Goal: Task Accomplishment & Management: Manage account settings

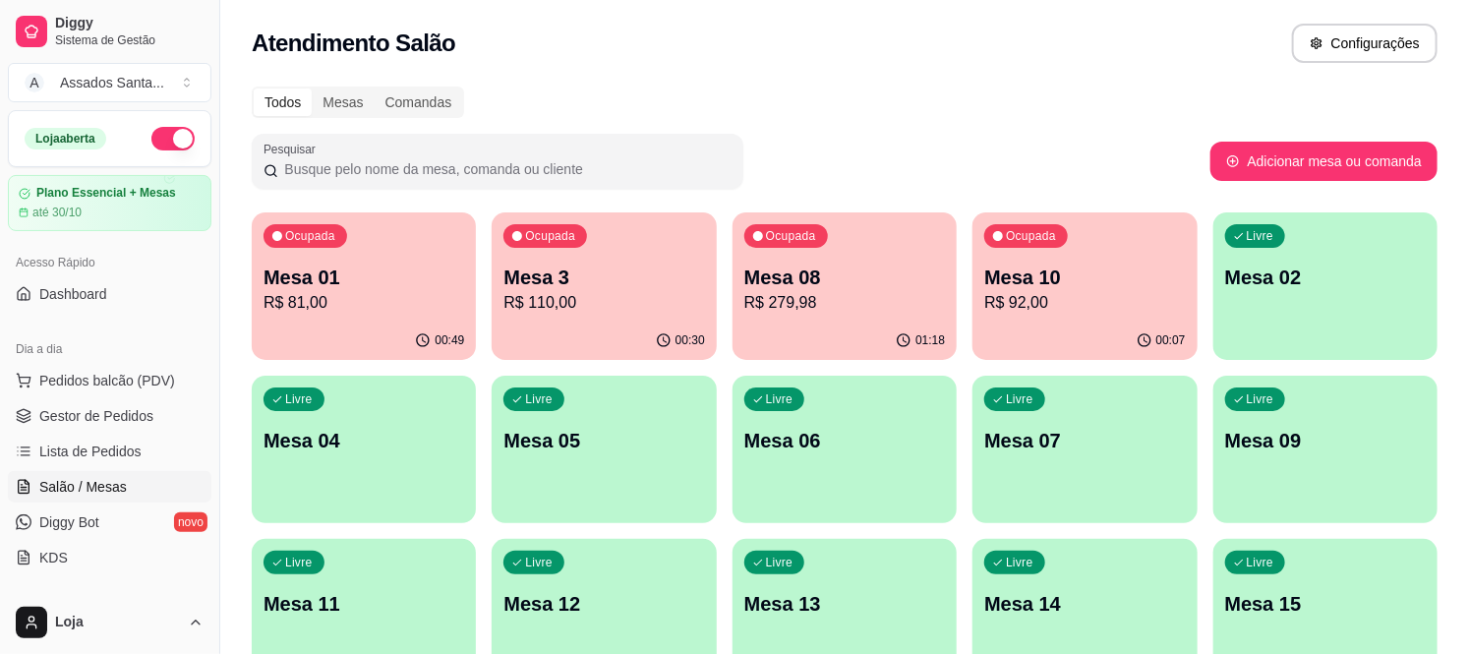
click at [603, 295] on p "R$ 110,00" at bounding box center [603, 303] width 201 height 24
click at [1034, 263] on p "Mesa 10" at bounding box center [1084, 277] width 201 height 28
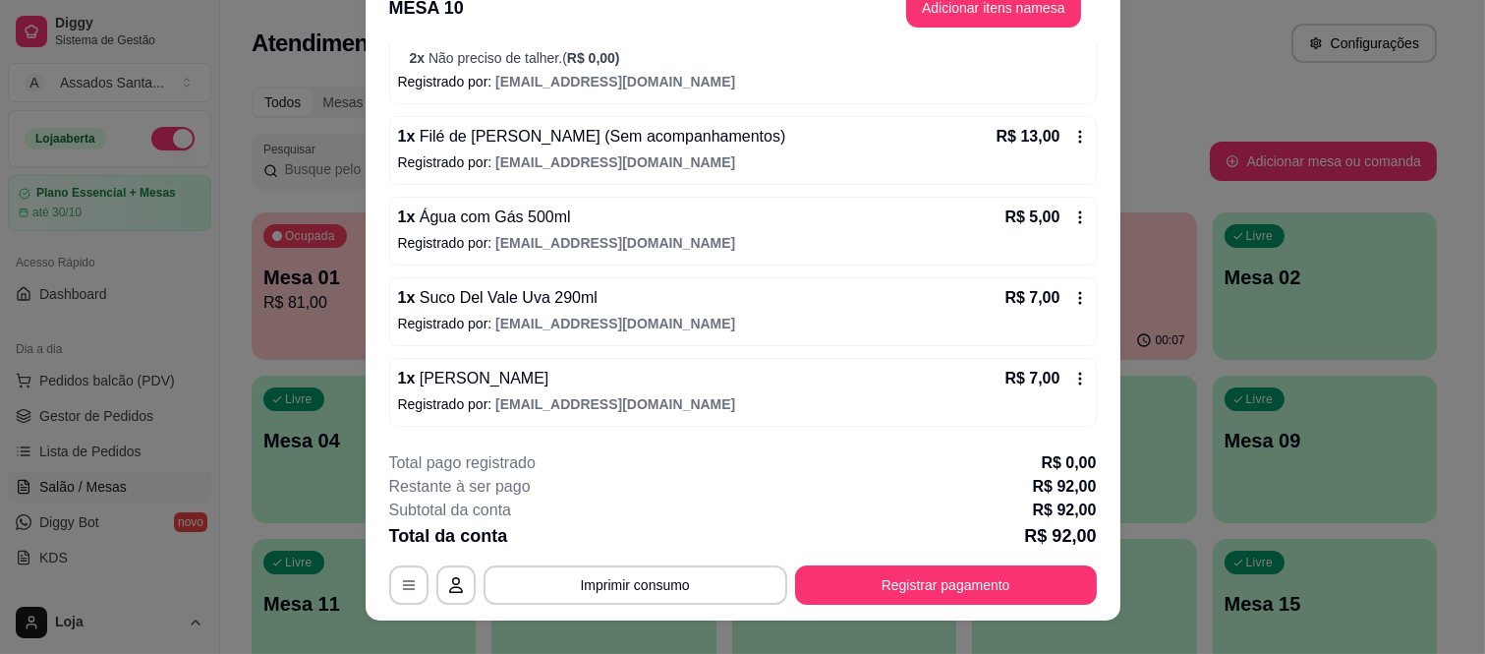
scroll to position [60, 0]
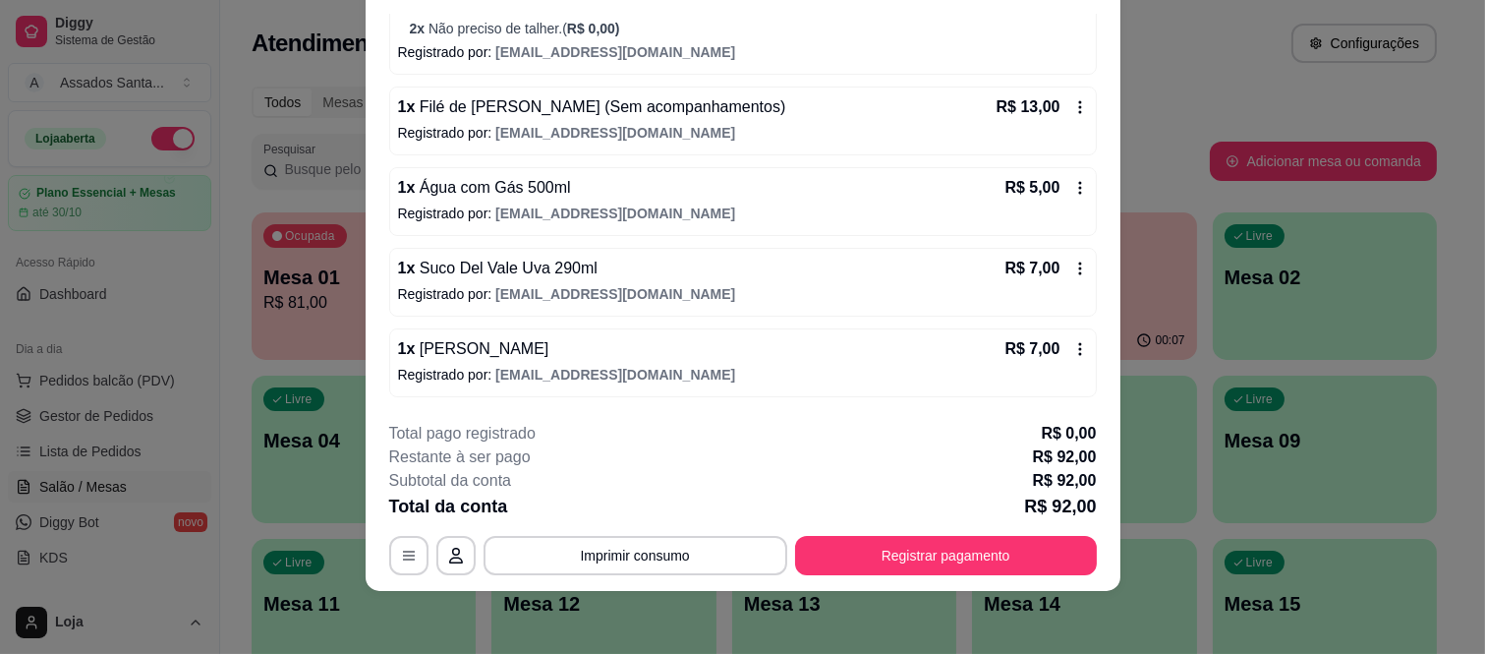
click at [1078, 188] on icon at bounding box center [1079, 188] width 3 height 13
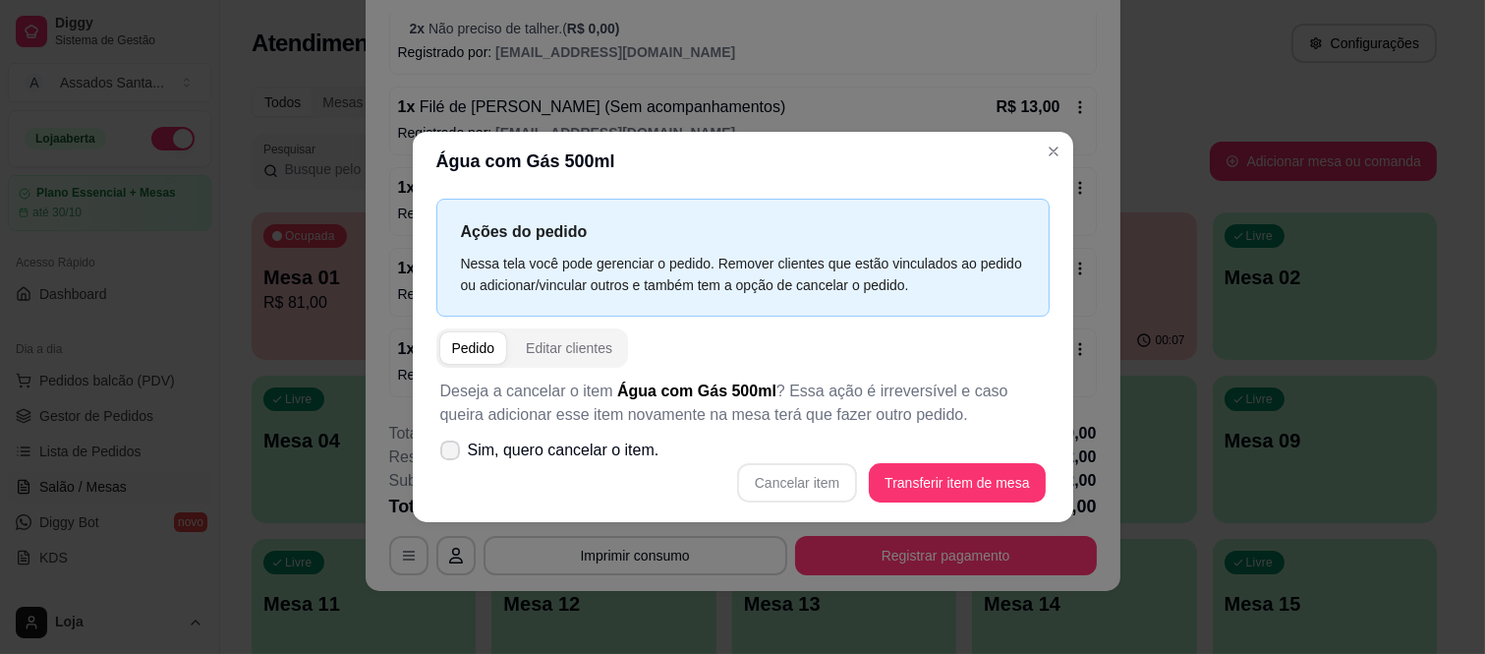
click at [626, 438] on span "Sim, quero cancelar o item." at bounding box center [564, 450] width 192 height 24
click at [452, 453] on input "Sim, quero cancelar o item." at bounding box center [445, 459] width 13 height 13
checkbox input "true"
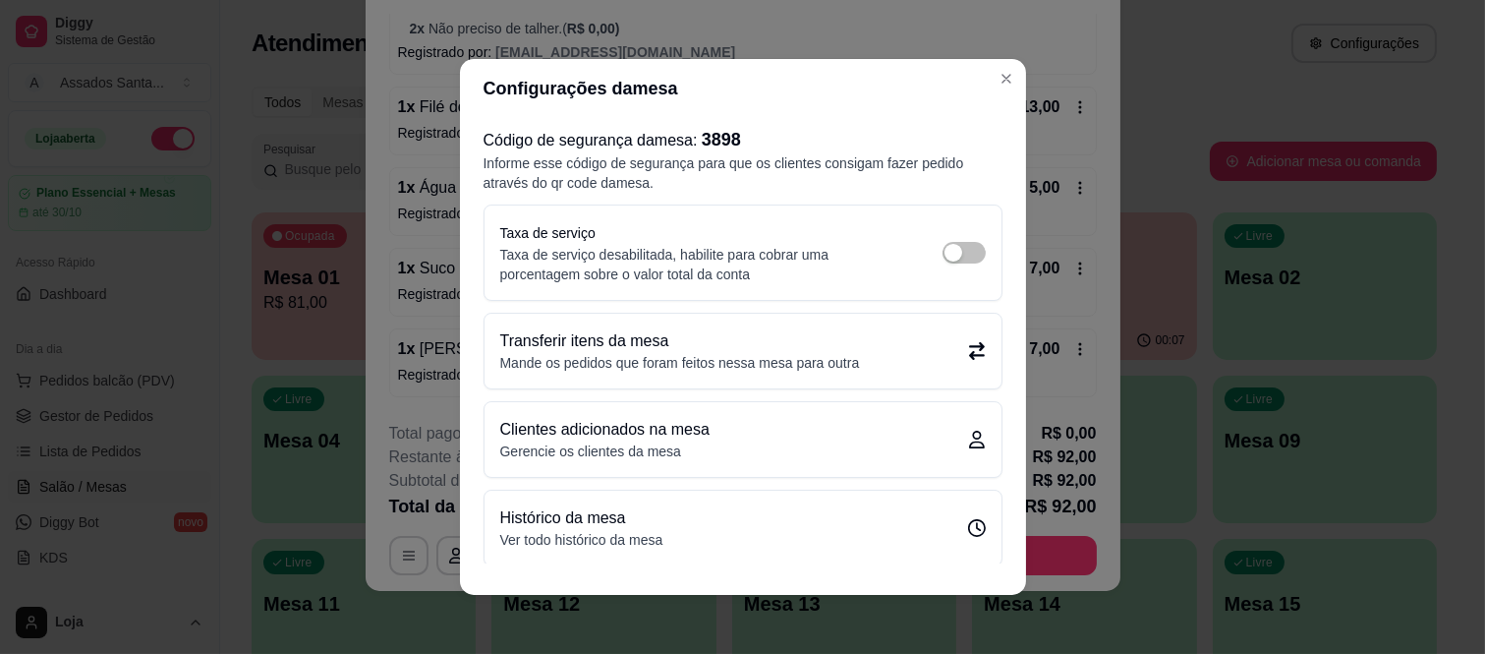
click at [918, 60] on header "Configurações da mesa" at bounding box center [743, 88] width 566 height 59
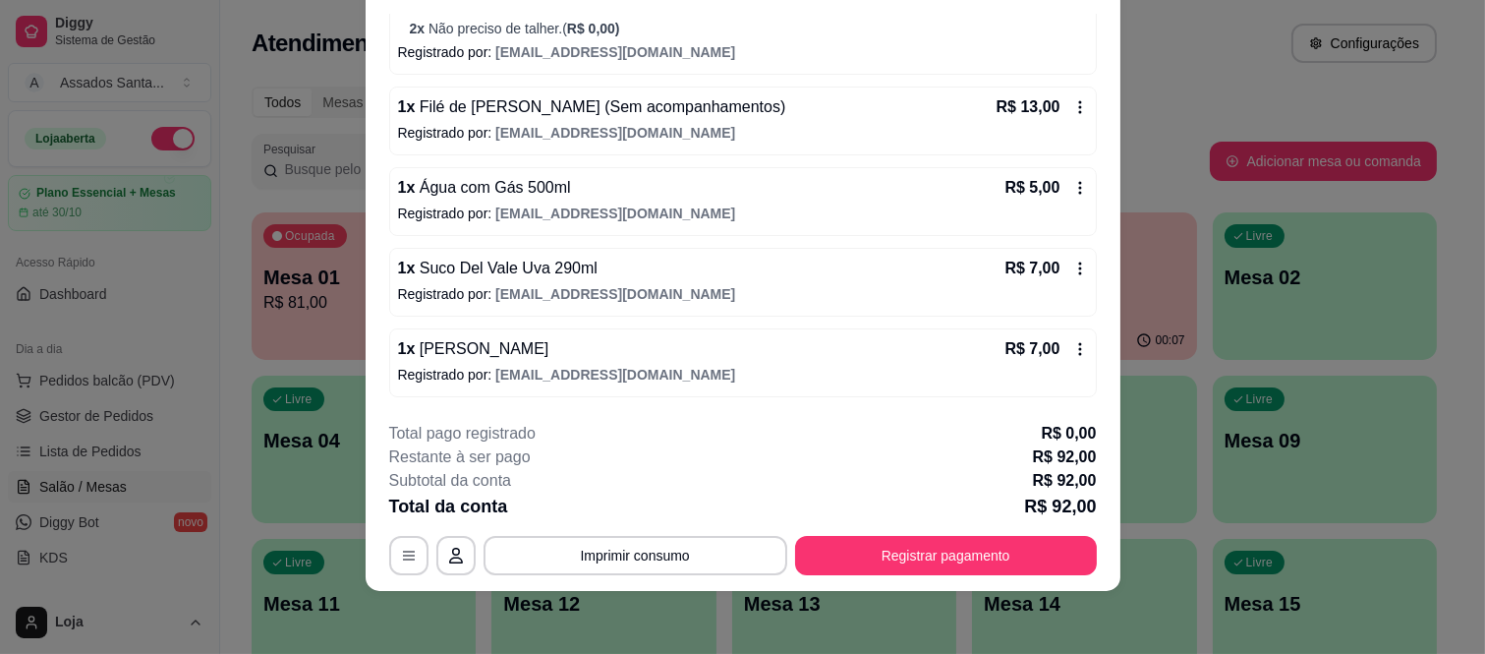
click at [1053, 179] on div "R$ 5,00" at bounding box center [1046, 188] width 83 height 24
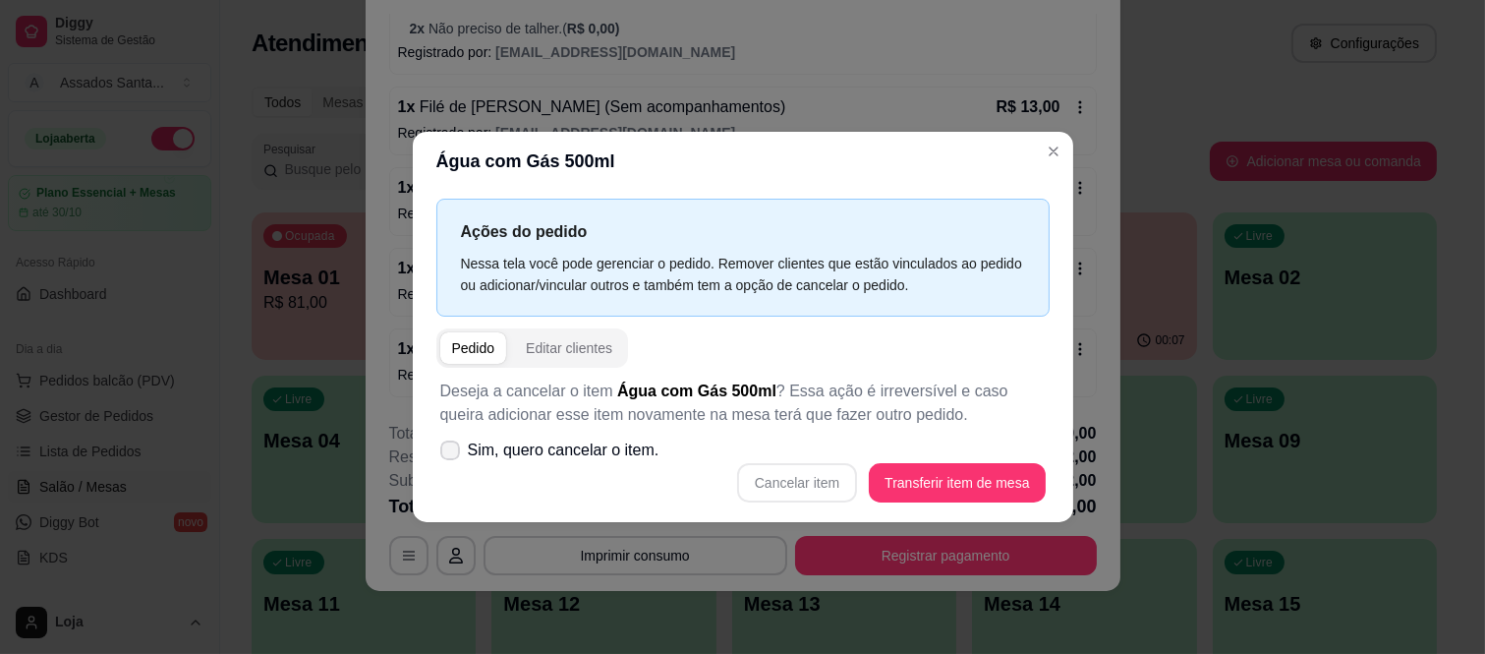
click at [553, 446] on span "Sim, quero cancelar o item." at bounding box center [564, 450] width 192 height 24
click at [452, 453] on input "Sim, quero cancelar o item." at bounding box center [445, 459] width 13 height 13
checkbox input "true"
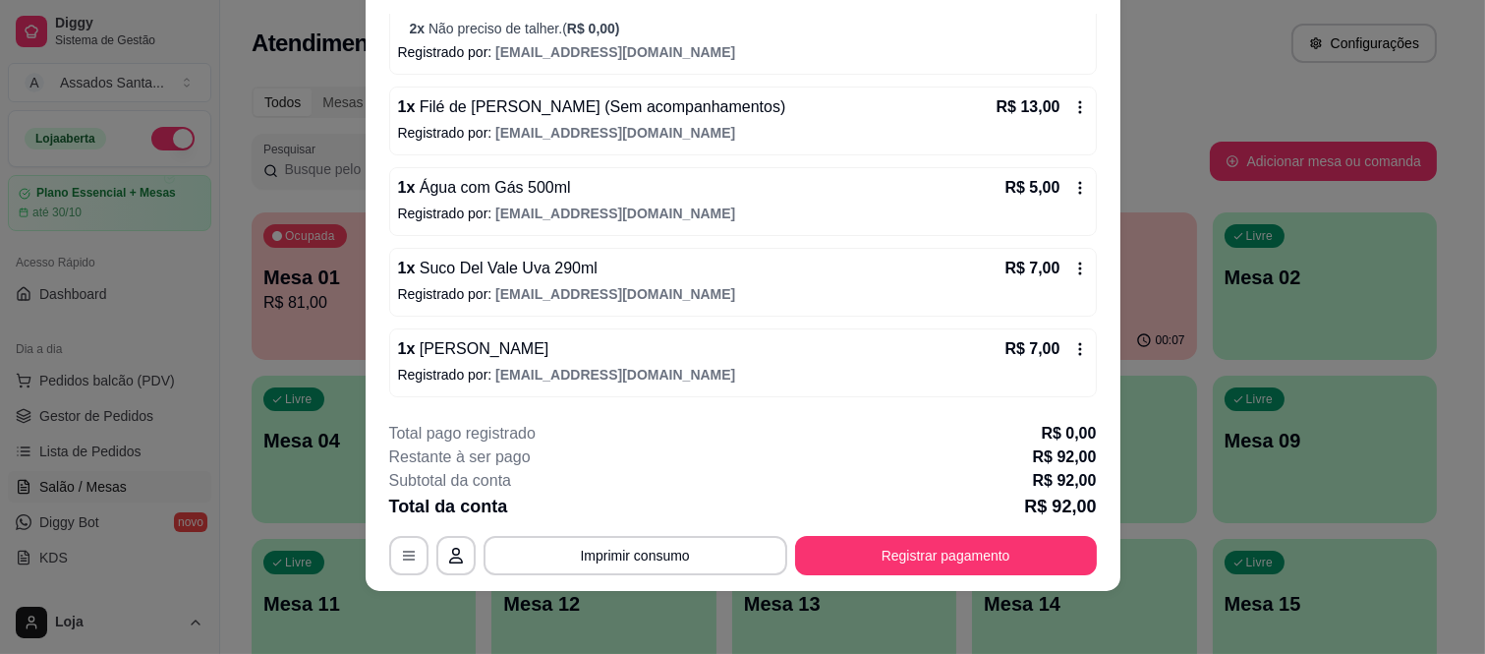
click at [1064, 184] on div "1 x Água com Gás 500ml R$ 5,00 Registrado por: assados.santana1@gmail.com" at bounding box center [743, 201] width 708 height 69
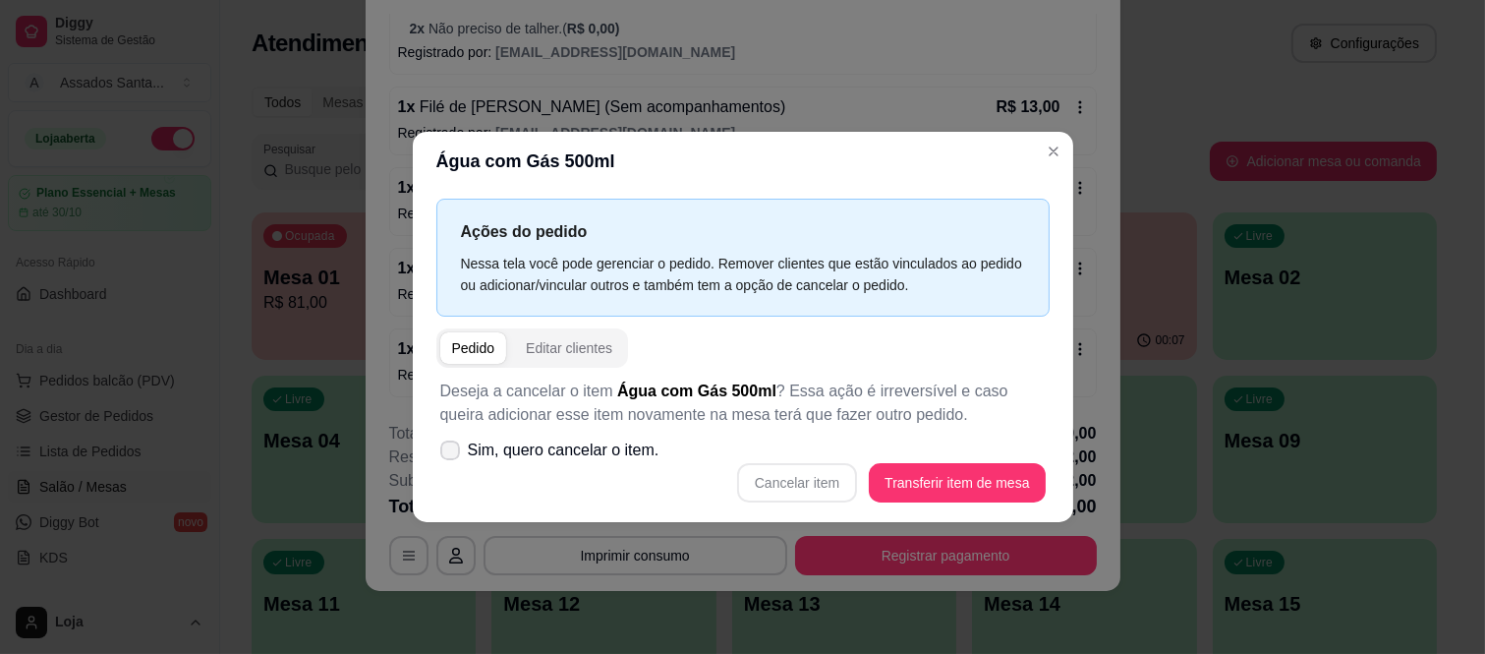
click at [537, 457] on span "Sim, quero cancelar o item." at bounding box center [564, 450] width 192 height 24
click at [452, 457] on input "Sim, quero cancelar o item." at bounding box center [445, 459] width 13 height 13
checkbox input "true"
click at [796, 483] on button "Cancelar item" at bounding box center [797, 482] width 117 height 38
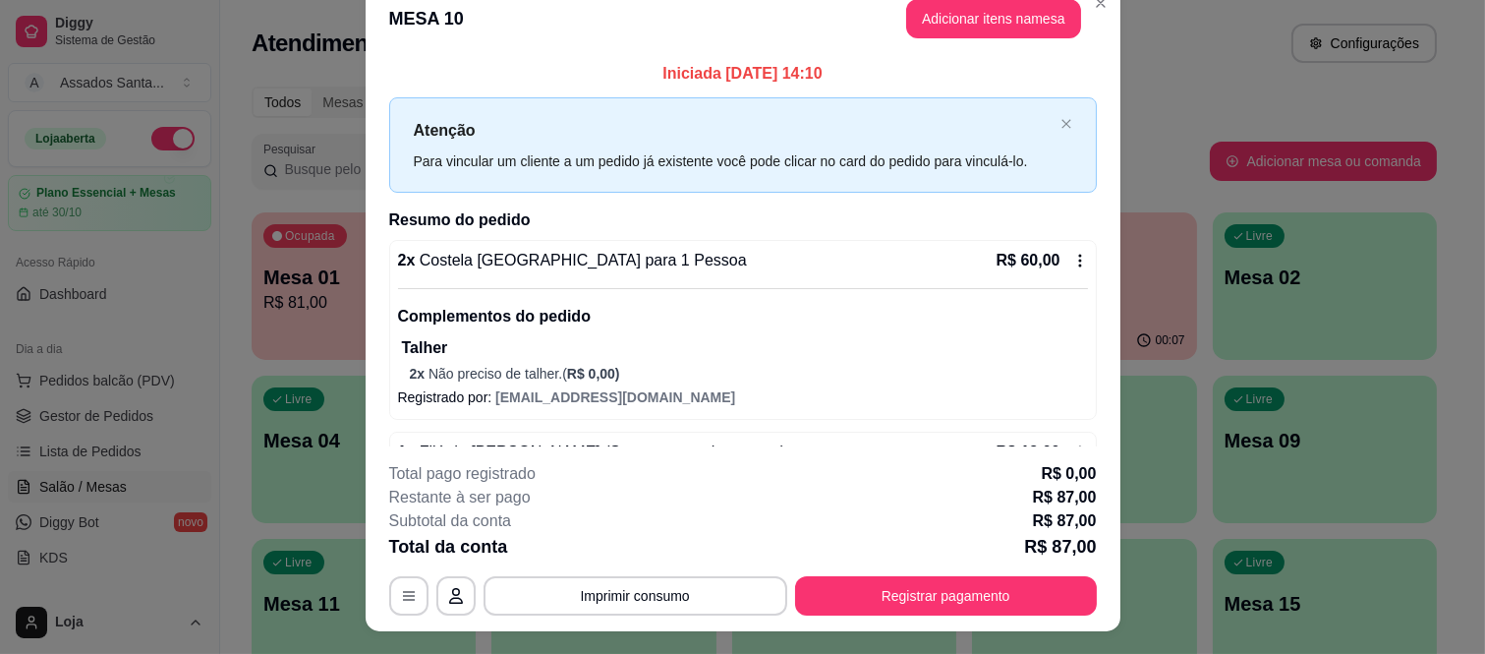
scroll to position [0, 0]
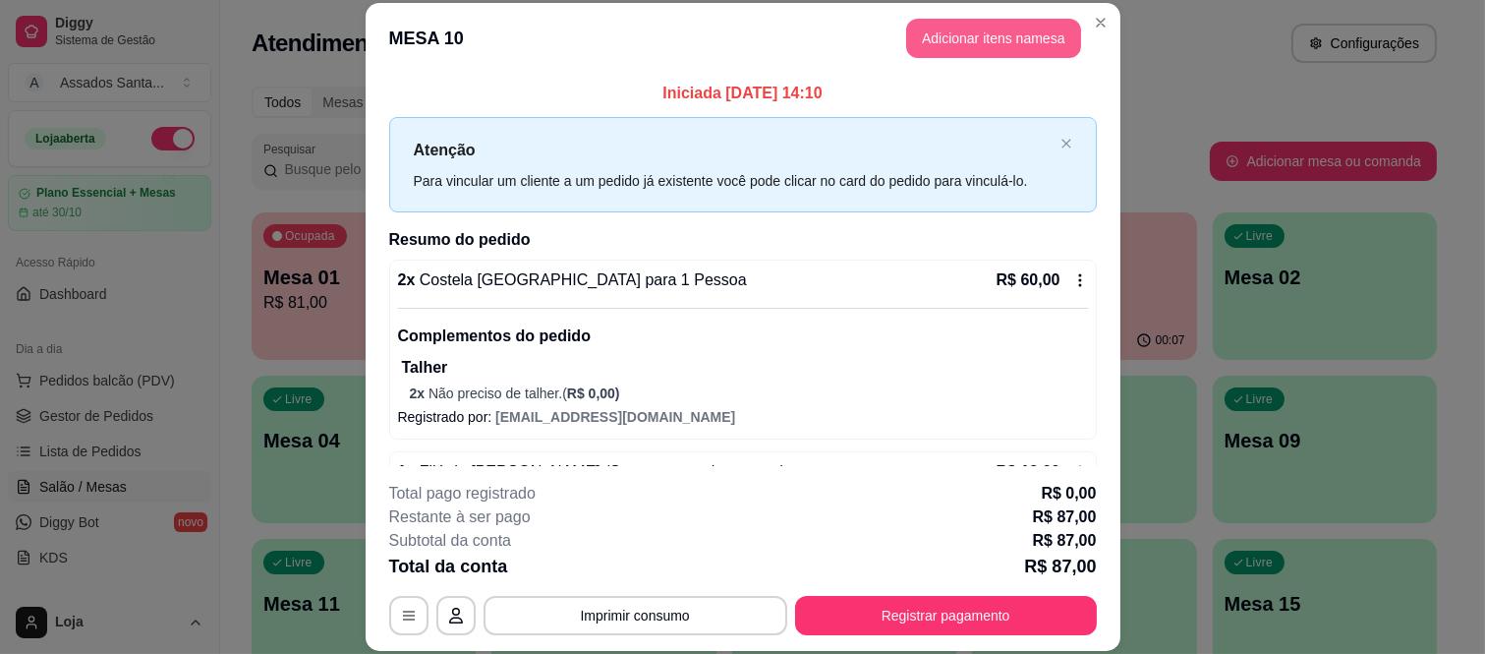
click at [922, 44] on button "Adicionar itens na mesa" at bounding box center [993, 38] width 175 height 39
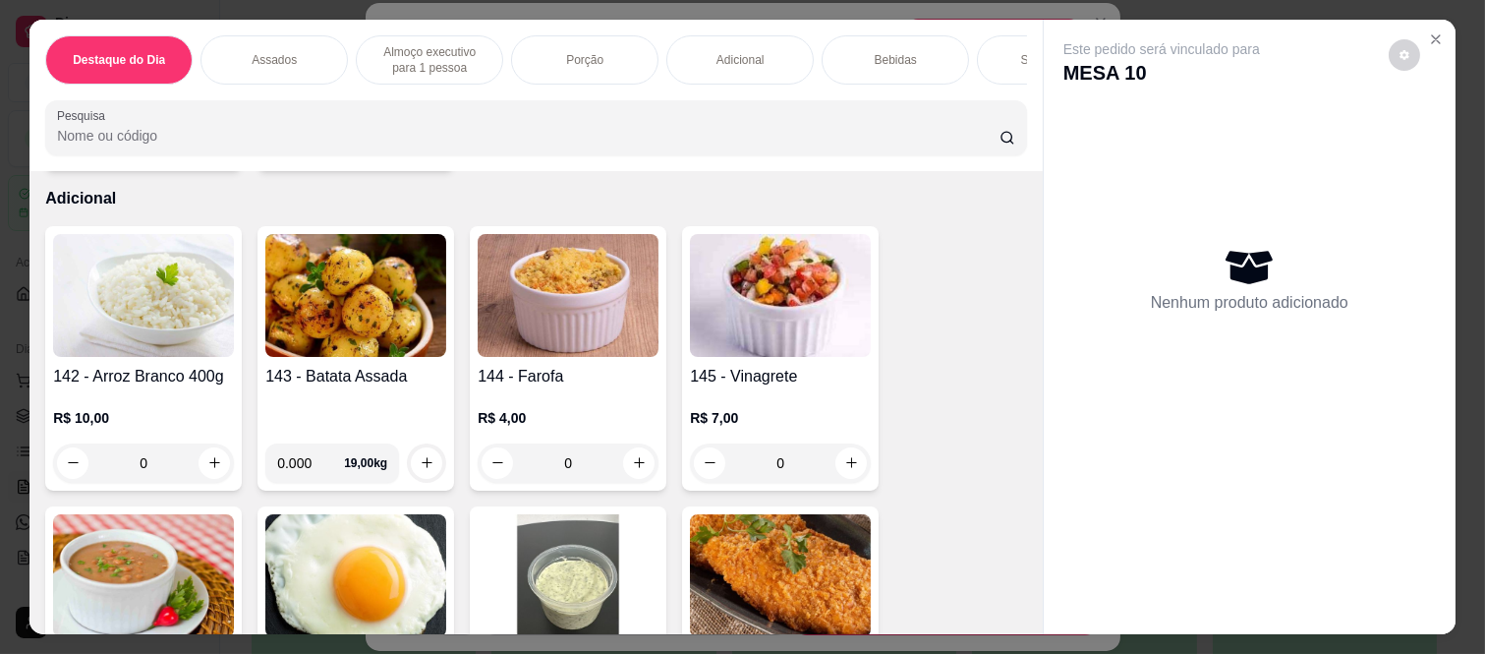
click at [857, 52] on div "Bebidas" at bounding box center [895, 59] width 147 height 49
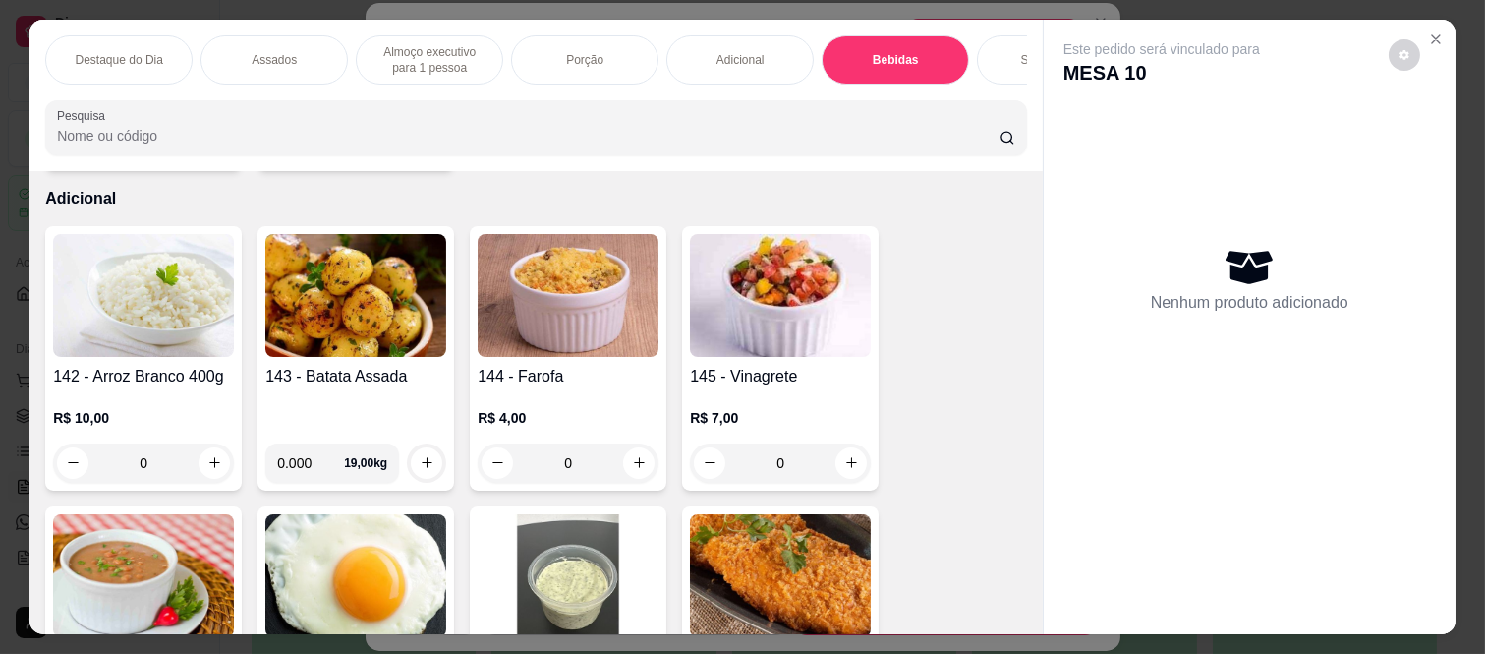
scroll to position [51, 0]
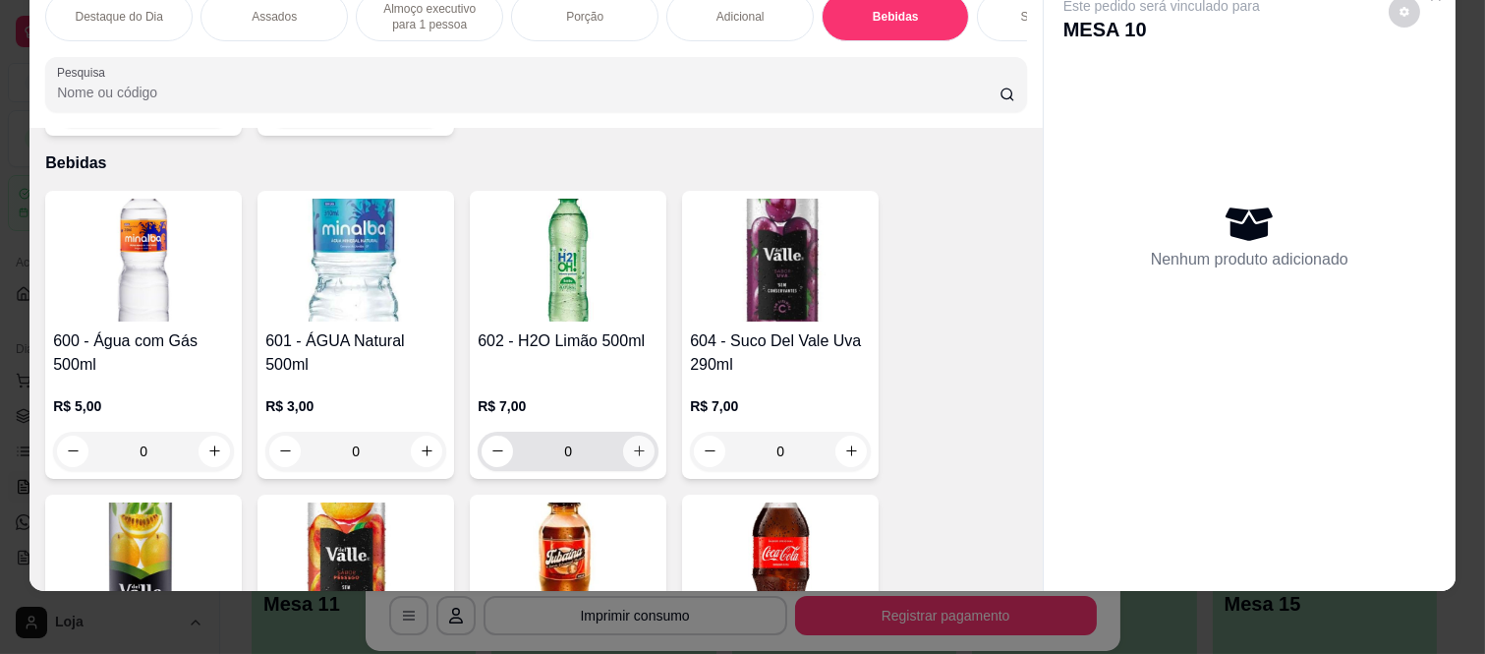
click at [630, 436] on button "increase-product-quantity" at bounding box center [638, 451] width 31 height 31
type input "1"
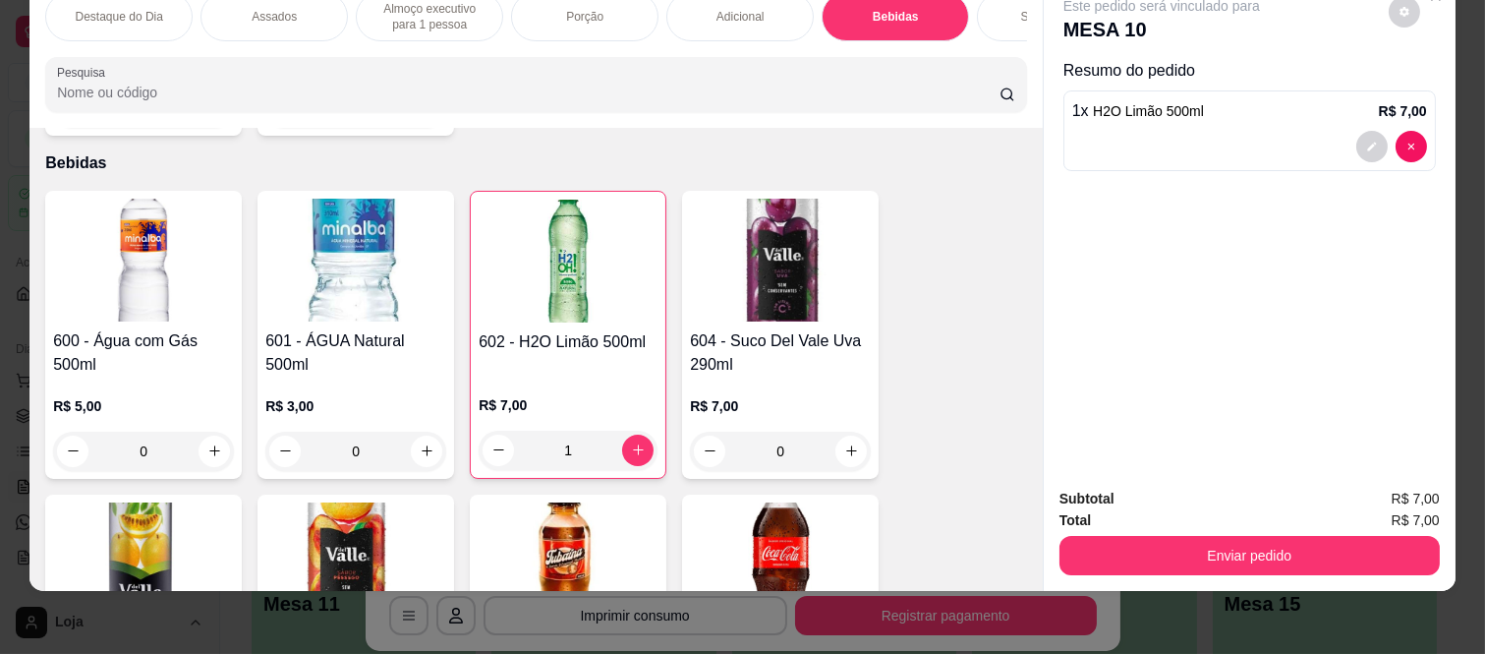
click at [1234, 544] on button "Enviar pedido" at bounding box center [1250, 555] width 380 height 39
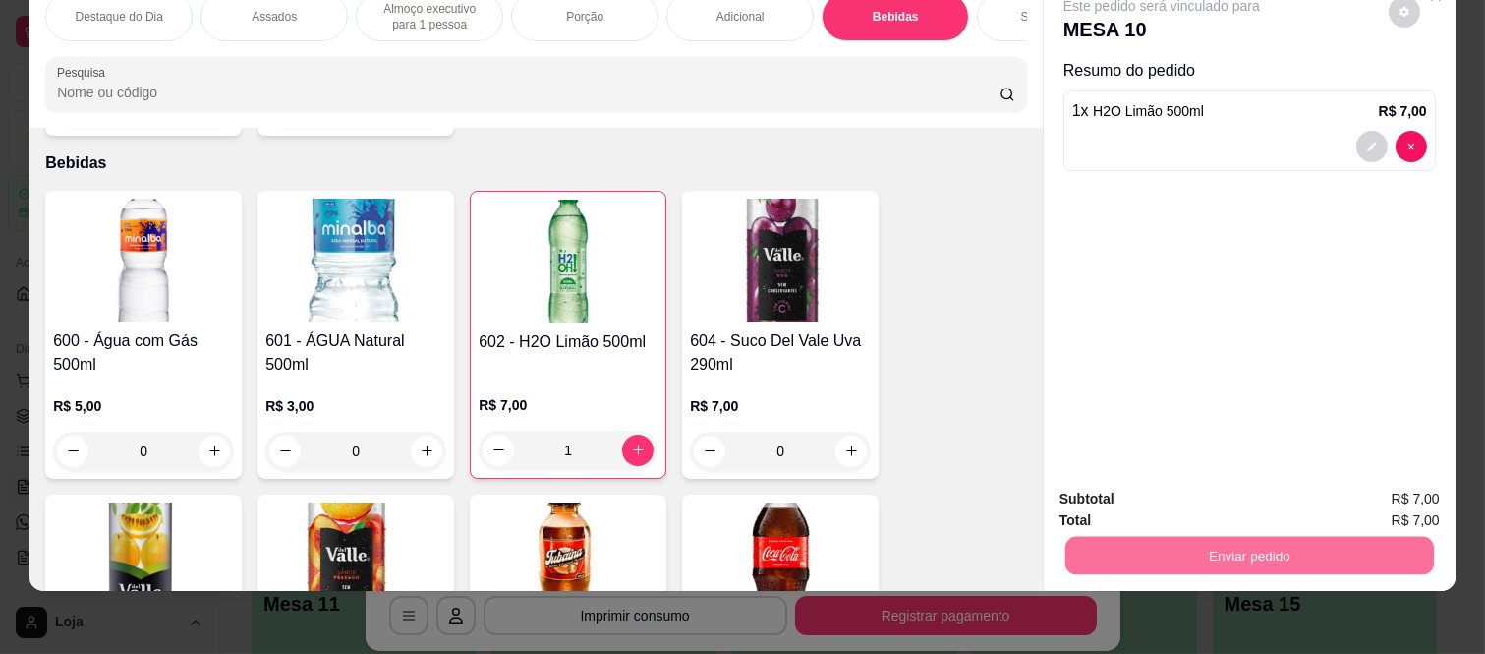
click at [1291, 482] on button "Registrar cliente" at bounding box center [1257, 491] width 130 height 37
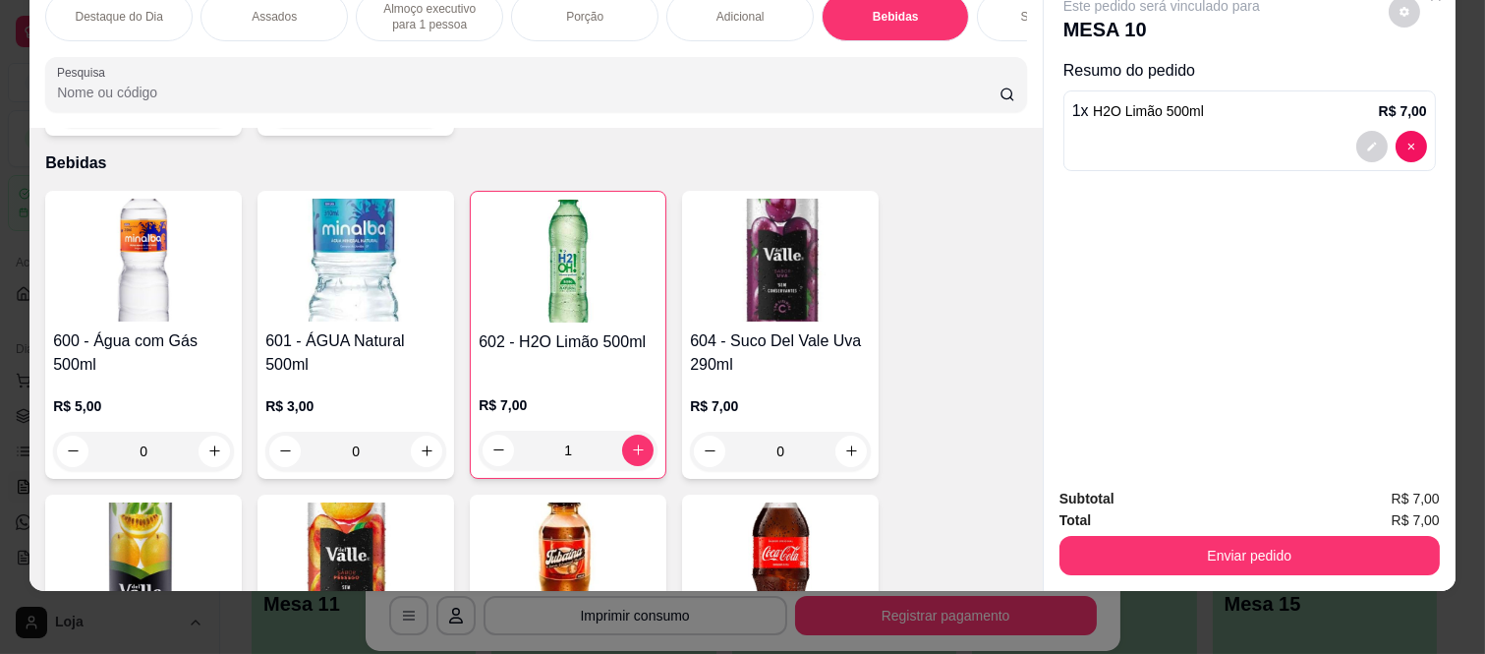
click at [1230, 536] on button "Enviar pedido" at bounding box center [1250, 555] width 380 height 39
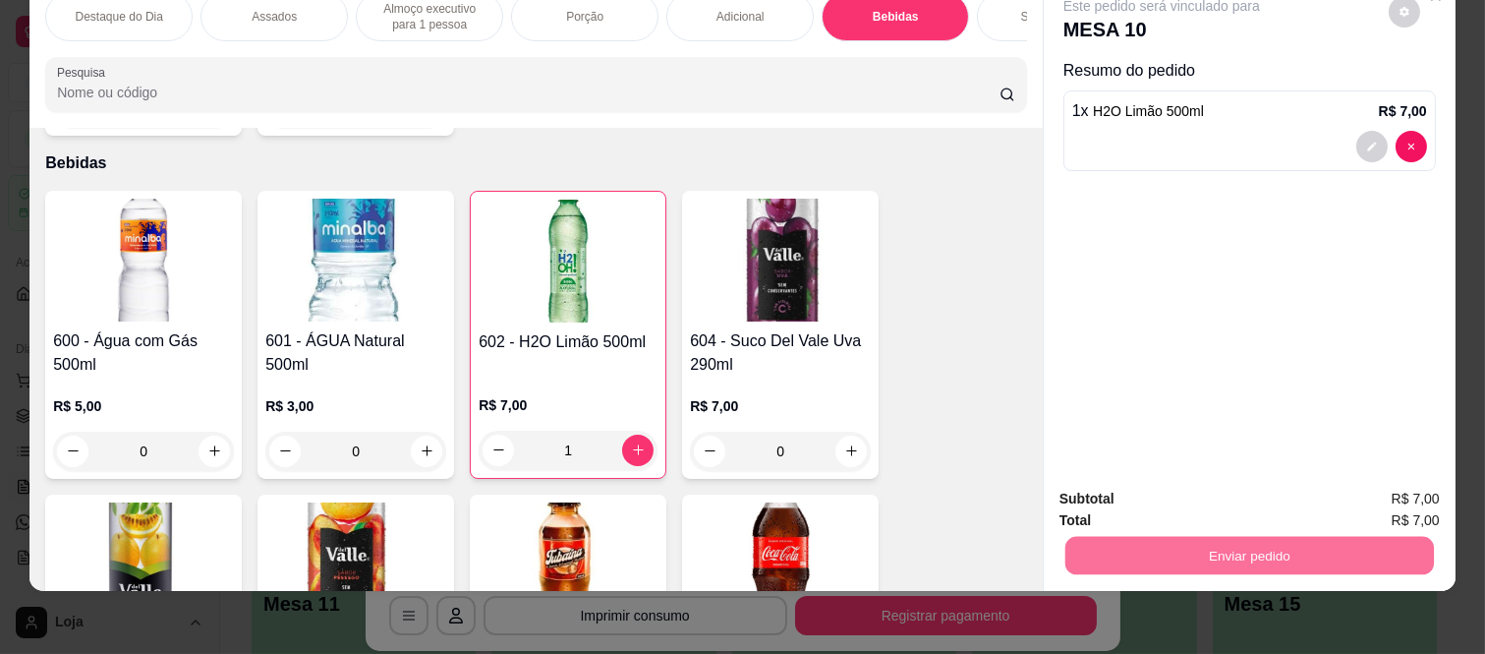
click at [1387, 487] on button "Enviar pedido" at bounding box center [1388, 491] width 108 height 36
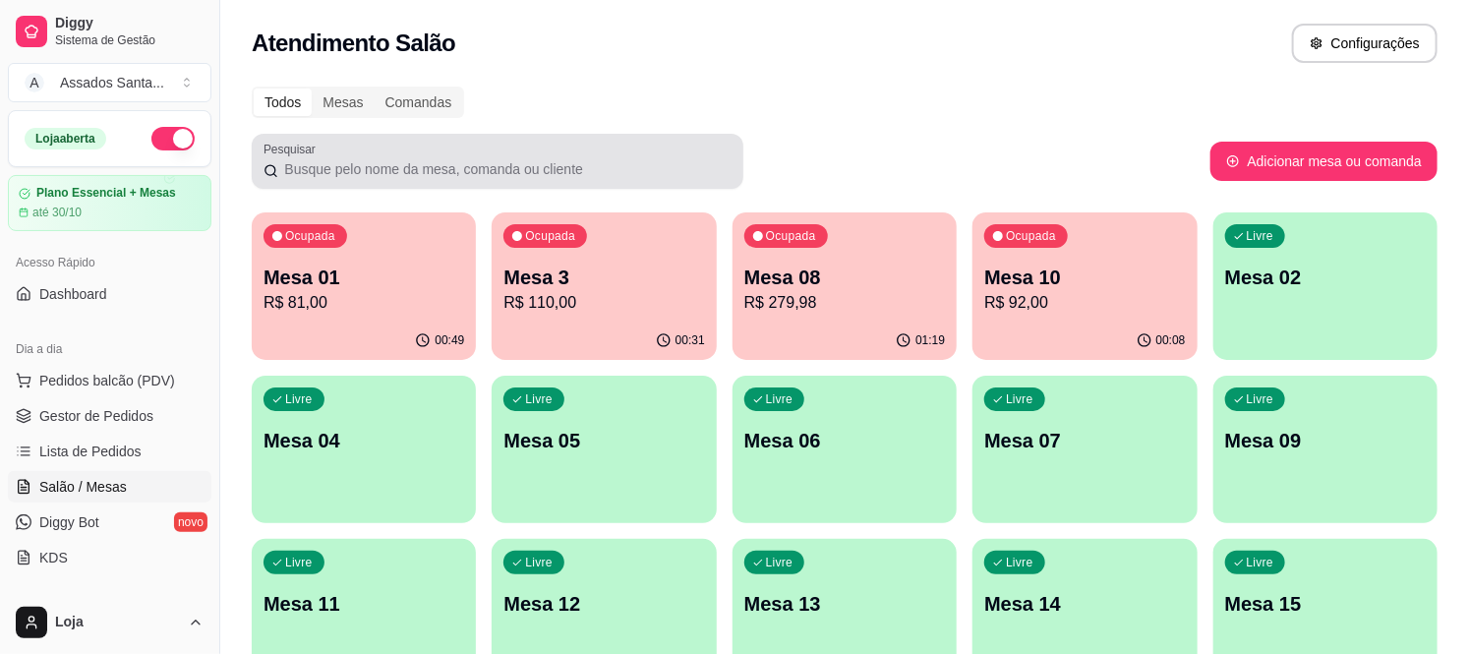
click at [713, 139] on div "Pesquisar" at bounding box center [498, 161] width 492 height 55
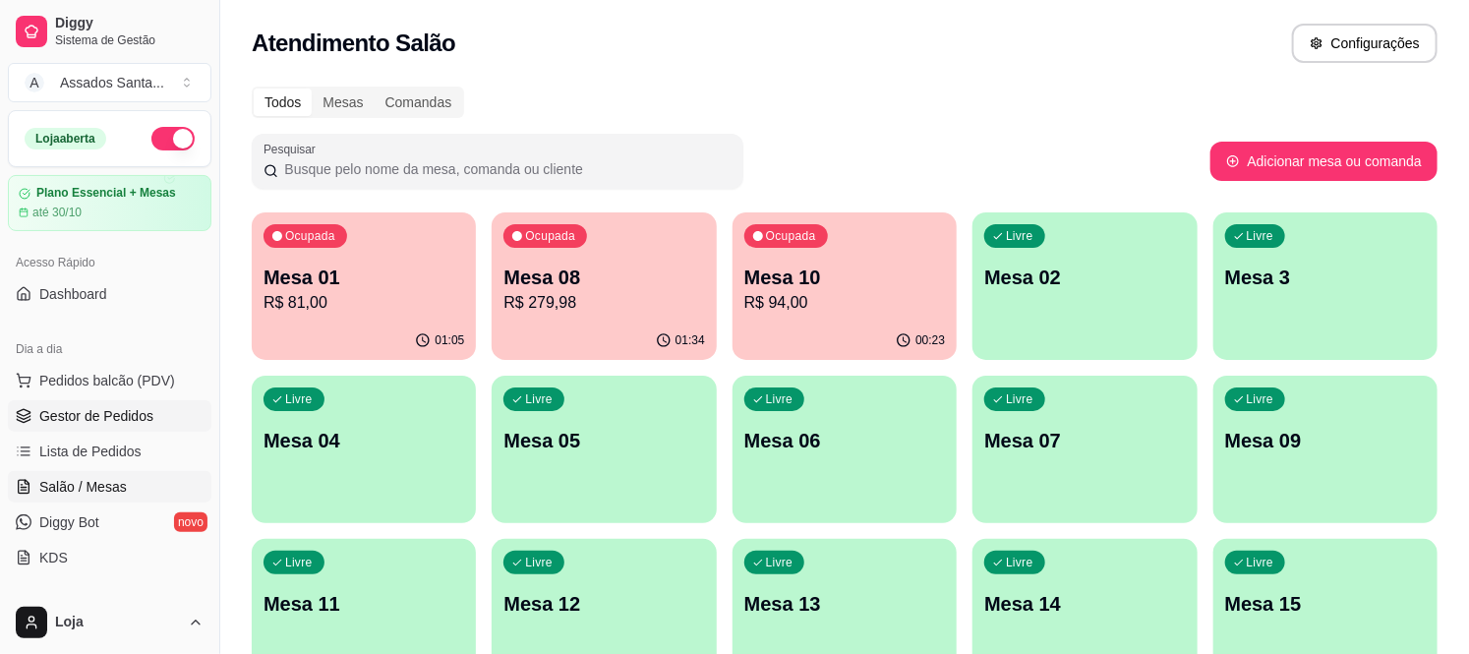
click at [126, 411] on span "Gestor de Pedidos" at bounding box center [96, 416] width 114 height 20
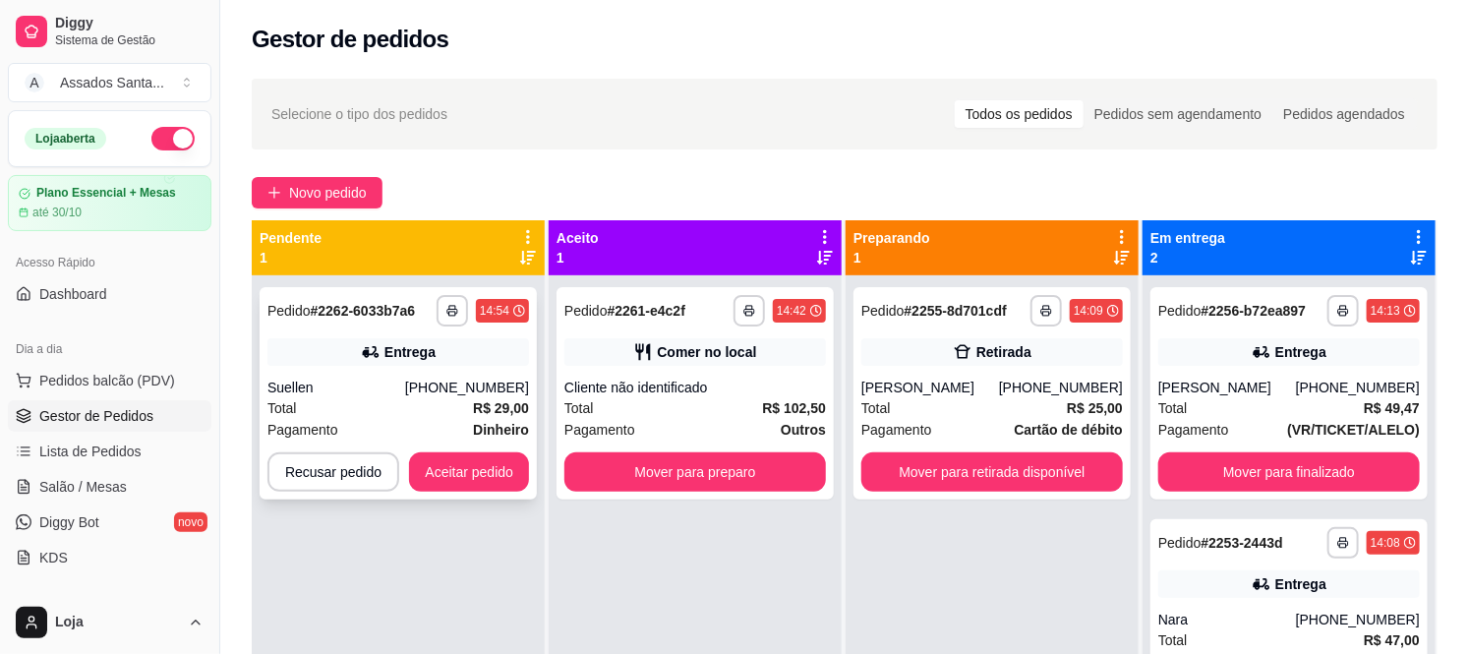
click at [399, 324] on div "**********" at bounding box center [398, 310] width 262 height 31
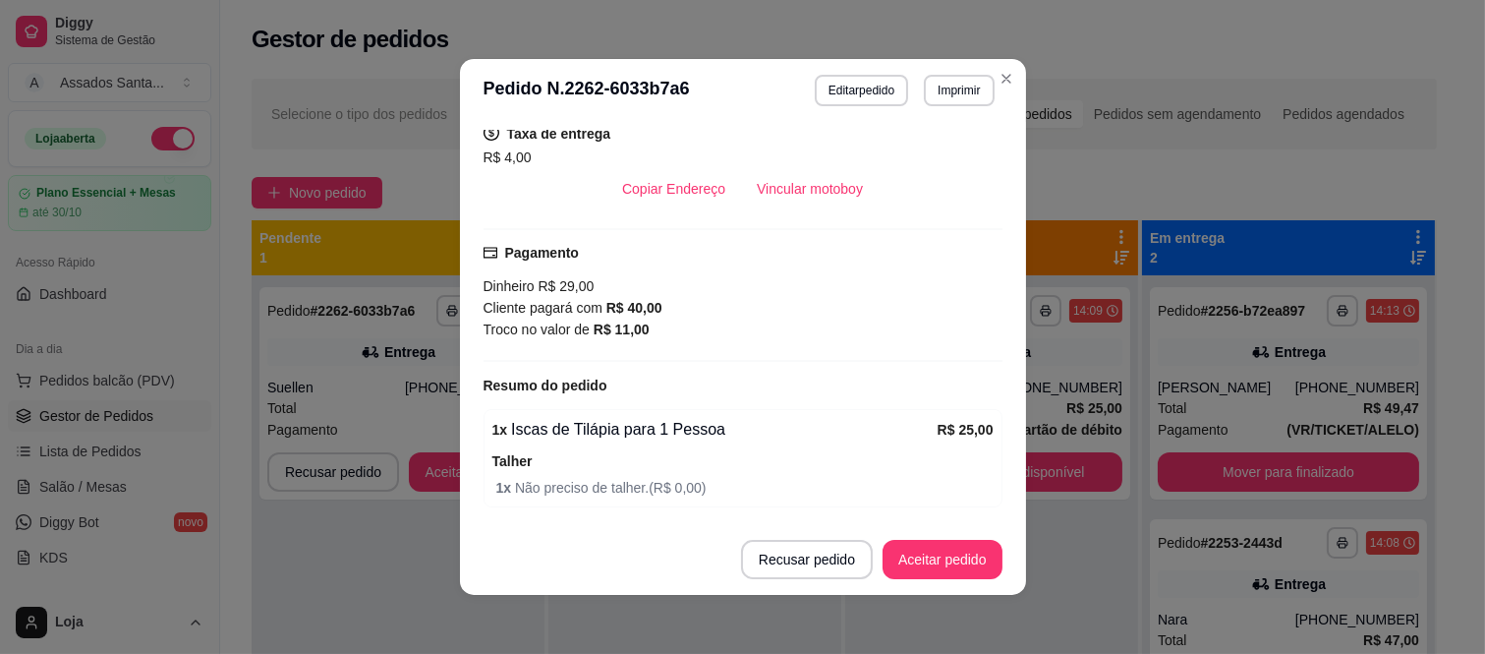
scroll to position [4, 0]
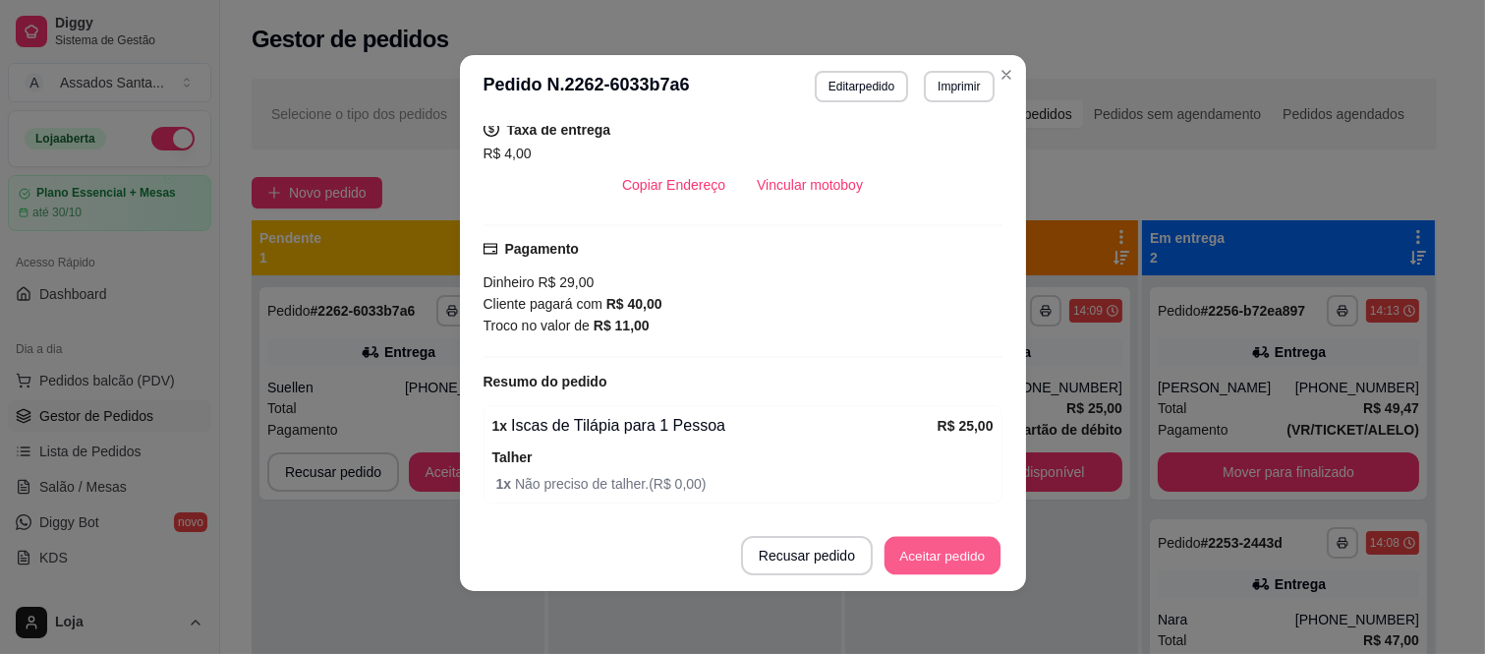
click at [940, 562] on button "Aceitar pedido" at bounding box center [943, 556] width 116 height 38
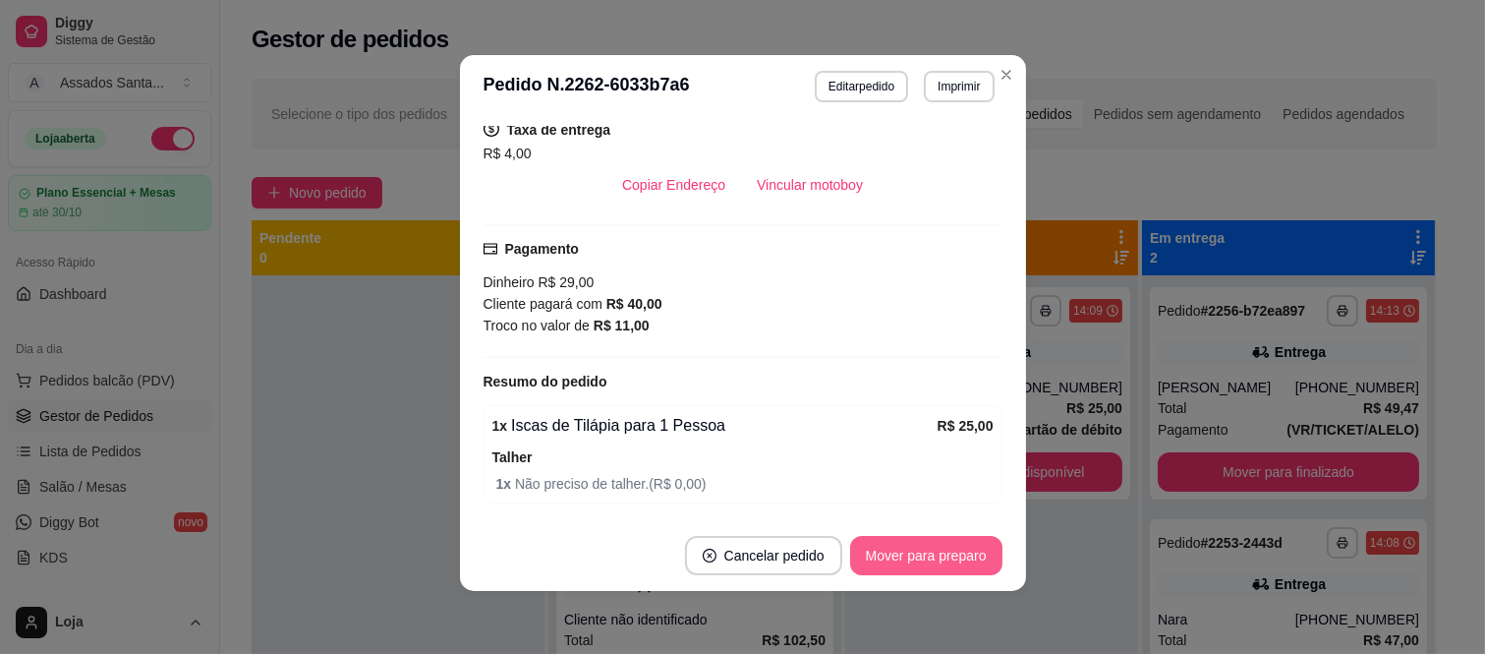
click at [877, 542] on button "Mover para preparo" at bounding box center [926, 555] width 152 height 39
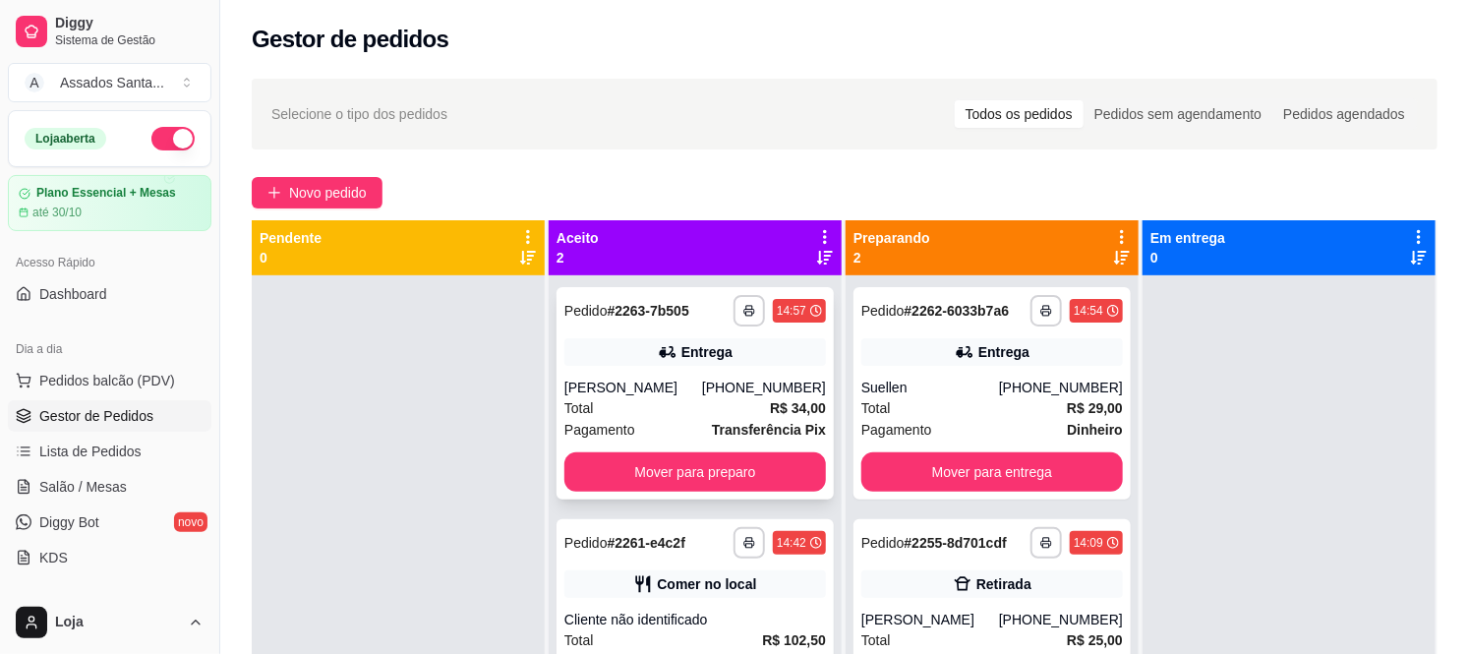
click at [650, 374] on div "**********" at bounding box center [694, 393] width 277 height 212
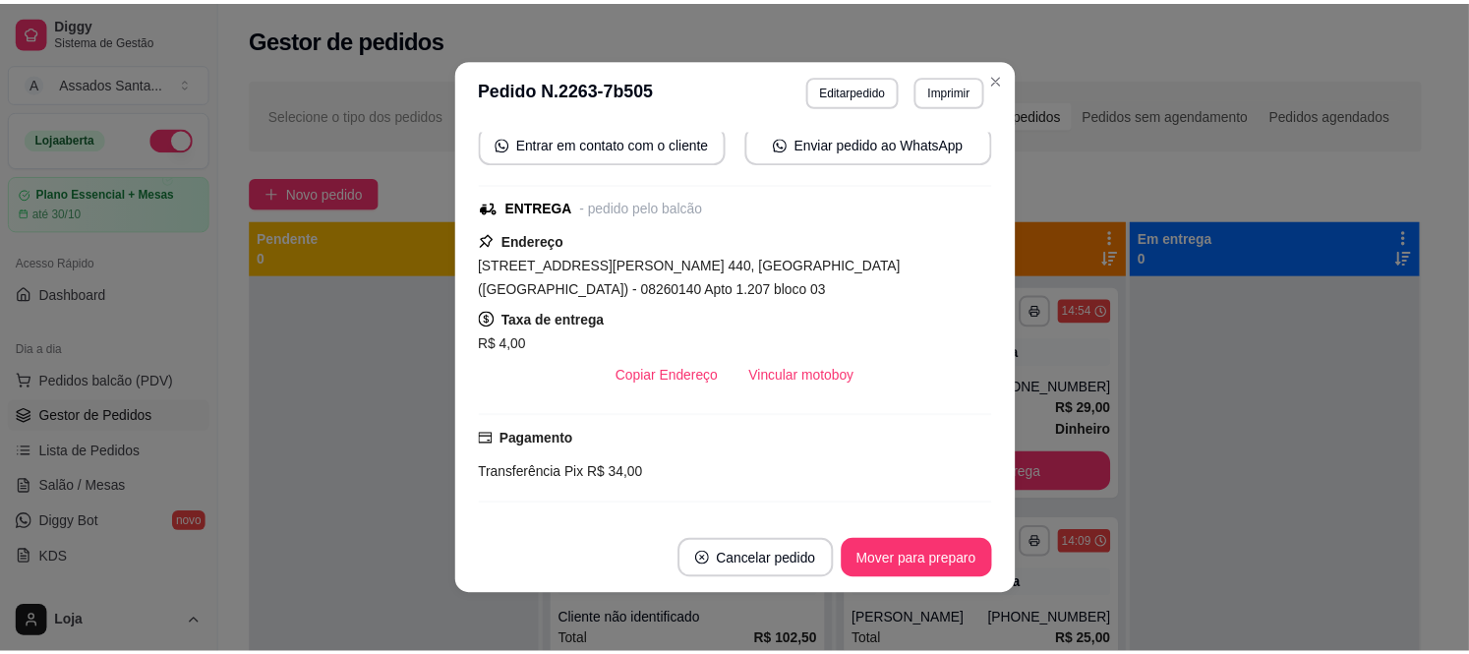
scroll to position [436, 0]
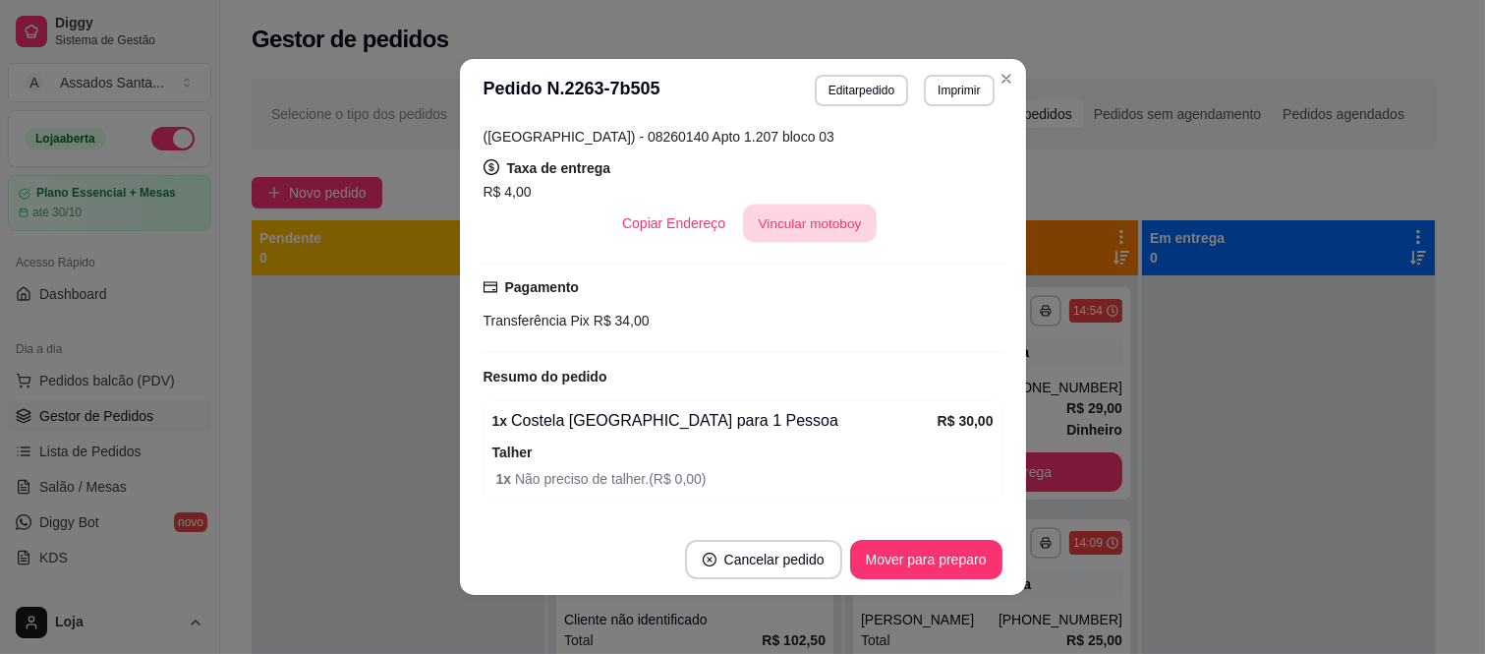
click at [788, 237] on button "Vincular motoboy" at bounding box center [810, 223] width 134 height 38
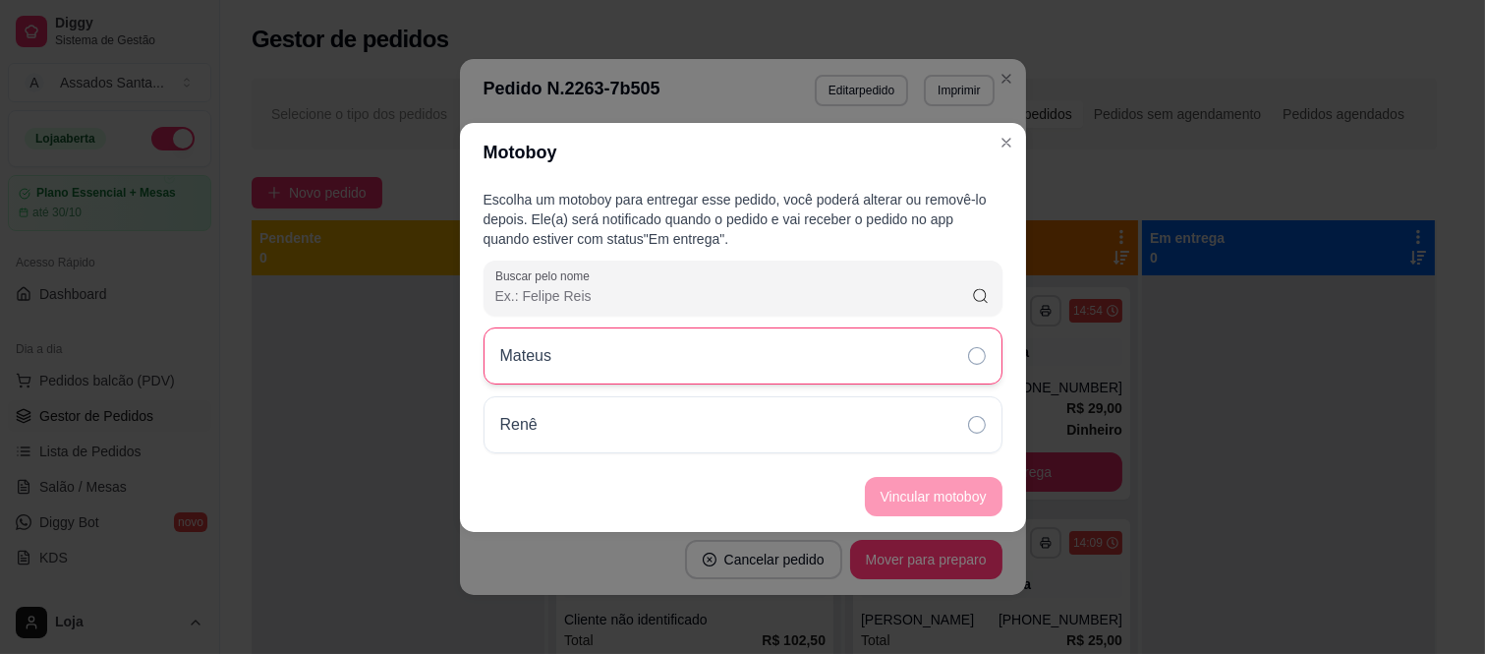
click at [690, 370] on div "Mateus" at bounding box center [743, 355] width 519 height 57
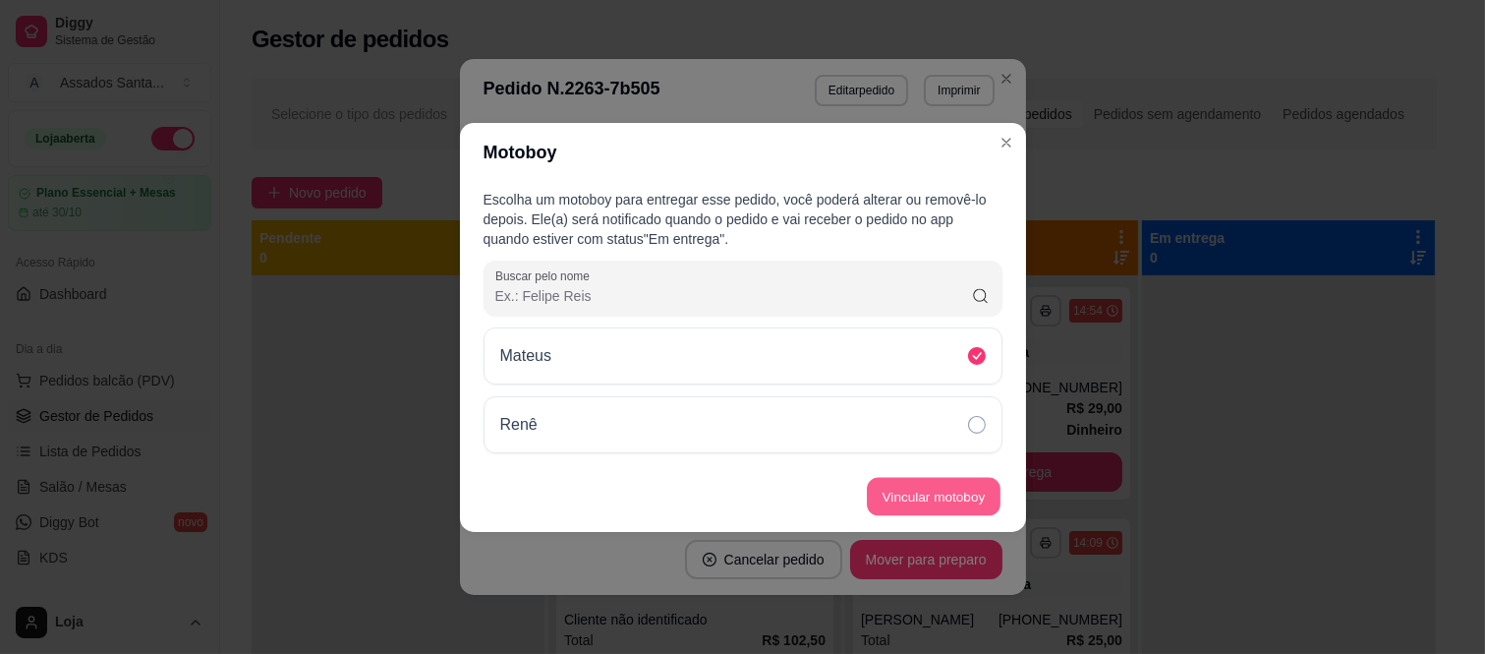
click at [934, 496] on button "Vincular motoboy" at bounding box center [934, 496] width 134 height 38
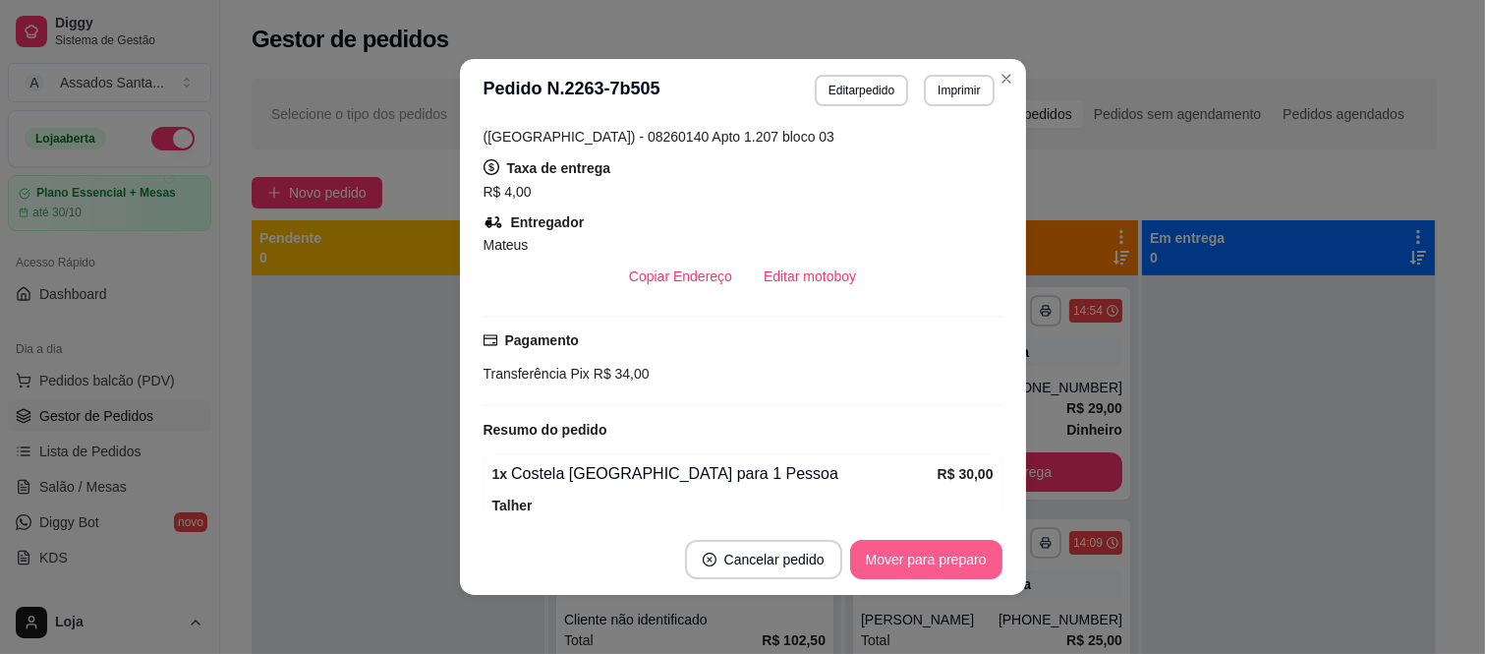
click at [951, 565] on button "Mover para preparo" at bounding box center [926, 559] width 152 height 39
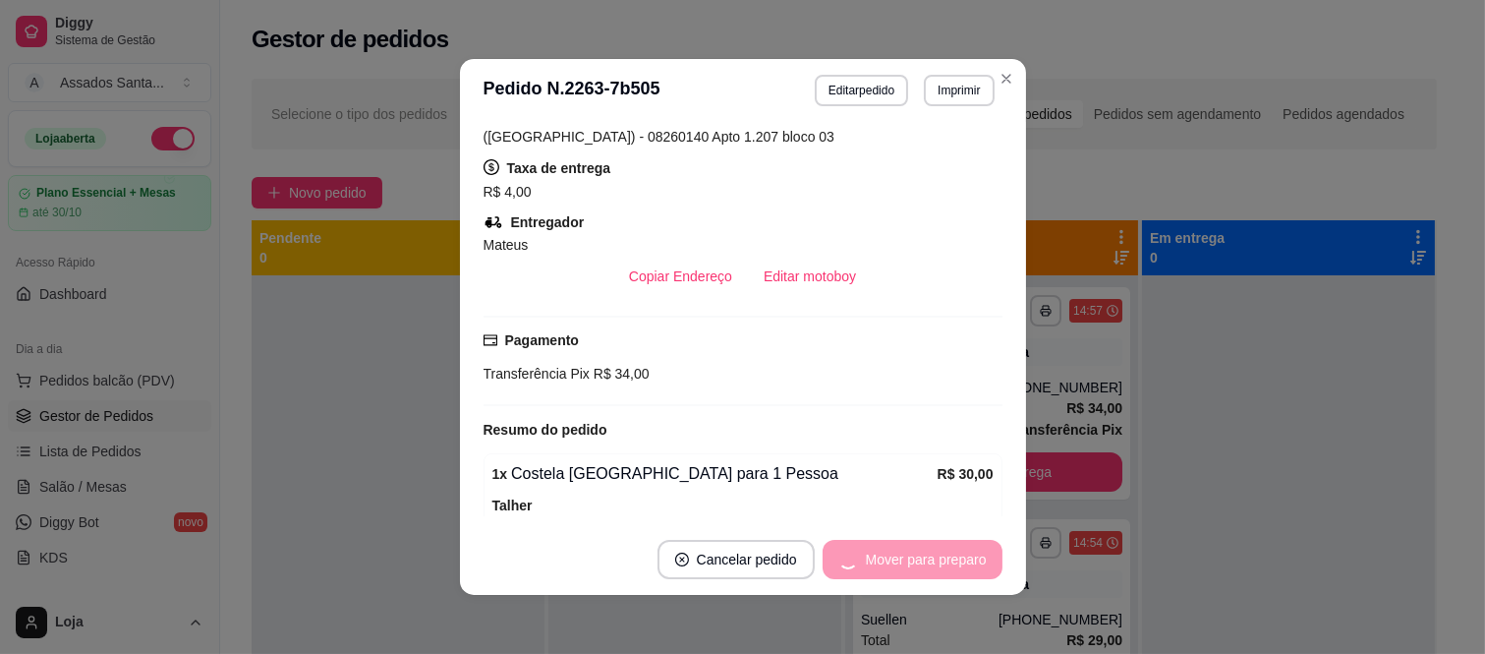
click at [951, 565] on div "Mover para preparo" at bounding box center [913, 559] width 180 height 39
click at [951, 565] on button "Mover para entrega" at bounding box center [926, 560] width 147 height 38
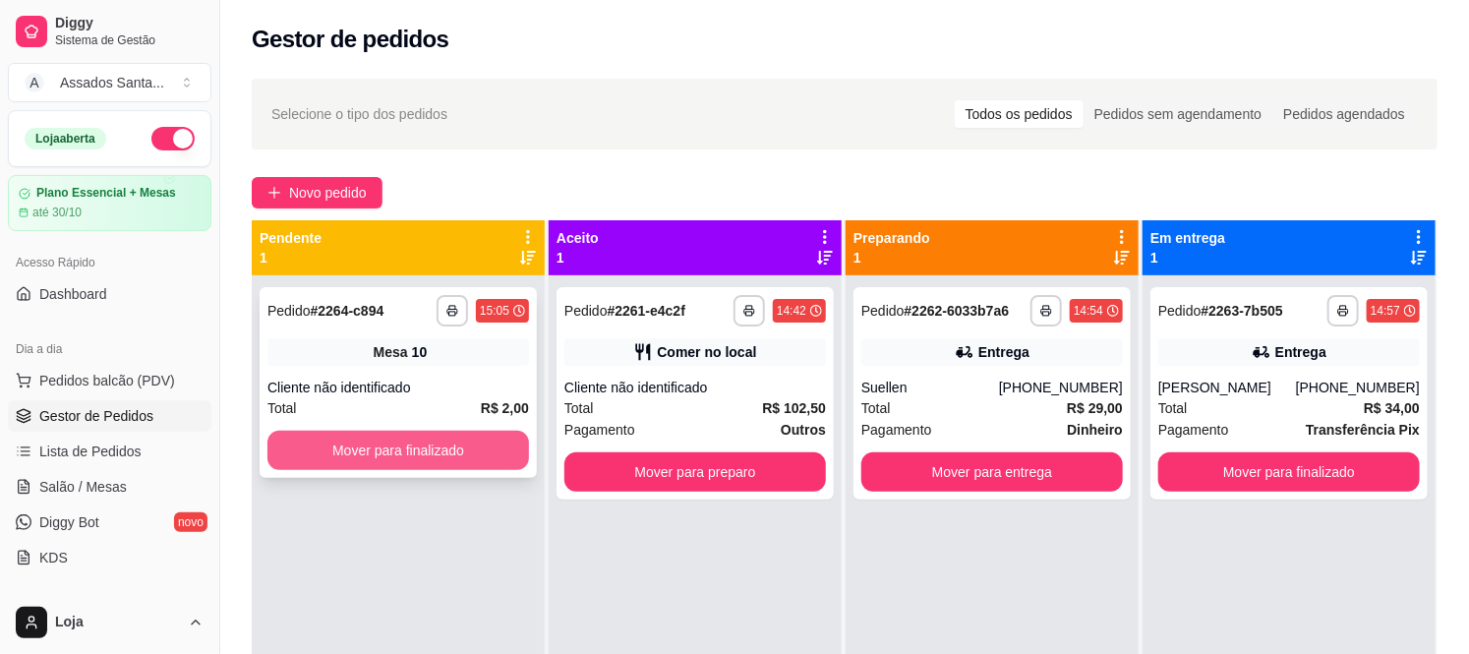
click at [336, 436] on button "Mover para finalizado" at bounding box center [398, 450] width 262 height 39
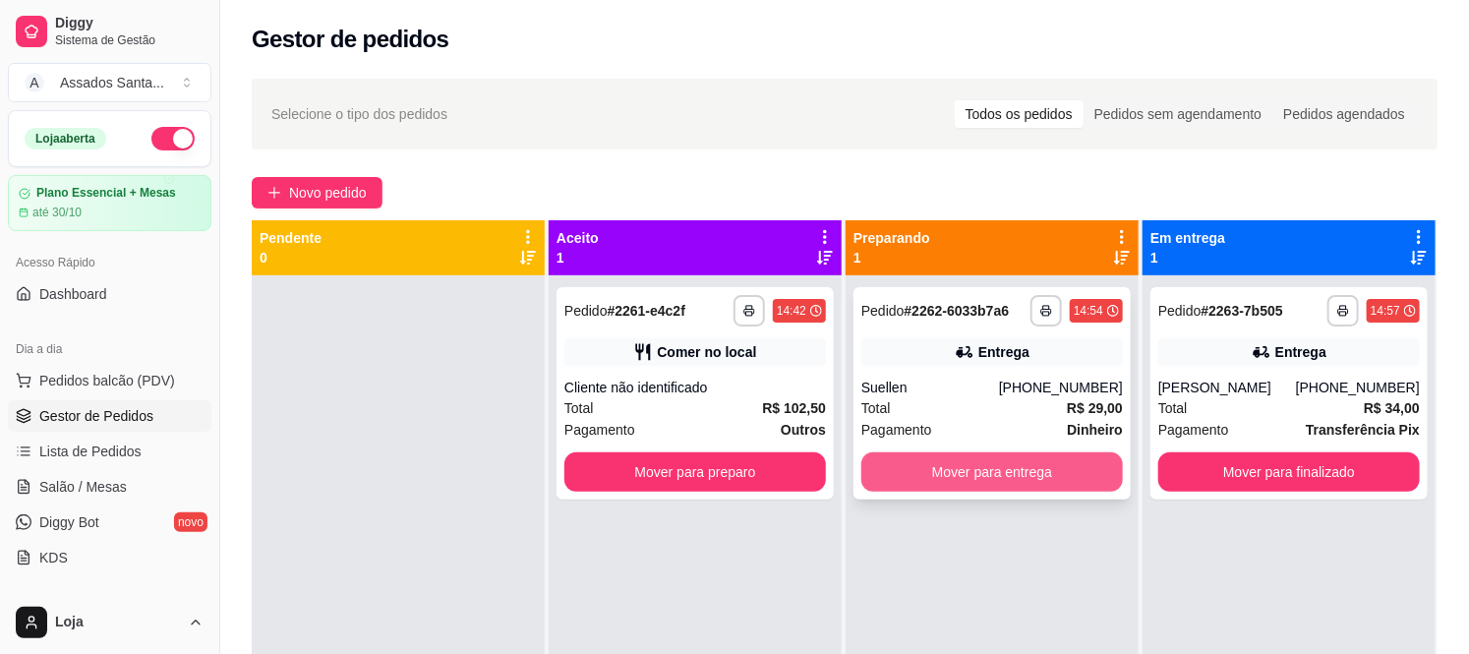
click at [985, 476] on button "Mover para entrega" at bounding box center [992, 471] width 262 height 39
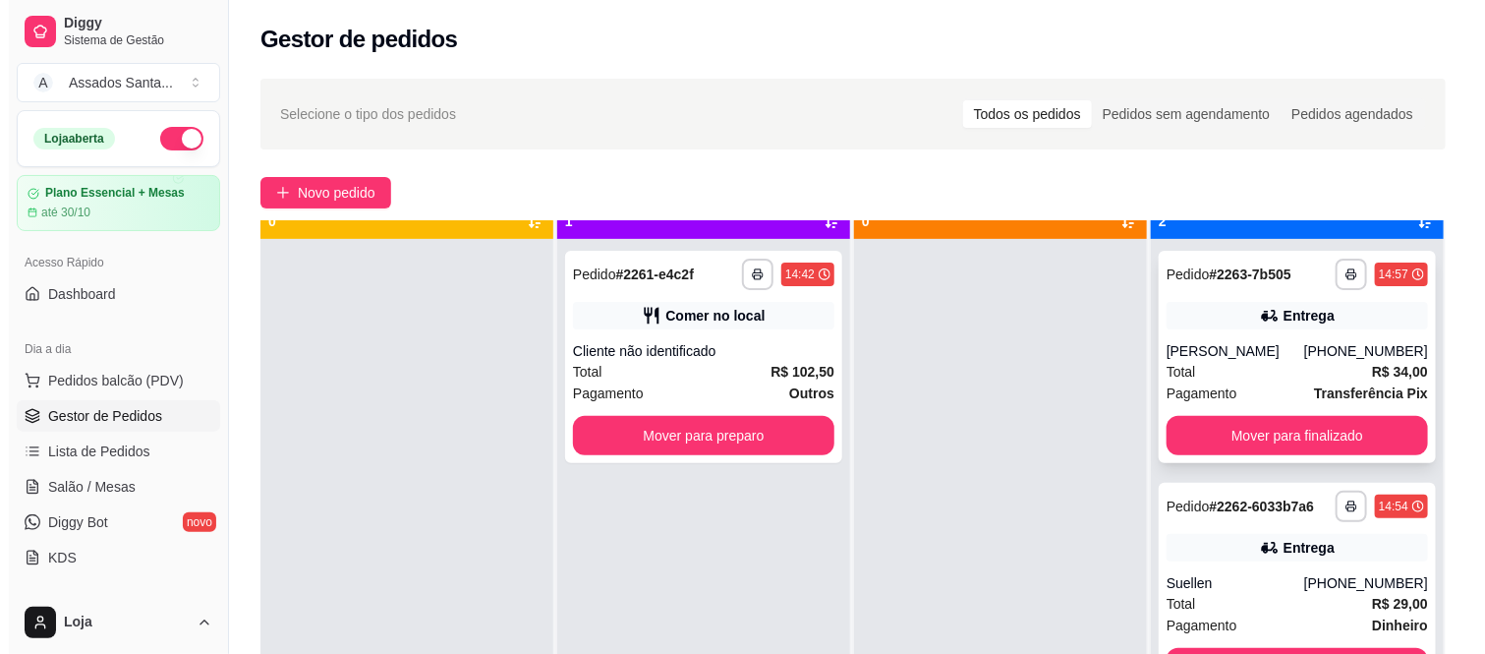
scroll to position [54, 0]
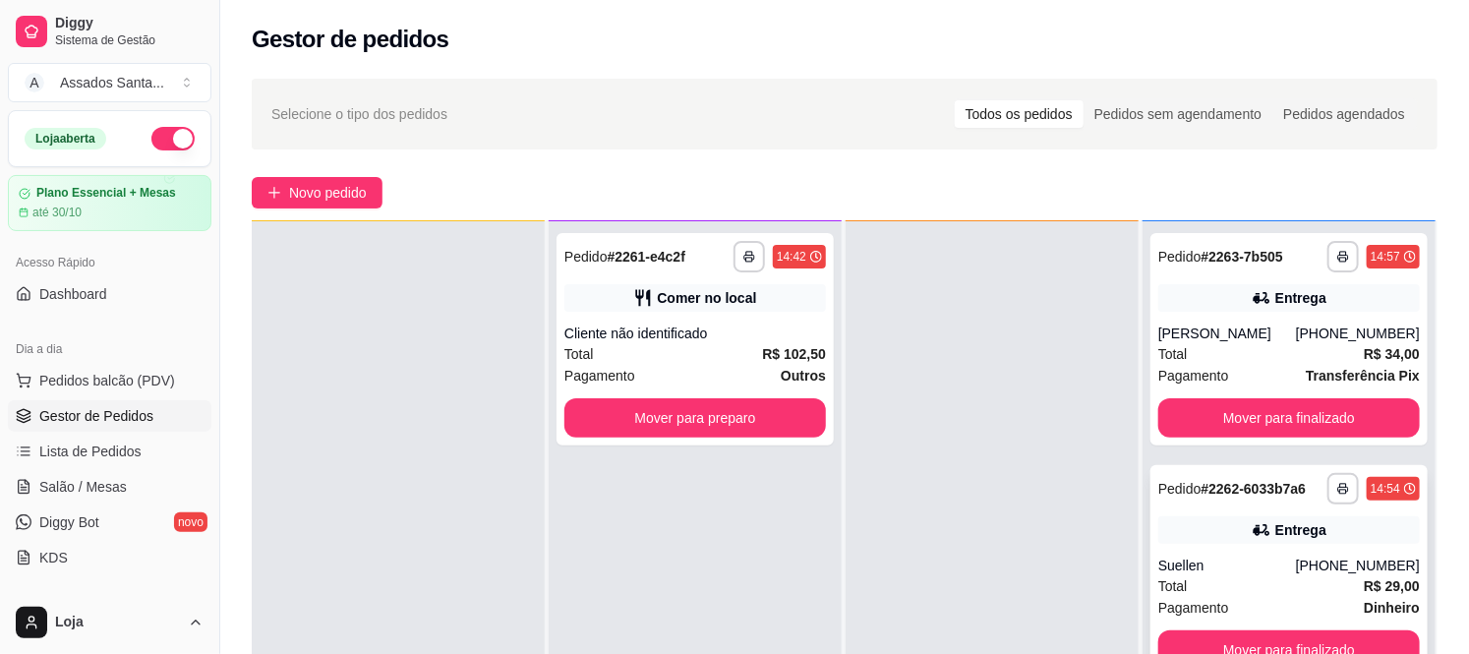
click at [1233, 507] on div "**********" at bounding box center [1288, 571] width 277 height 212
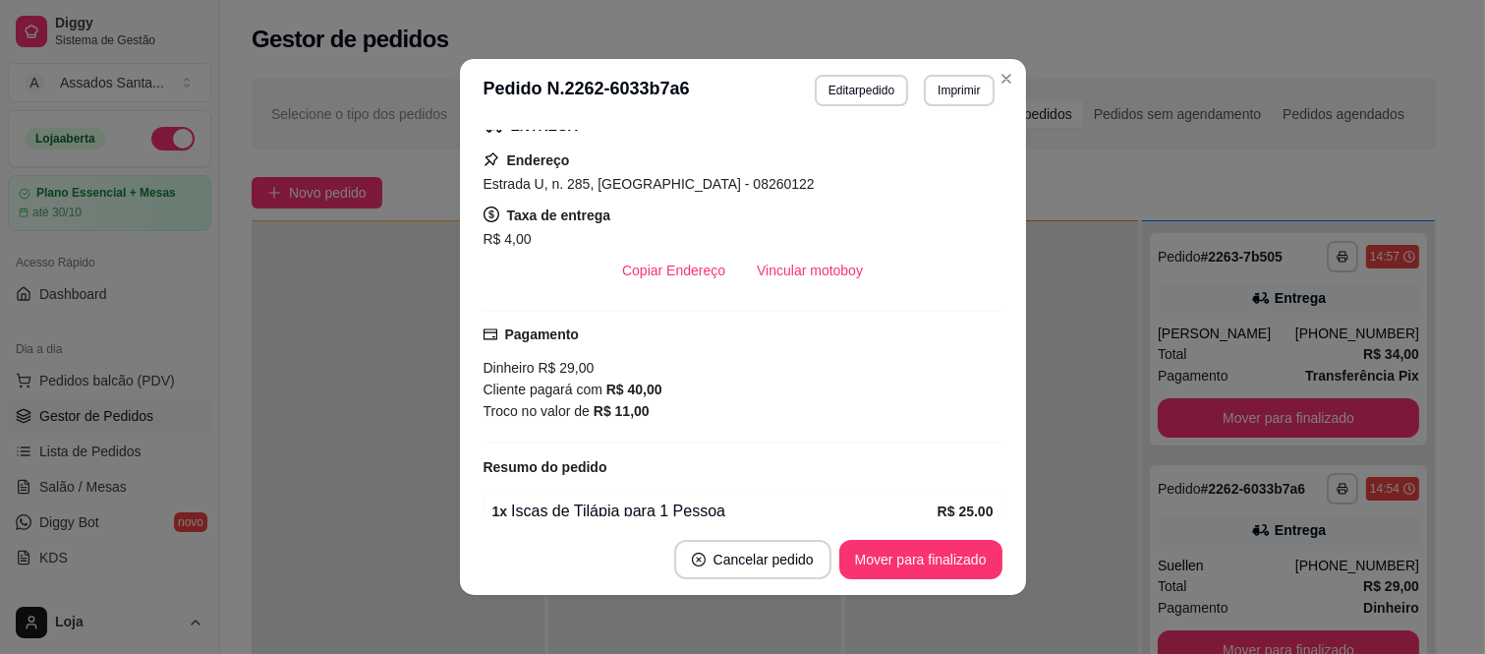
scroll to position [436, 0]
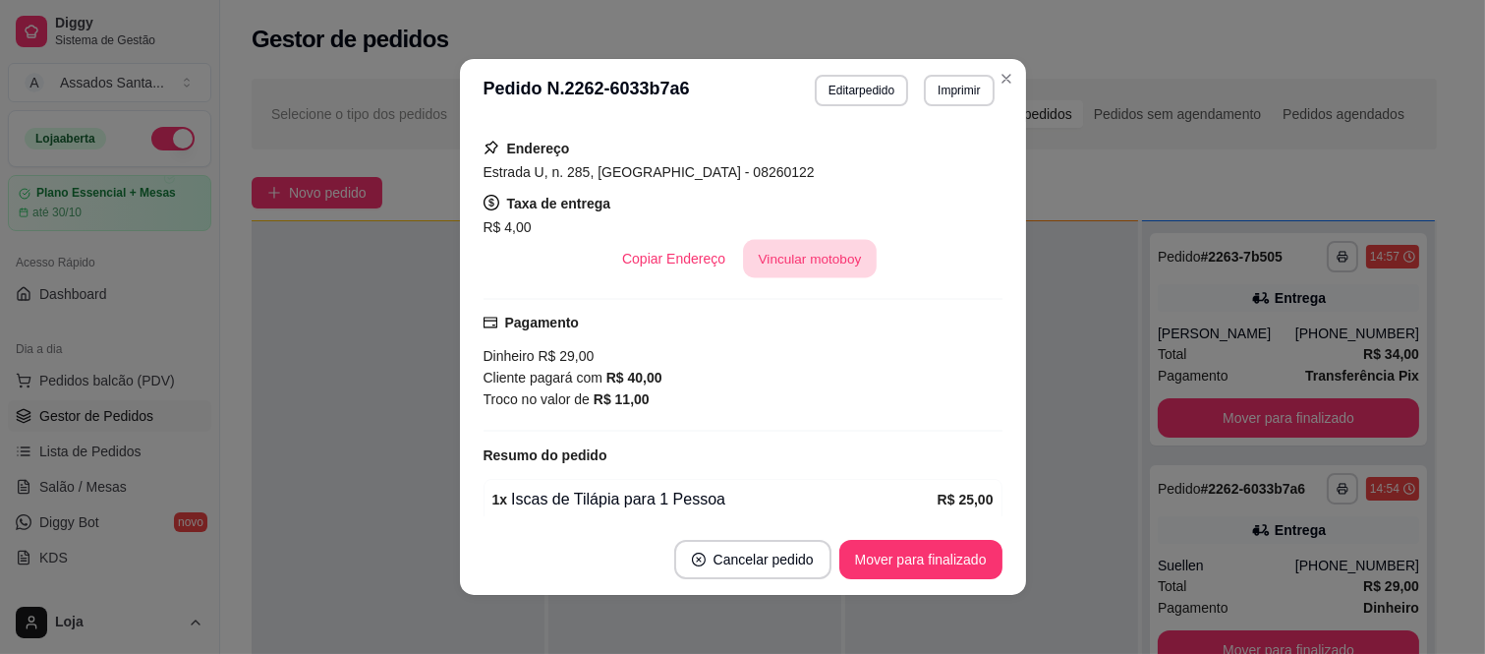
click at [836, 261] on button "Vincular motoboy" at bounding box center [810, 259] width 134 height 38
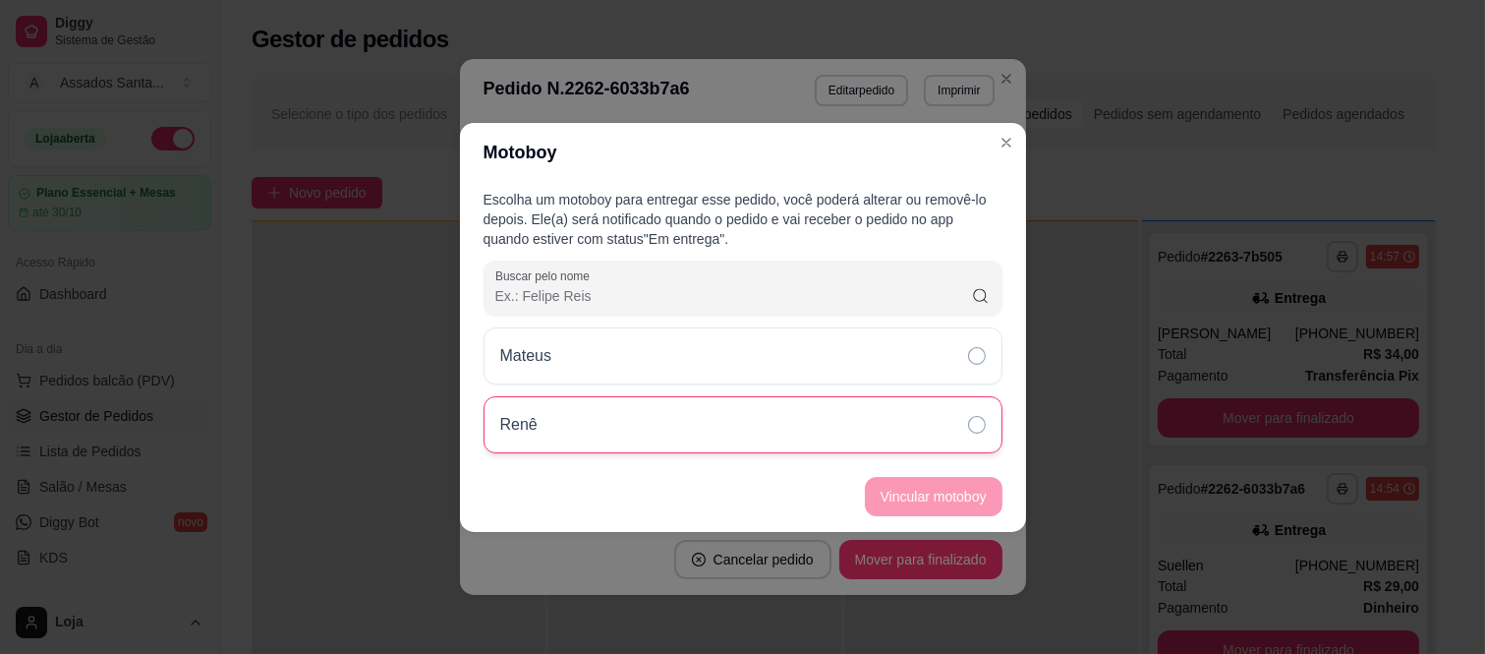
click at [703, 439] on div "Renê" at bounding box center [743, 424] width 519 height 57
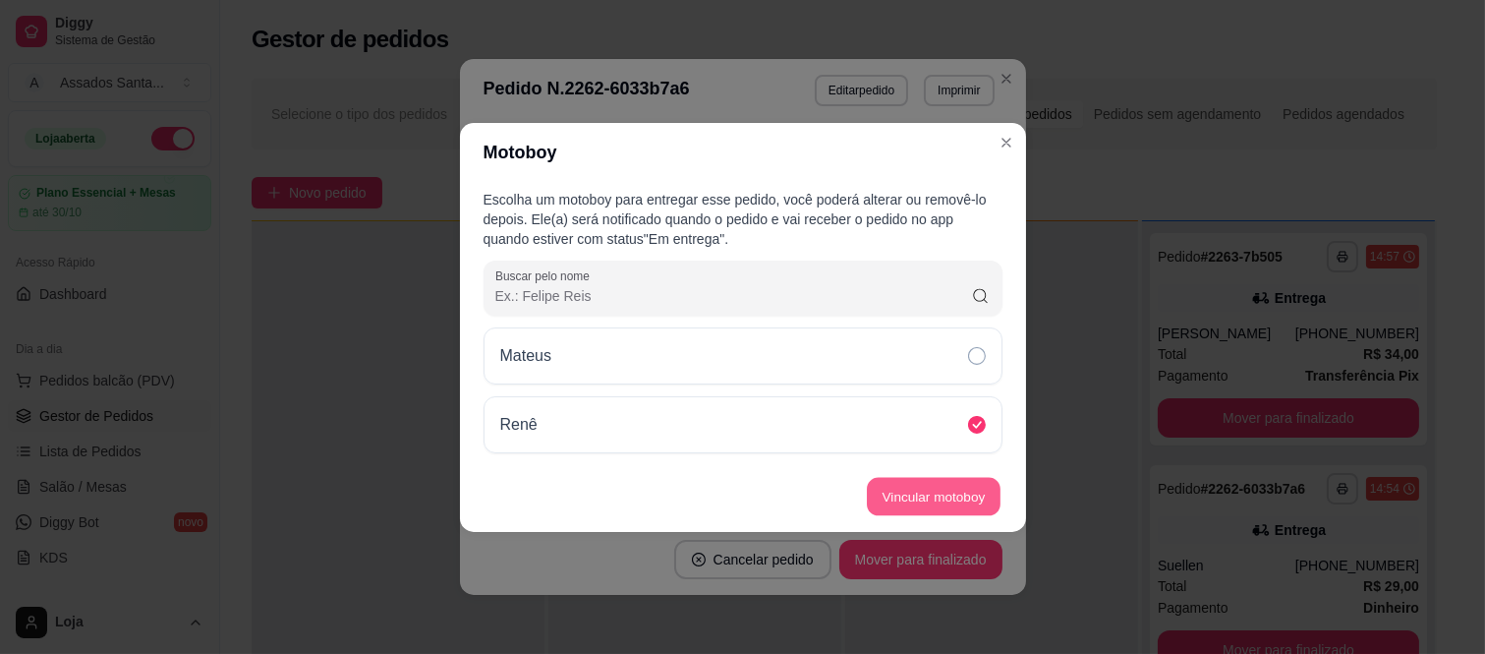
click at [946, 490] on button "Vincular motoboy" at bounding box center [934, 496] width 134 height 38
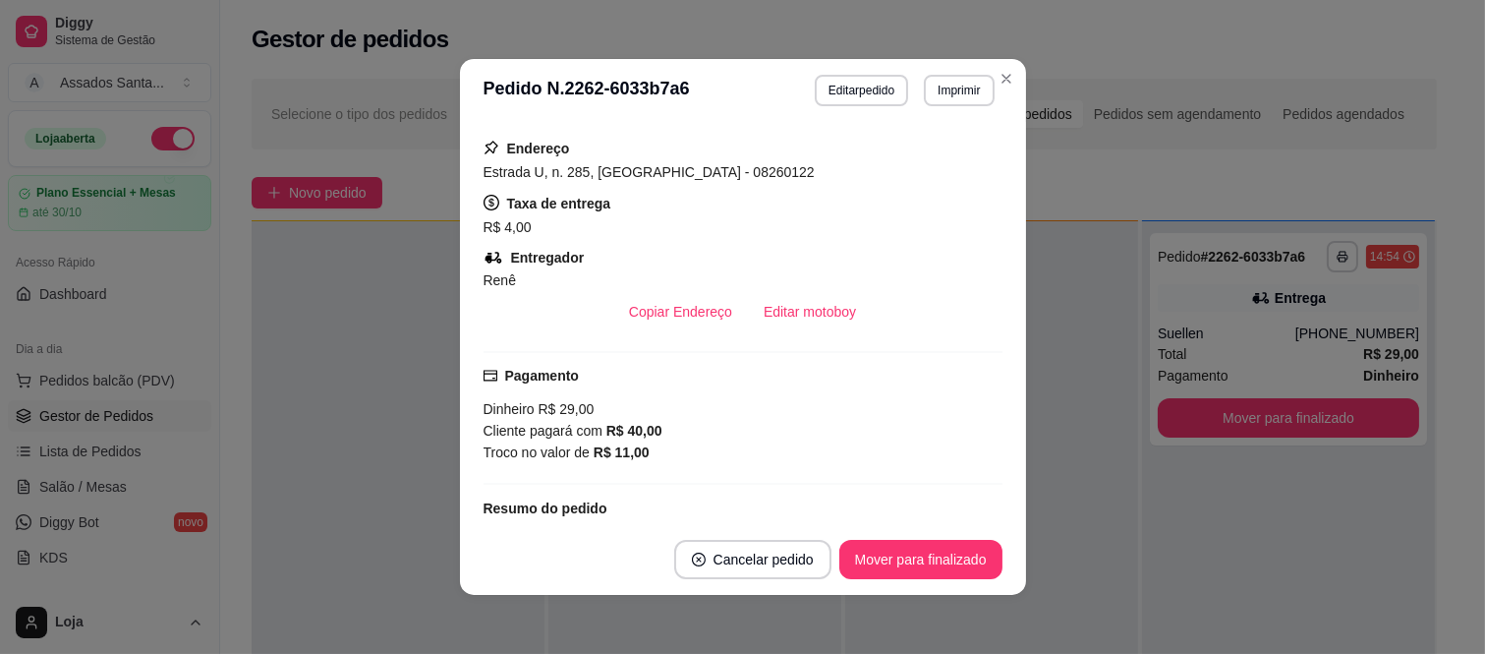
scroll to position [339, 0]
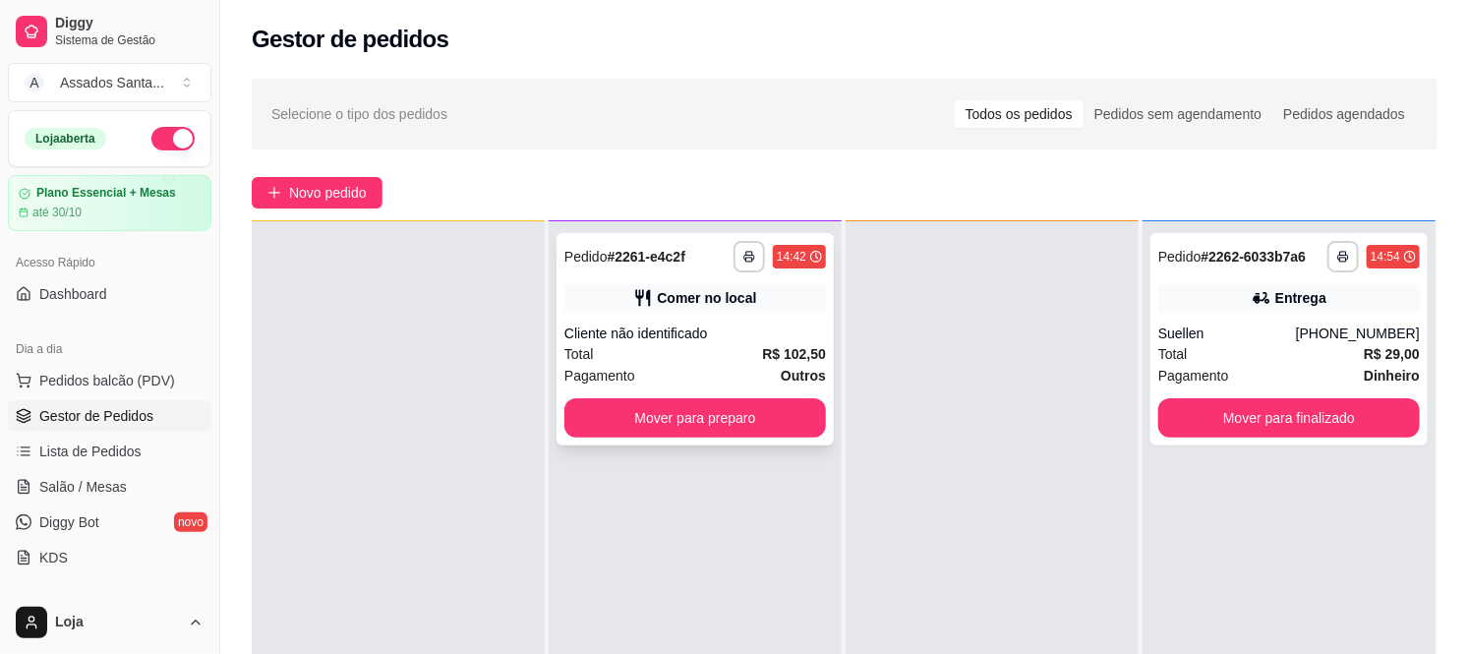
click at [666, 334] on div "Cliente não identificado" at bounding box center [695, 333] width 262 height 20
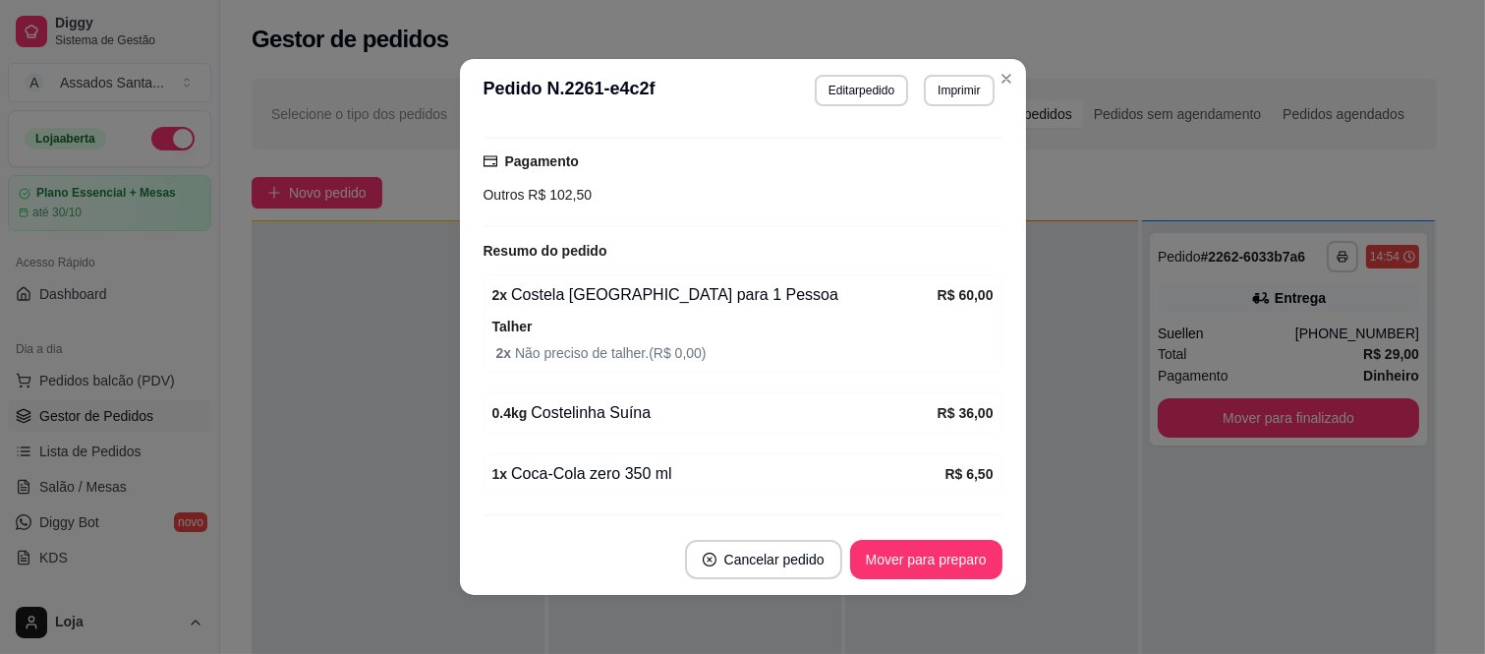
scroll to position [194, 0]
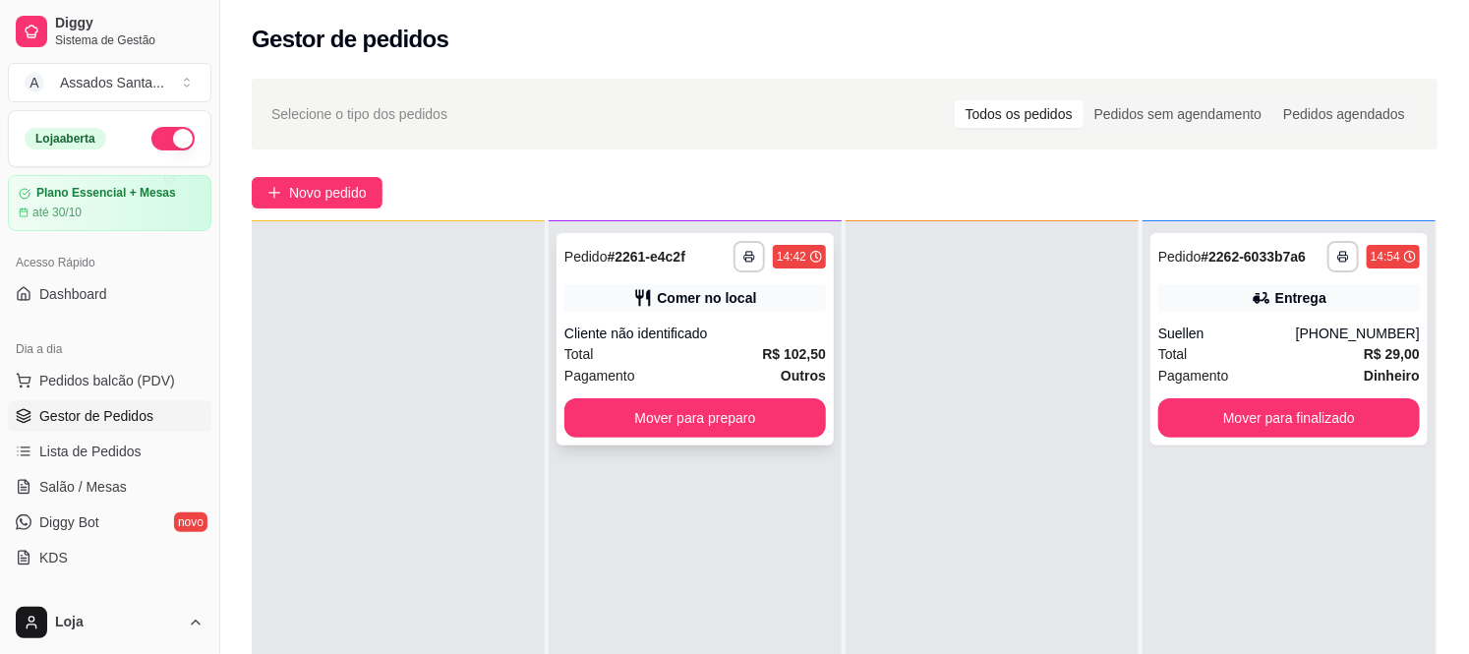
click at [653, 324] on div "Cliente não identificado" at bounding box center [695, 333] width 262 height 20
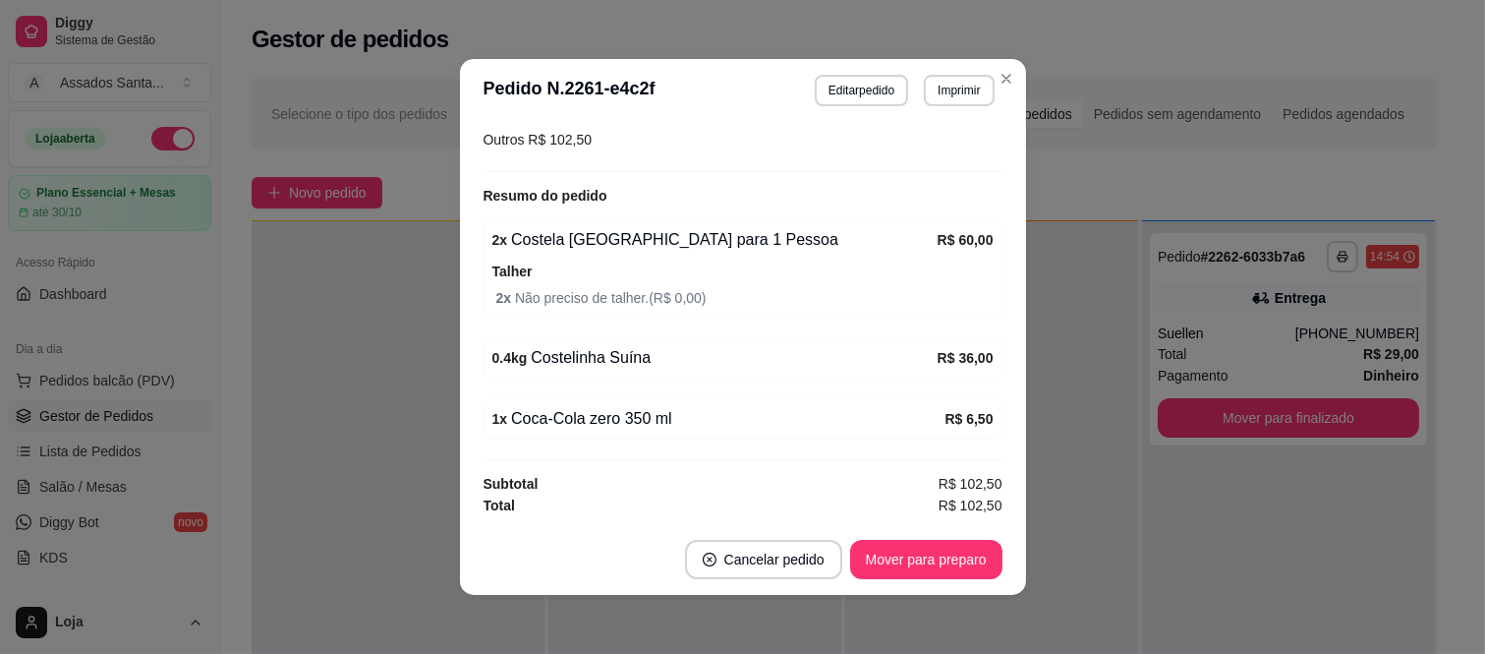
scroll to position [4, 0]
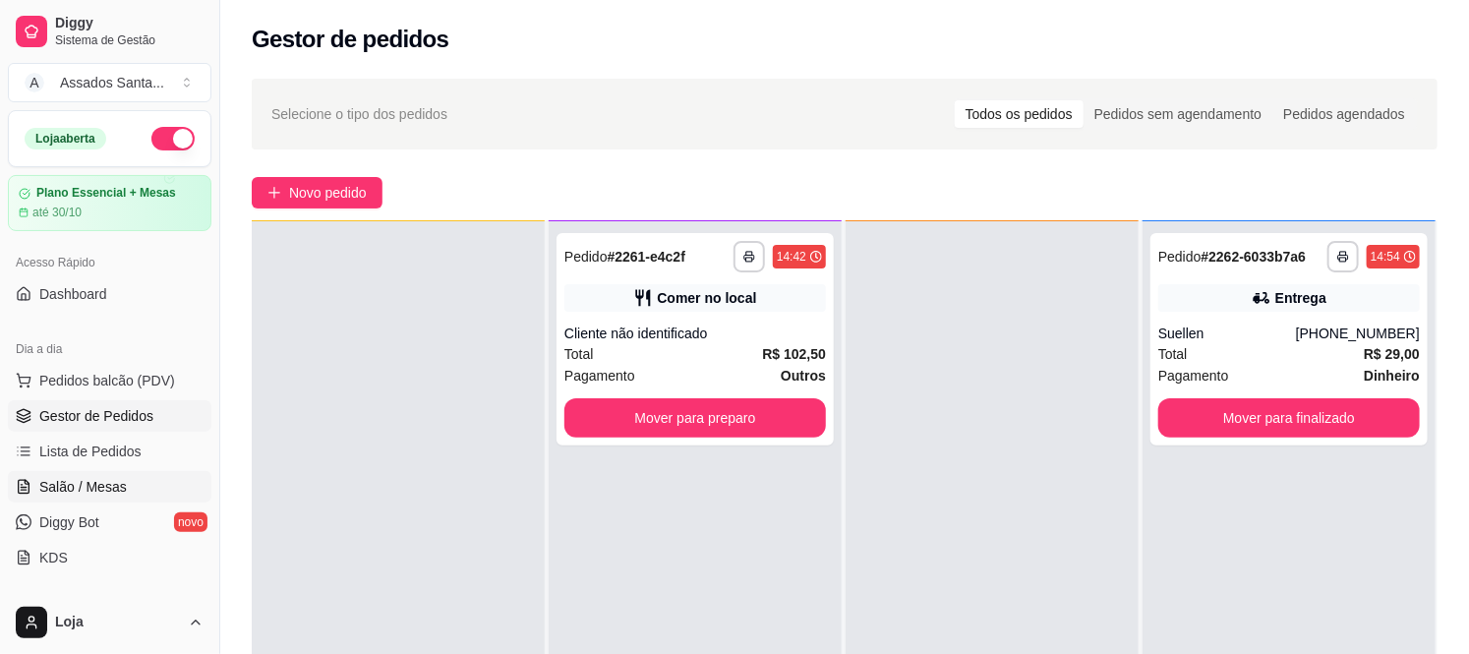
click at [112, 479] on span "Salão / Mesas" at bounding box center [82, 487] width 87 height 20
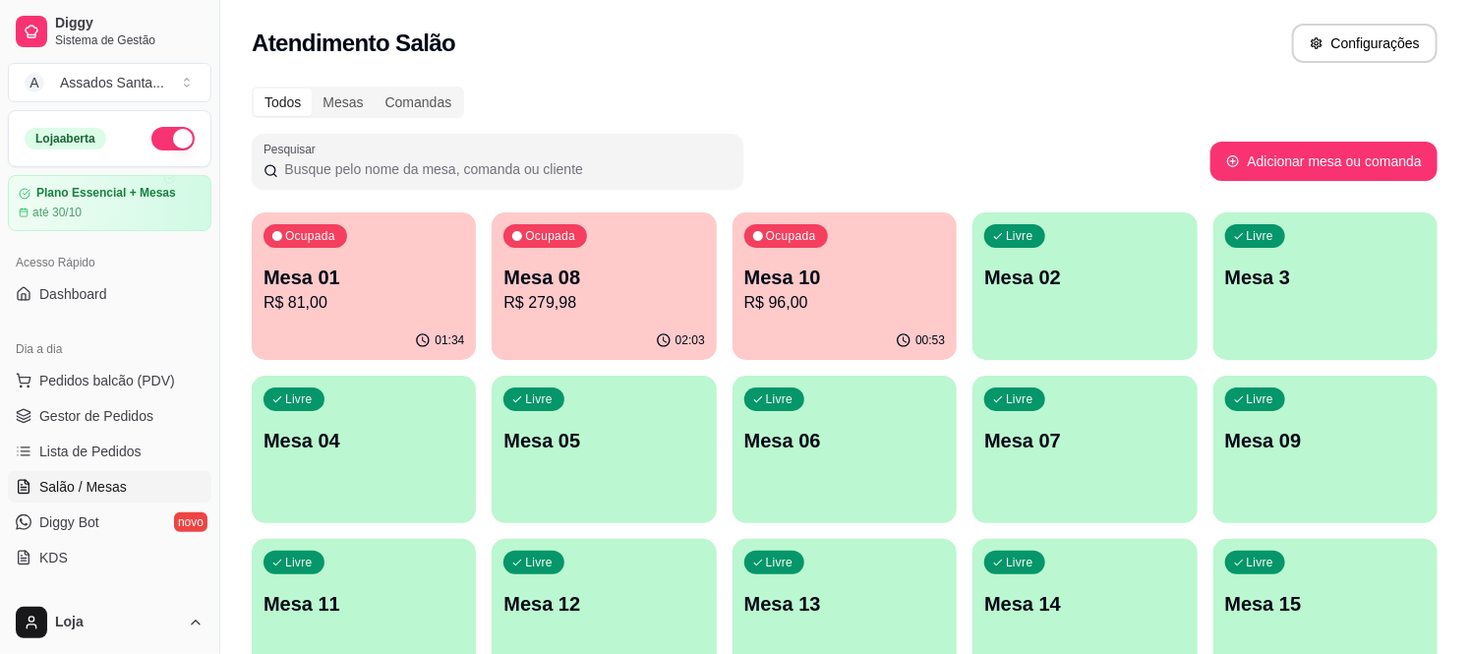
click at [633, 270] on p "Mesa 08" at bounding box center [603, 277] width 201 height 28
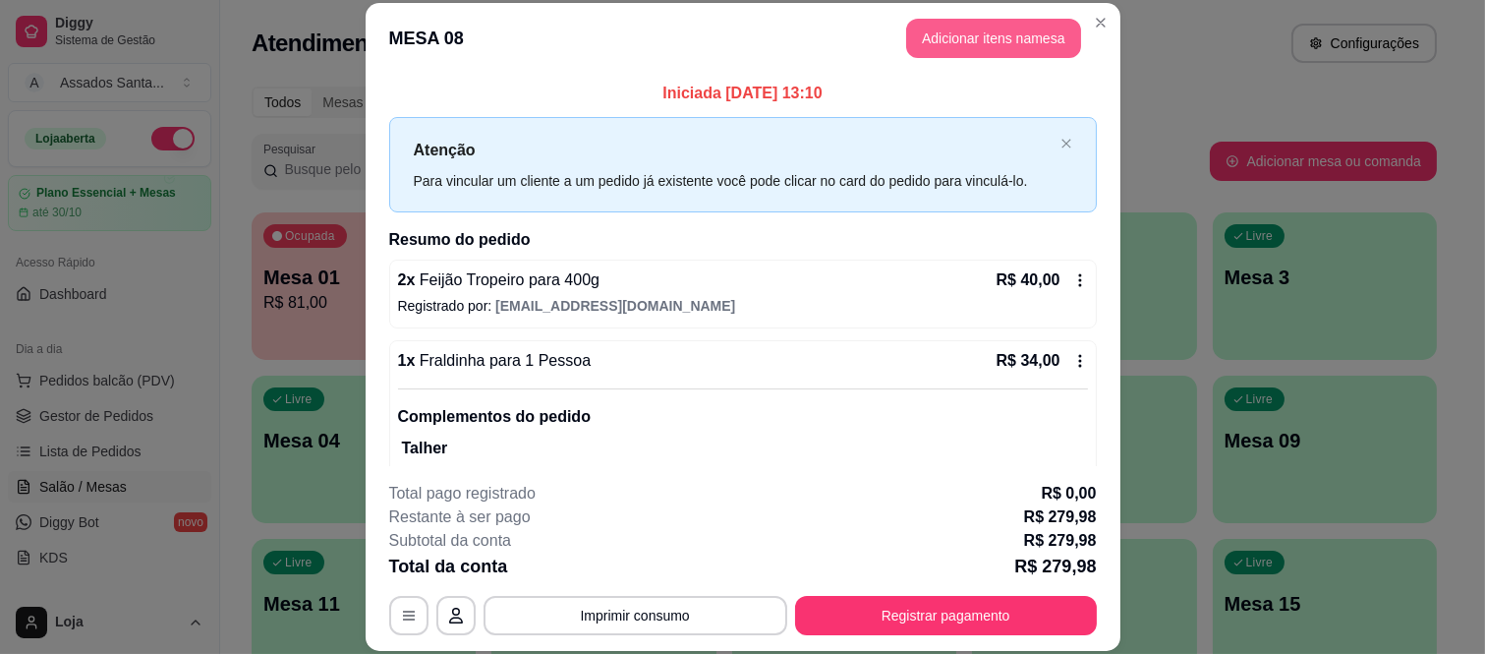
click at [951, 36] on button "Adicionar itens na mesa" at bounding box center [993, 38] width 175 height 39
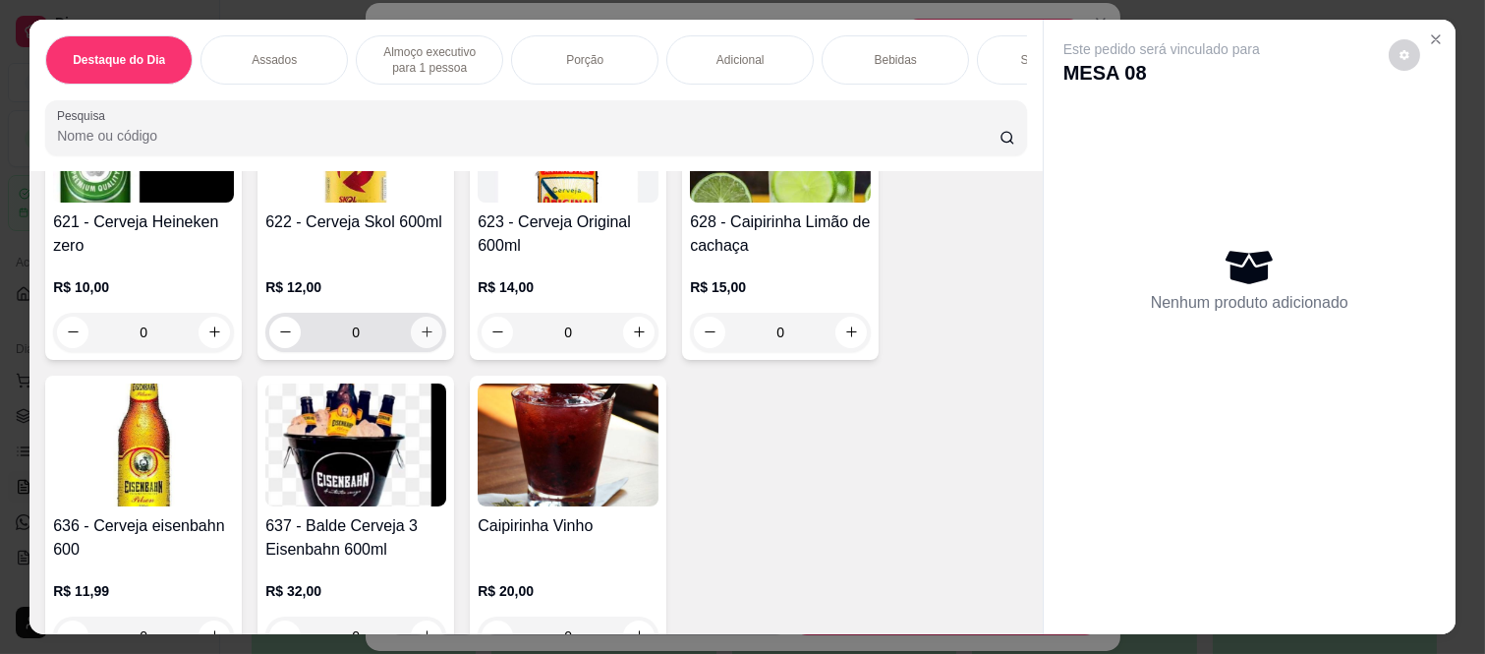
scroll to position [5352, 0]
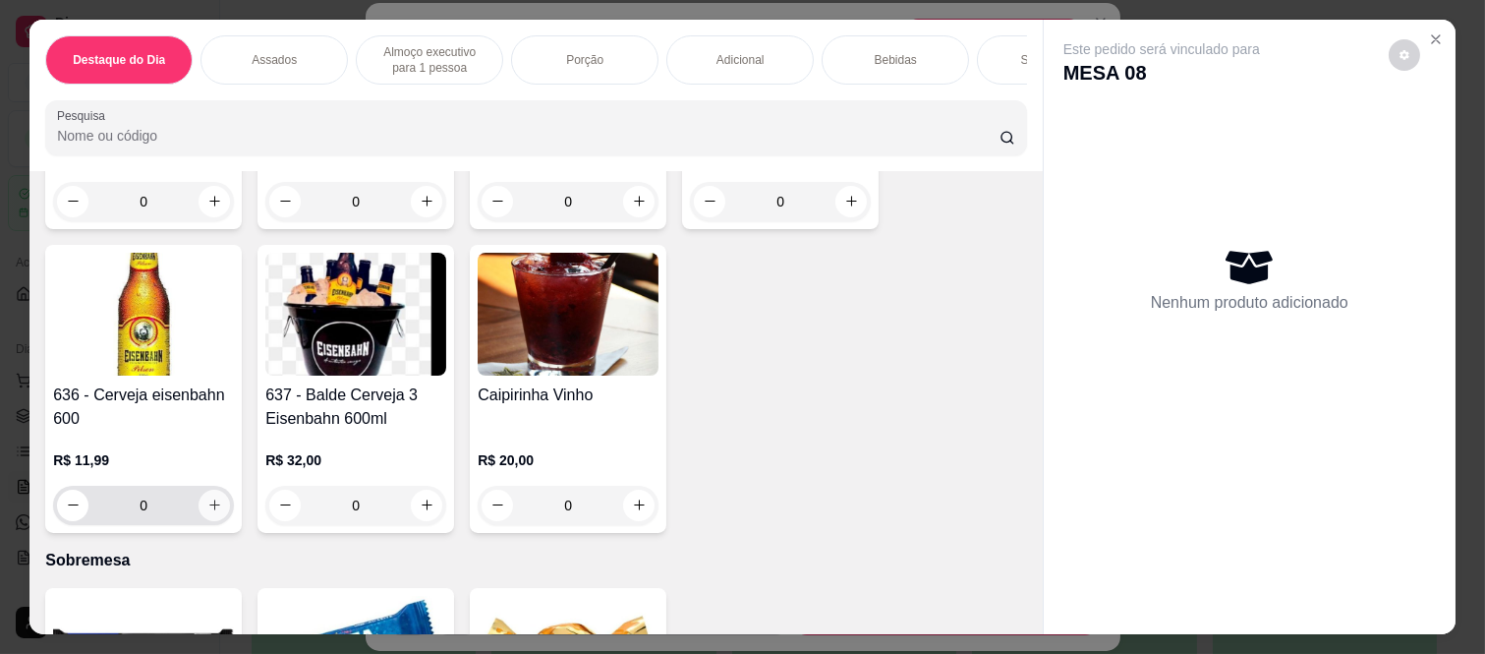
click at [207, 497] on icon "increase-product-quantity" at bounding box center [214, 504] width 15 height 15
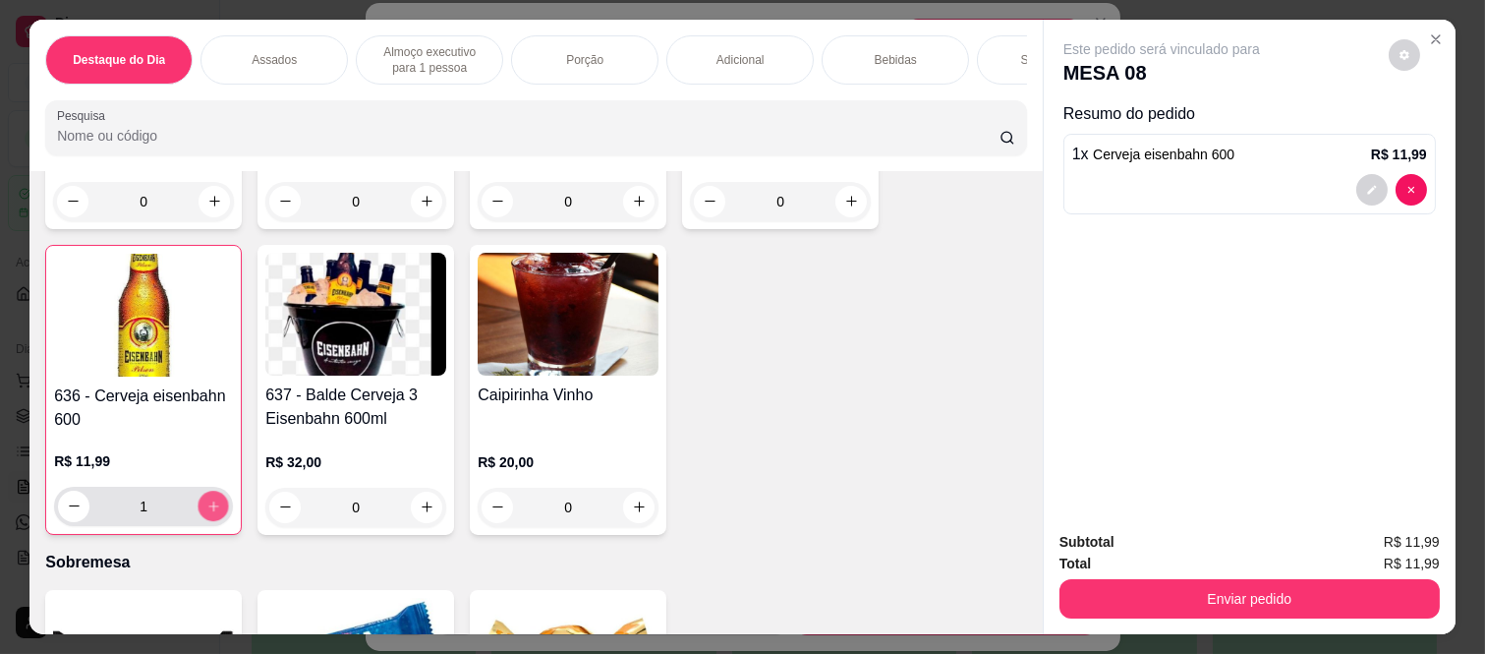
click at [206, 499] on icon "increase-product-quantity" at bounding box center [213, 506] width 15 height 15
click at [206, 498] on icon "increase-product-quantity" at bounding box center [213, 505] width 15 height 15
type input "3"
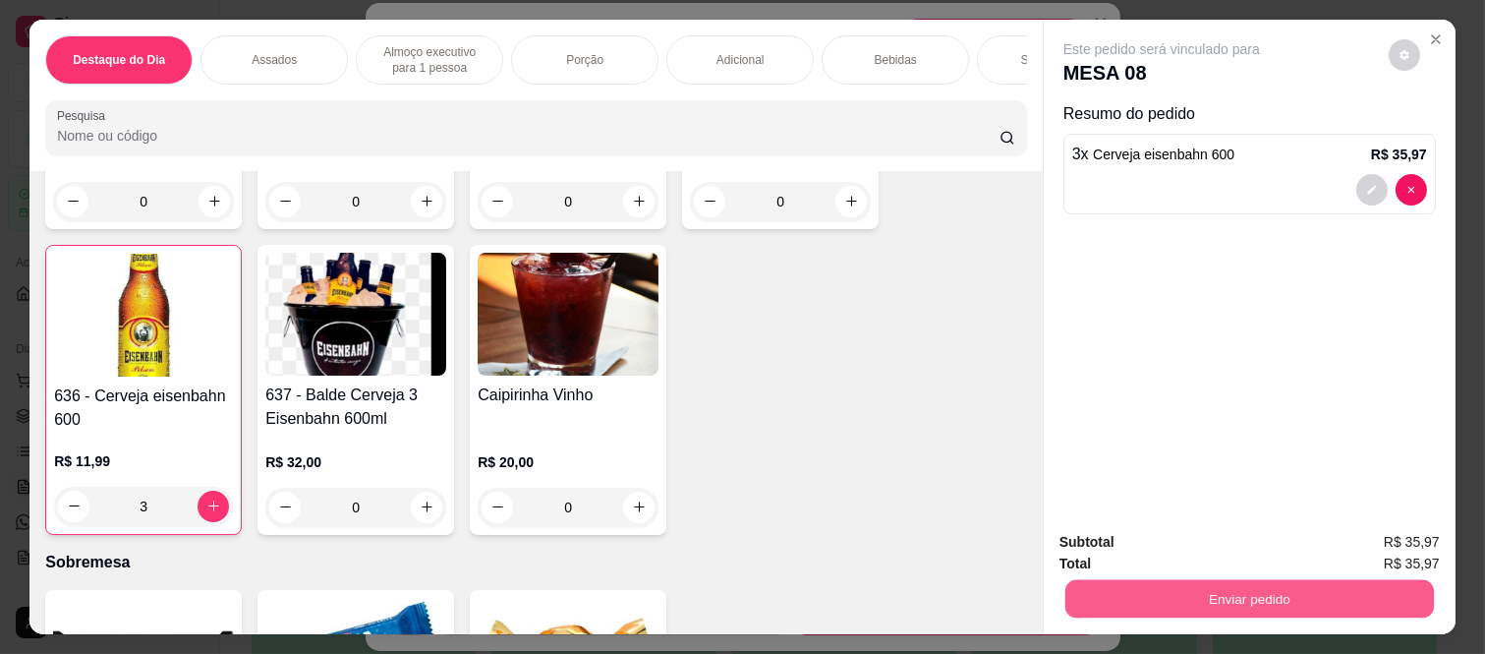
click at [1261, 594] on button "Enviar pedido" at bounding box center [1250, 599] width 369 height 38
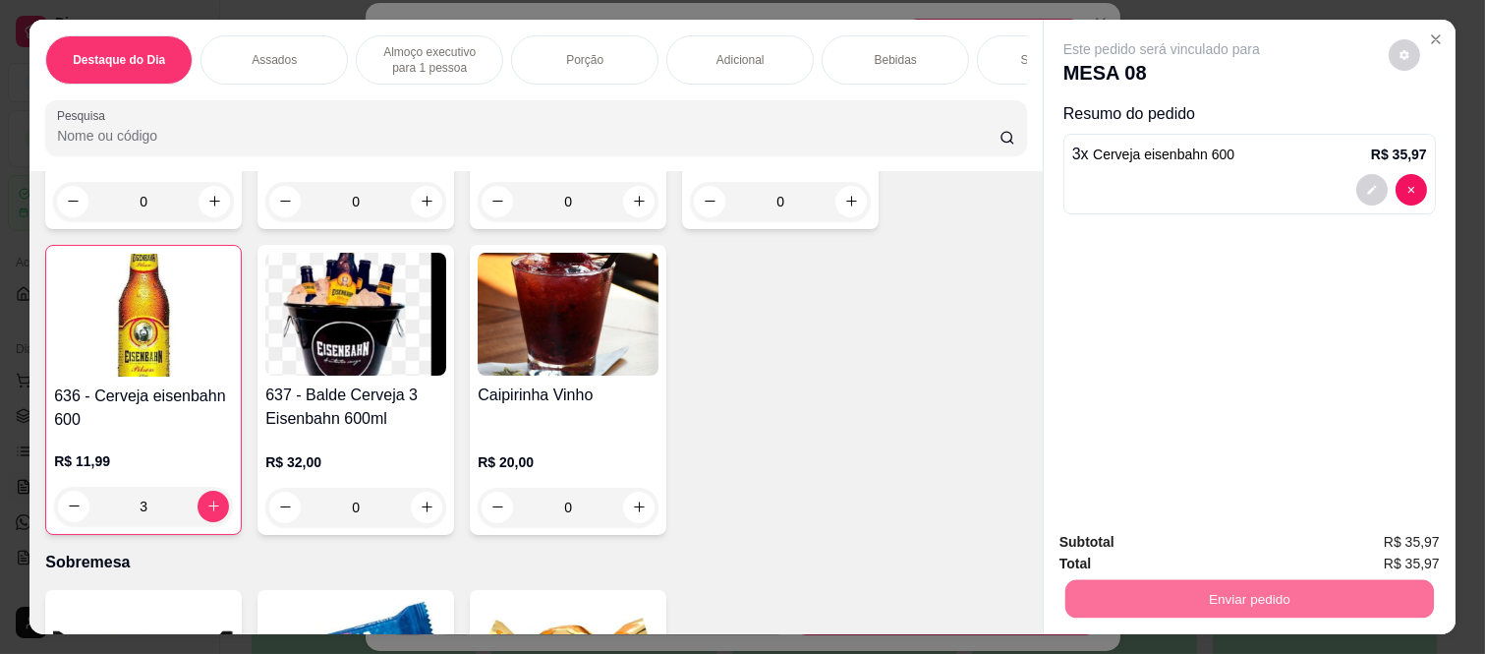
click at [1402, 548] on button "Enviar pedido" at bounding box center [1388, 542] width 108 height 36
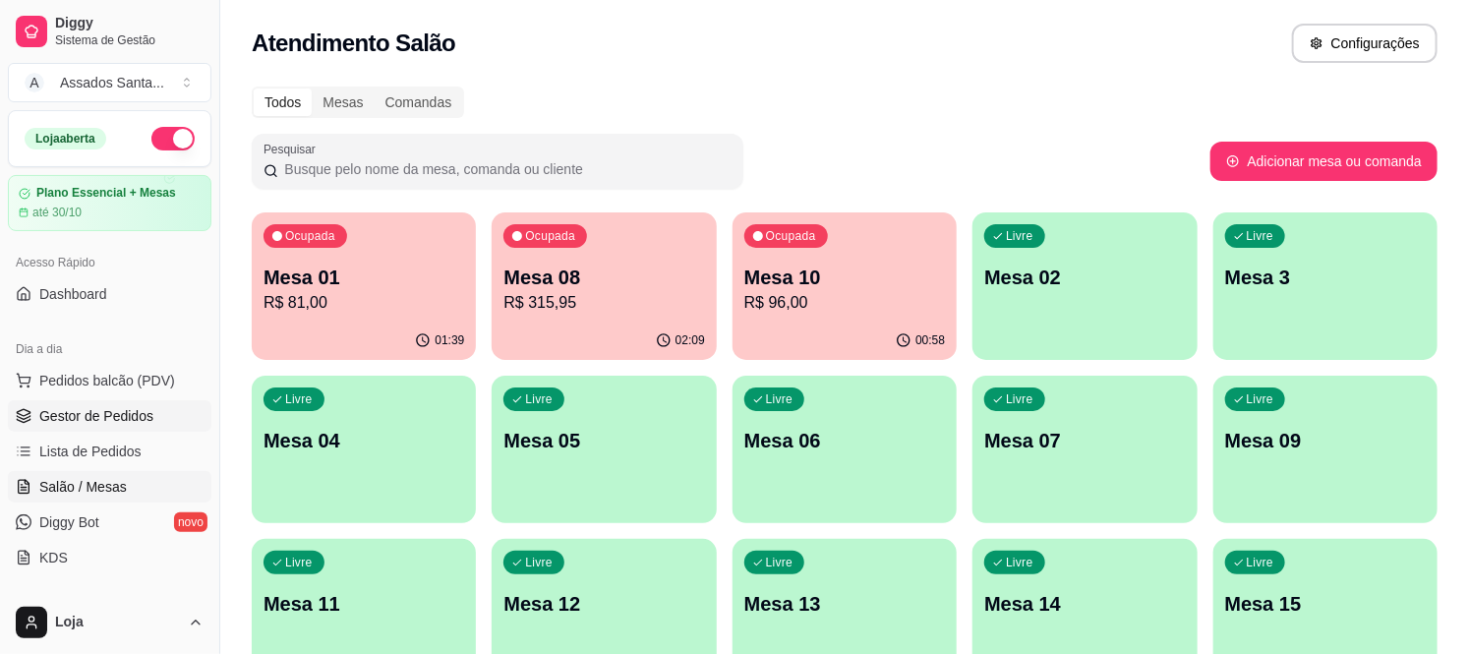
click at [145, 427] on link "Gestor de Pedidos" at bounding box center [110, 415] width 204 height 31
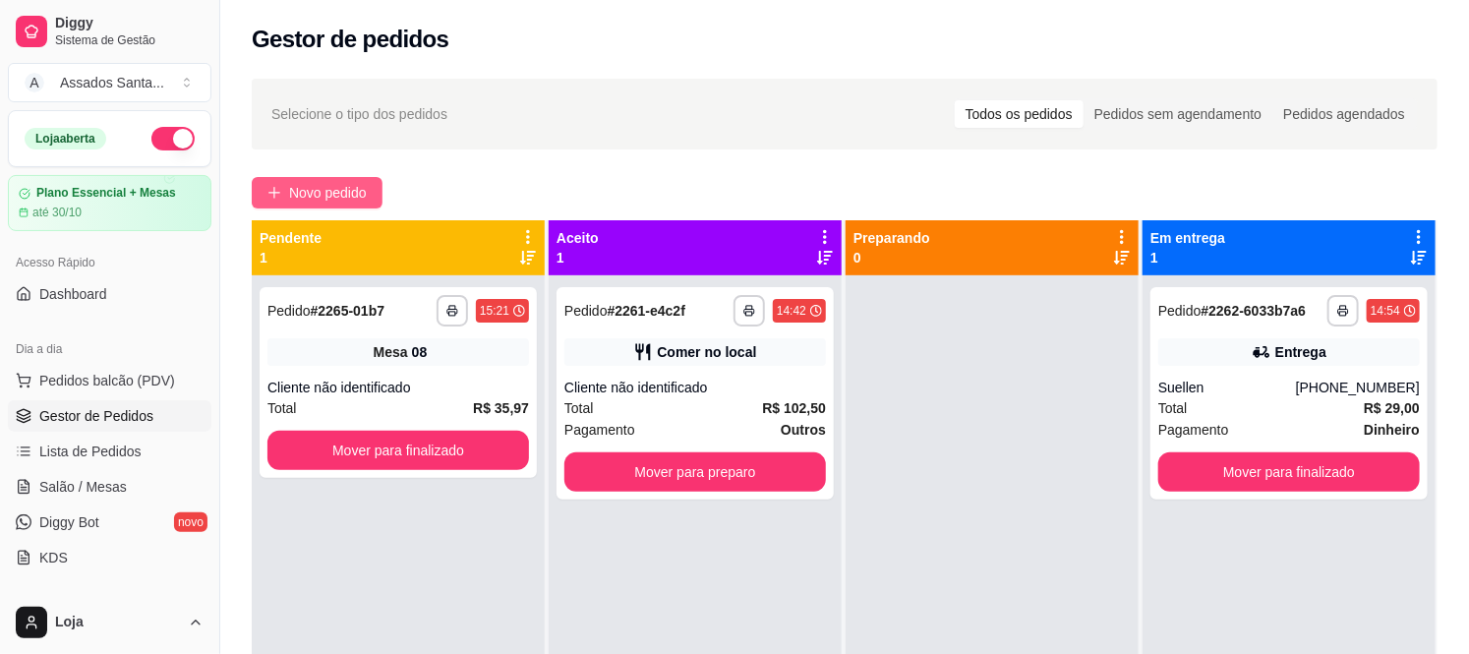
click at [347, 189] on span "Novo pedido" at bounding box center [328, 193] width 78 height 22
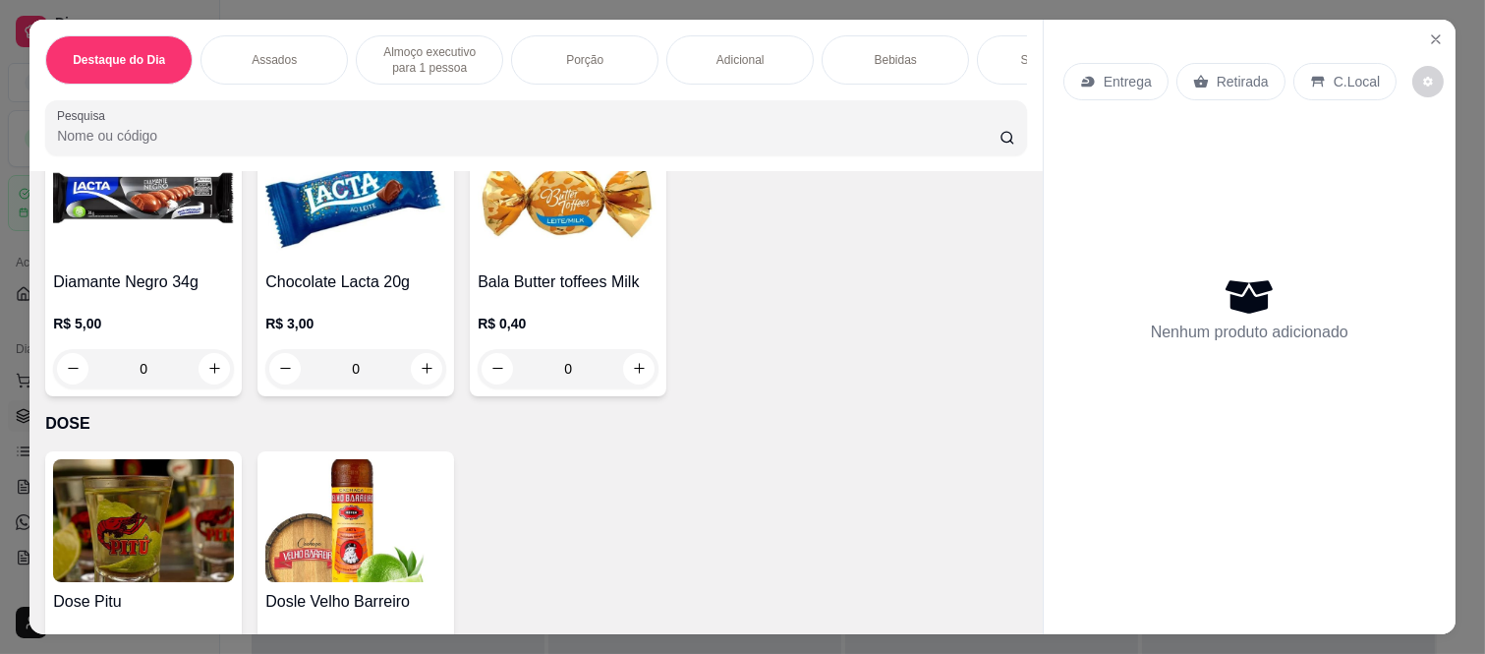
scroll to position [5677, 0]
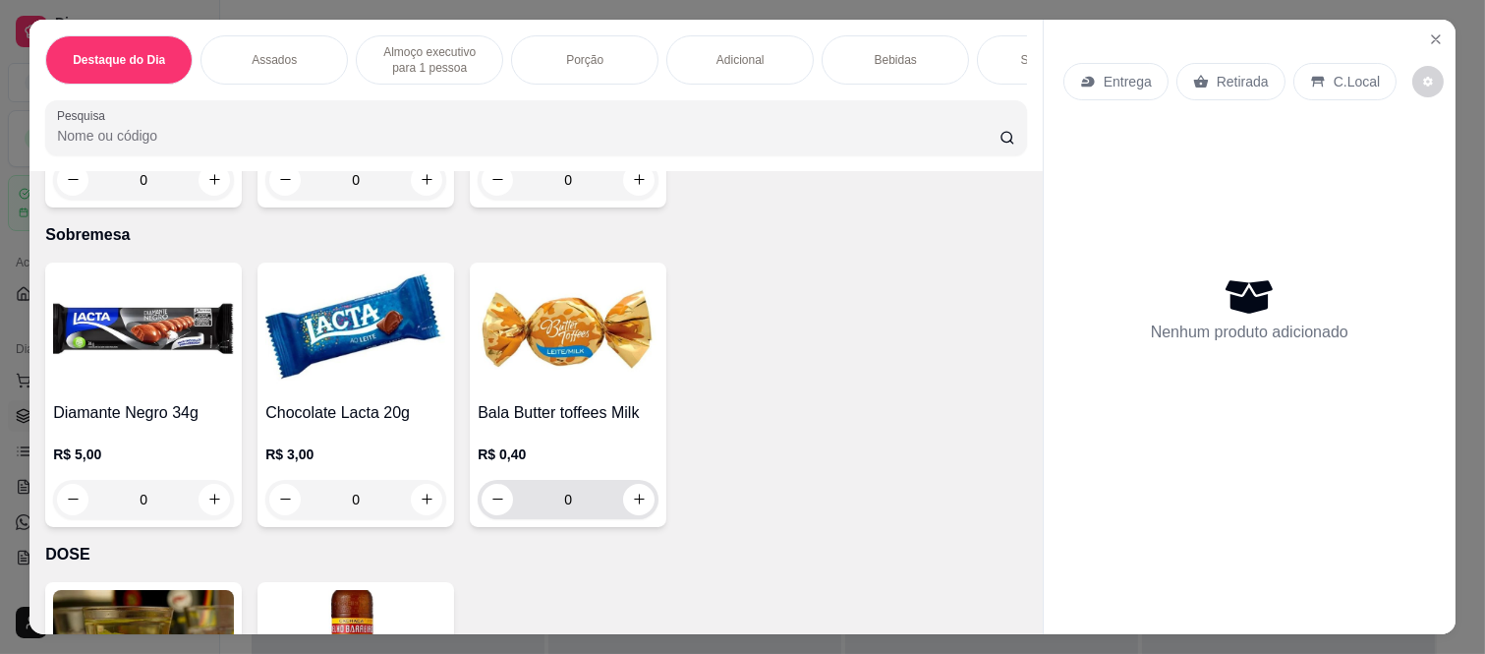
click at [566, 480] on input "0" at bounding box center [568, 499] width 110 height 39
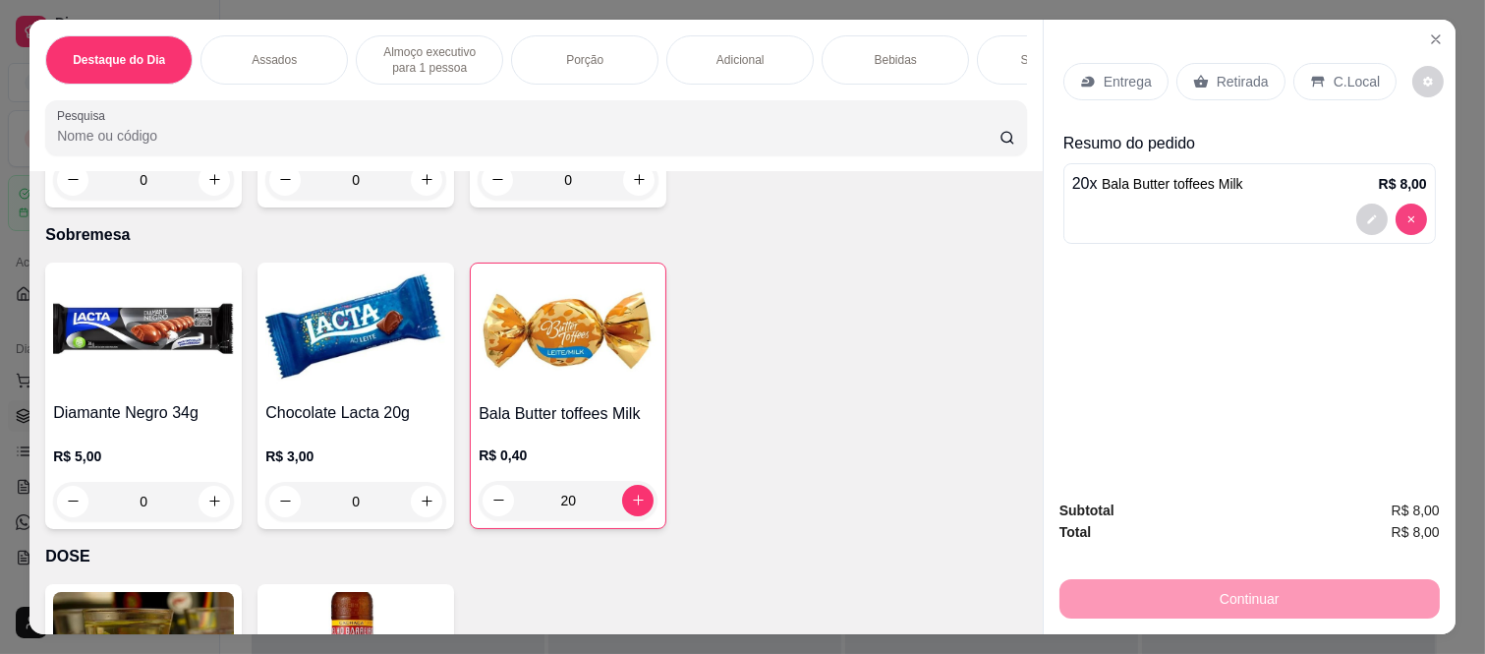
type input "0"
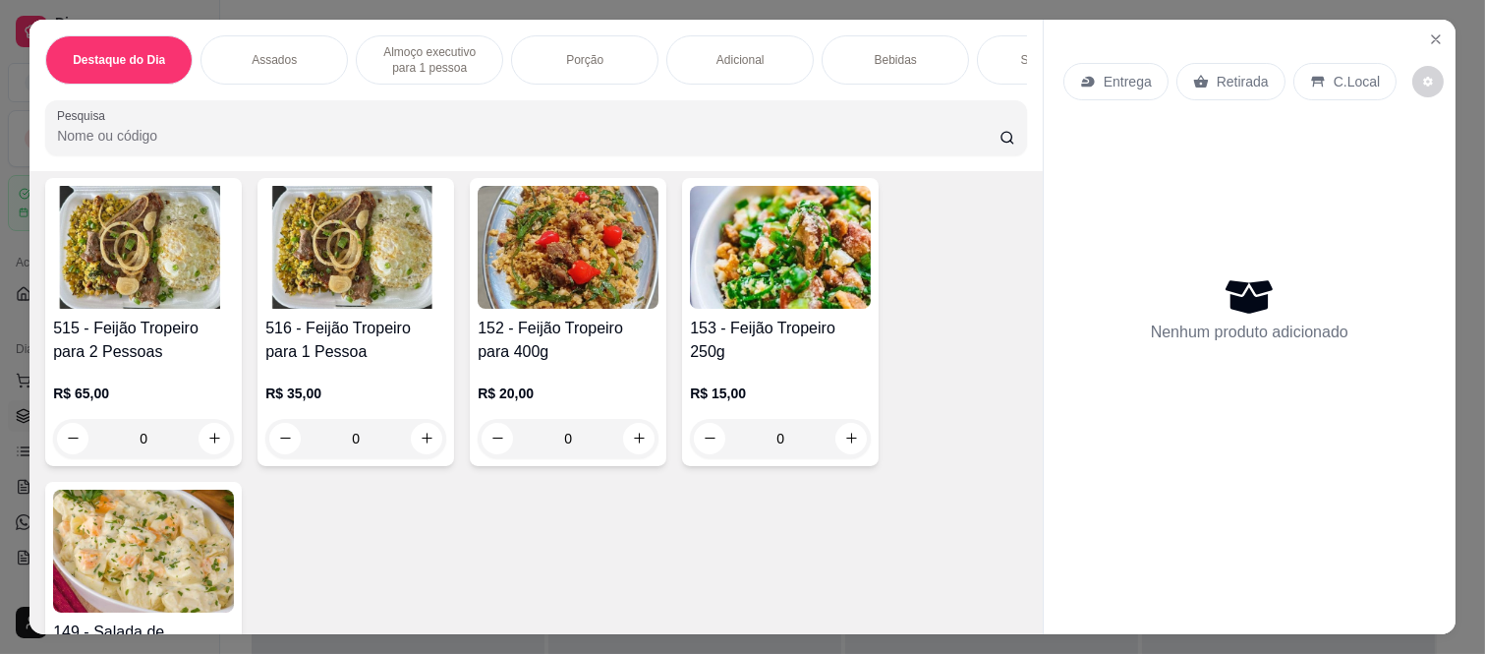
scroll to position [0, 0]
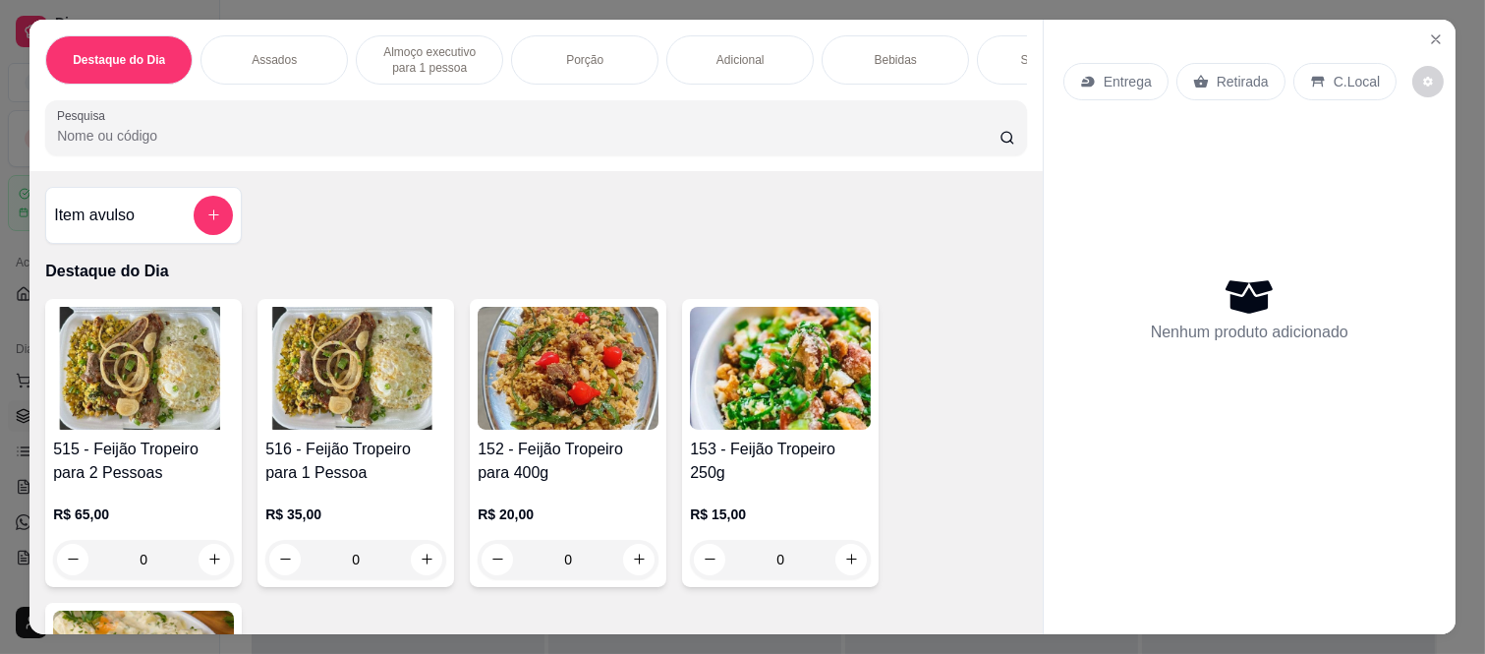
click at [174, 227] on div "Item avulso" at bounding box center [143, 215] width 179 height 39
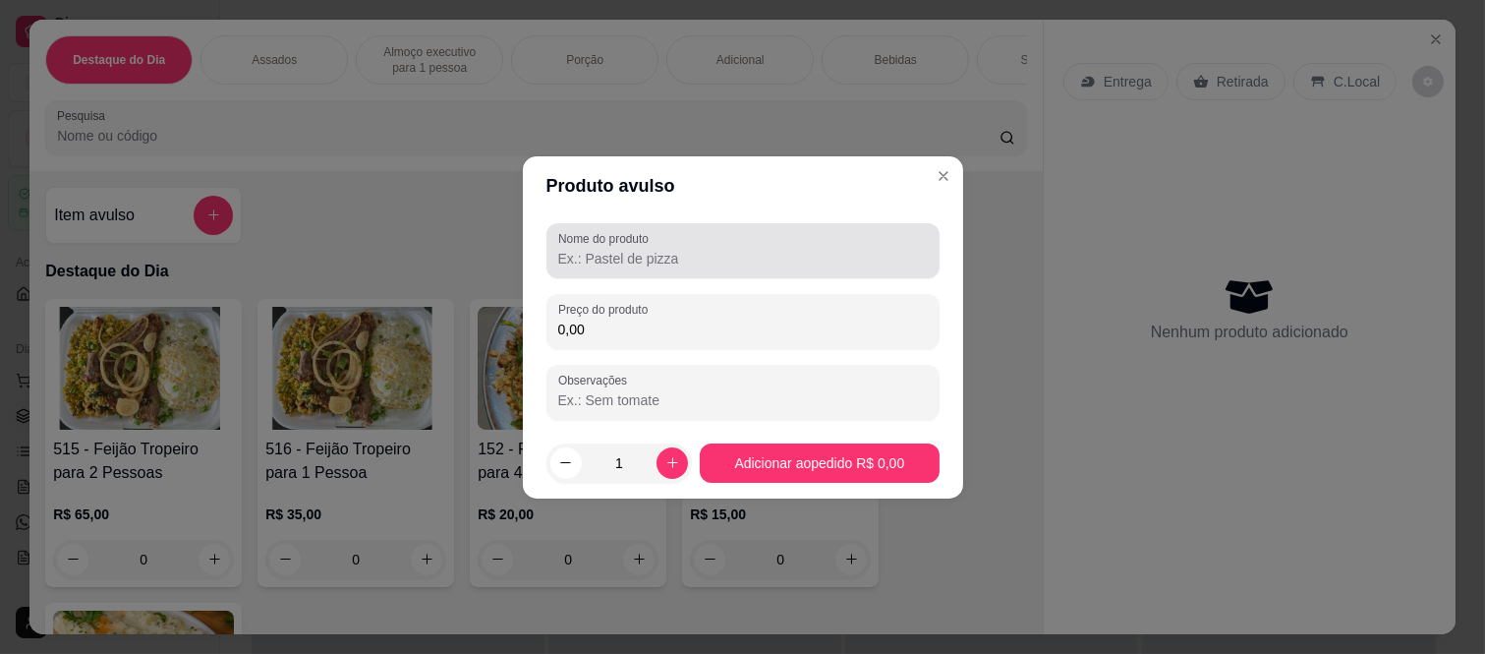
click at [595, 261] on input "Nome do produto" at bounding box center [743, 259] width 370 height 20
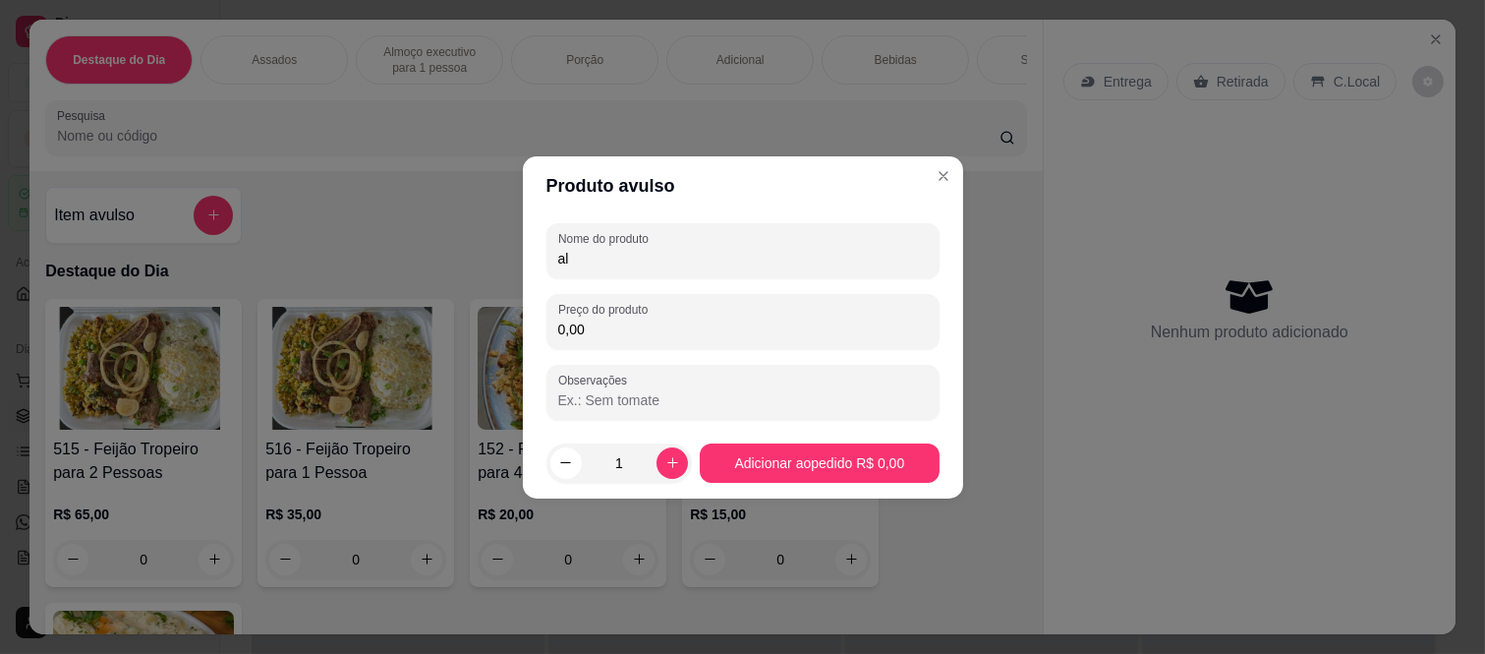
type input "a"
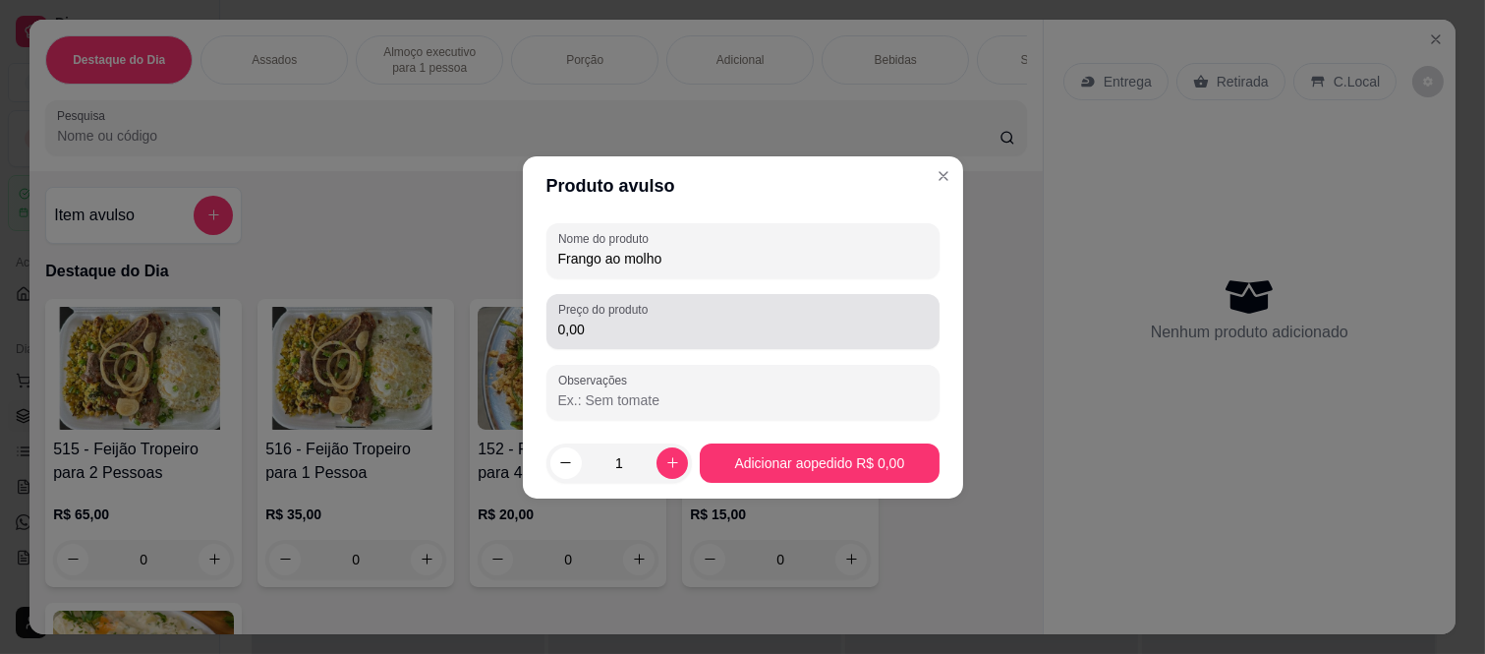
type input "Frango ao molho"
click at [614, 326] on input "0,00" at bounding box center [743, 330] width 370 height 20
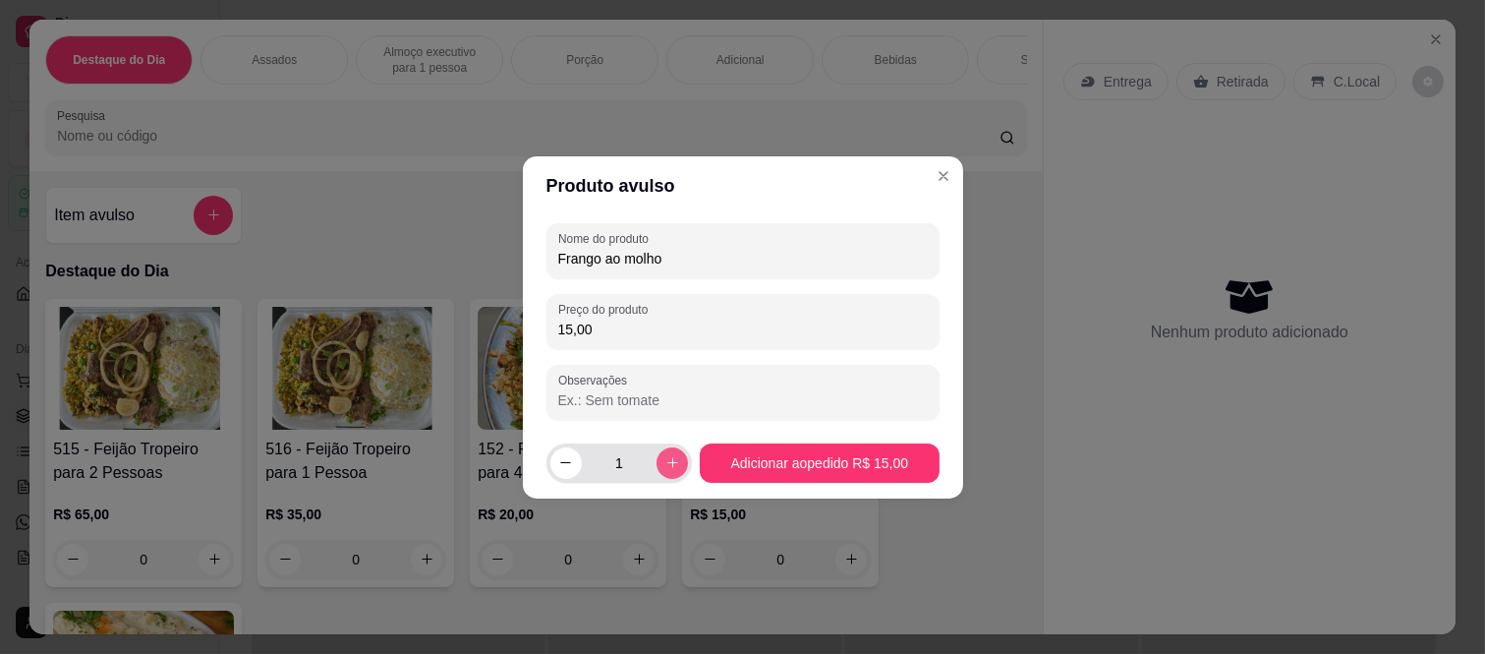
type input "15,00"
click at [657, 460] on button "increase-product-quantity" at bounding box center [672, 462] width 31 height 31
click at [661, 462] on button "increase-product-quantity" at bounding box center [673, 462] width 30 height 30
click at [666, 462] on icon "increase-product-quantity" at bounding box center [673, 462] width 15 height 15
type input "4"
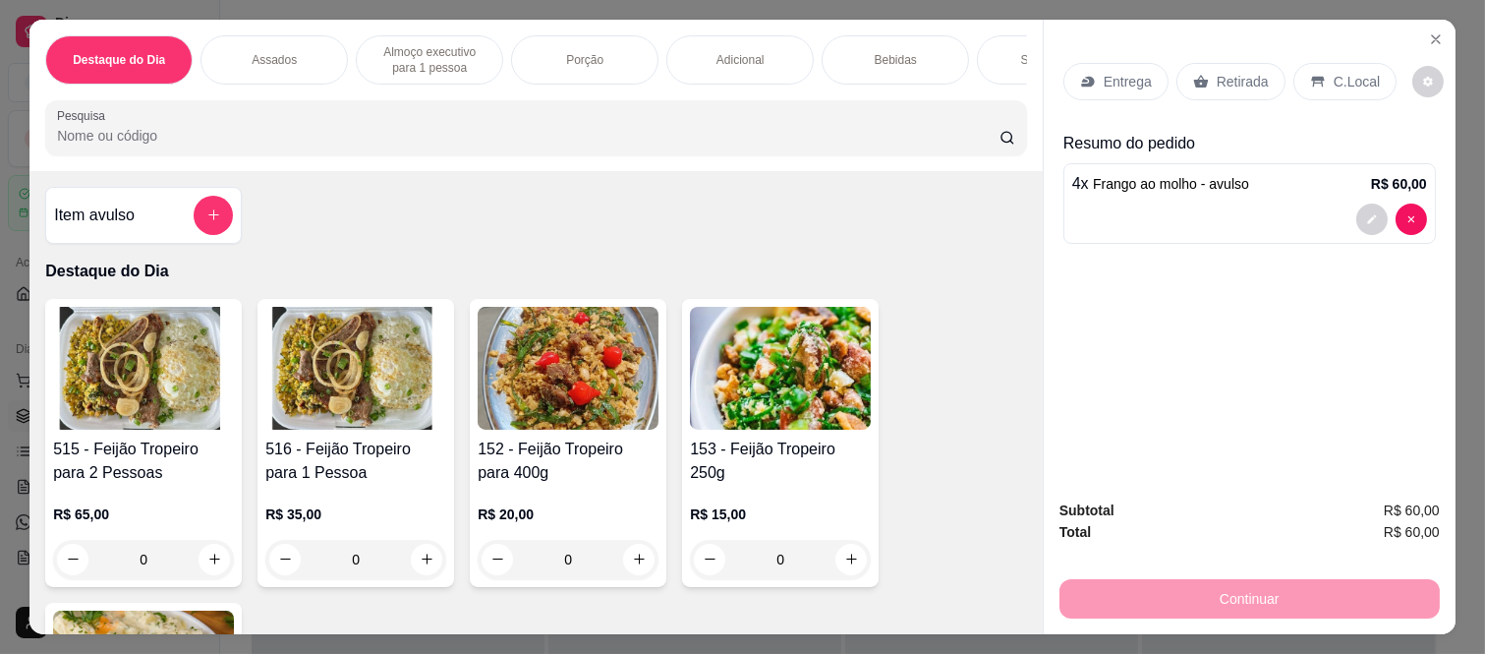
click at [181, 231] on div "Item avulso" at bounding box center [143, 215] width 179 height 39
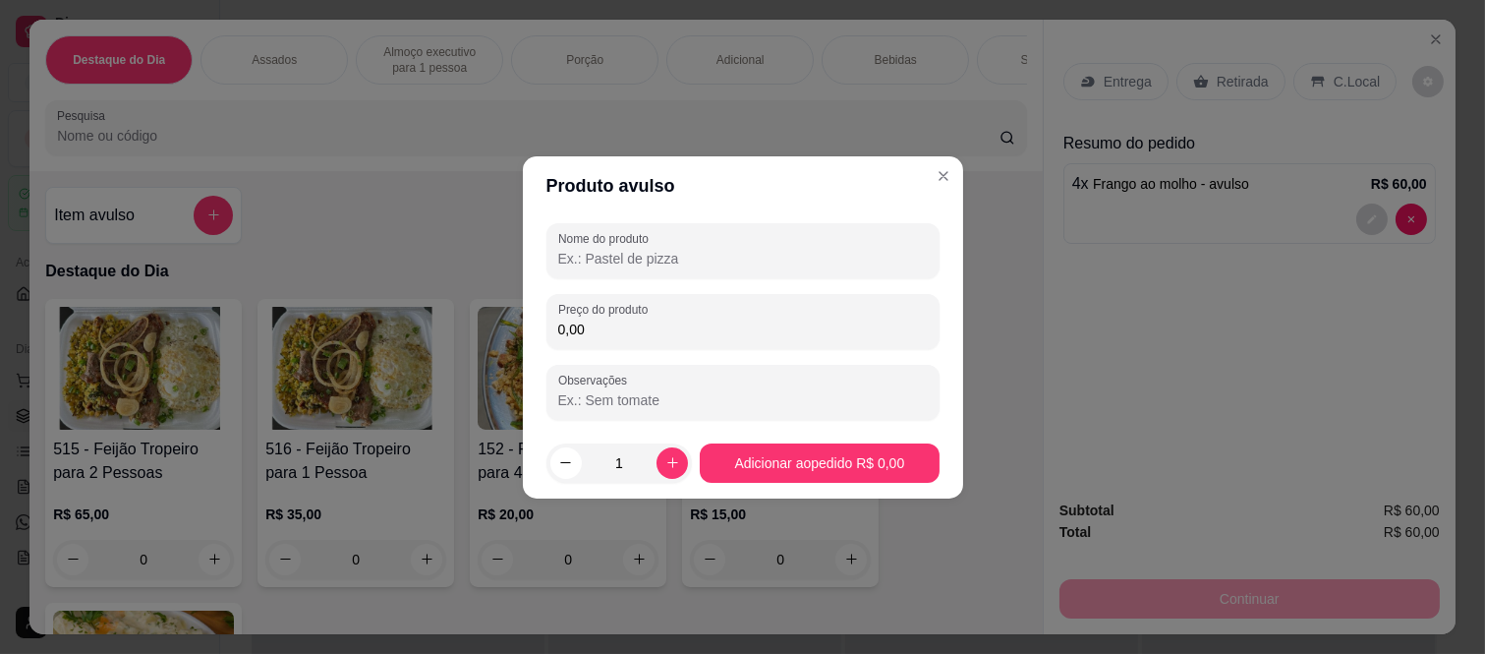
click at [588, 257] on input "Nome do produto" at bounding box center [743, 259] width 370 height 20
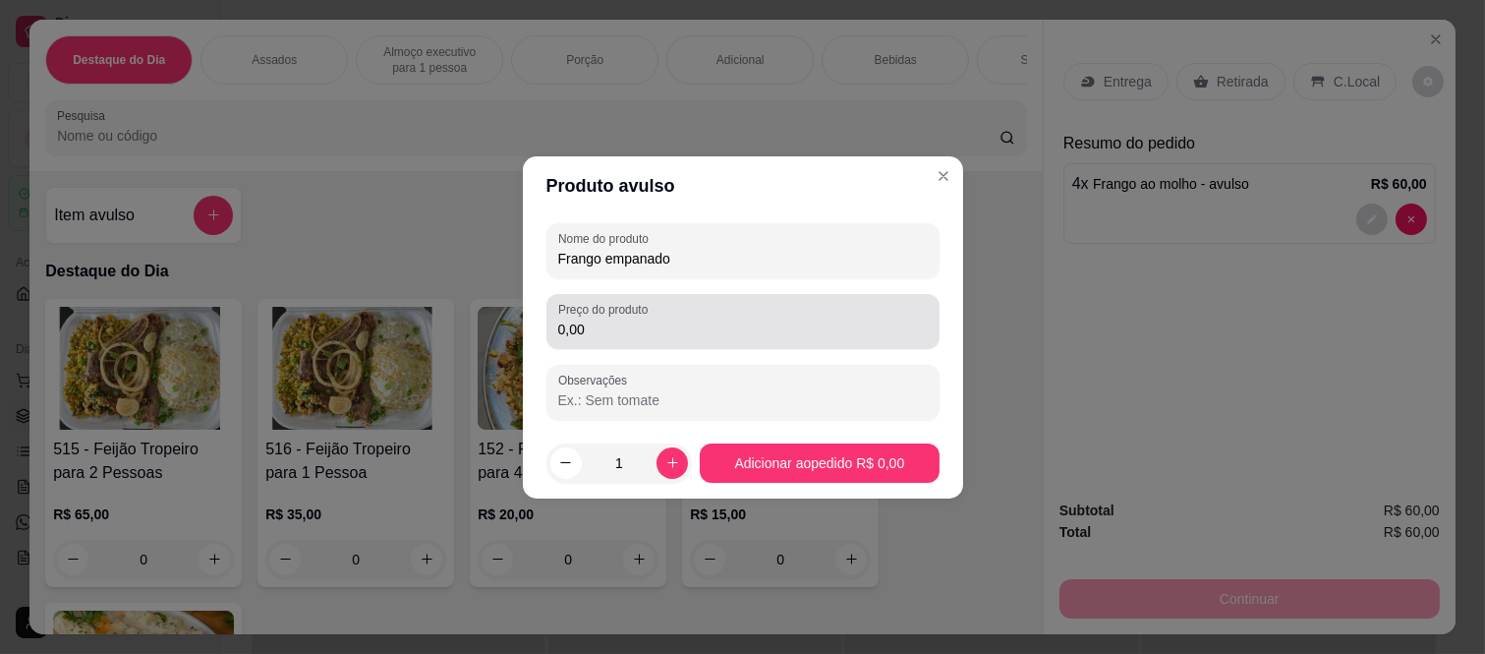
type input "Frango empanado"
click at [610, 324] on input "0,00" at bounding box center [743, 330] width 370 height 20
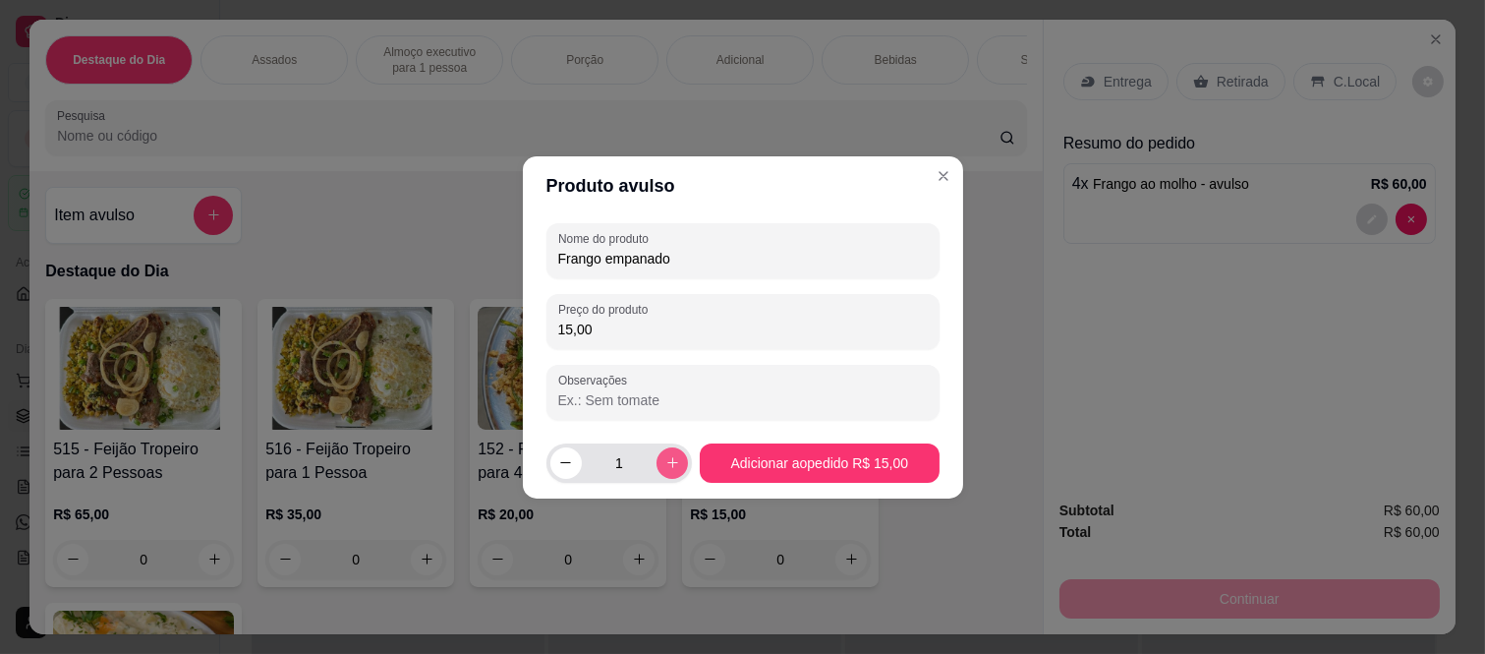
type input "15,00"
click at [669, 453] on button "increase-product-quantity" at bounding box center [672, 462] width 31 height 31
type input "2"
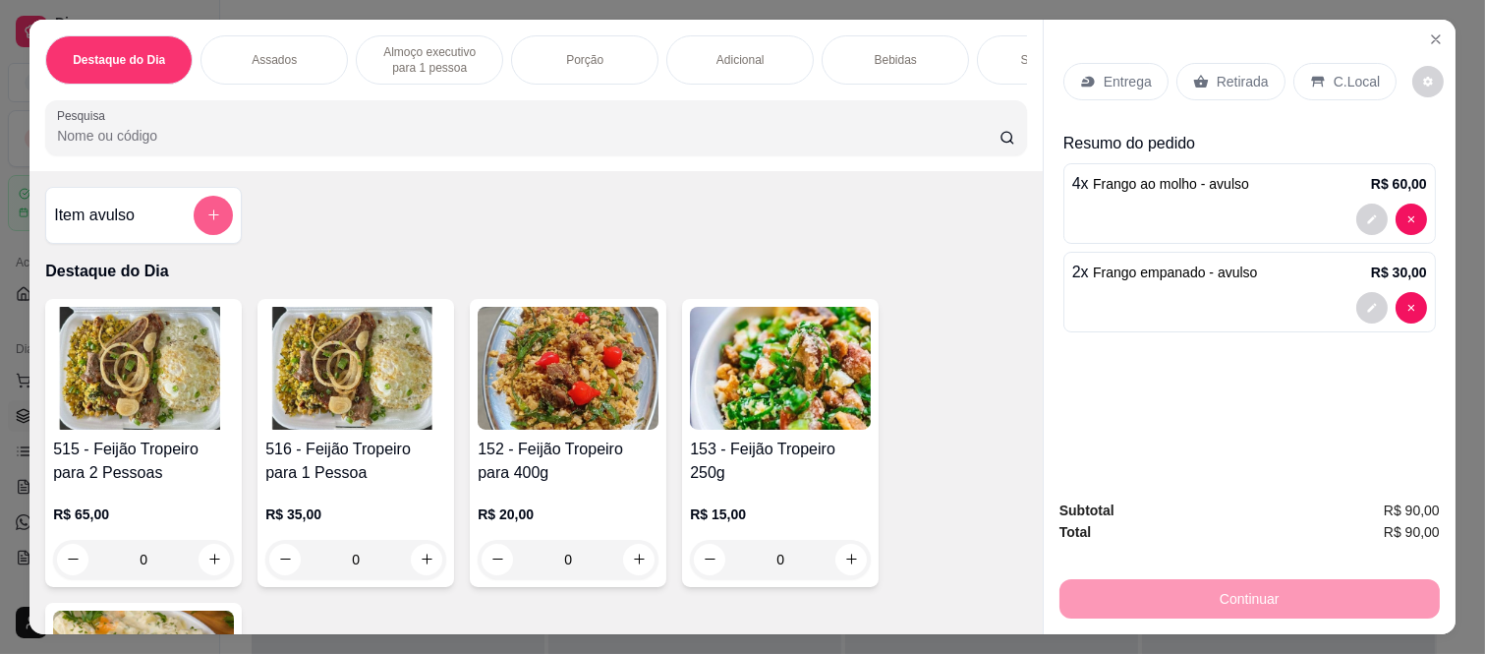
click at [213, 235] on button "add-separate-item" at bounding box center [213, 215] width 39 height 39
click at [649, 236] on label "Nome do produto" at bounding box center [605, 237] width 97 height 17
click at [649, 248] on input "Nome do produto" at bounding box center [742, 258] width 370 height 20
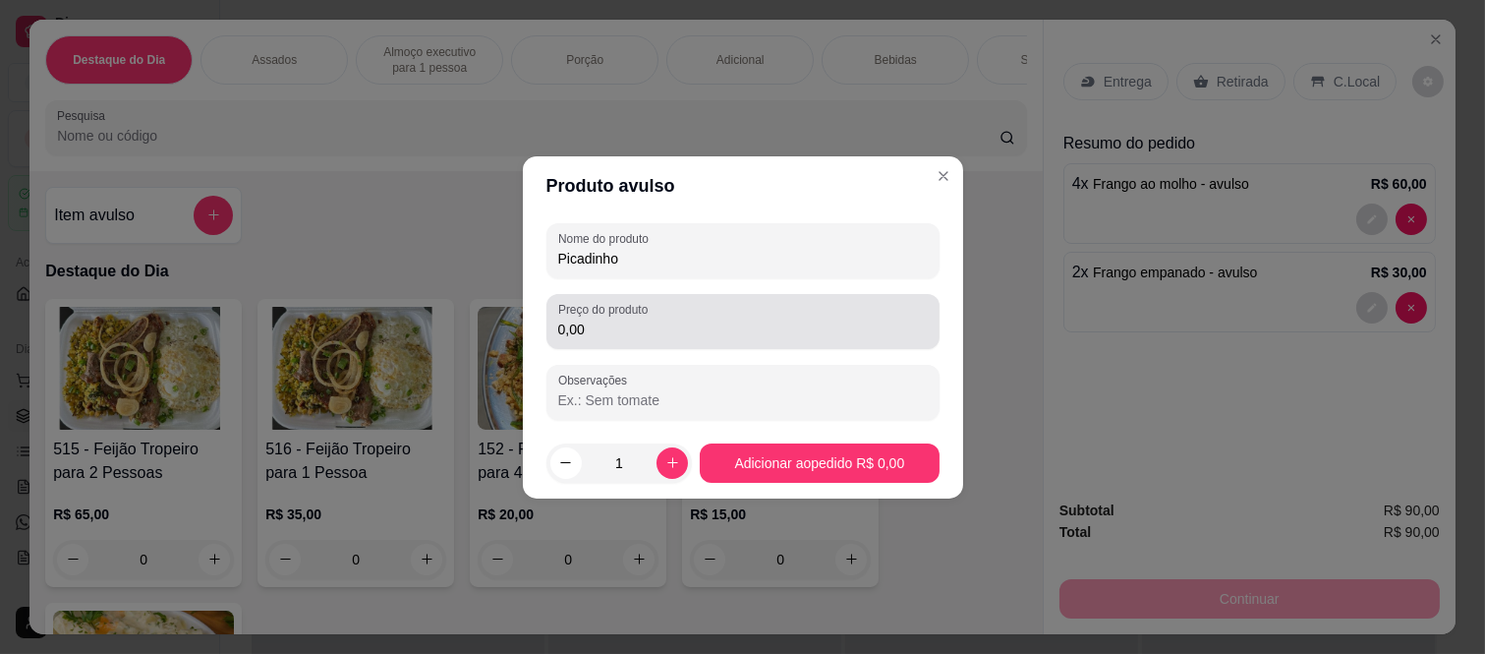
type input "Picadinho"
click at [605, 328] on input "0,00" at bounding box center [743, 330] width 370 height 20
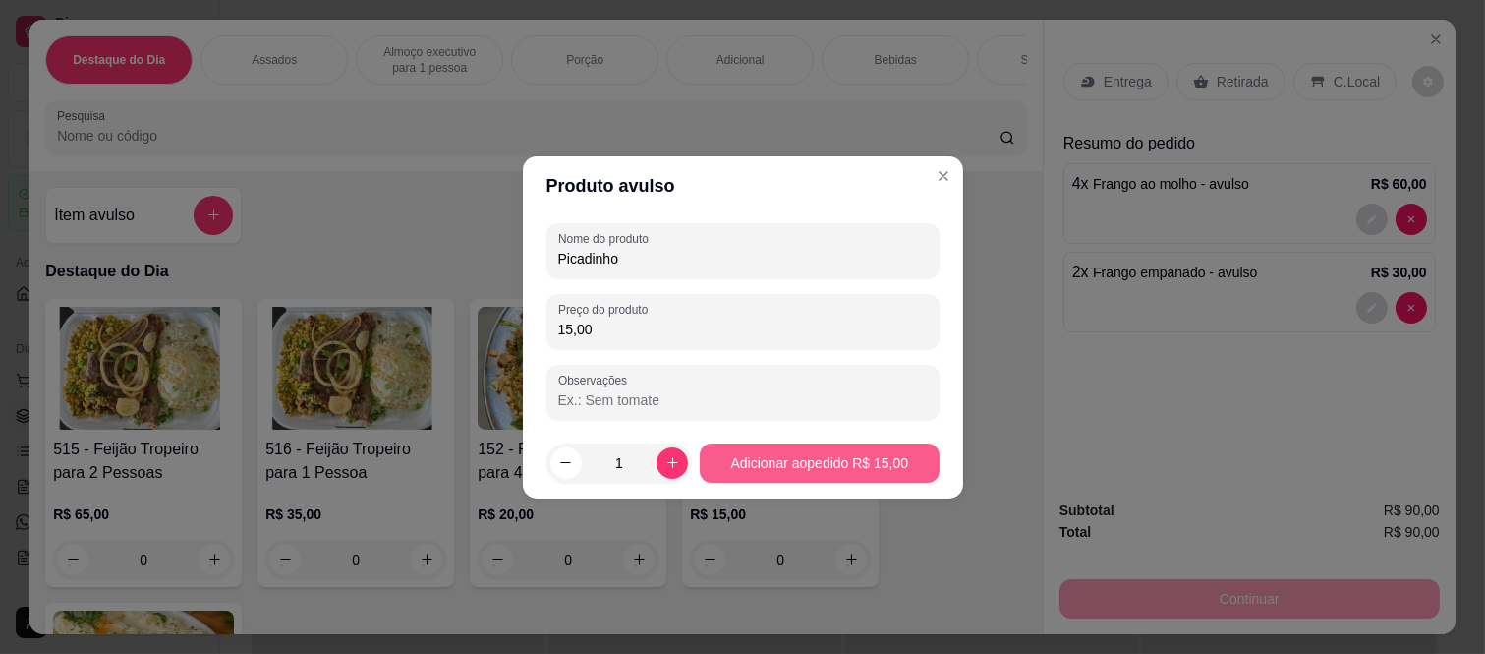
type input "15,00"
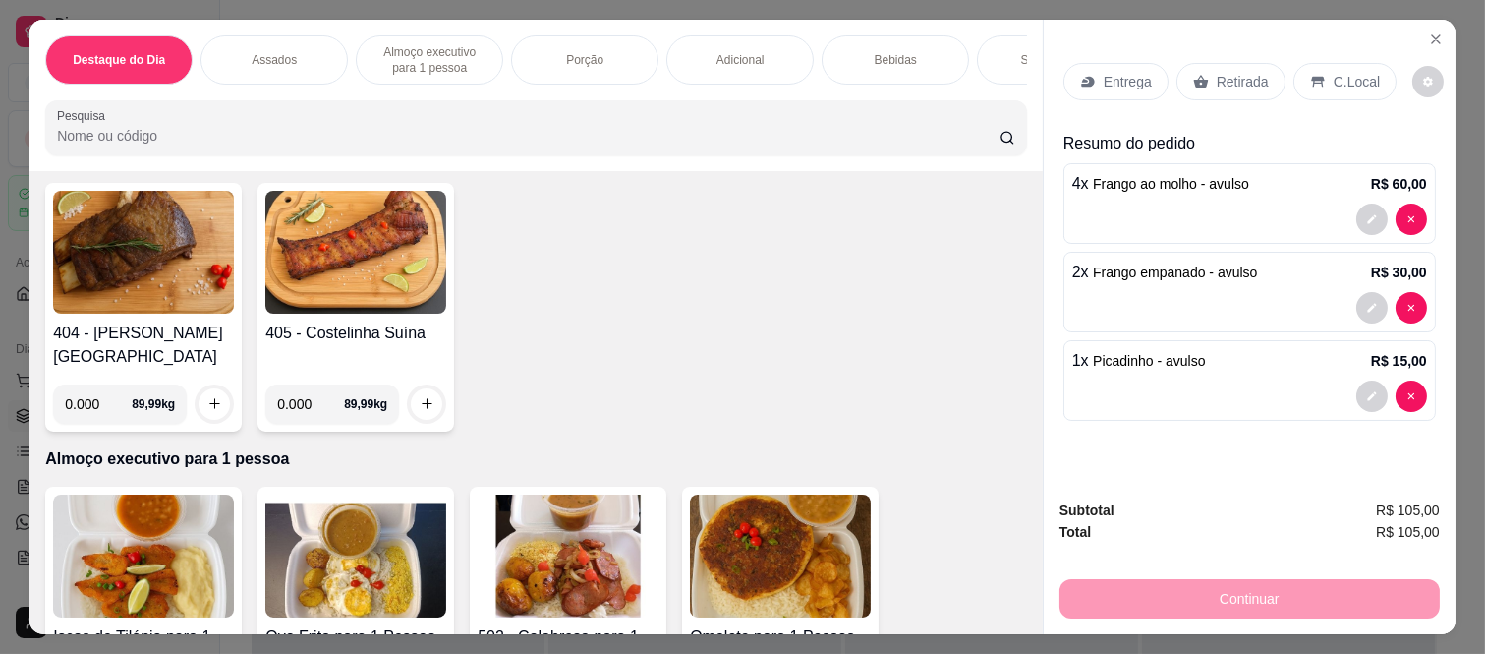
scroll to position [764, 0]
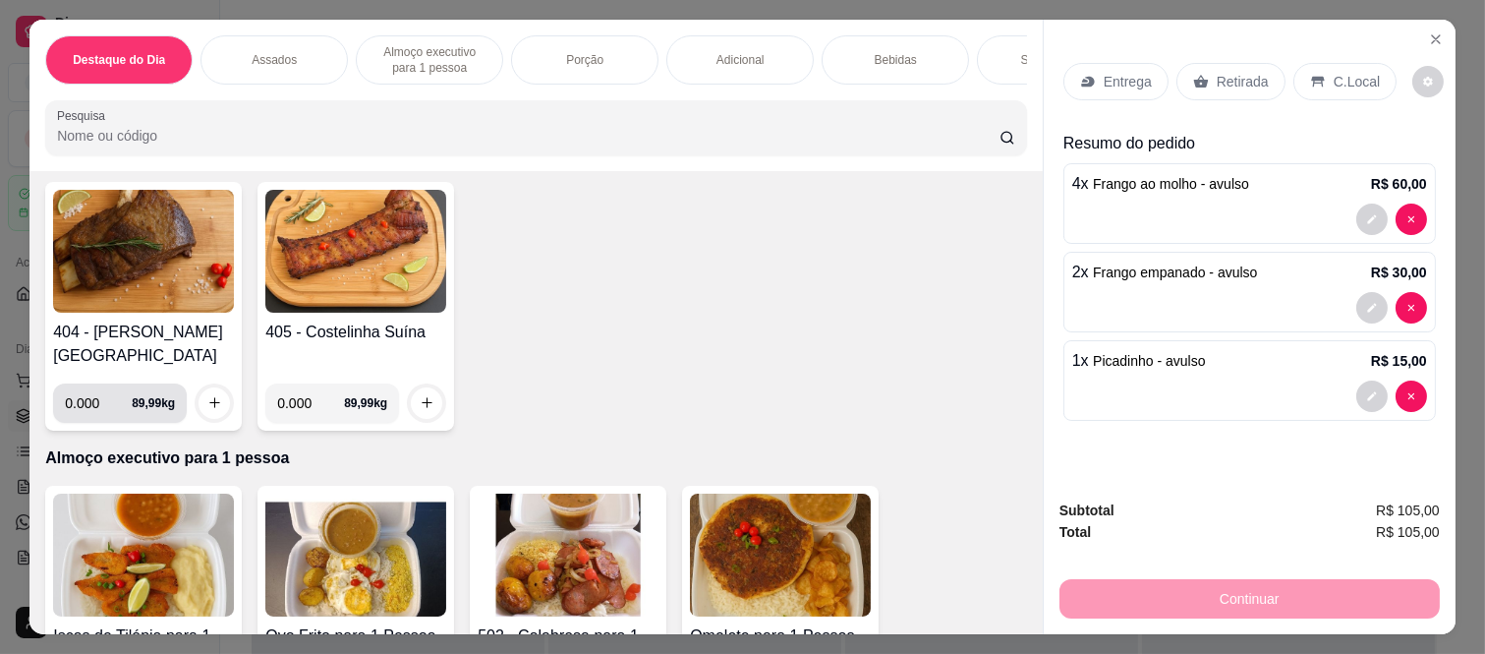
click at [92, 386] on input "0.000" at bounding box center [98, 402] width 67 height 39
type input "0.260"
click at [204, 396] on button "increase-product-quantity" at bounding box center [214, 402] width 31 height 31
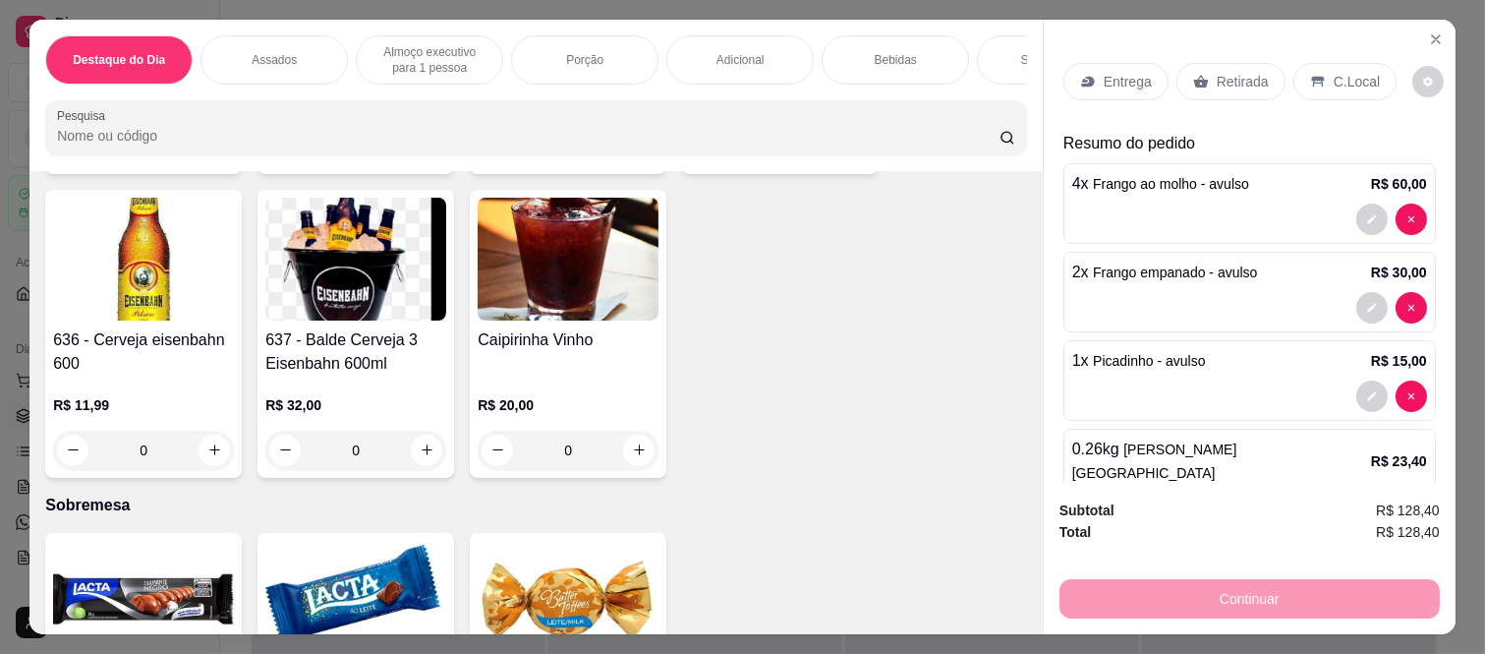
scroll to position [5134, 0]
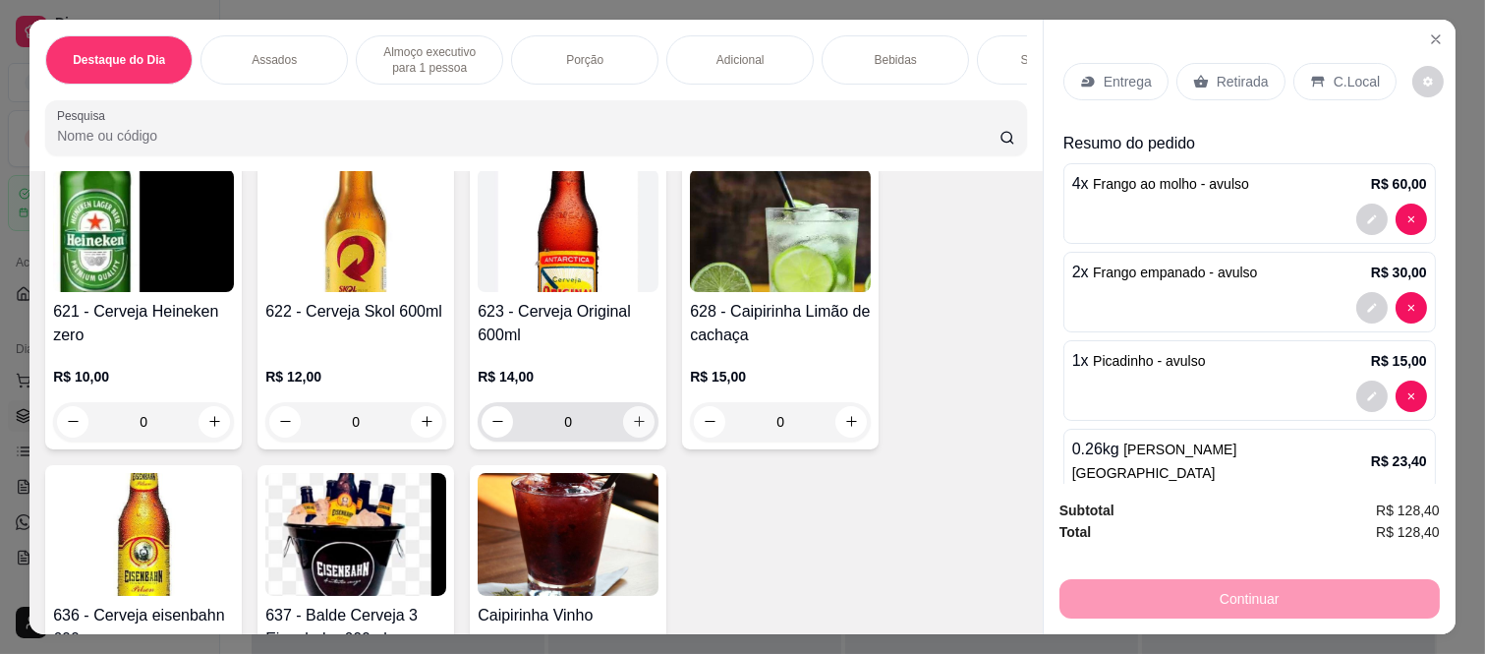
click at [623, 406] on button "increase-product-quantity" at bounding box center [638, 421] width 31 height 31
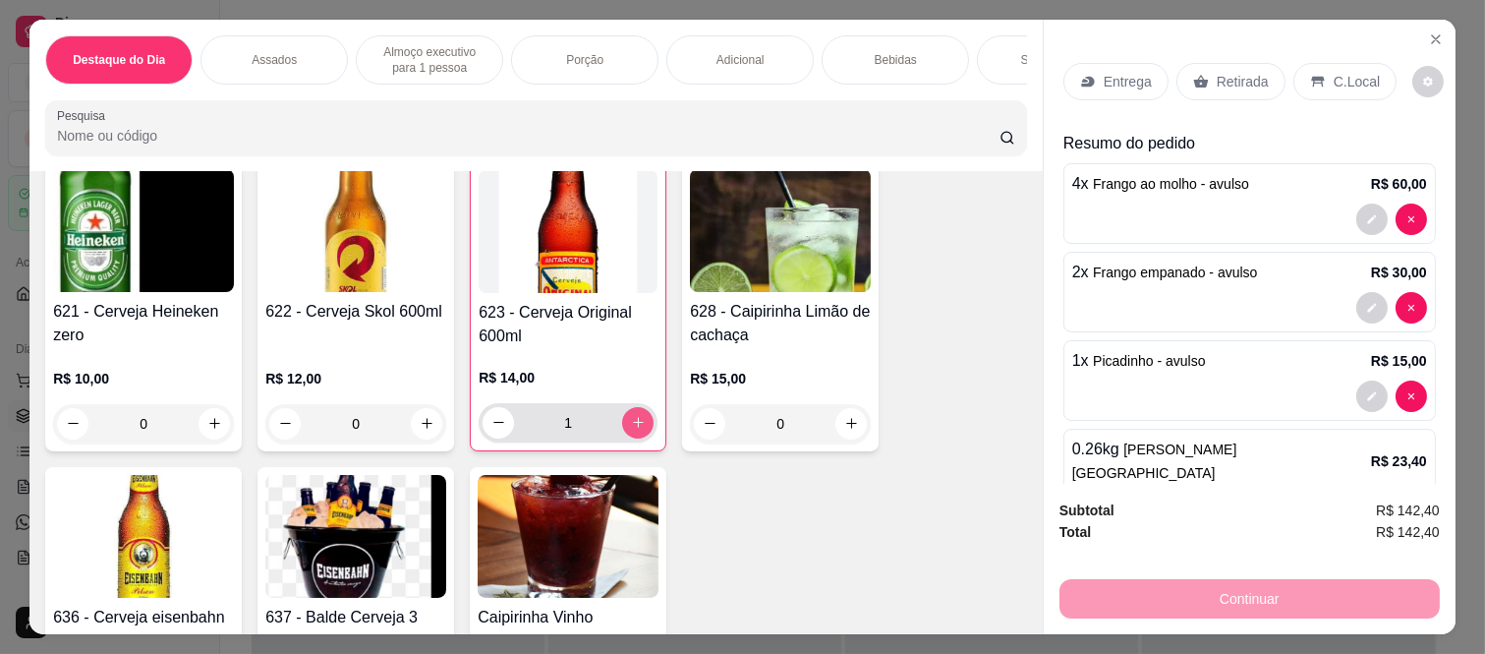
click at [622, 407] on button "increase-product-quantity" at bounding box center [637, 422] width 31 height 31
type input "2"
click at [1241, 82] on p "Retirada" at bounding box center [1243, 82] width 52 height 20
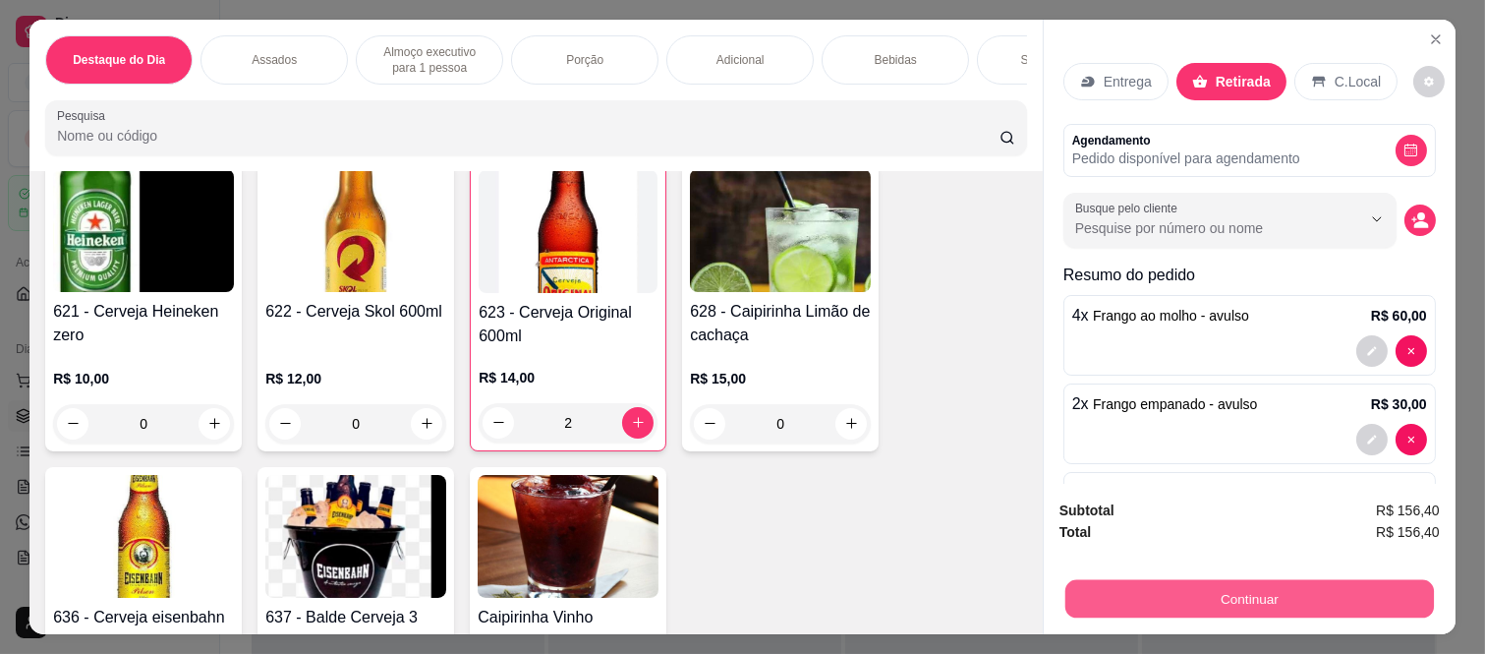
click at [1188, 583] on button "Continuar" at bounding box center [1250, 599] width 369 height 38
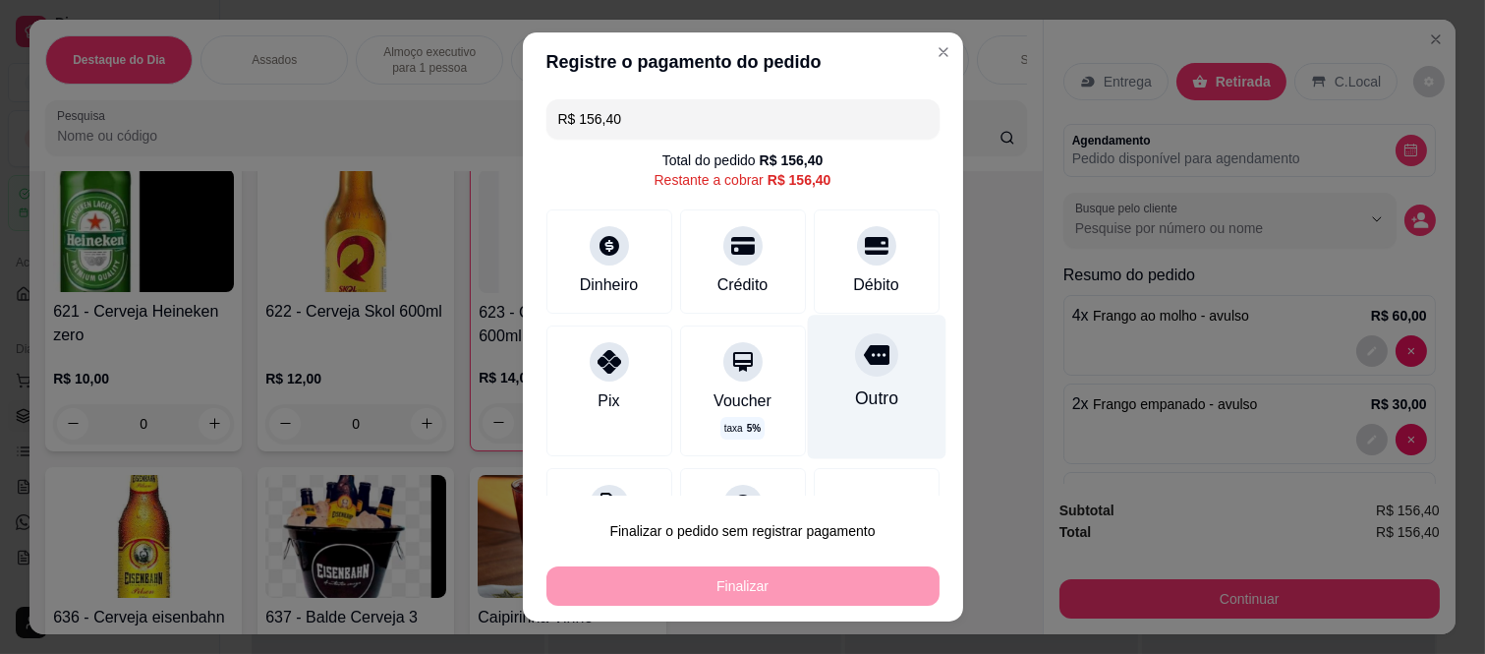
click at [855, 370] on div at bounding box center [876, 354] width 43 height 43
type input "R$ 0,00"
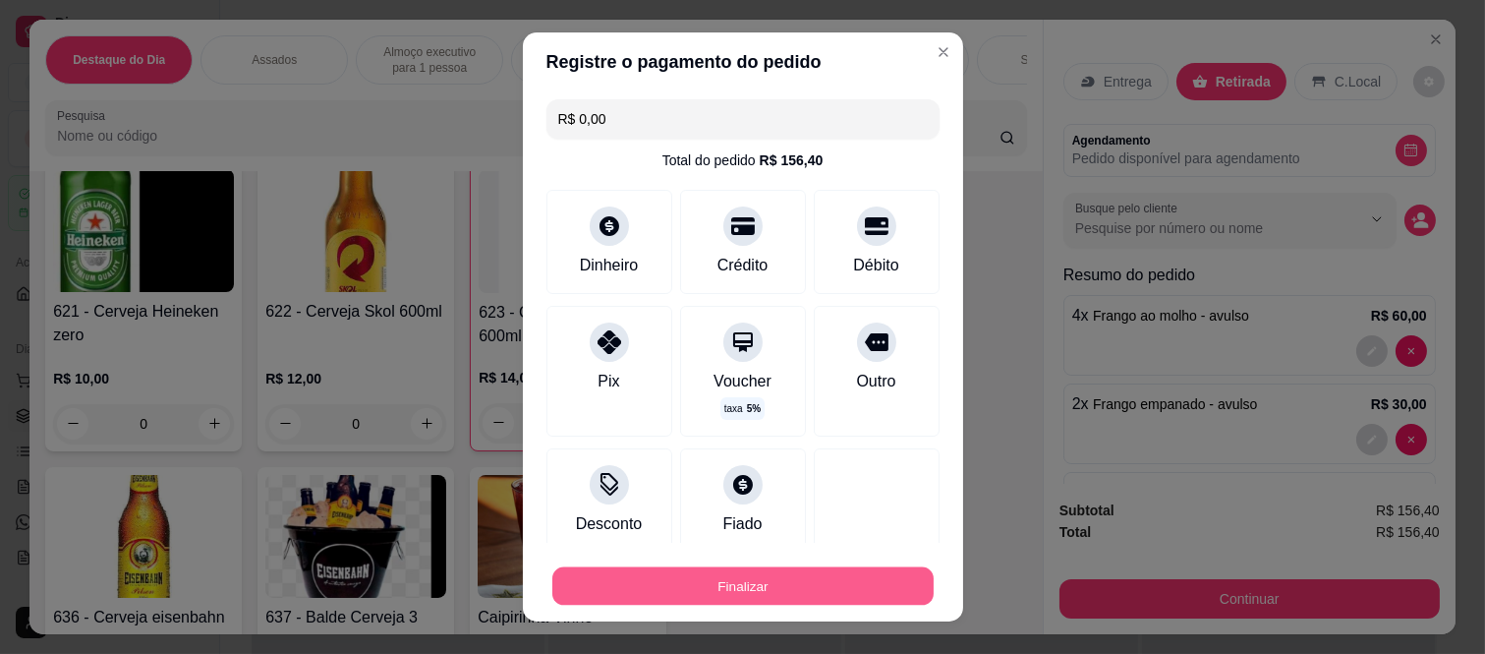
click at [850, 588] on button "Finalizar" at bounding box center [743, 585] width 381 height 38
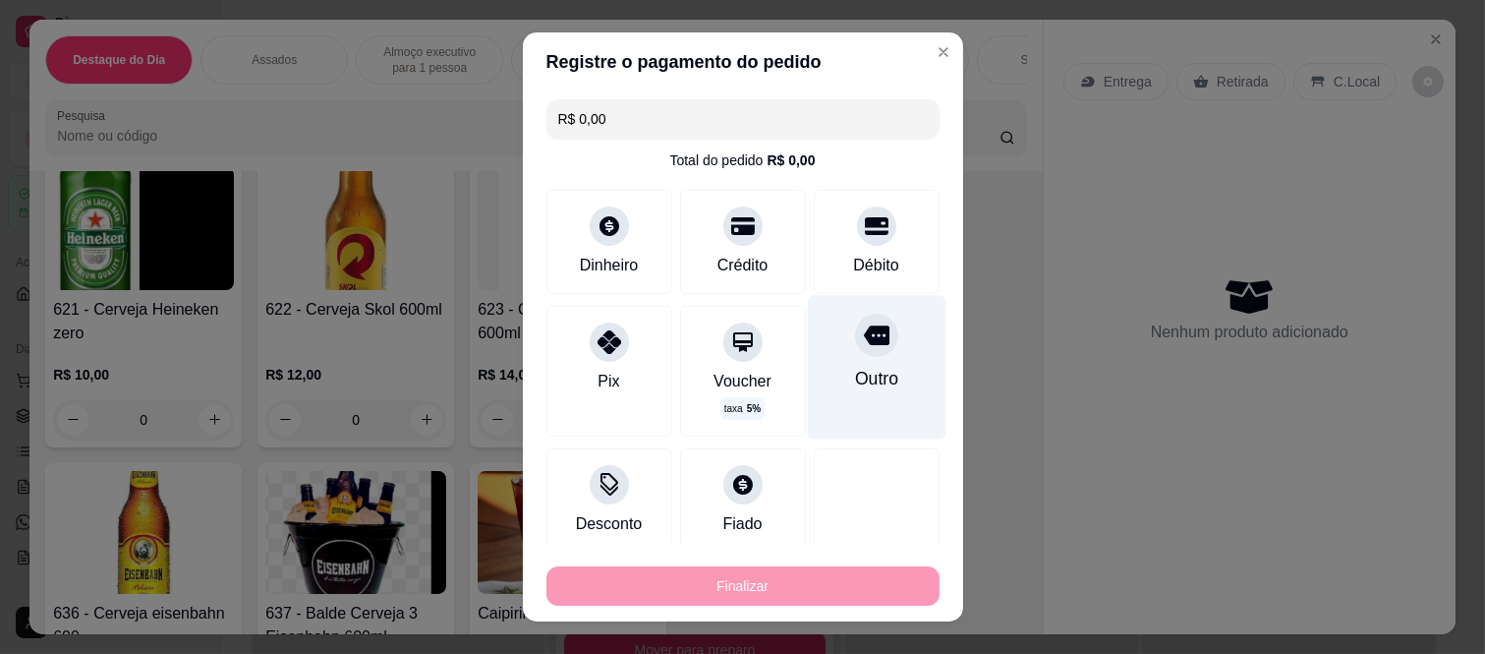
type input "0"
type input "-R$ 156,40"
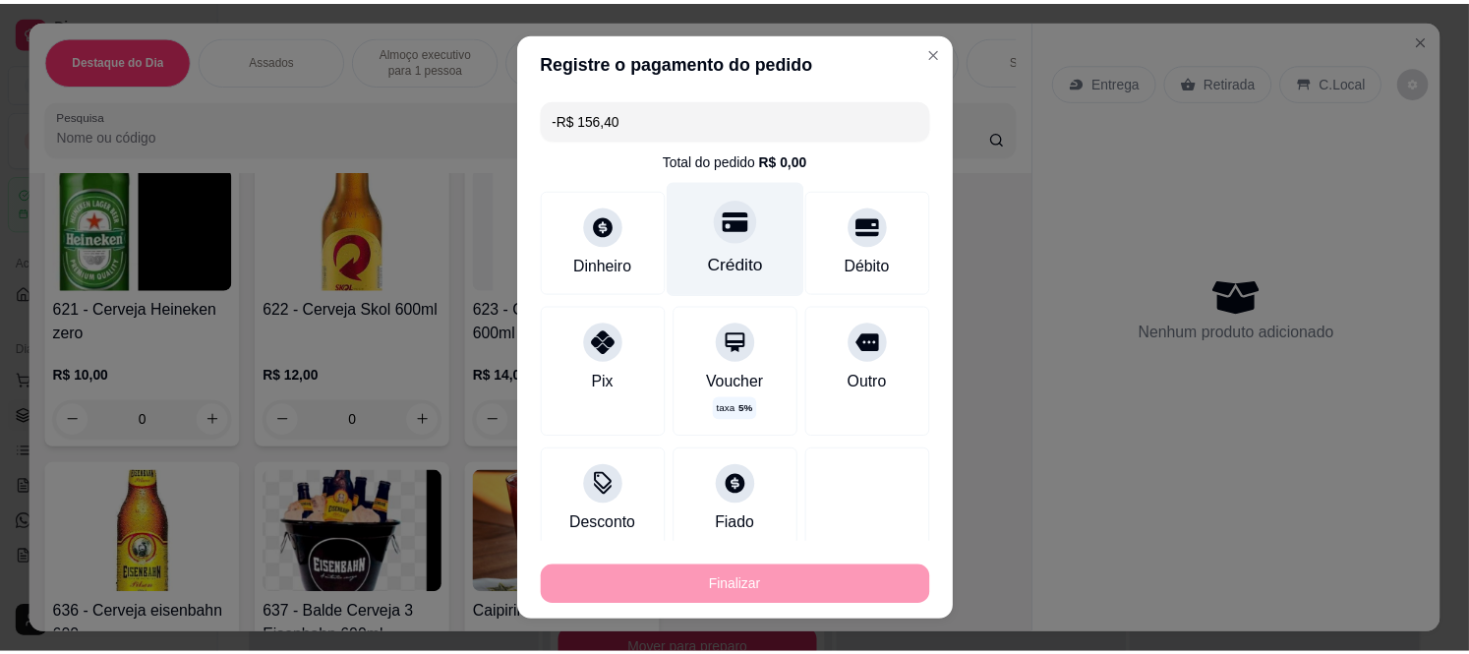
scroll to position [5132, 0]
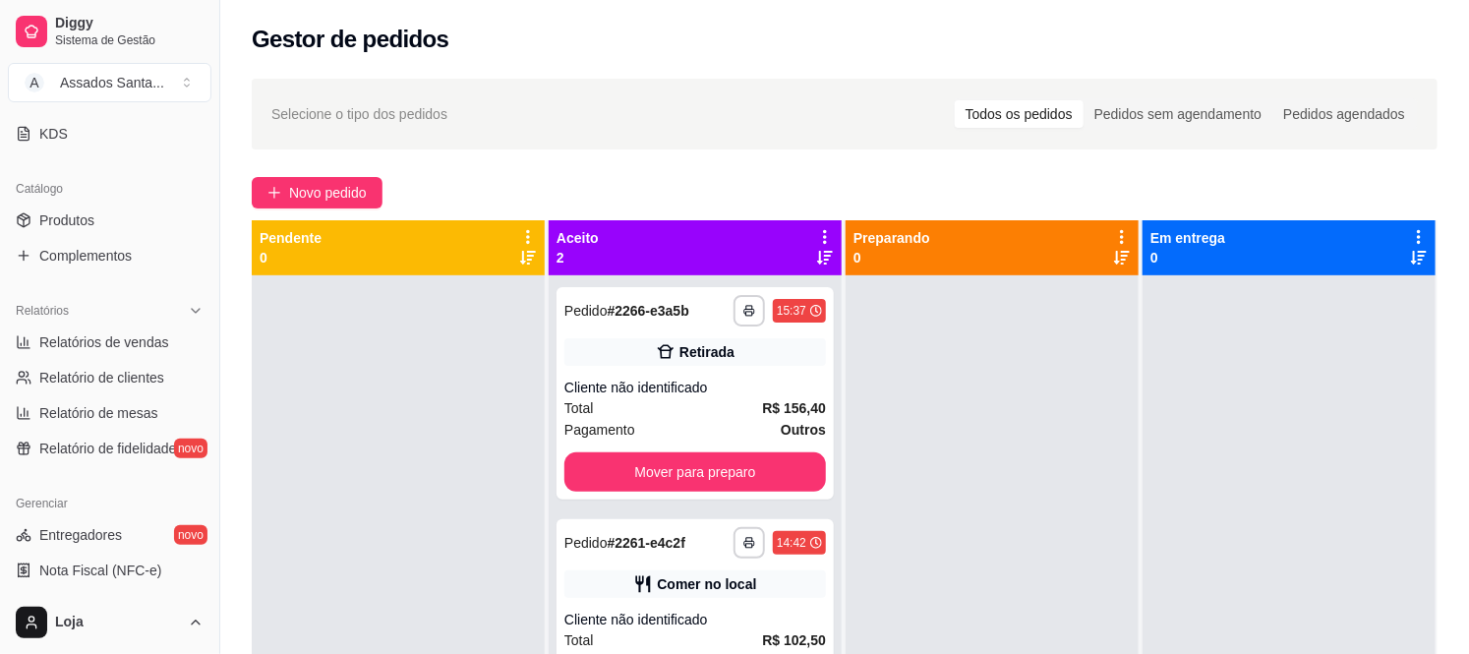
scroll to position [436, 0]
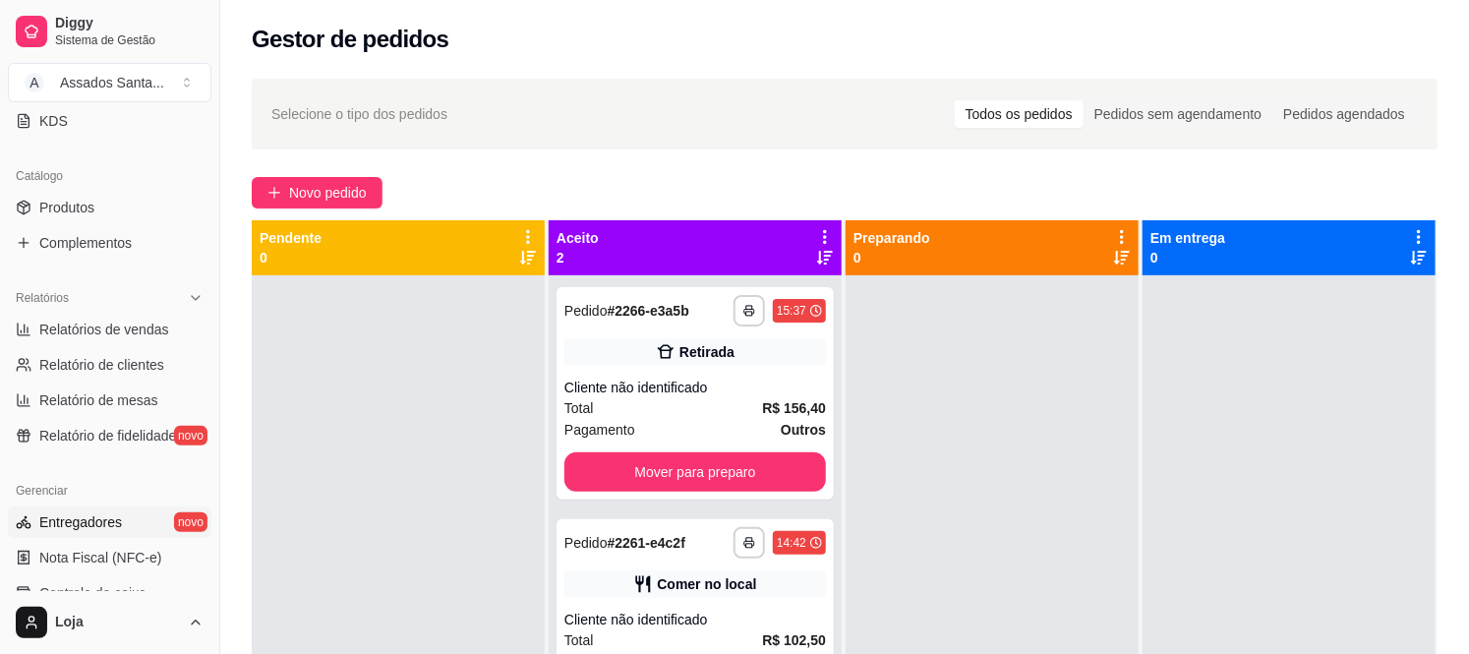
click at [101, 522] on span "Entregadores" at bounding box center [80, 522] width 83 height 20
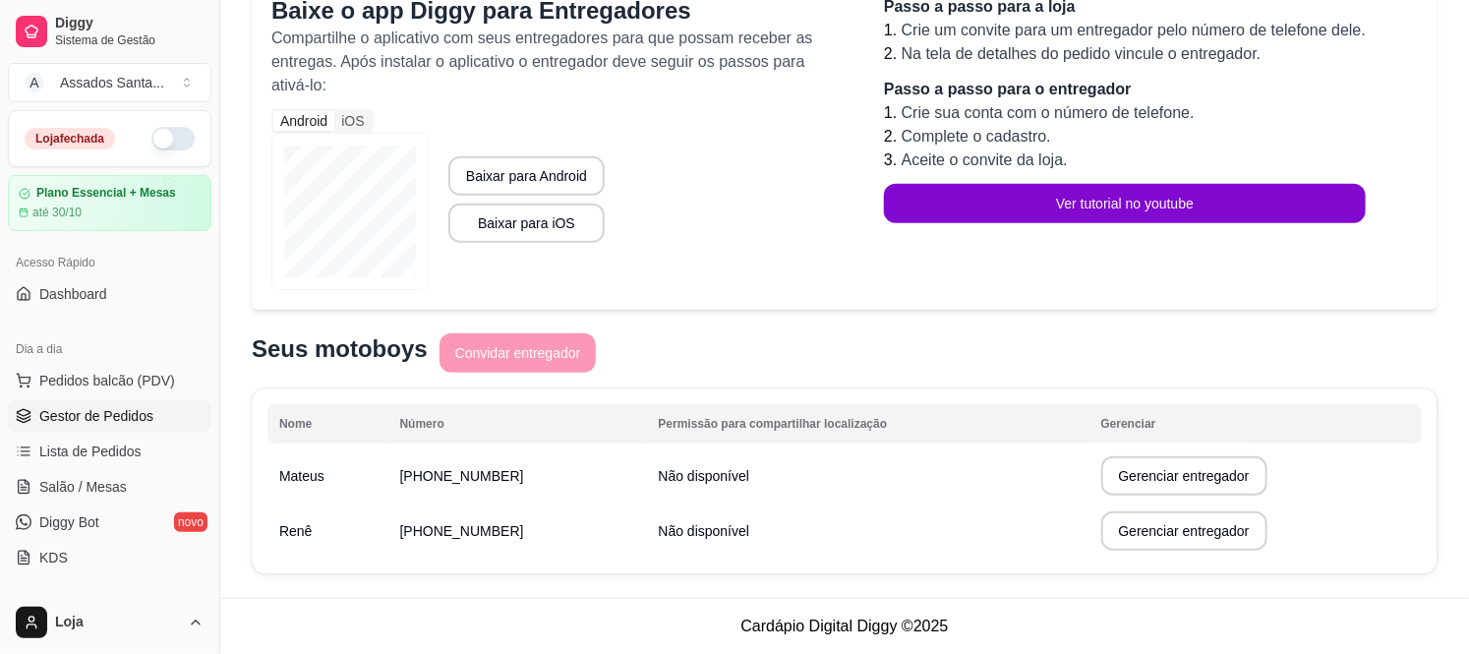
click at [153, 415] on link "Gestor de Pedidos" at bounding box center [110, 415] width 204 height 31
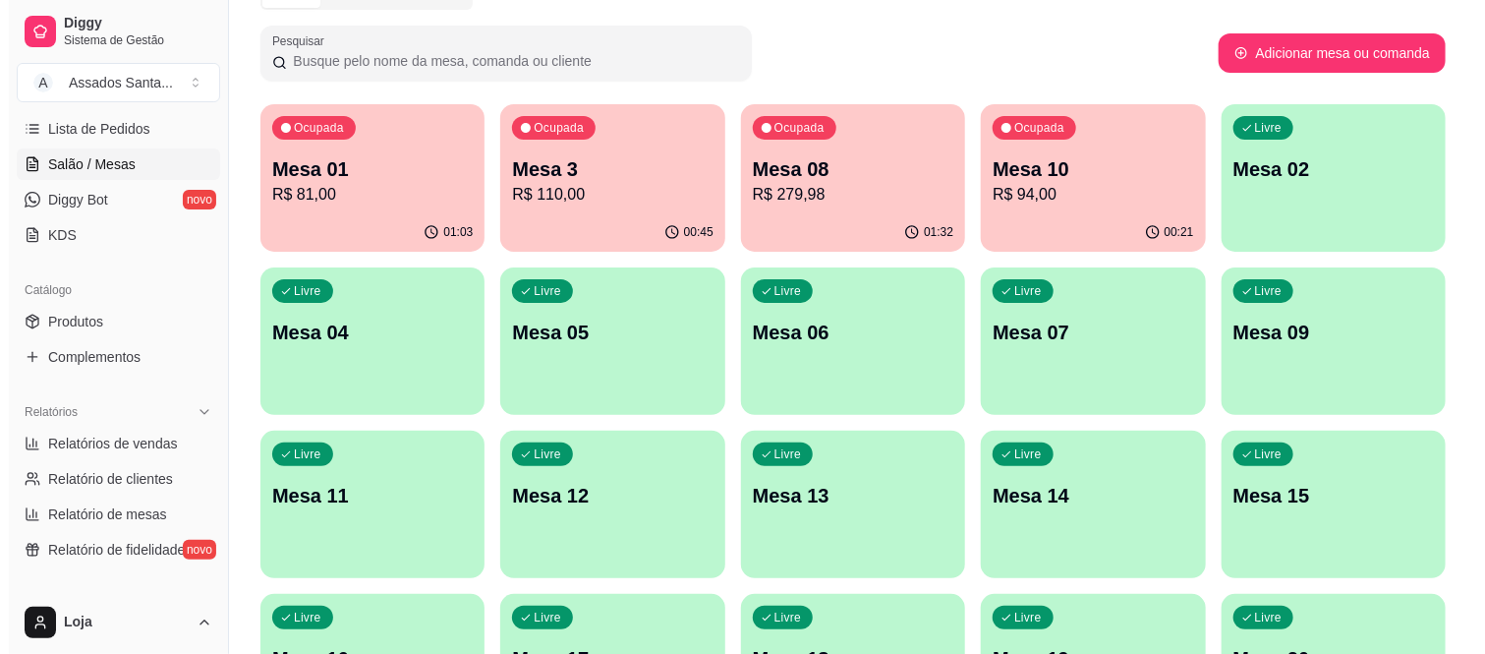
scroll to position [109, 0]
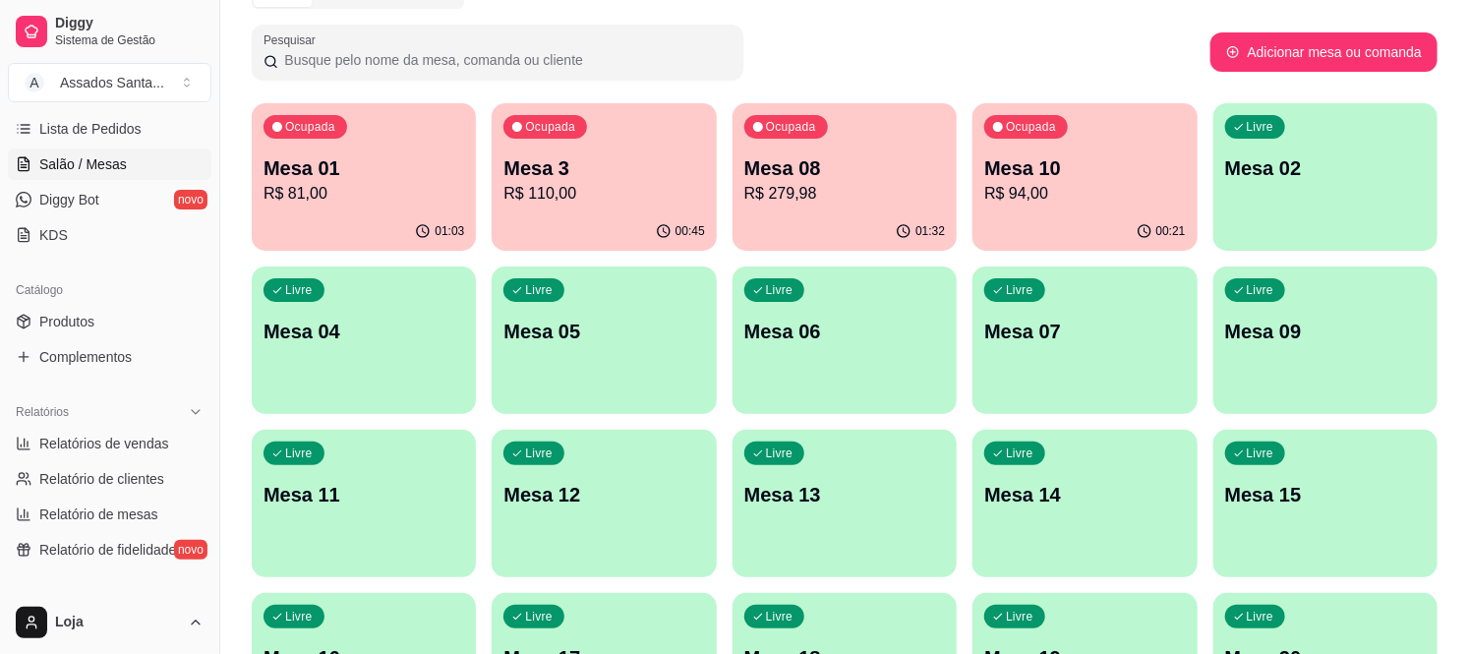
click at [575, 187] on p "R$ 110,00" at bounding box center [603, 194] width 201 height 24
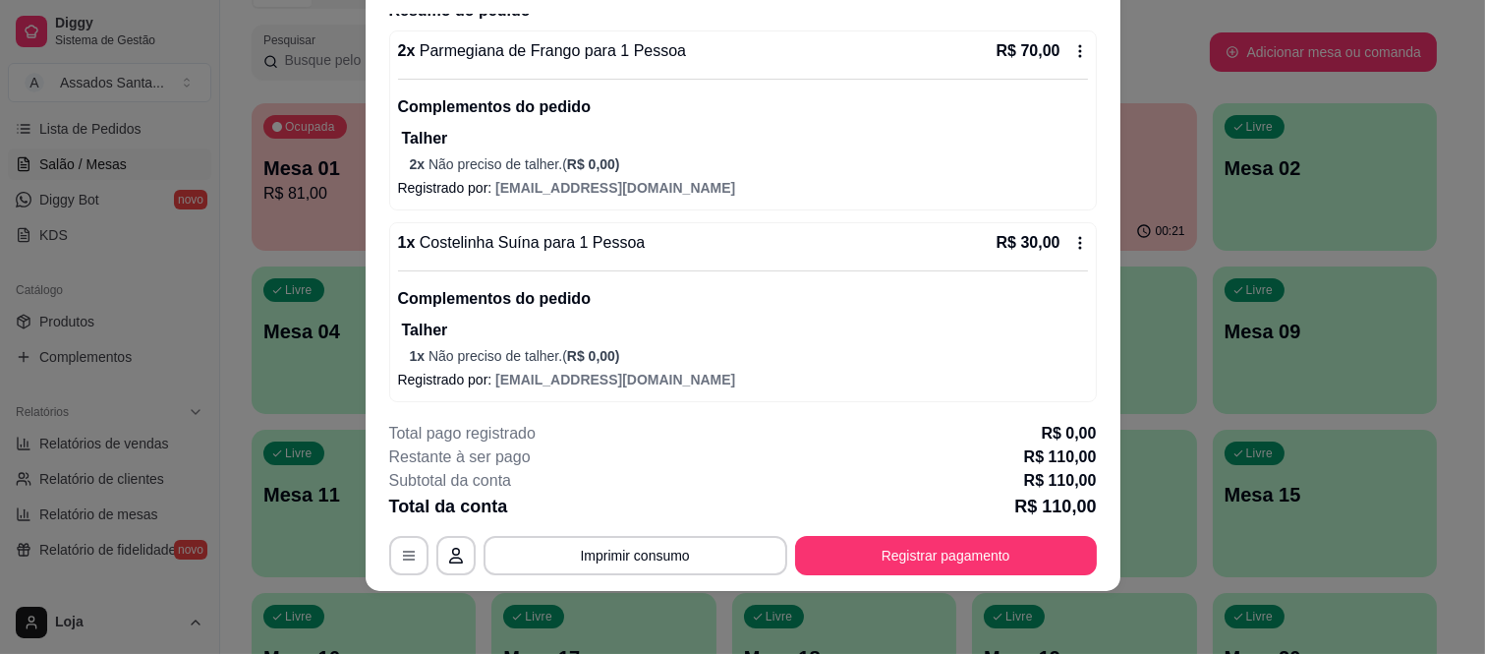
scroll to position [0, 0]
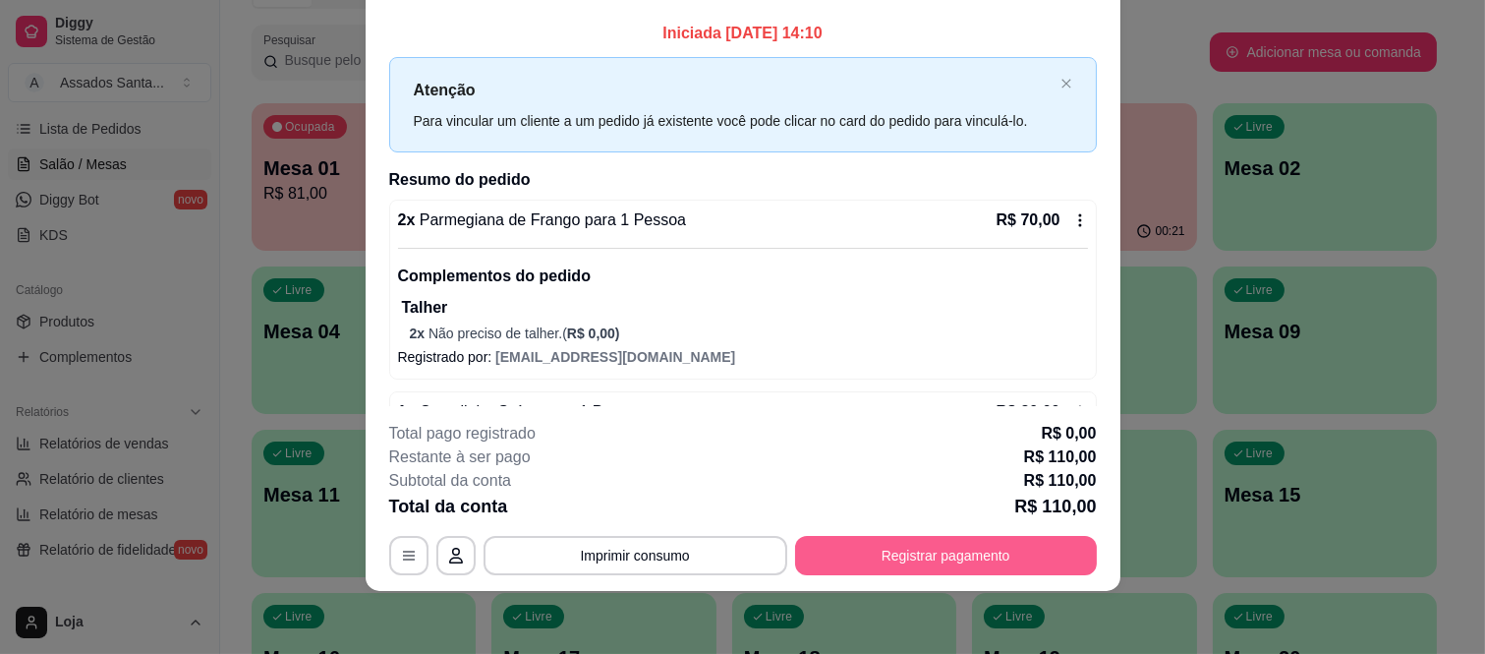
click at [940, 553] on button "Registrar pagamento" at bounding box center [946, 555] width 302 height 39
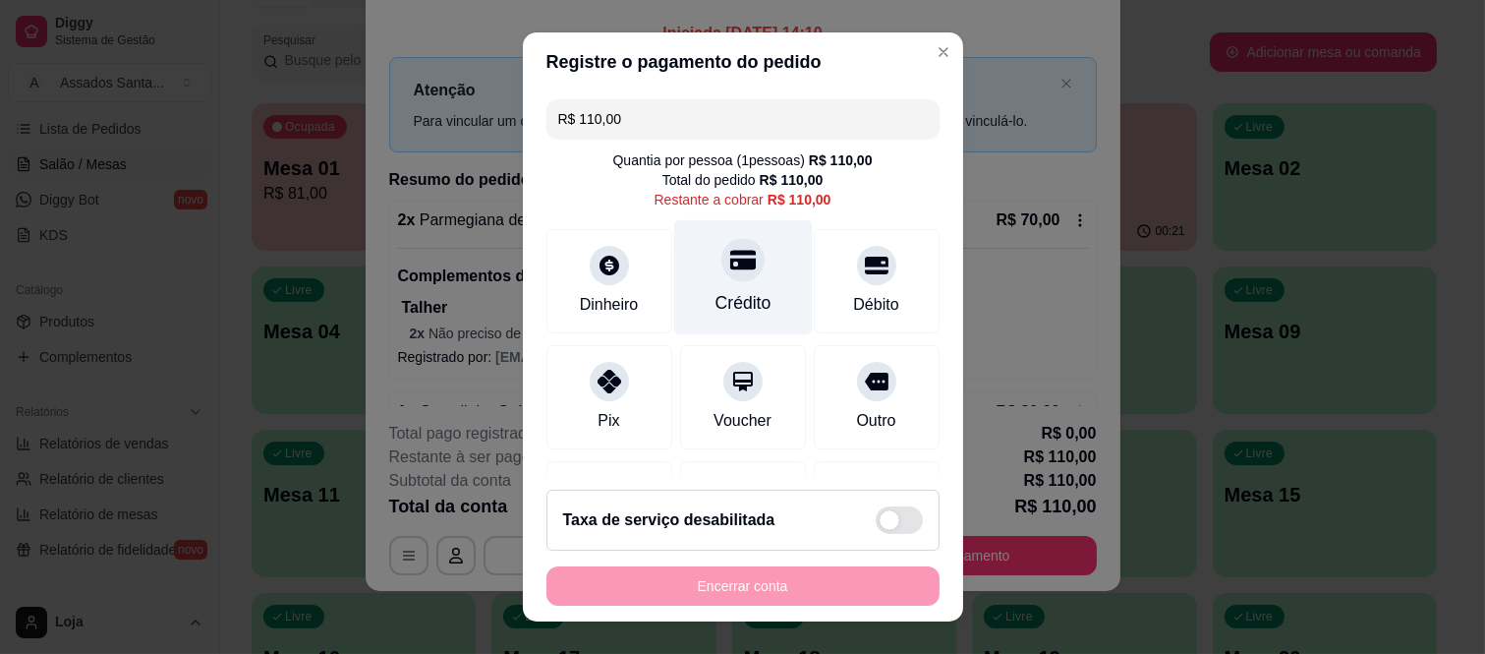
click at [729, 269] on icon at bounding box center [742, 260] width 26 height 26
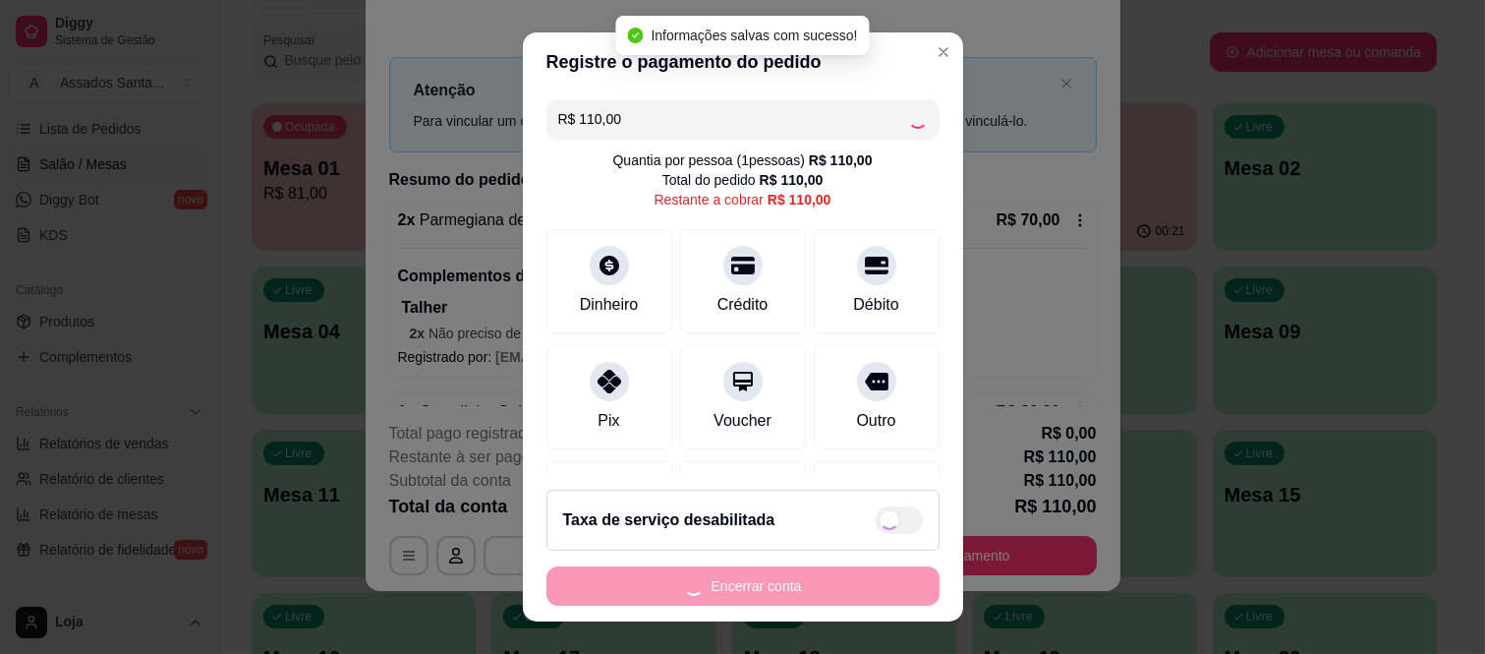
type input "R$ 0,00"
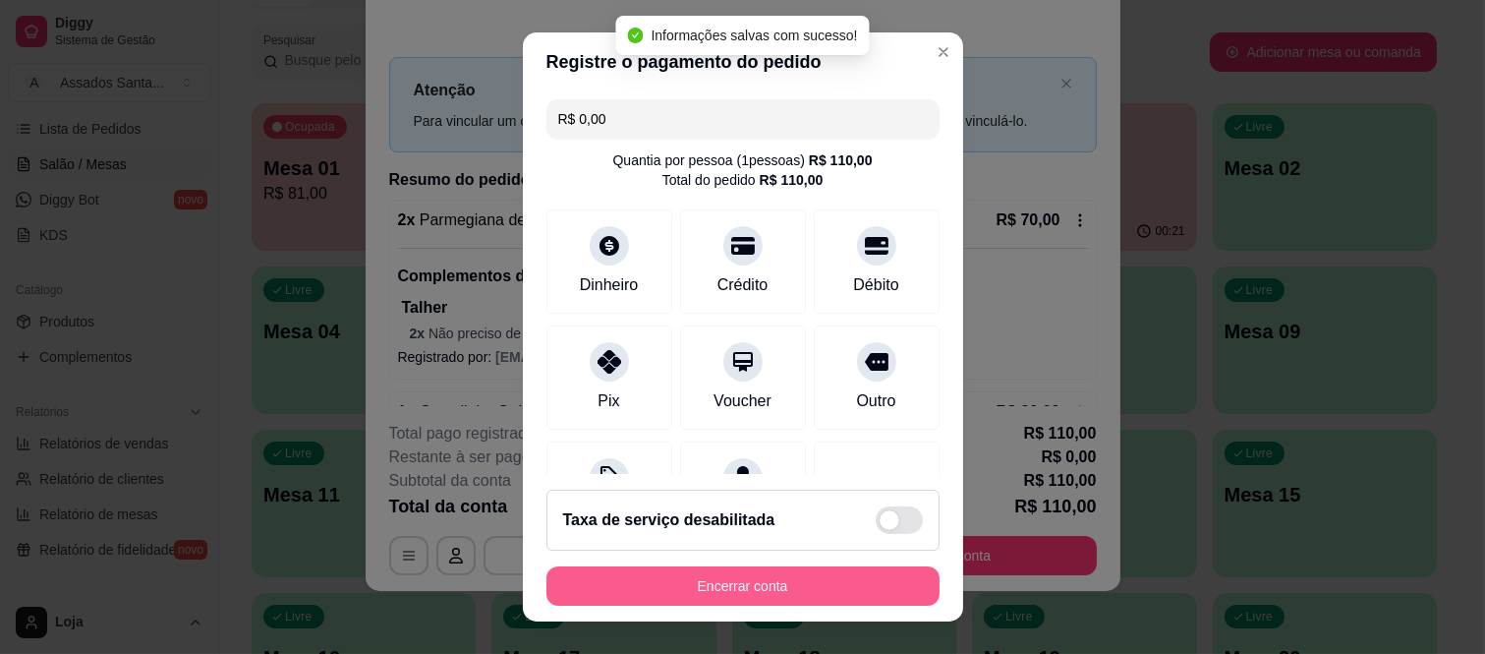
click at [703, 586] on button "Encerrar conta" at bounding box center [743, 585] width 393 height 39
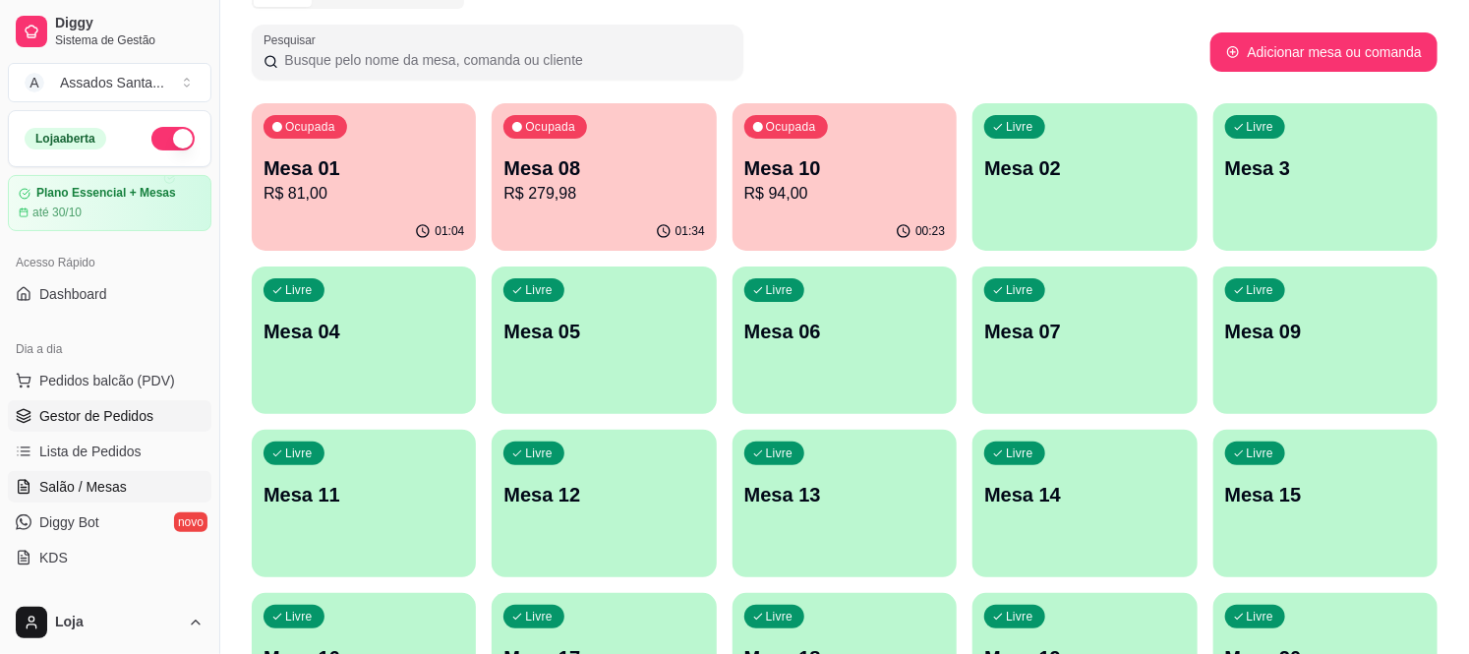
click at [130, 413] on span "Gestor de Pedidos" at bounding box center [96, 416] width 114 height 20
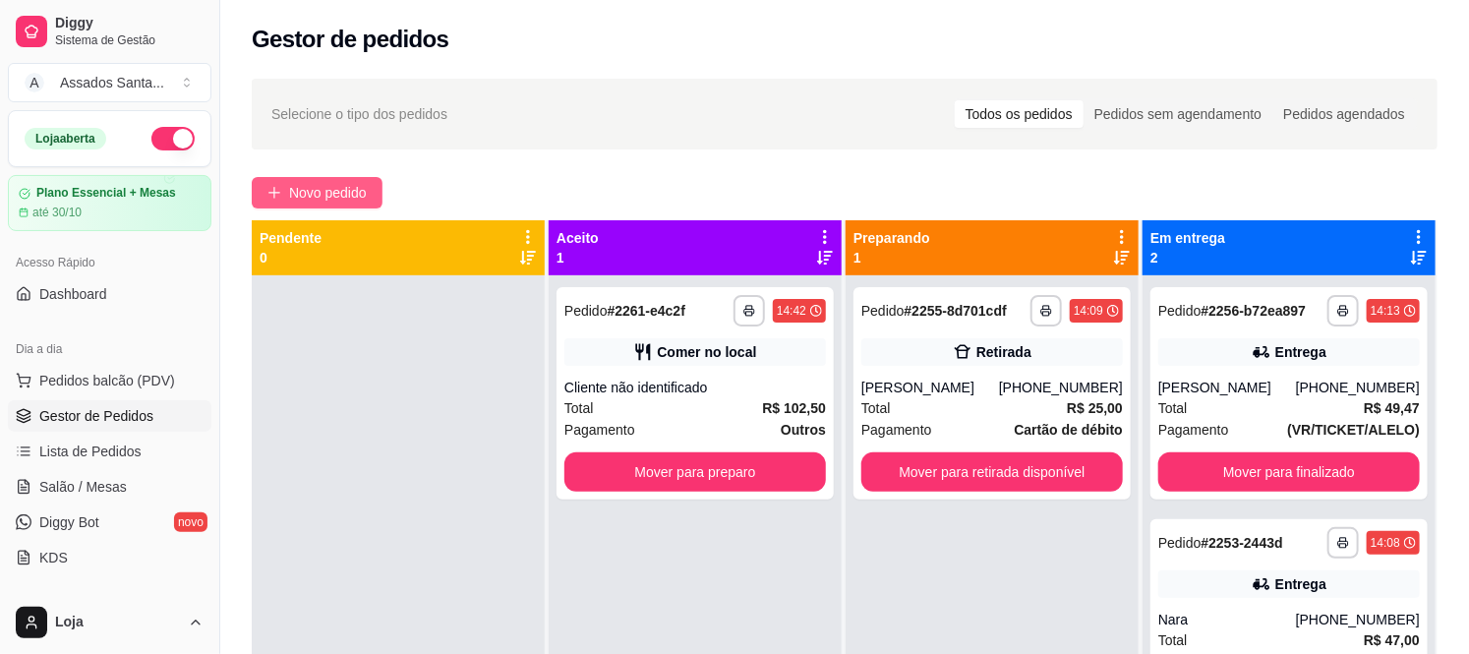
click at [329, 195] on span "Novo pedido" at bounding box center [328, 193] width 78 height 22
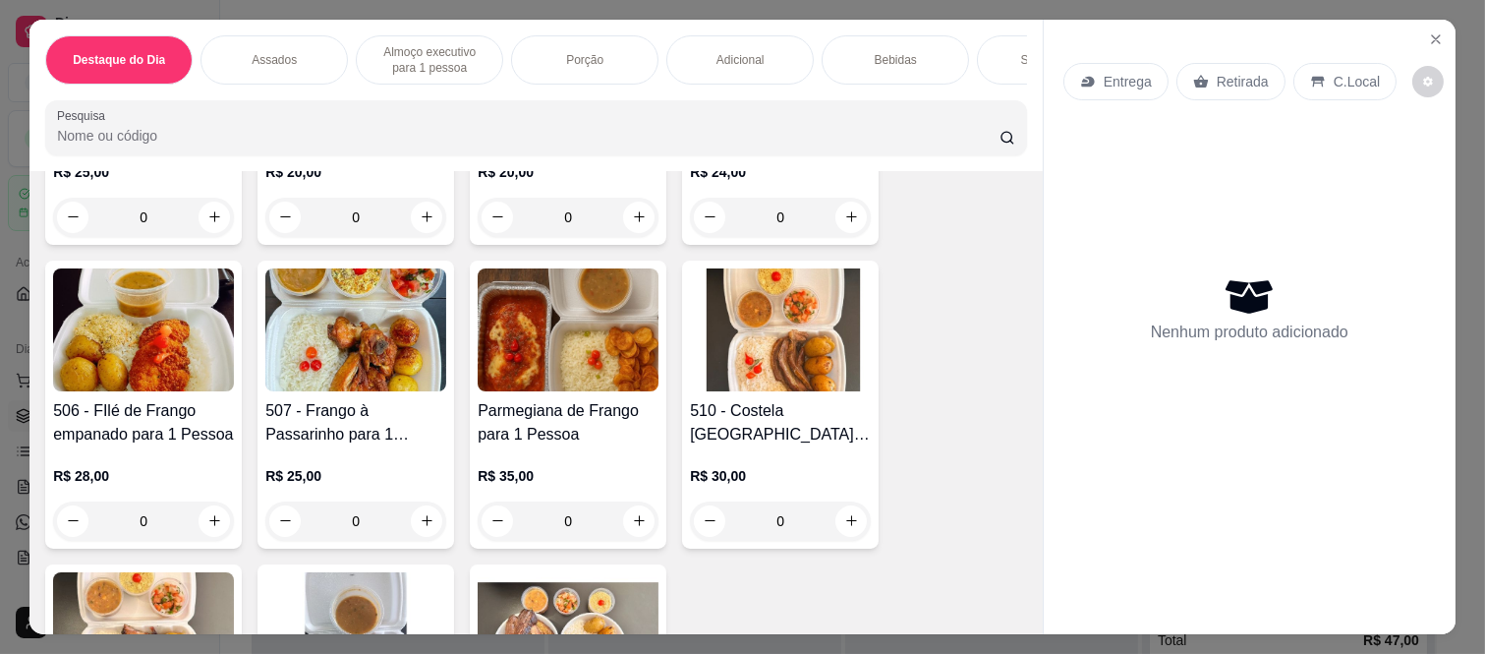
scroll to position [1420, 0]
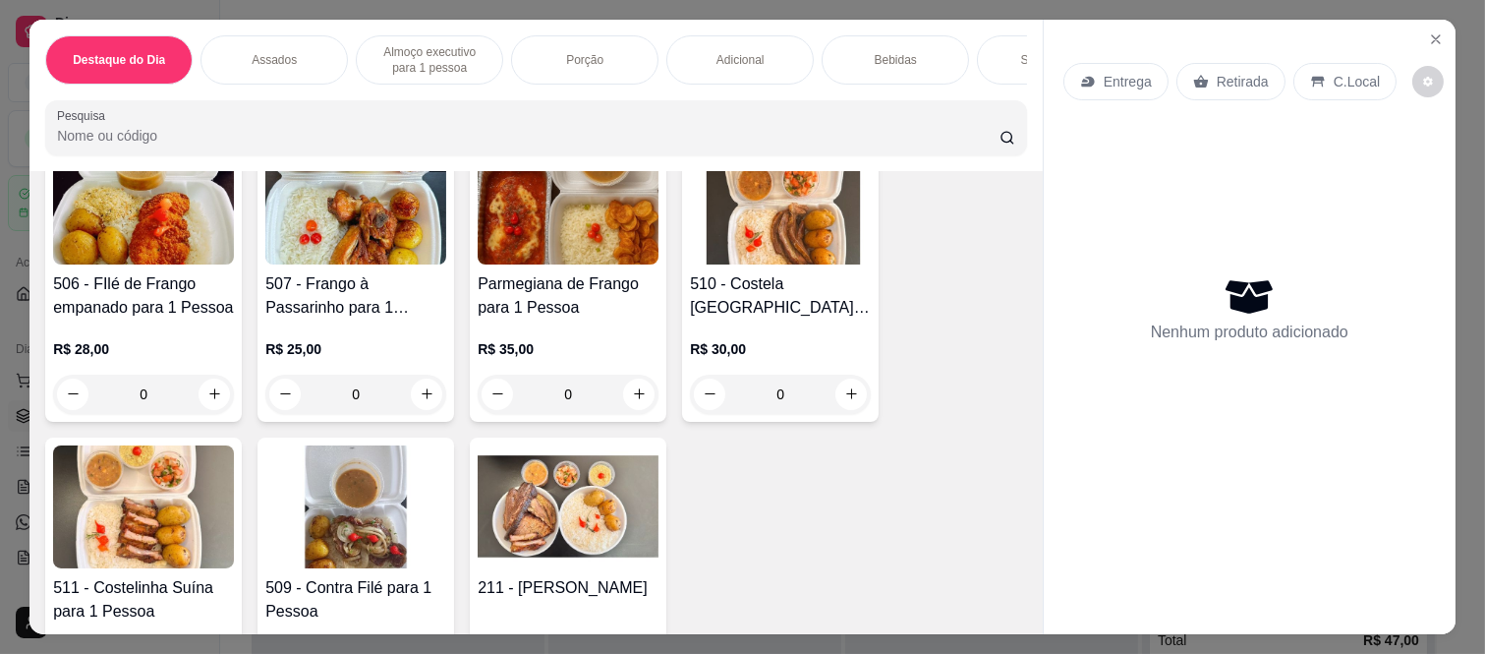
click at [855, 378] on div "0" at bounding box center [780, 394] width 181 height 39
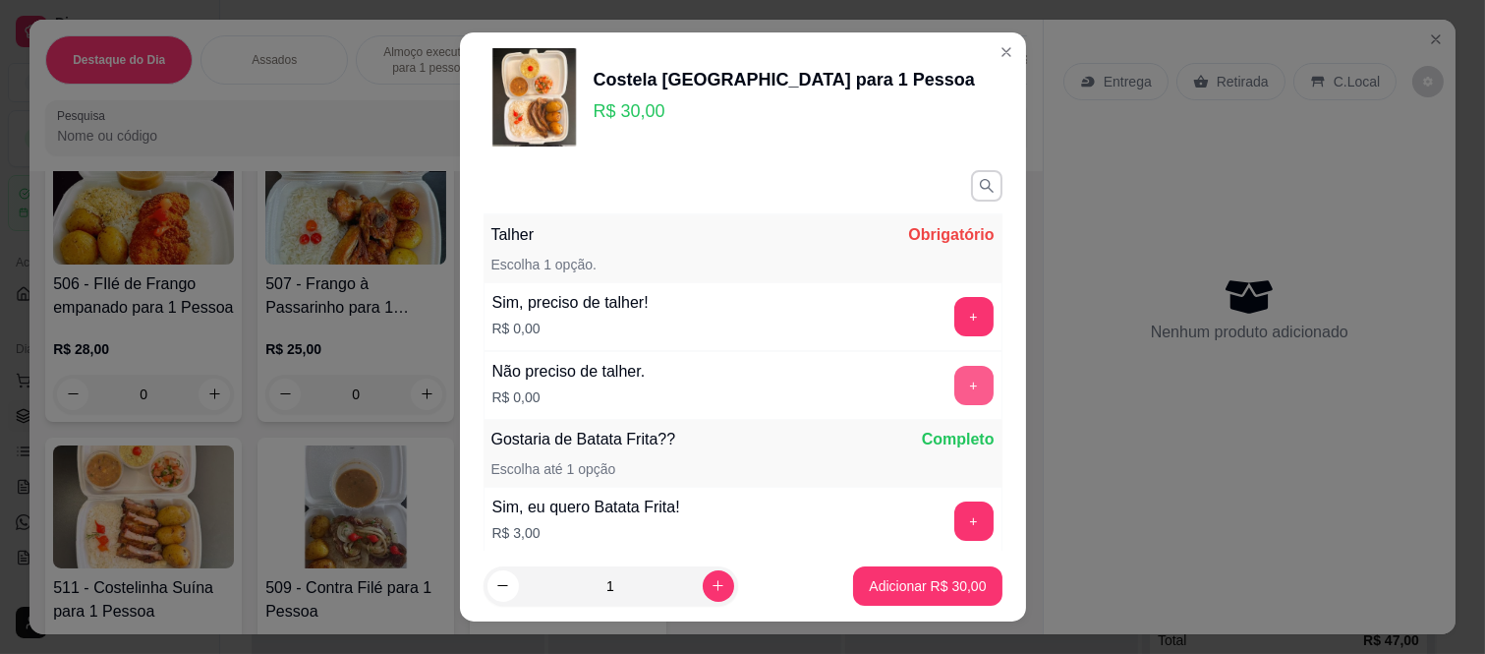
click at [955, 391] on button "+" at bounding box center [974, 385] width 39 height 39
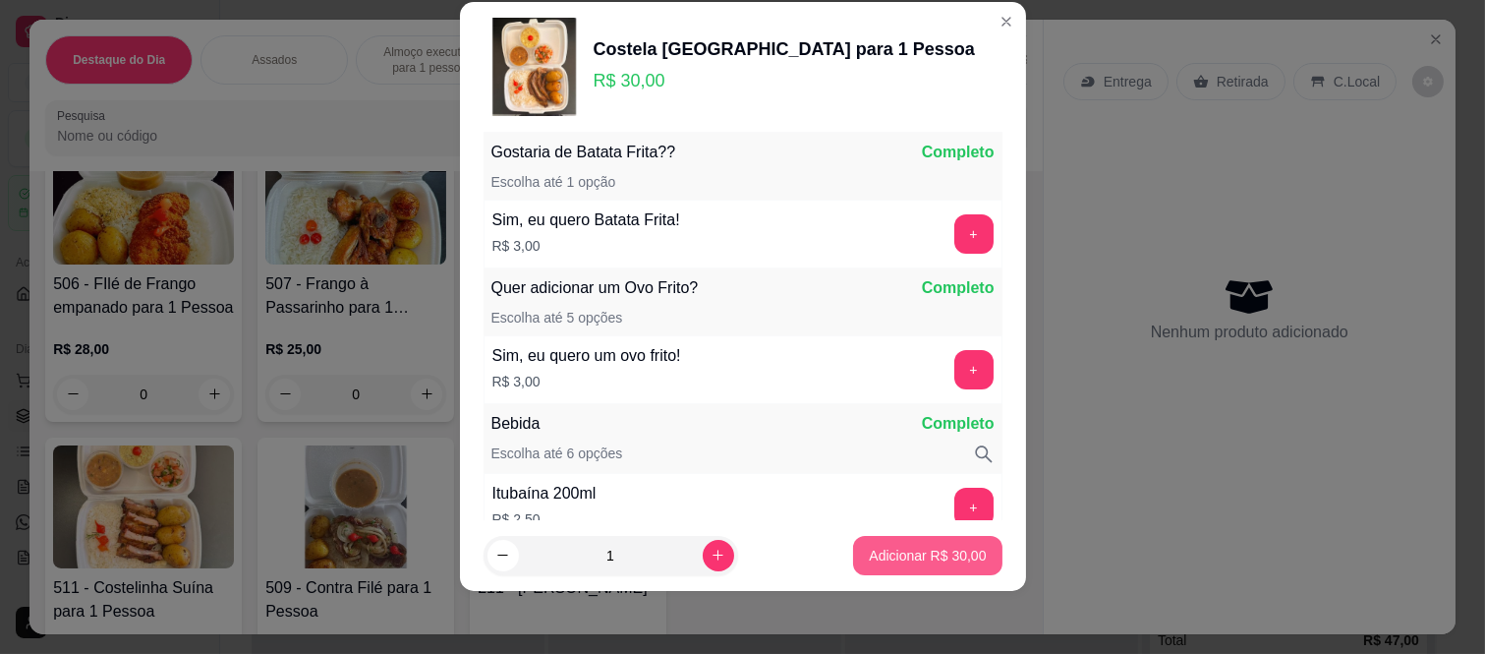
scroll to position [258, 0]
click at [912, 552] on p "Adicionar R$ 30,00" at bounding box center [928, 555] width 114 height 19
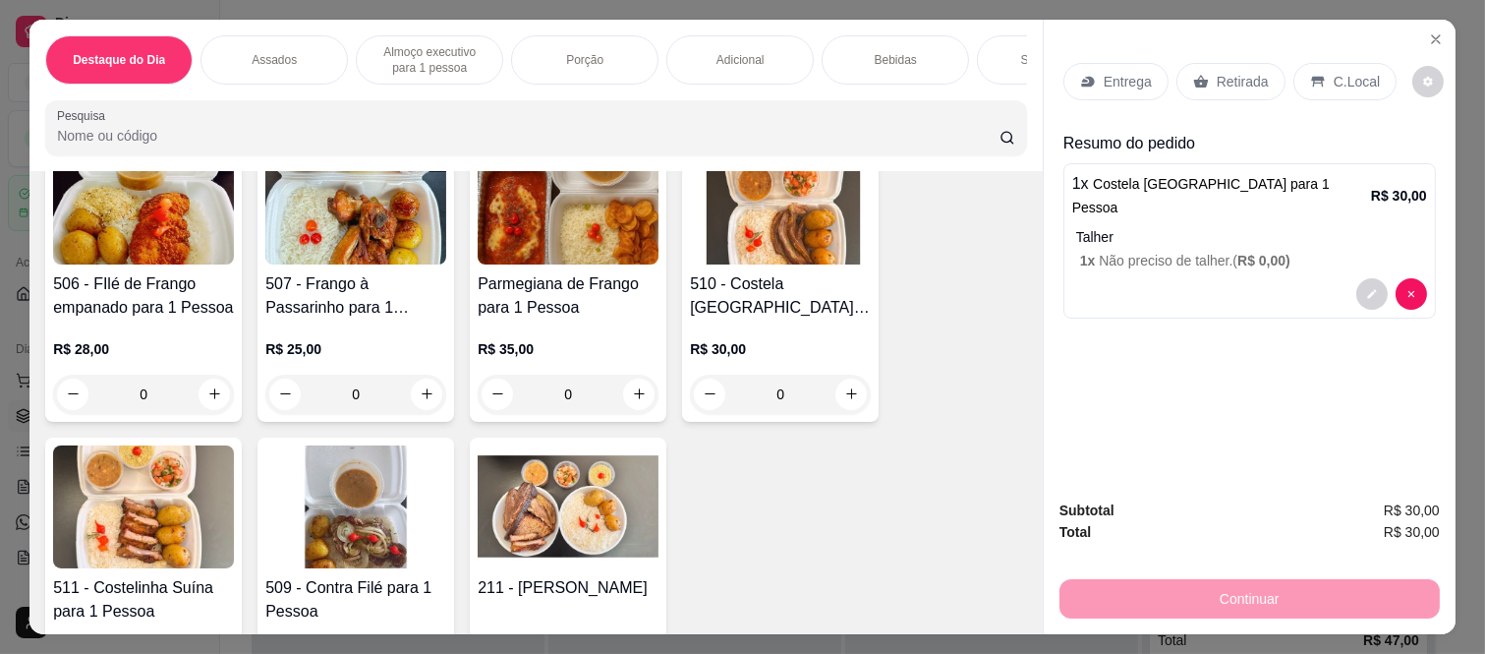
click at [1217, 75] on p "Retirada" at bounding box center [1243, 82] width 52 height 20
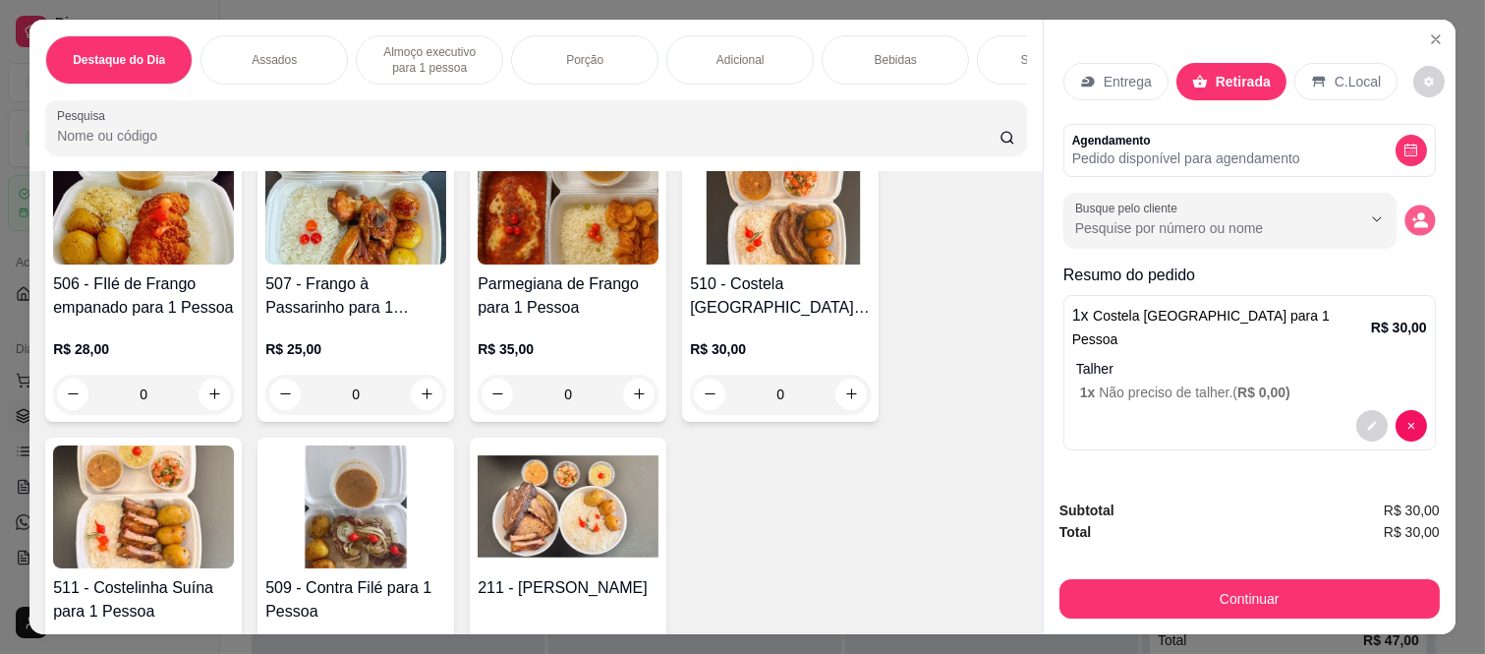
click at [1415, 221] on icon "decrease-product-quantity" at bounding box center [1422, 224] width 14 height 7
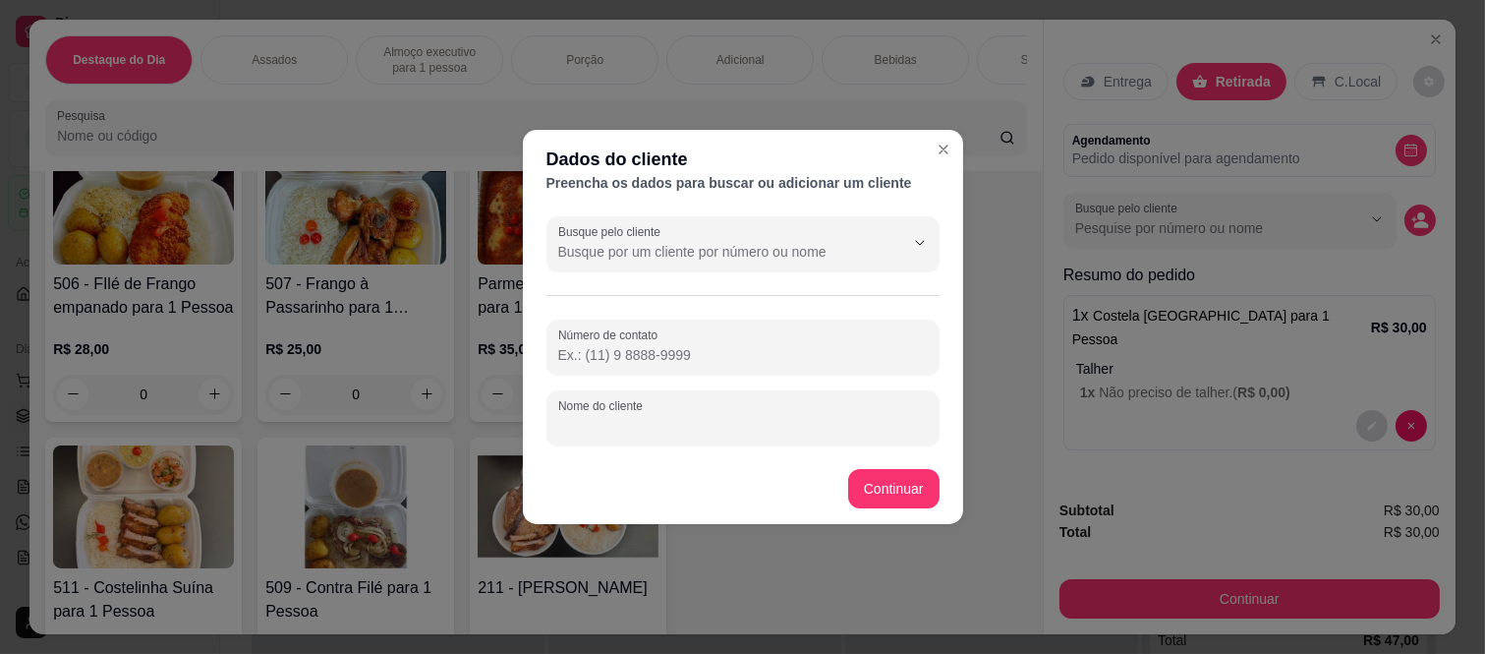
click at [729, 427] on input "Nome do cliente" at bounding box center [743, 426] width 370 height 20
paste input "[PERSON_NAME]"
type input "[PERSON_NAME]"
click at [639, 358] on input "Número de contato" at bounding box center [743, 355] width 370 height 20
paste input "[PHONE_NUMBER]"
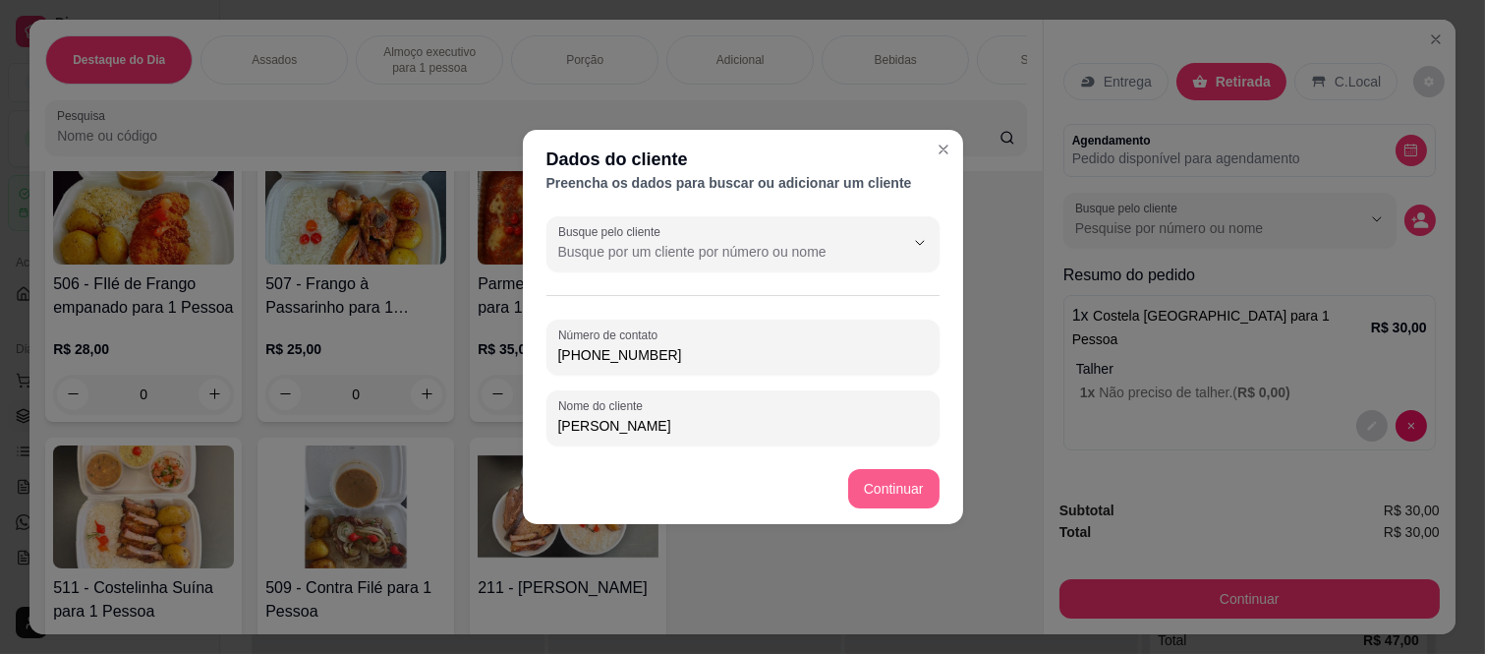
type input "[PHONE_NUMBER]"
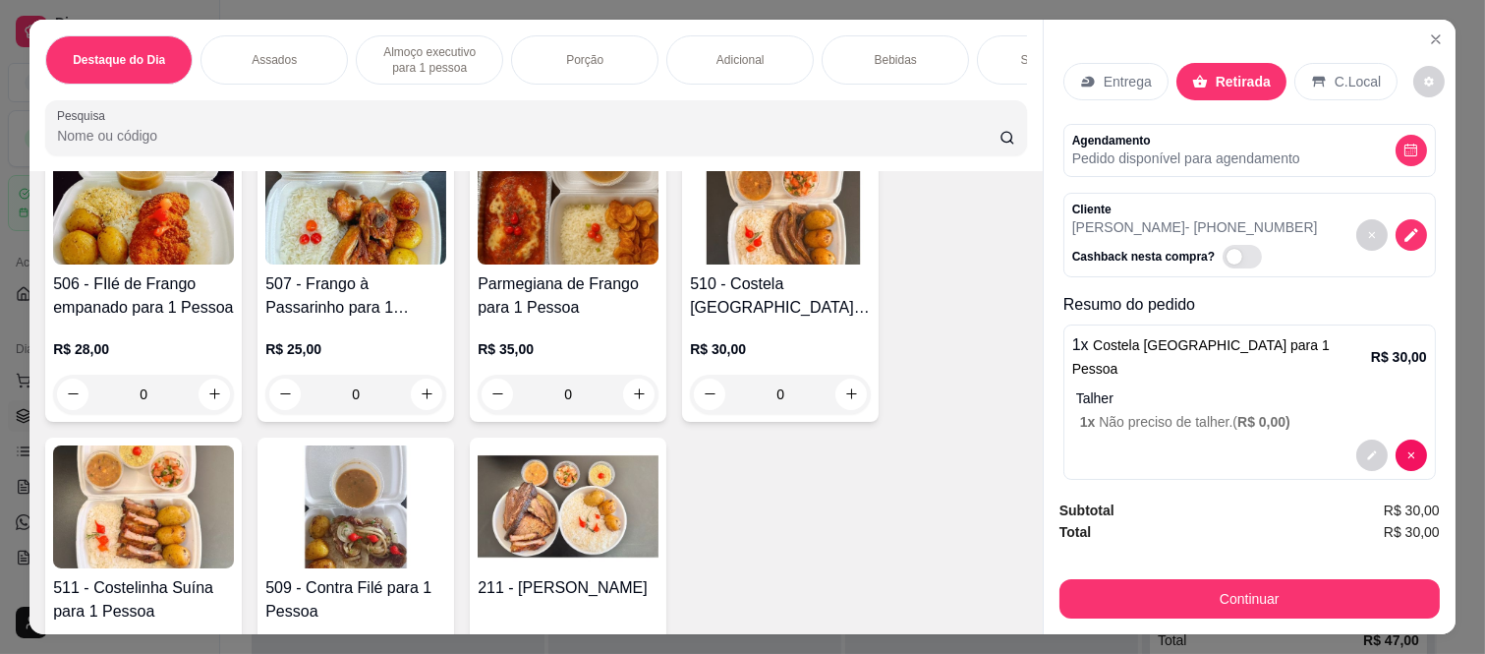
click at [1113, 72] on p "Entrega" at bounding box center [1128, 82] width 48 height 20
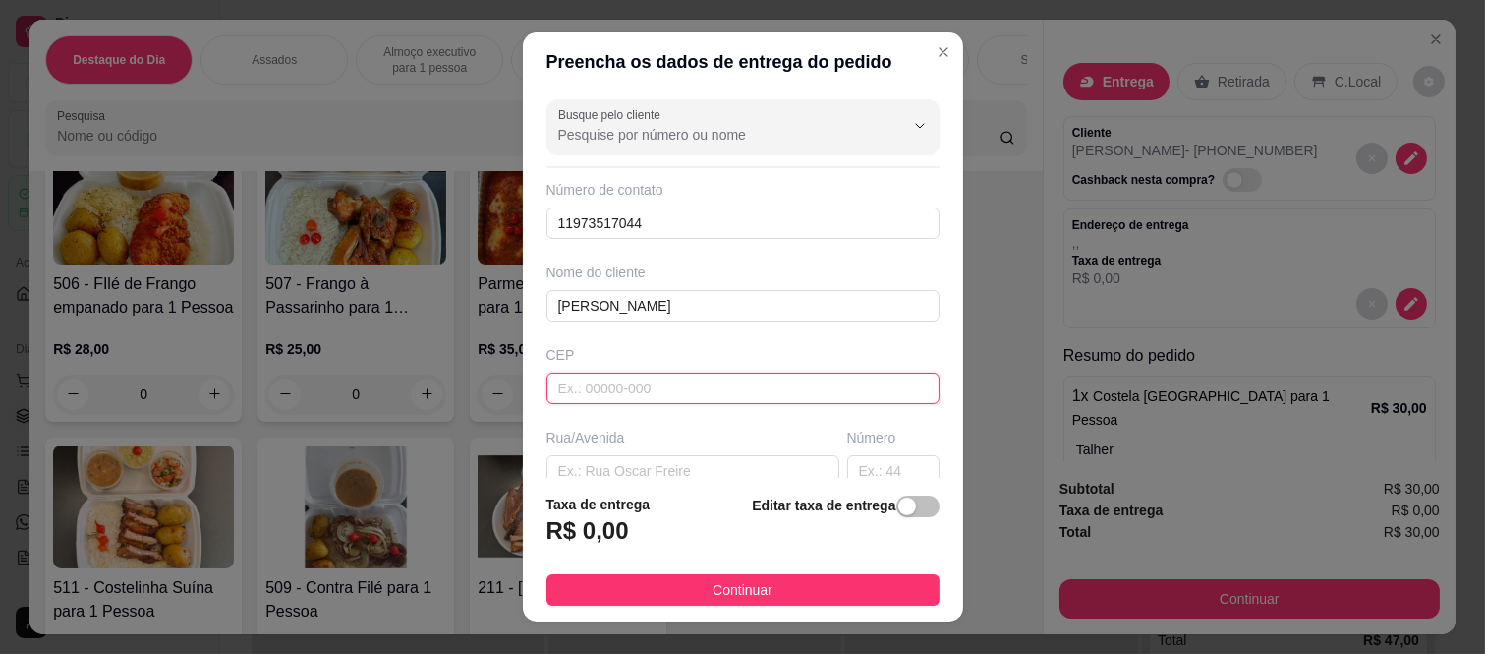
click at [625, 394] on input "text" at bounding box center [743, 388] width 393 height 31
type input "08260140"
type input "Rua [PERSON_NAME]"
type input "[GEOGRAPHIC_DATA] ([GEOGRAPHIC_DATA])"
type input "[GEOGRAPHIC_DATA]"
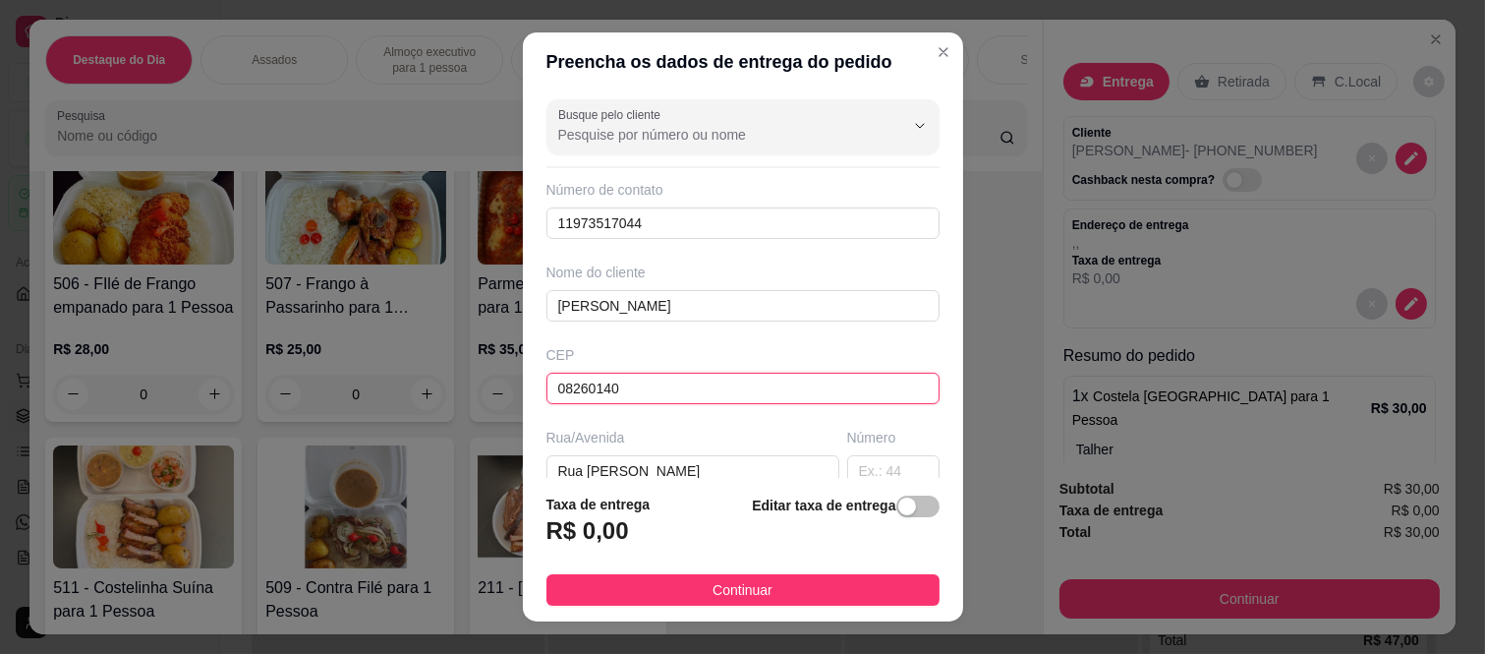
type input "08260140"
click at [862, 472] on input "text" at bounding box center [893, 470] width 92 height 31
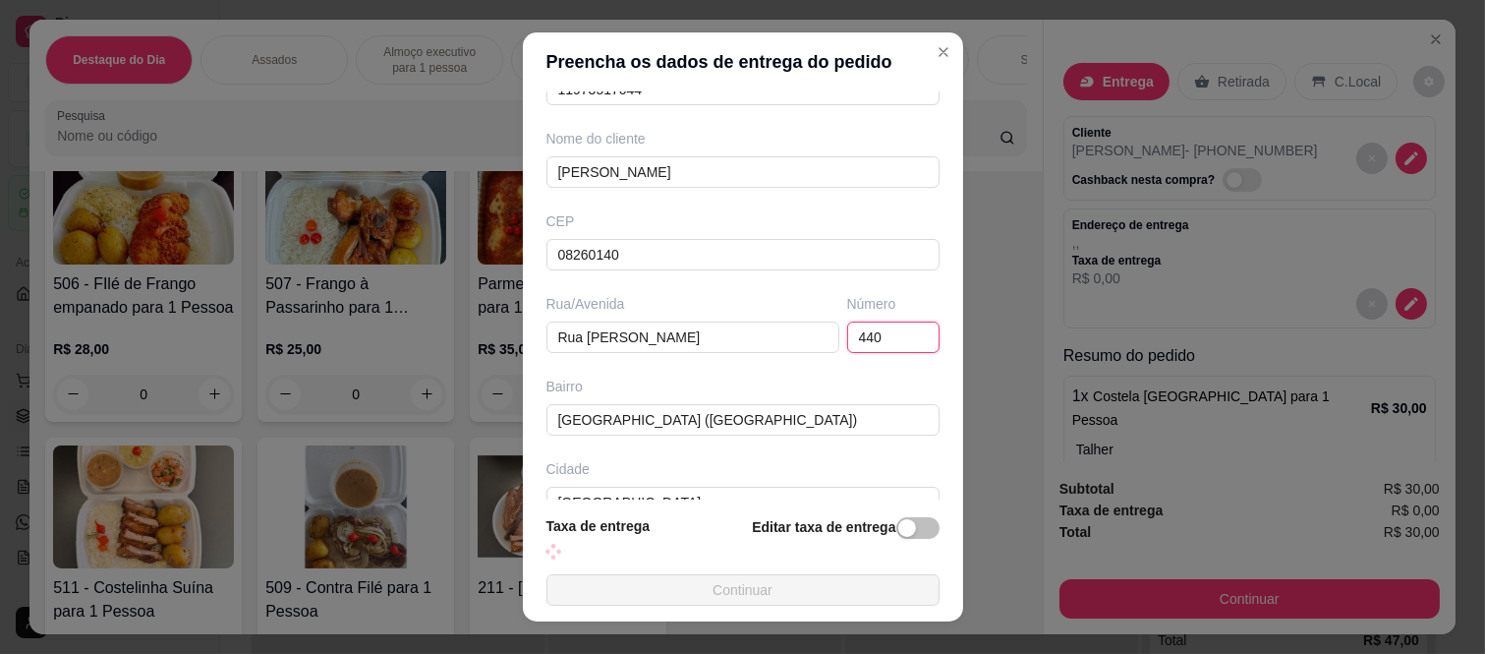
scroll to position [256, 0]
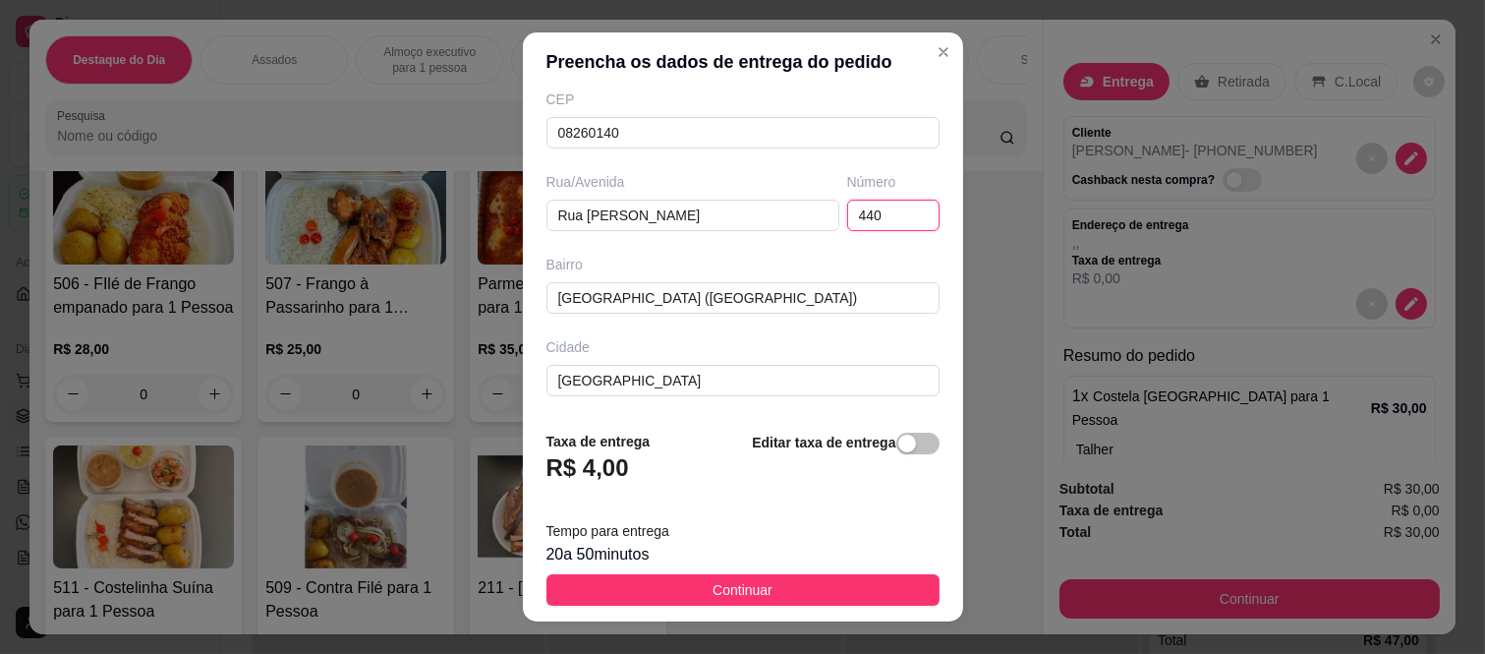
type input "440"
click at [666, 452] on div "Taxa de entrega R$ 4,00 Editar taxa de entrega" at bounding box center [743, 463] width 393 height 65
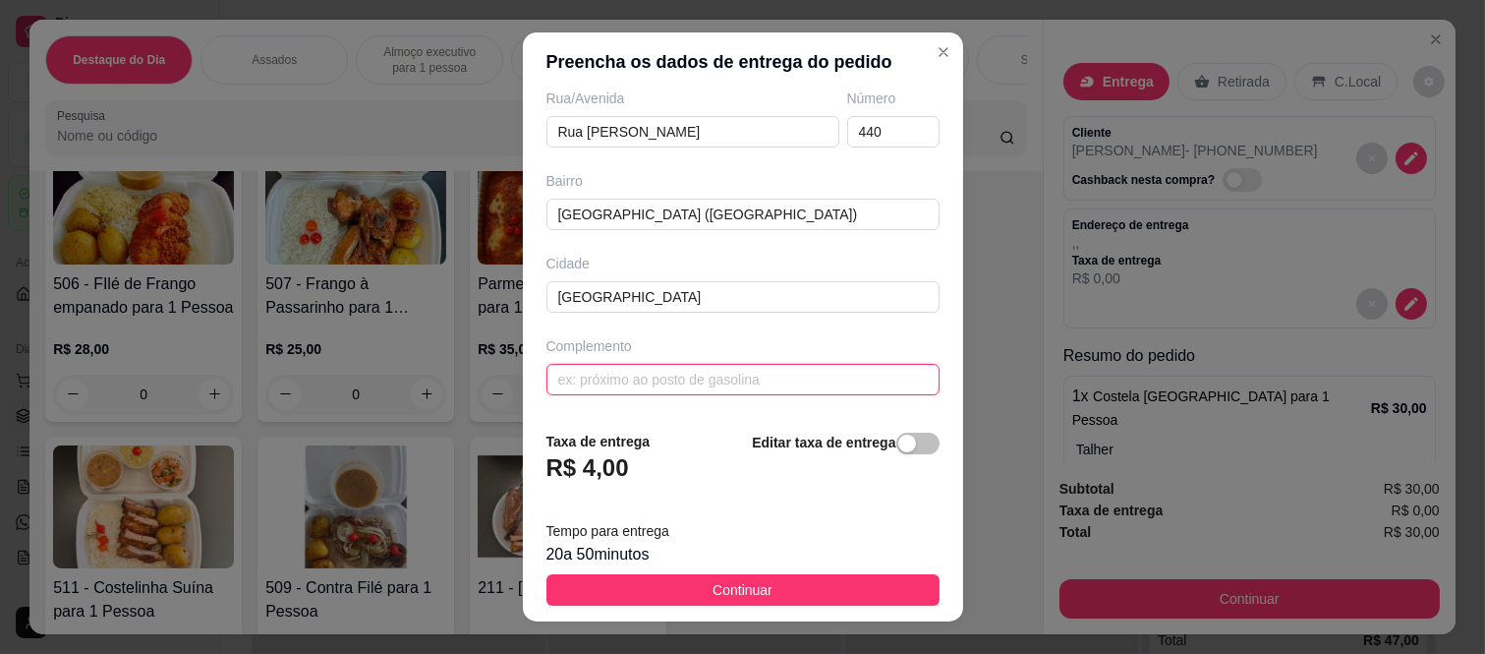
click at [673, 374] on input "text" at bounding box center [743, 379] width 393 height 31
paste input "Apto 1.207 bloco 03"
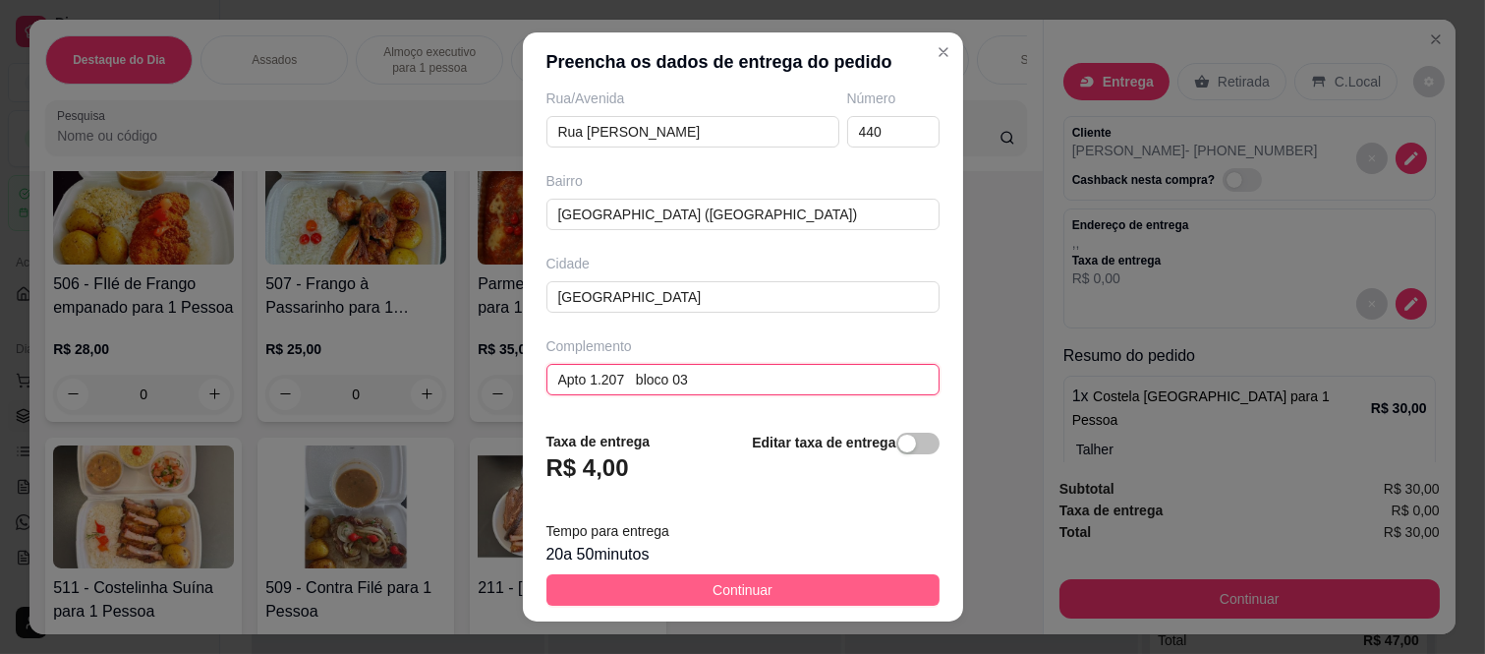
type input "Apto 1.207 bloco 03"
click at [769, 580] on button "Continuar" at bounding box center [743, 589] width 393 height 31
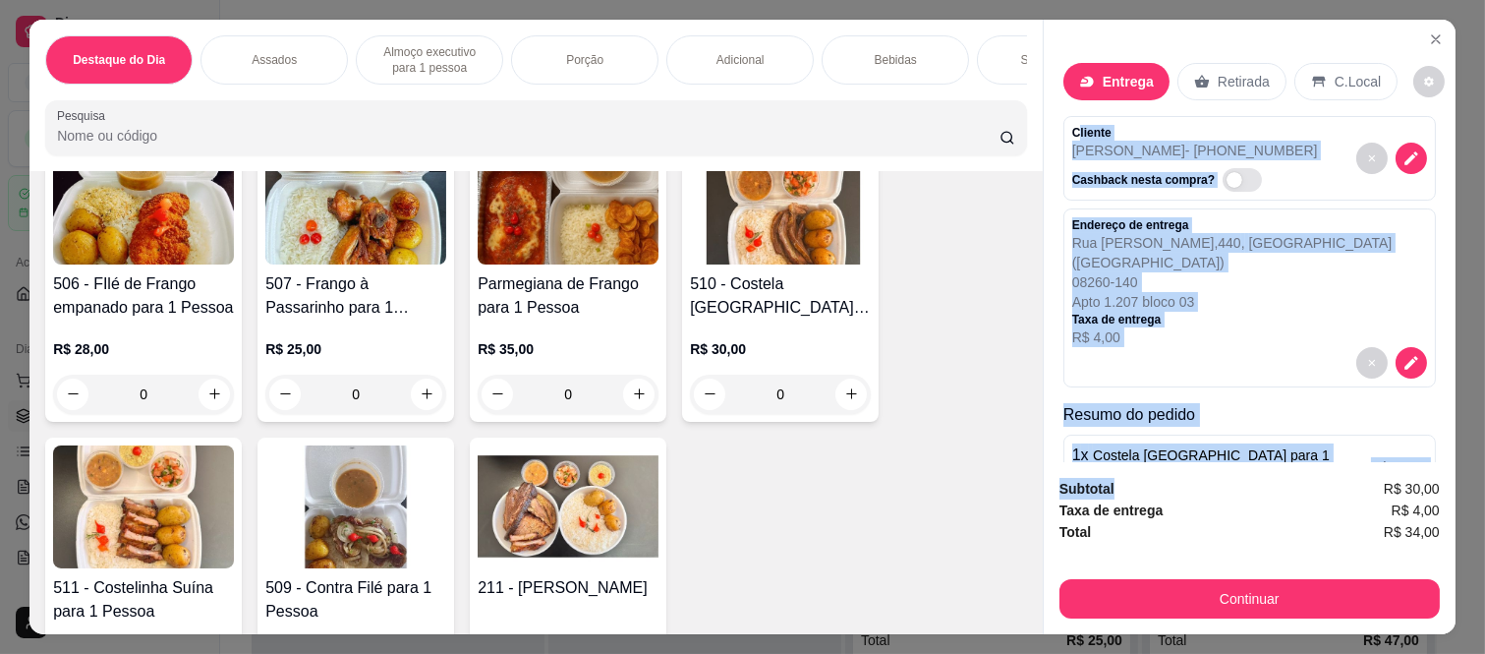
scroll to position [111, 0]
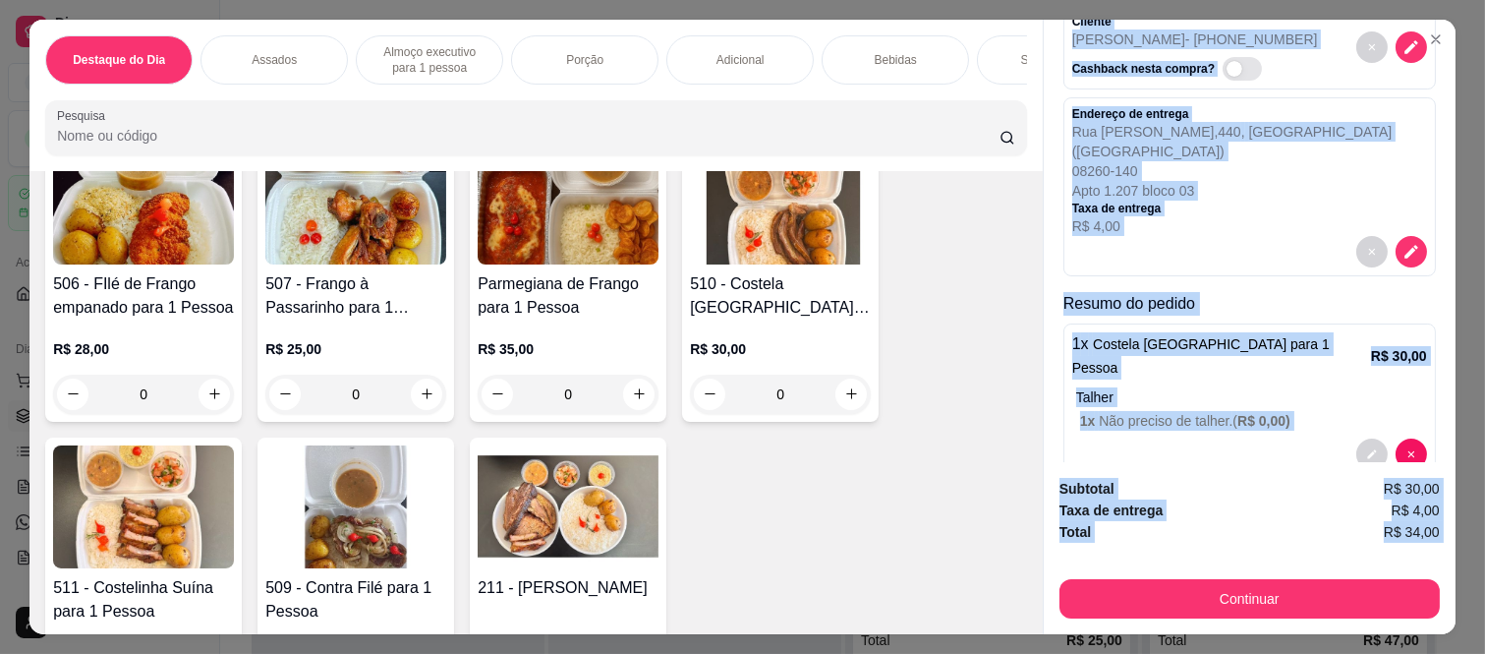
drag, startPoint x: 1070, startPoint y: 121, endPoint x: 1157, endPoint y: 538, distance: 425.9
click at [1157, 538] on div "Entrega Retirada C.Local Cliente [PERSON_NAME] - [PHONE_NUMBER] Cashback nesta …" at bounding box center [1249, 327] width 413 height 614
copy div "liente [PERSON_NAME] - [PHONE_NUMBER] Cashback nesta compra? Endereço de entreg…"
click at [1095, 579] on button "Continuar" at bounding box center [1250, 598] width 380 height 39
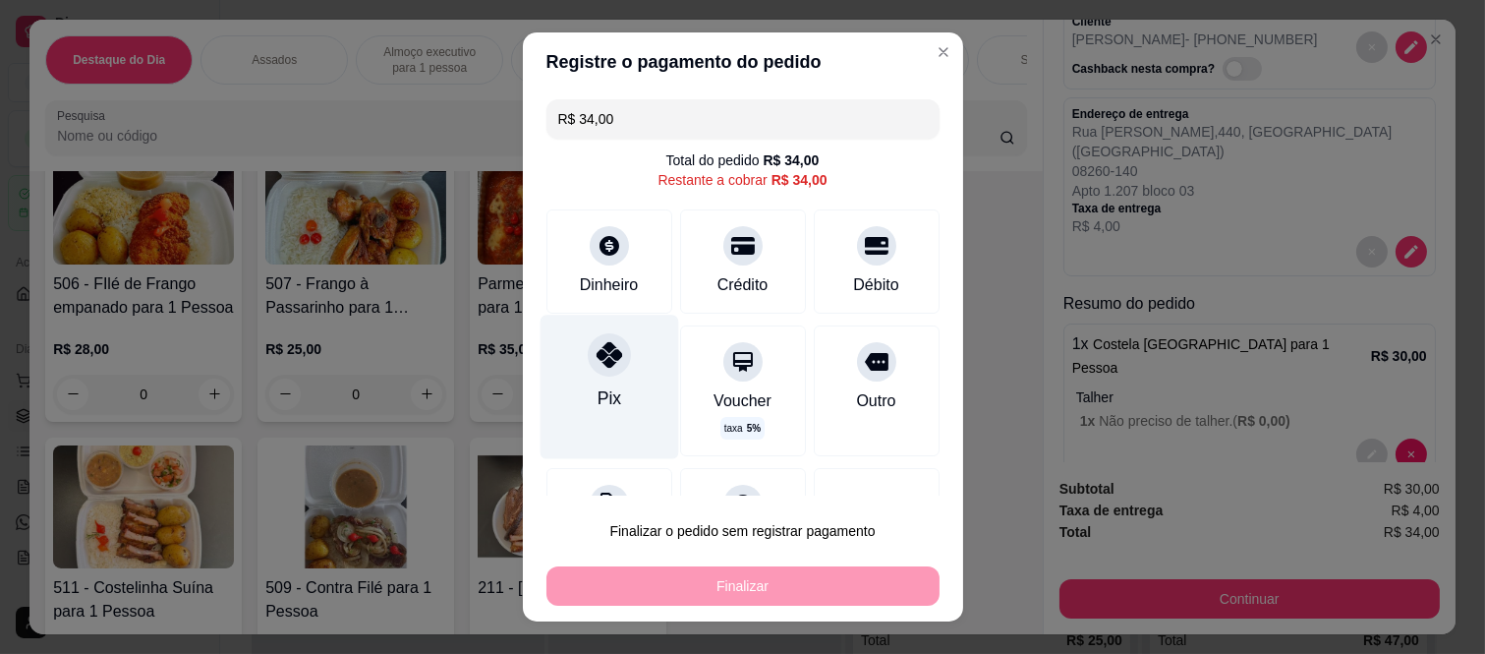
click at [596, 349] on icon at bounding box center [609, 355] width 26 height 26
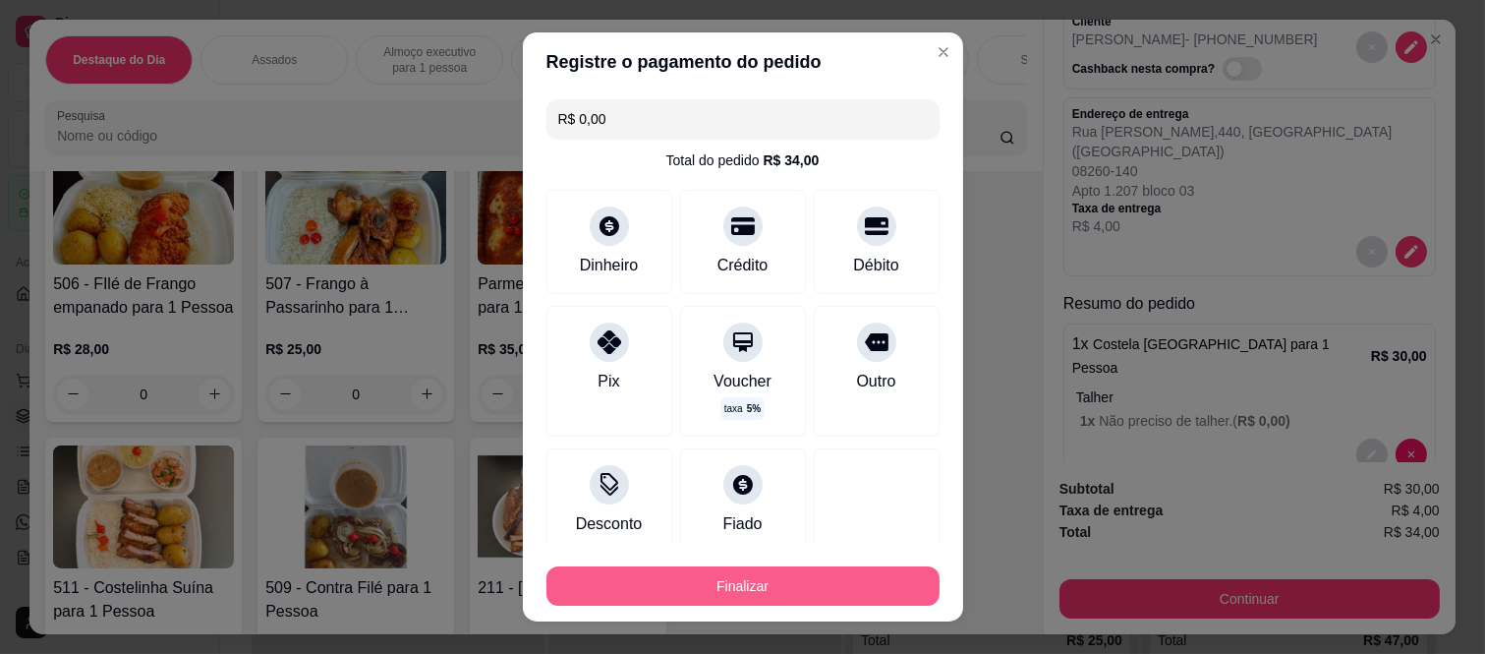
click at [674, 584] on button "Finalizar" at bounding box center [743, 585] width 393 height 39
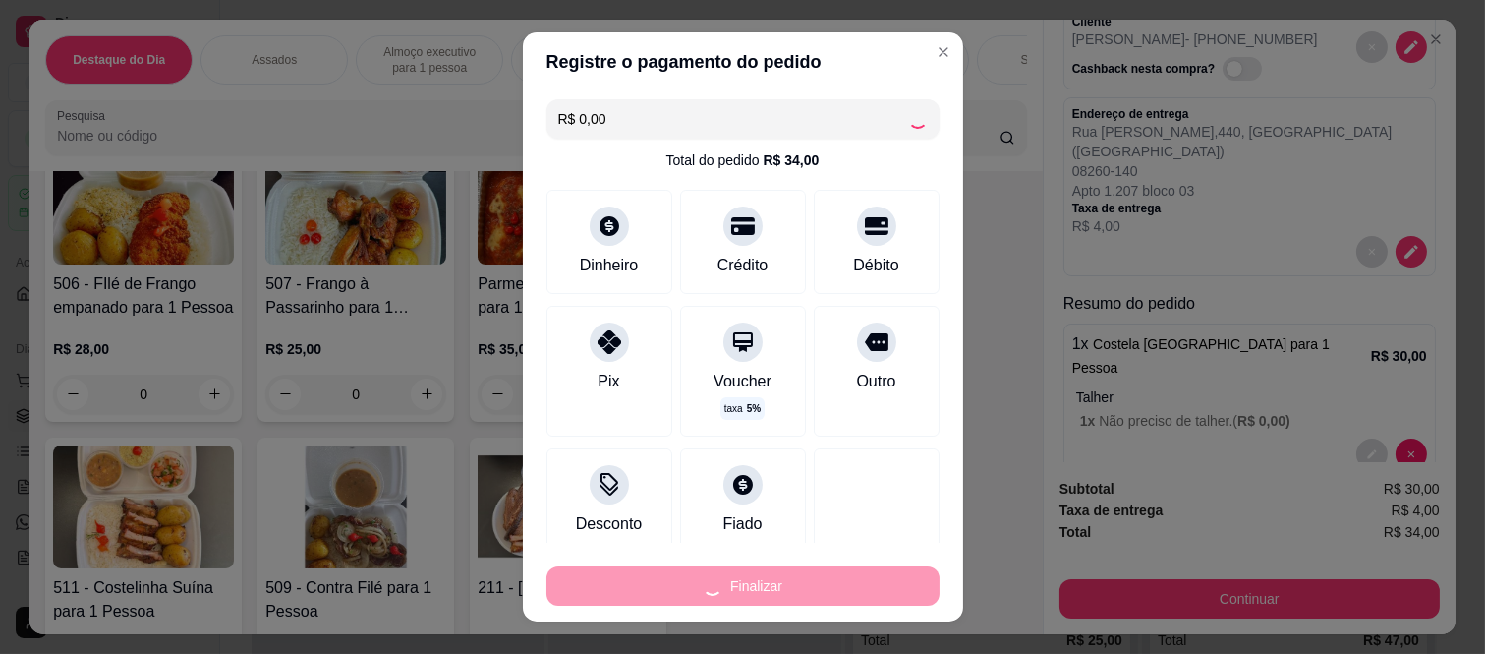
type input "-R$ 34,00"
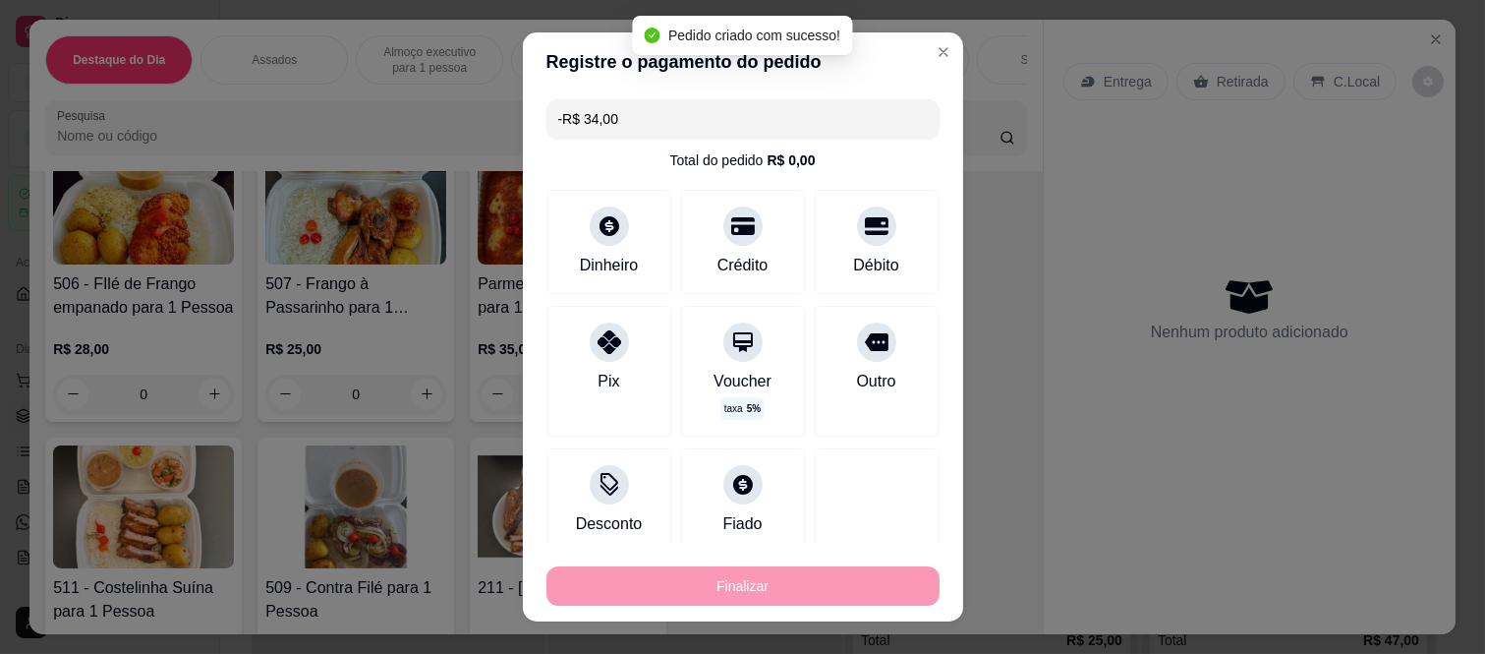
scroll to position [0, 0]
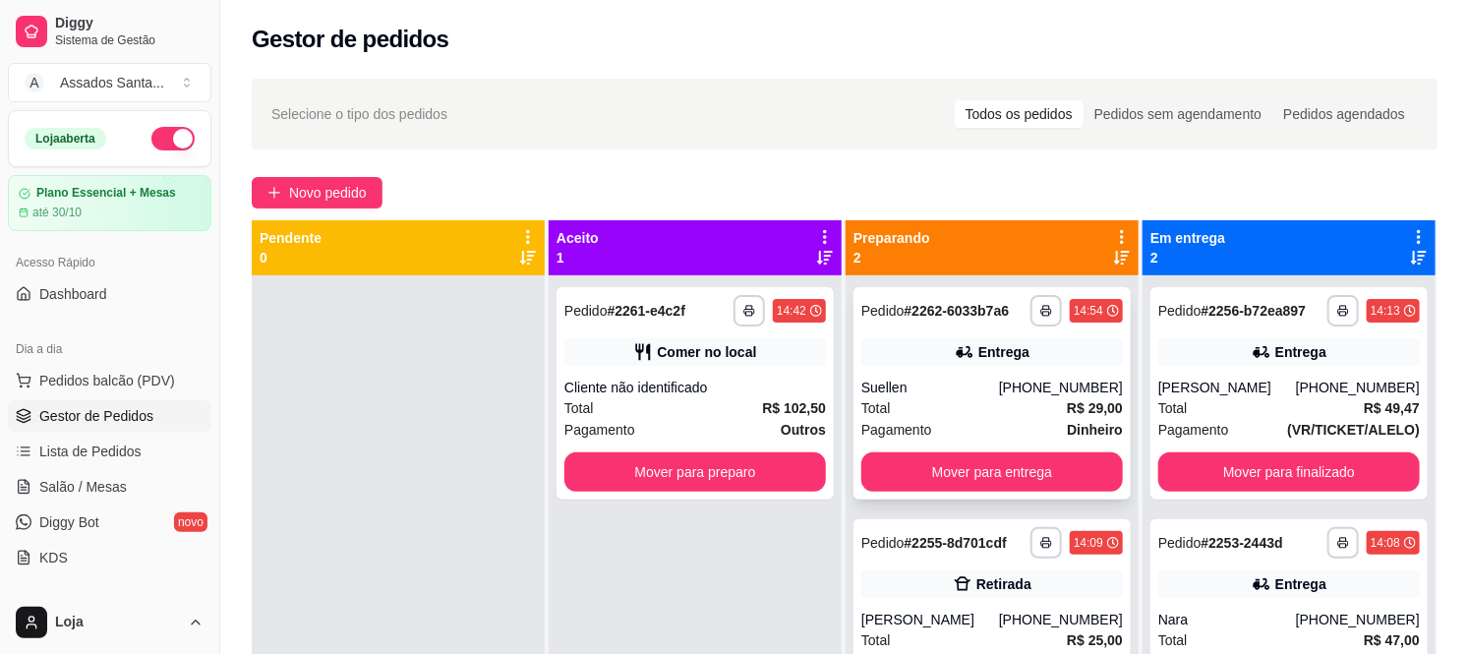
click at [986, 416] on div "Total R$ 29,00" at bounding box center [992, 408] width 262 height 22
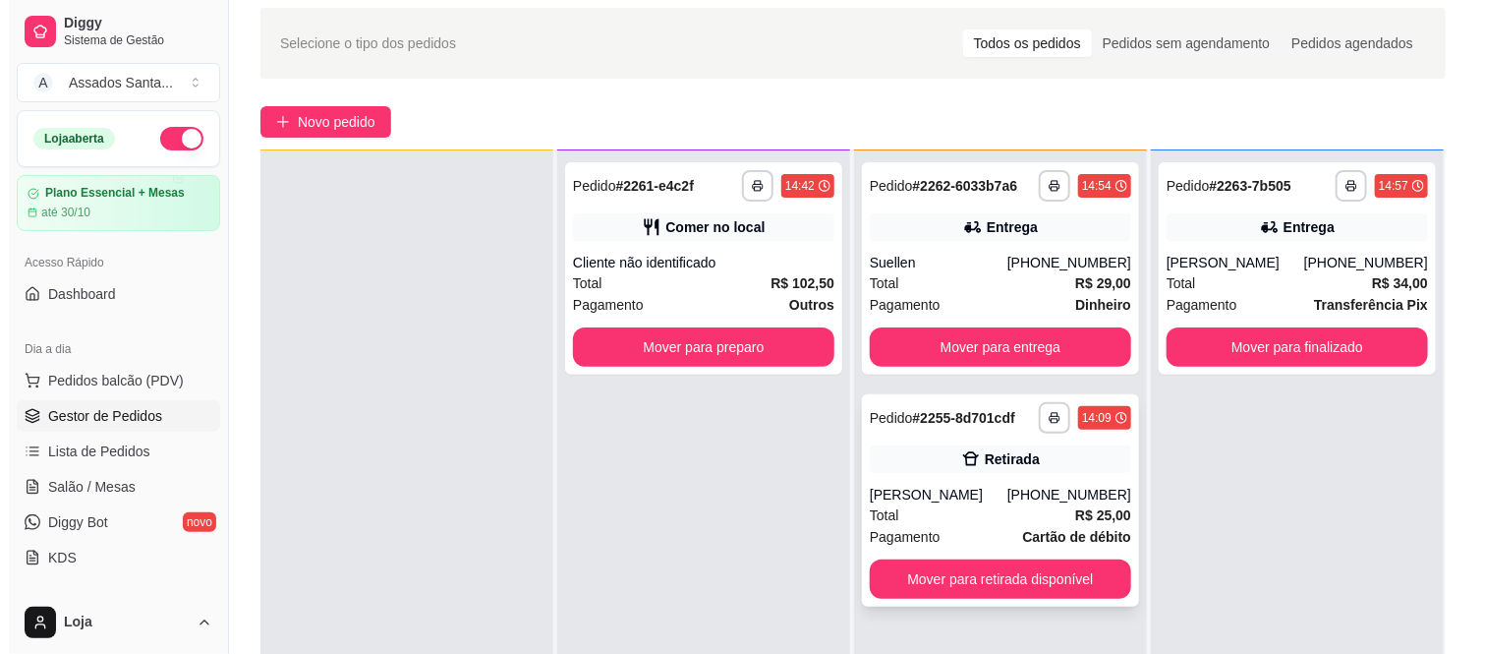
scroll to position [109, 0]
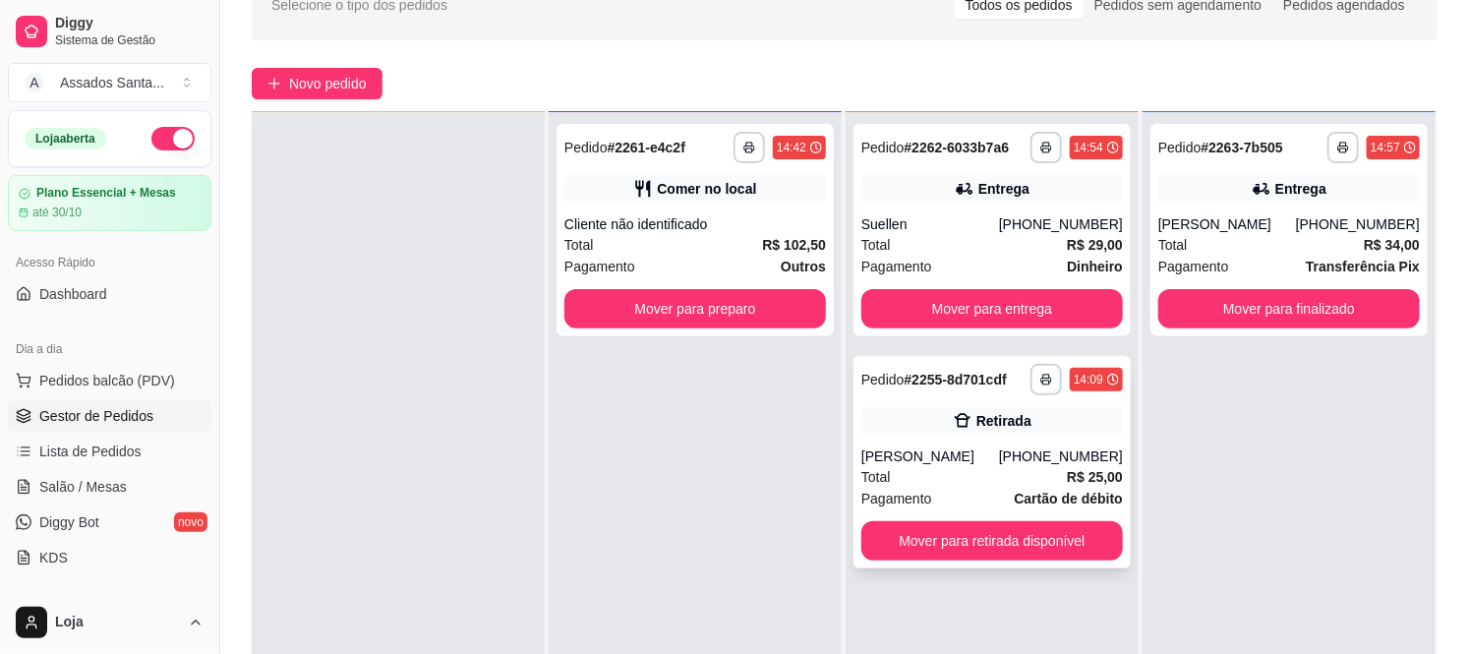
click at [944, 453] on div "[PERSON_NAME]" at bounding box center [930, 456] width 138 height 20
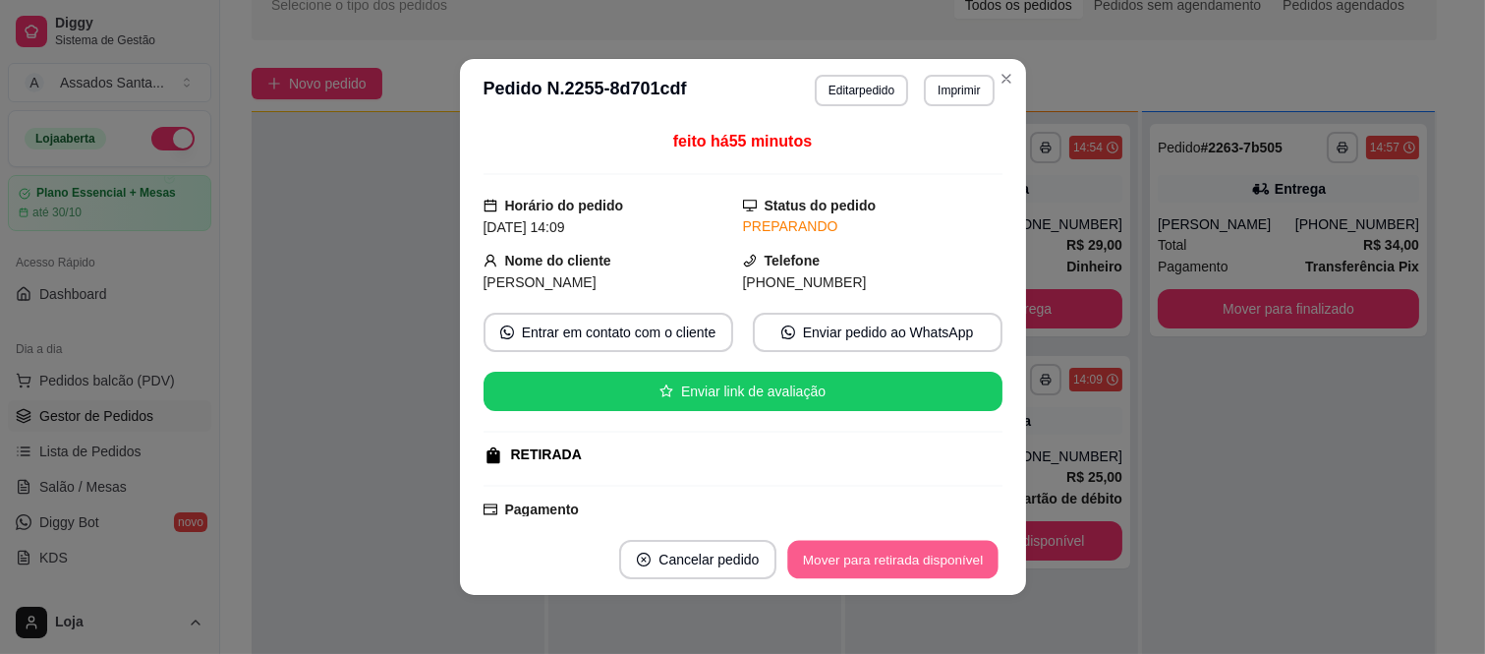
click at [939, 555] on button "Mover para retirada disponível" at bounding box center [893, 560] width 210 height 38
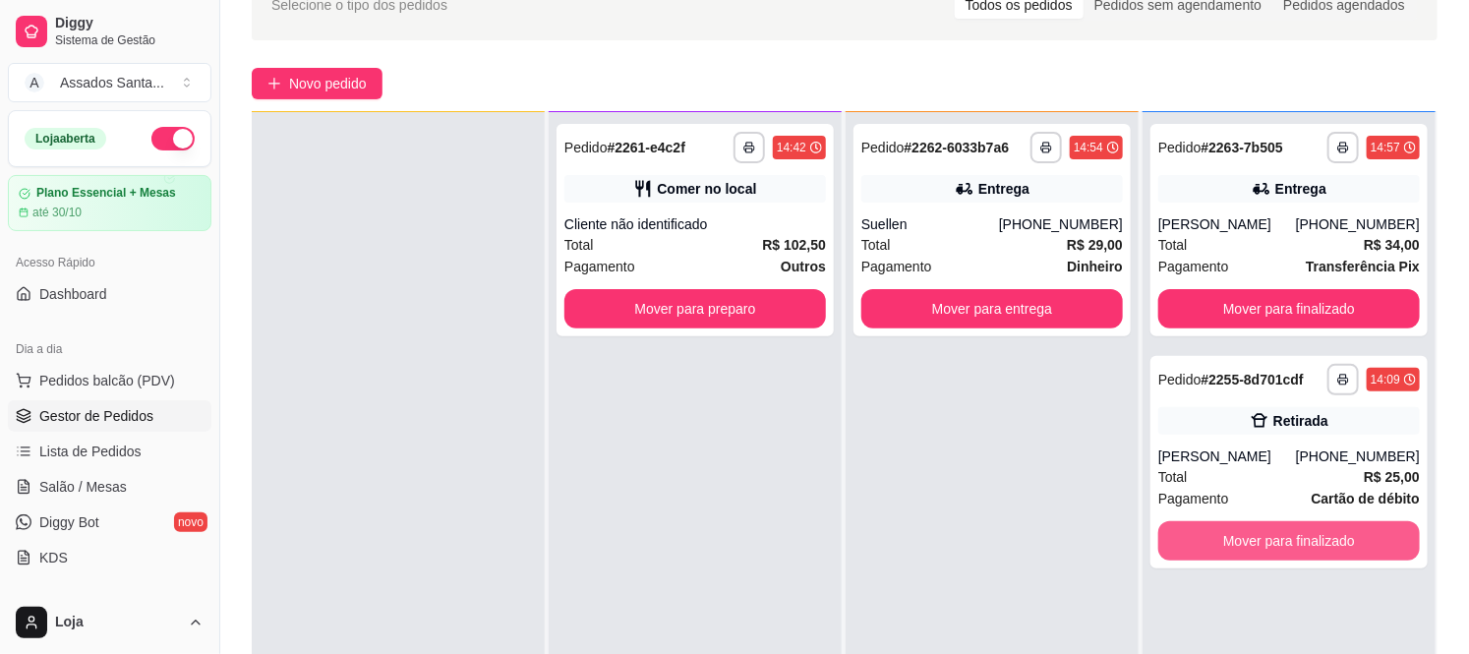
click at [1227, 541] on button "Mover para finalizado" at bounding box center [1289, 540] width 262 height 39
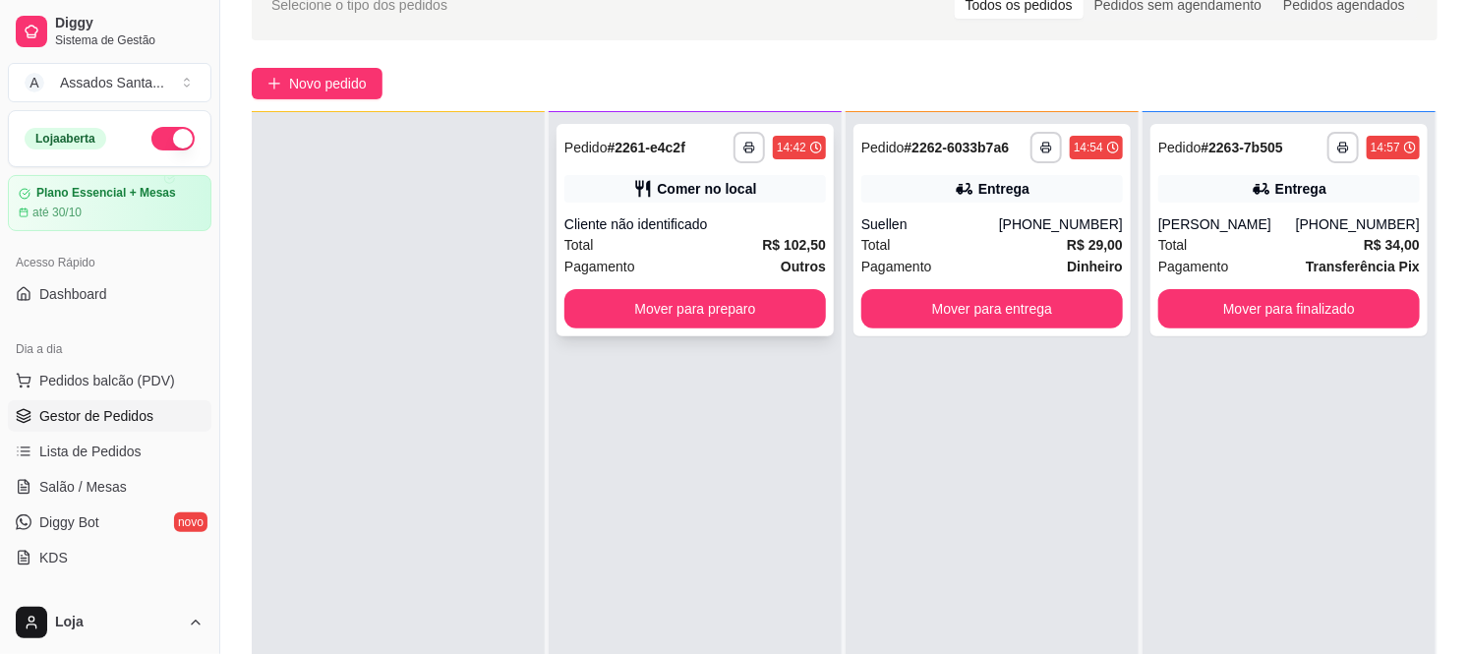
click at [674, 228] on div "Cliente não identificado" at bounding box center [695, 224] width 262 height 20
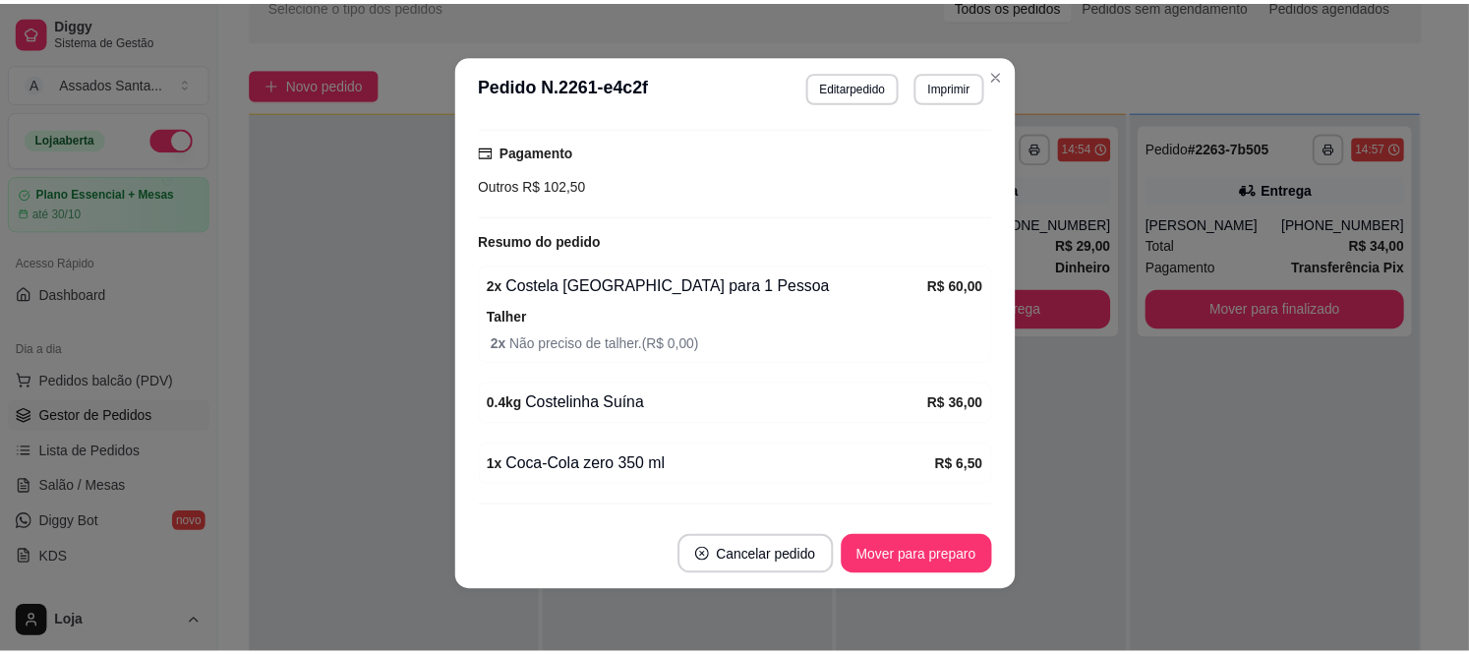
scroll to position [303, 0]
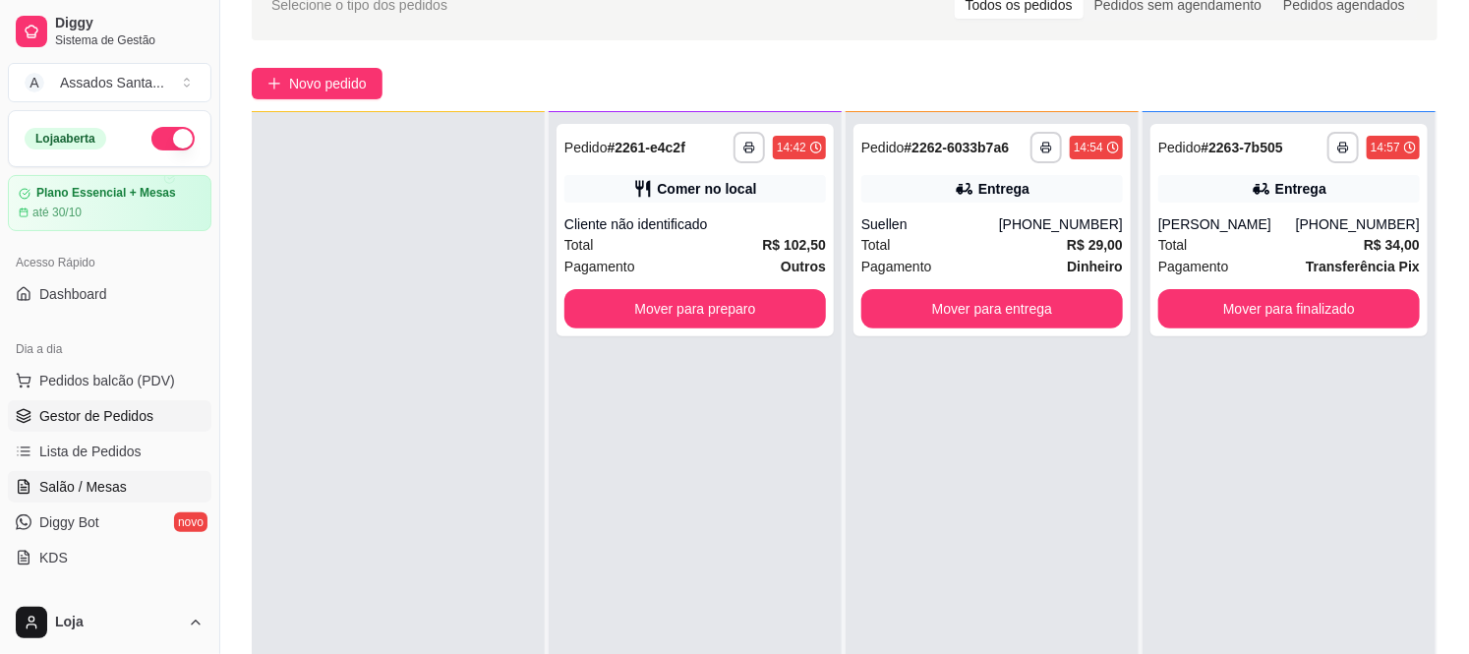
click at [114, 484] on span "Salão / Mesas" at bounding box center [82, 487] width 87 height 20
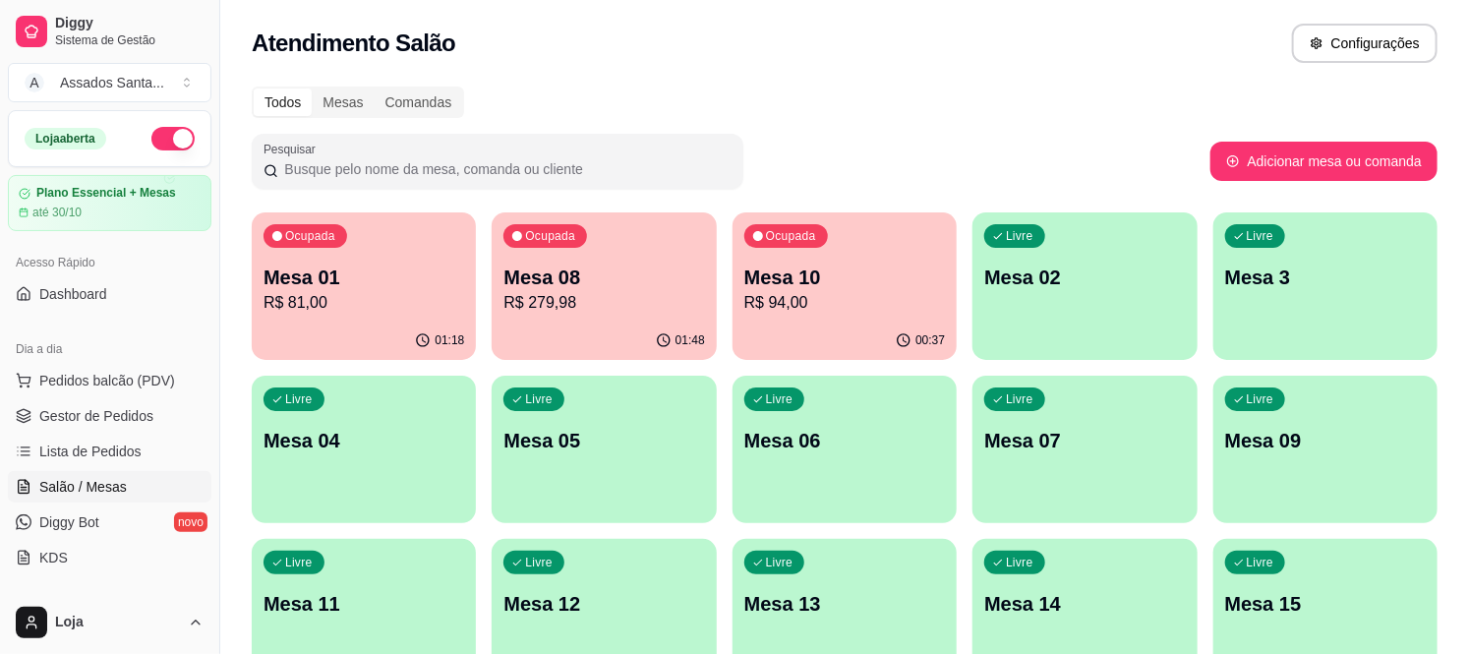
click at [809, 238] on p "Ocupada" at bounding box center [791, 236] width 50 height 16
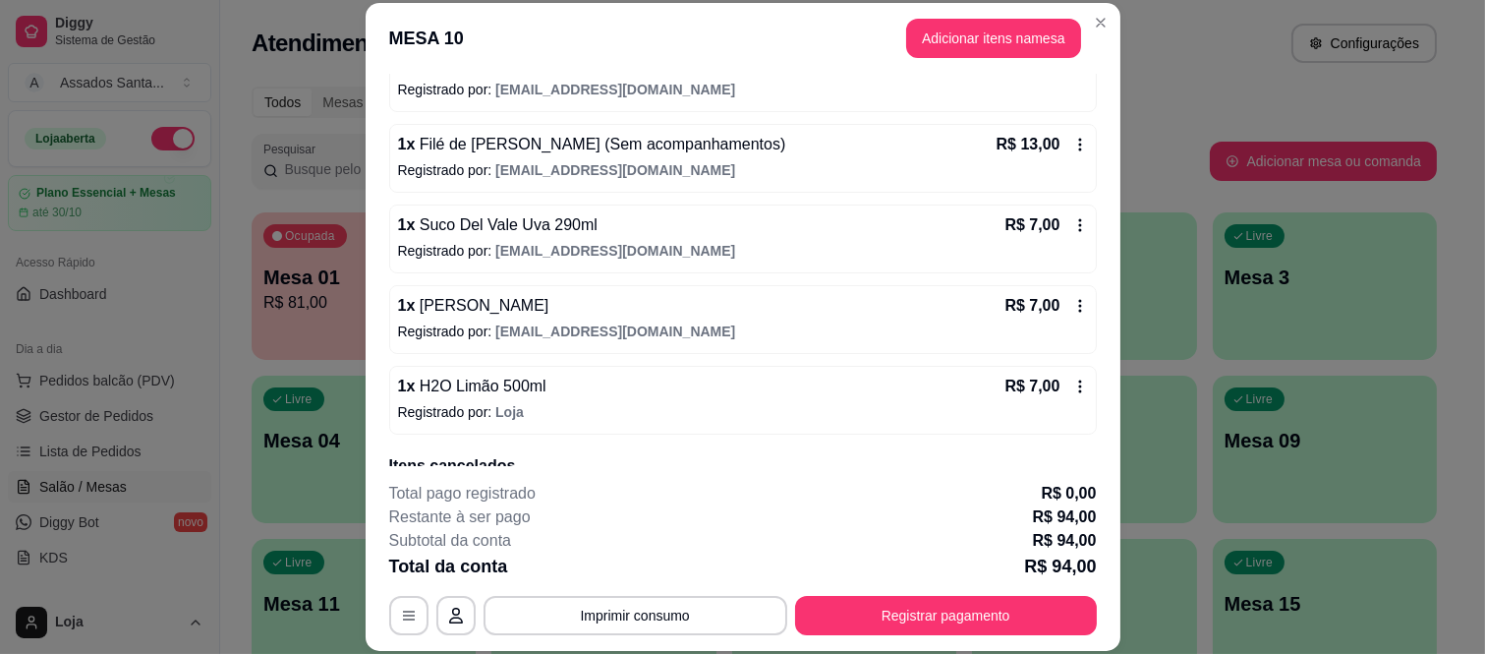
scroll to position [417, 0]
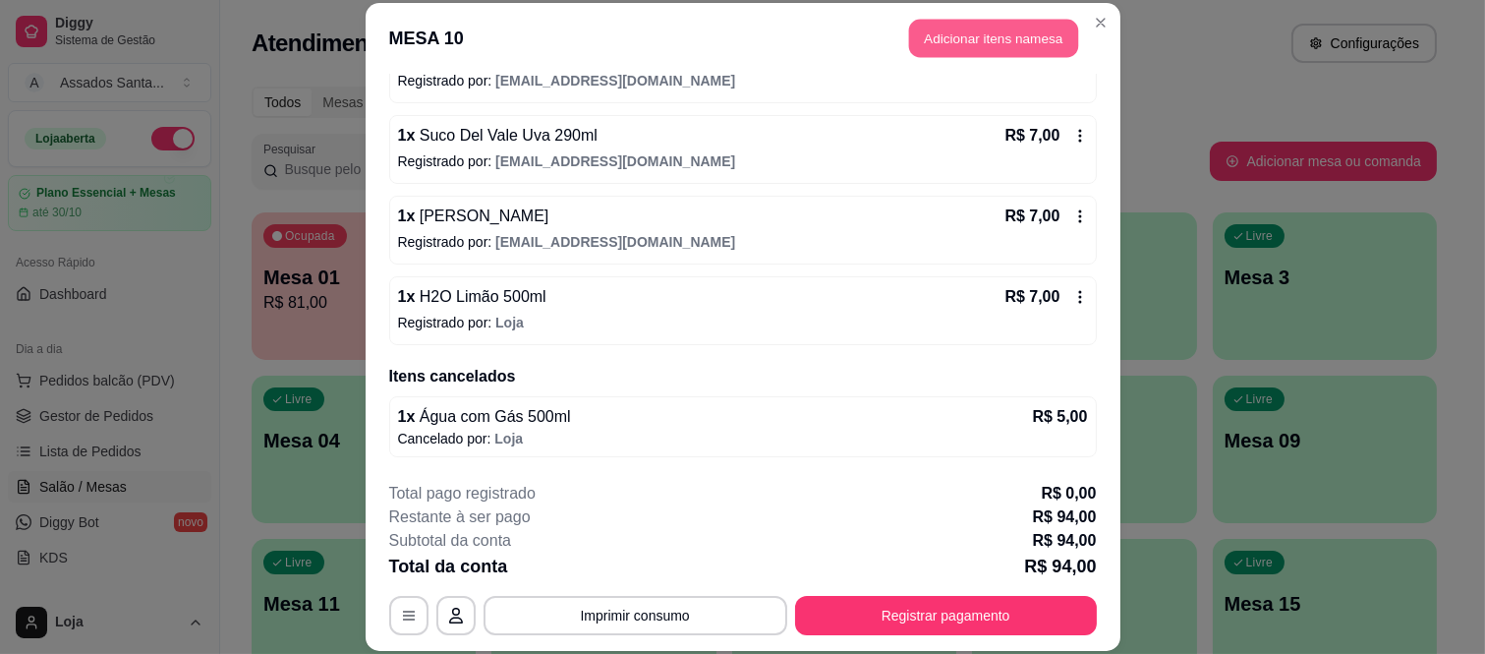
click at [940, 44] on button "Adicionar itens na mesa" at bounding box center [993, 39] width 169 height 38
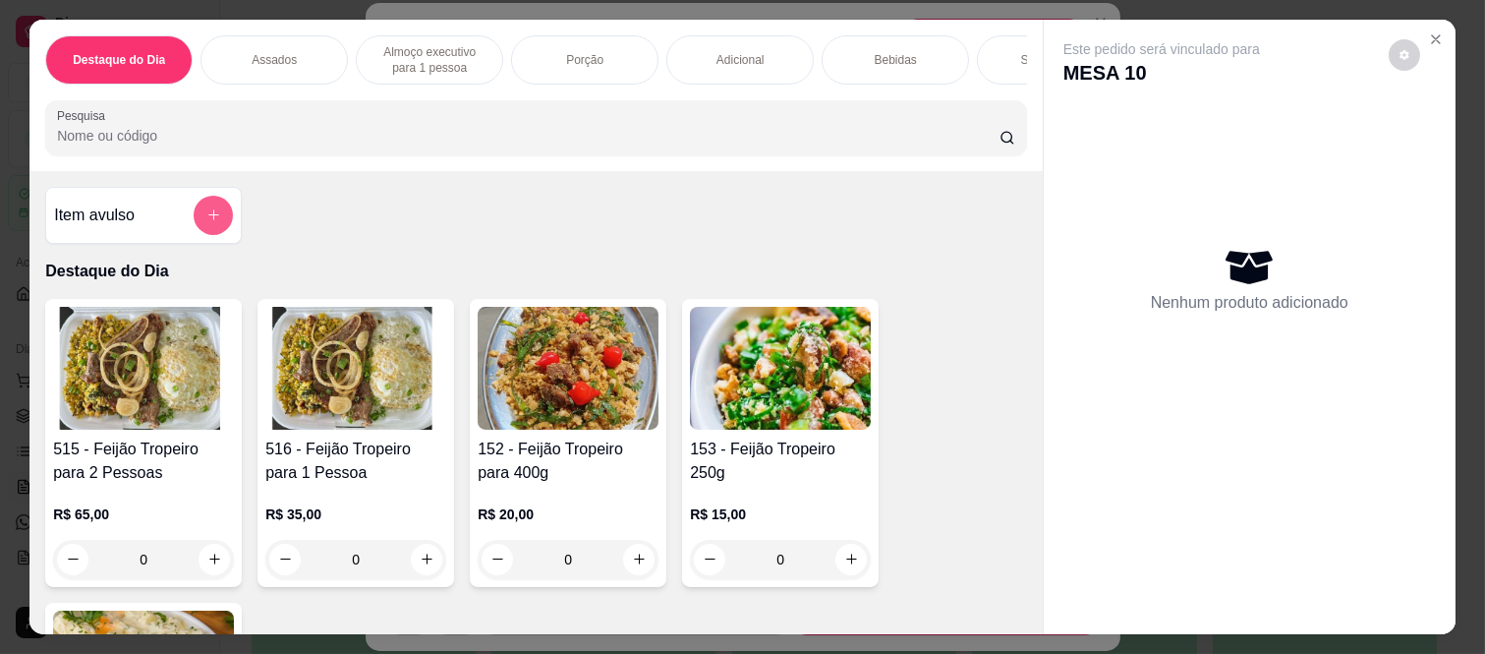
click at [182, 211] on div "Item avulso" at bounding box center [143, 215] width 179 height 39
click at [607, 266] on div "Item avulso Destaque do Dia 515 - Feijão Tropeiro para 2 Pessoas R$ 65,00 0 516…" at bounding box center [536, 402] width 1014 height 463
click at [138, 227] on div "Item avulso" at bounding box center [143, 215] width 179 height 39
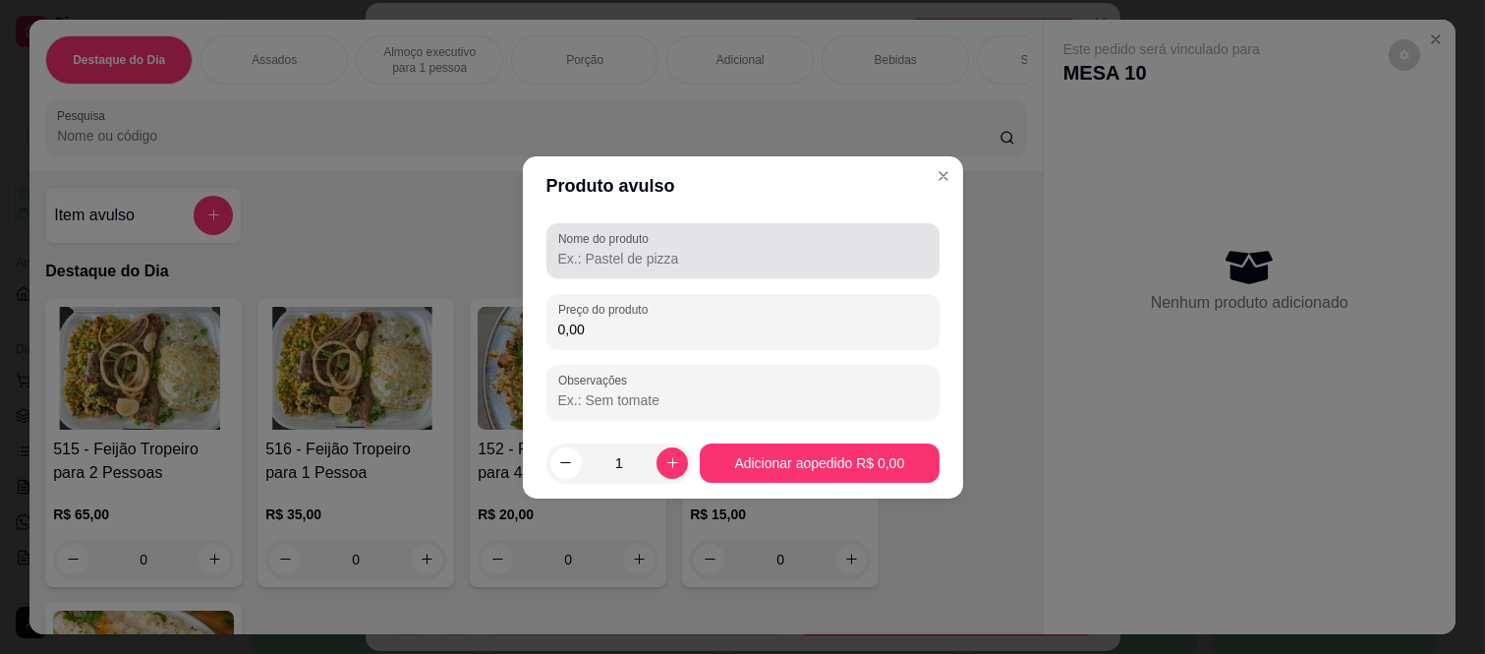
click at [635, 256] on input "Nome do produto" at bounding box center [743, 259] width 370 height 20
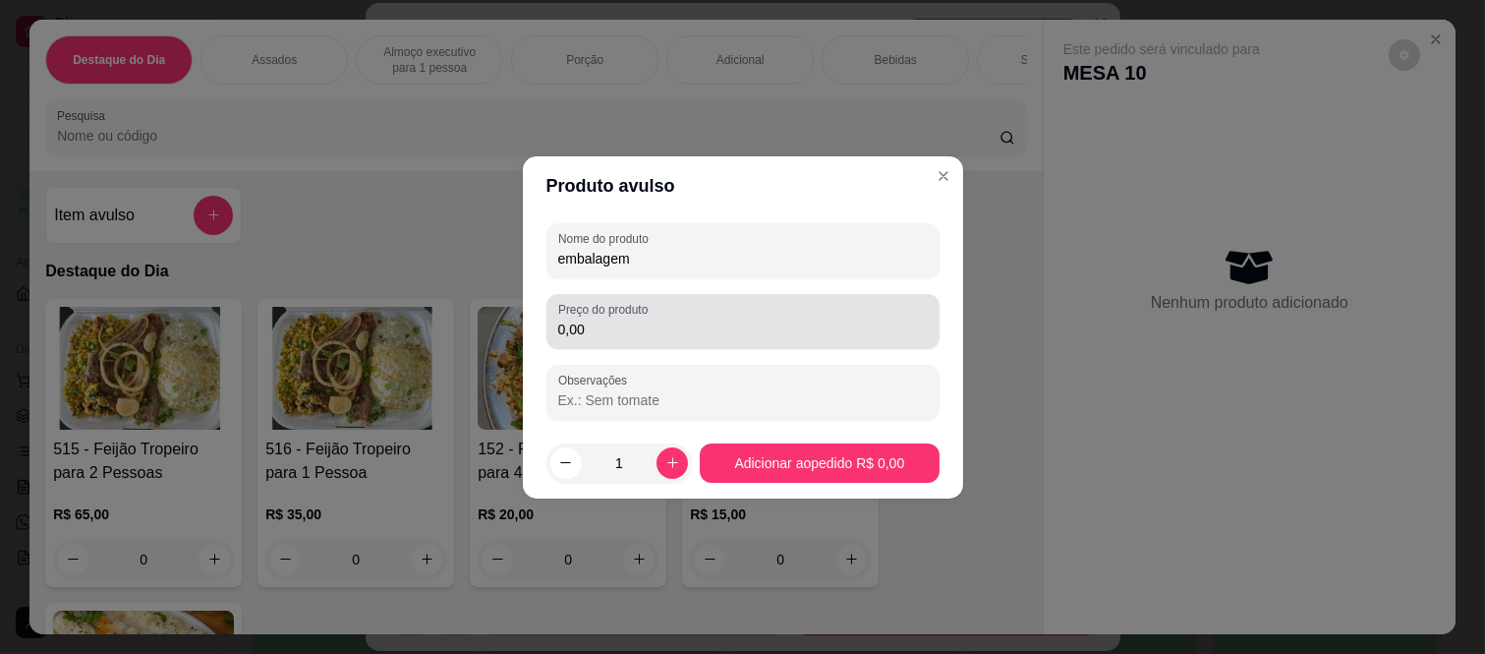
type input "embalagem"
click at [650, 328] on input "0,00" at bounding box center [743, 330] width 370 height 20
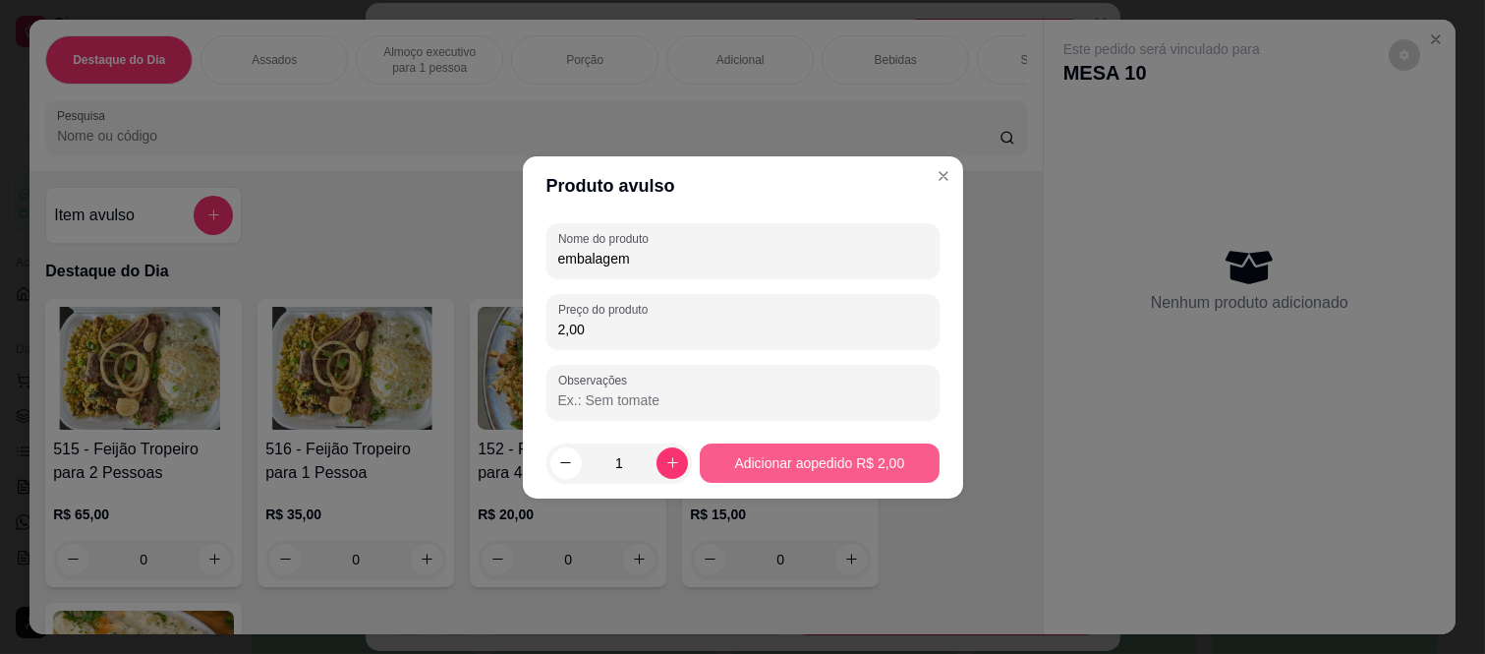
type input "2,00"
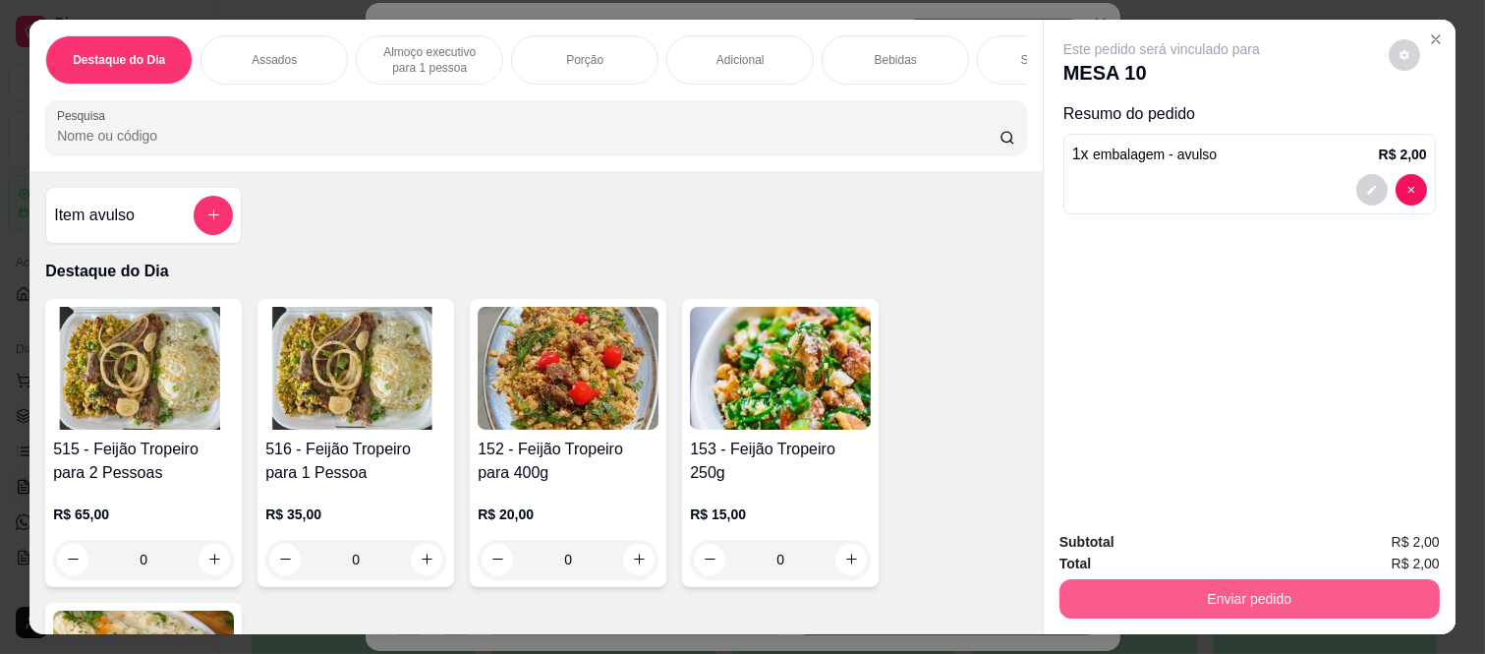
click at [1241, 587] on button "Enviar pedido" at bounding box center [1250, 598] width 380 height 39
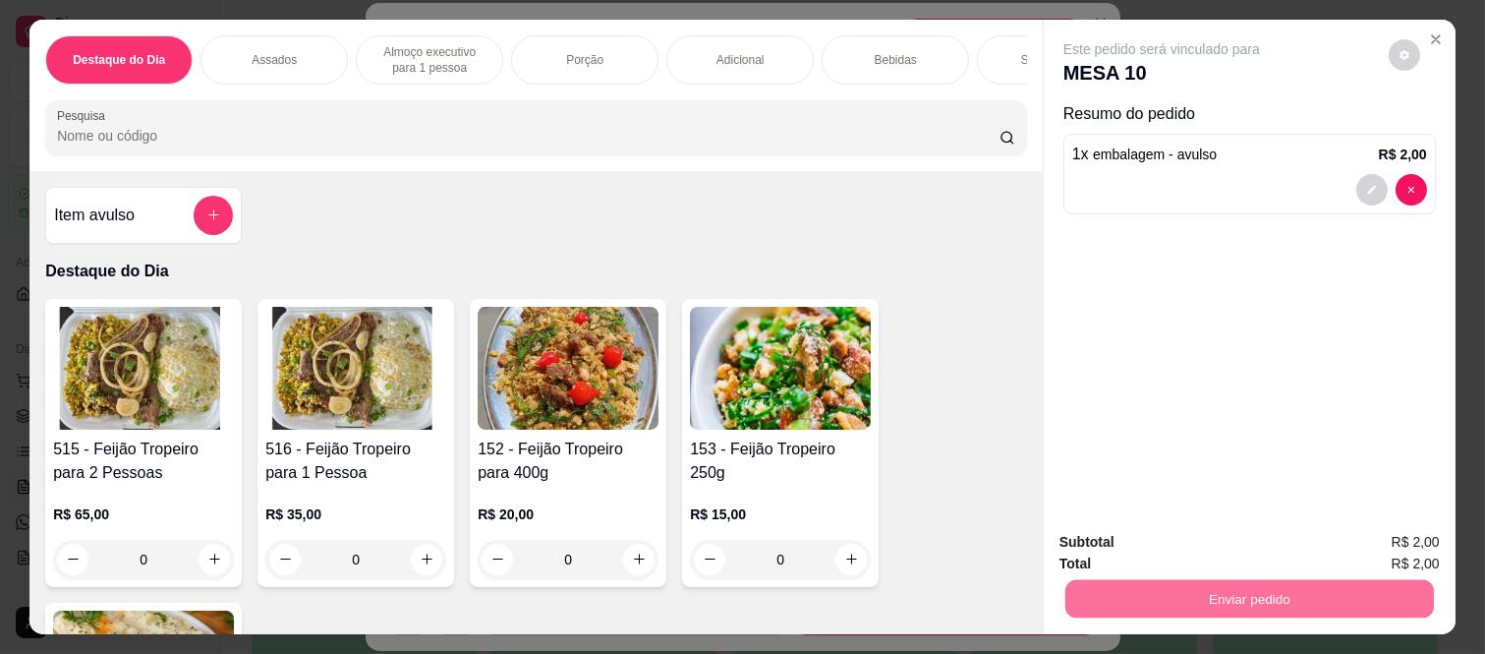
click at [1397, 539] on button "Enviar pedido" at bounding box center [1388, 542] width 111 height 37
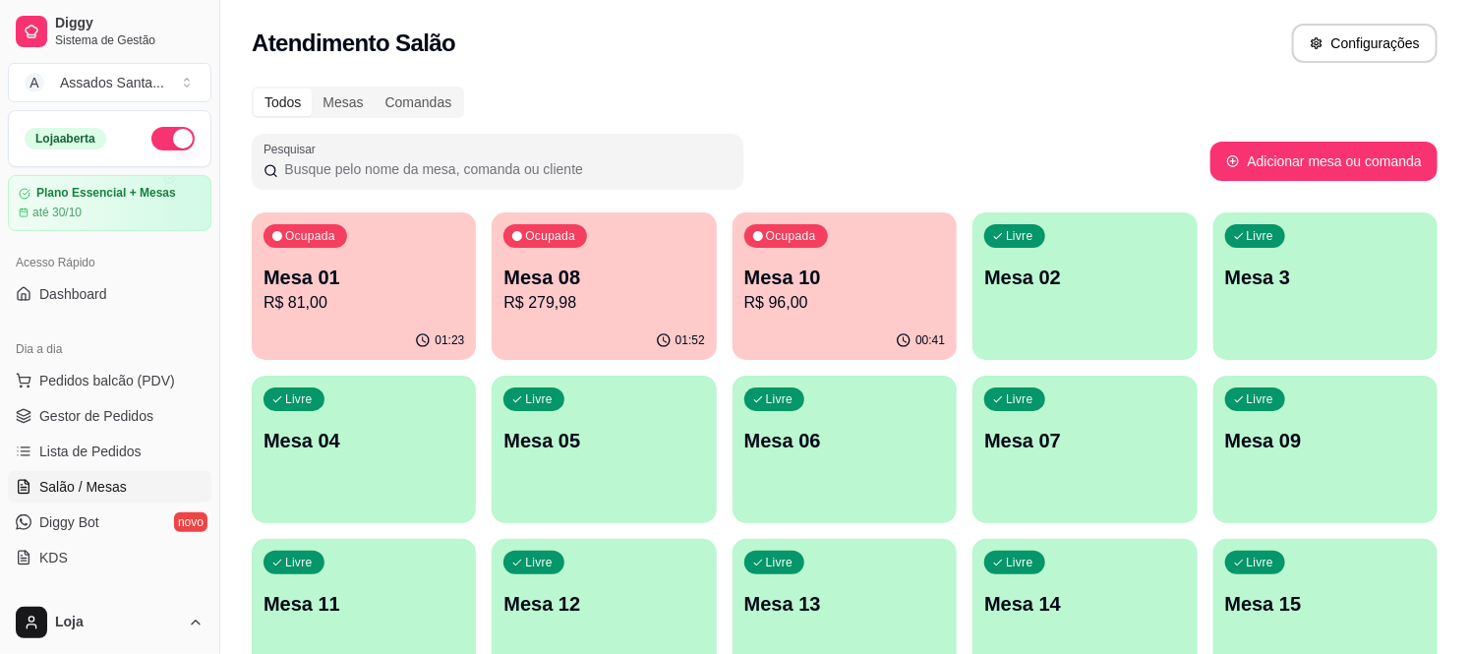
click at [767, 277] on p "Mesa 10" at bounding box center [844, 277] width 201 height 28
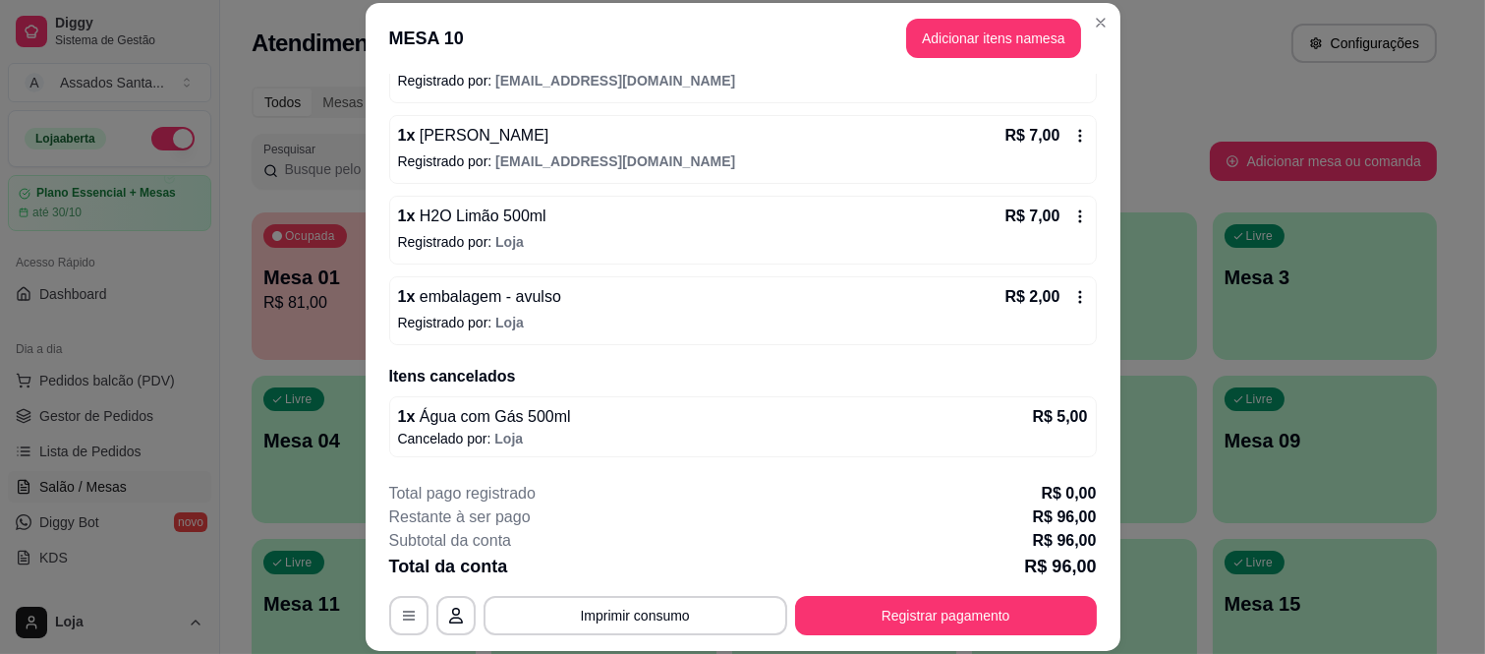
scroll to position [60, 0]
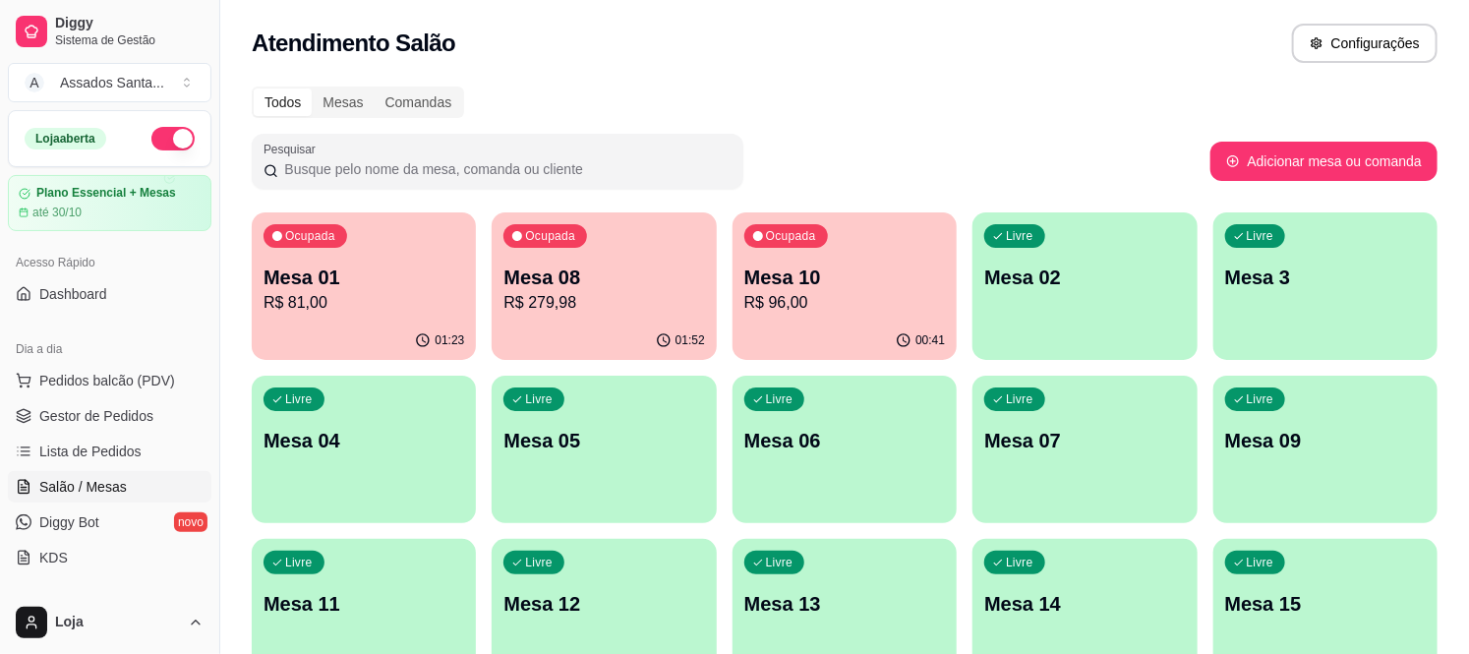
click at [342, 271] on p "Mesa 01" at bounding box center [363, 277] width 201 height 28
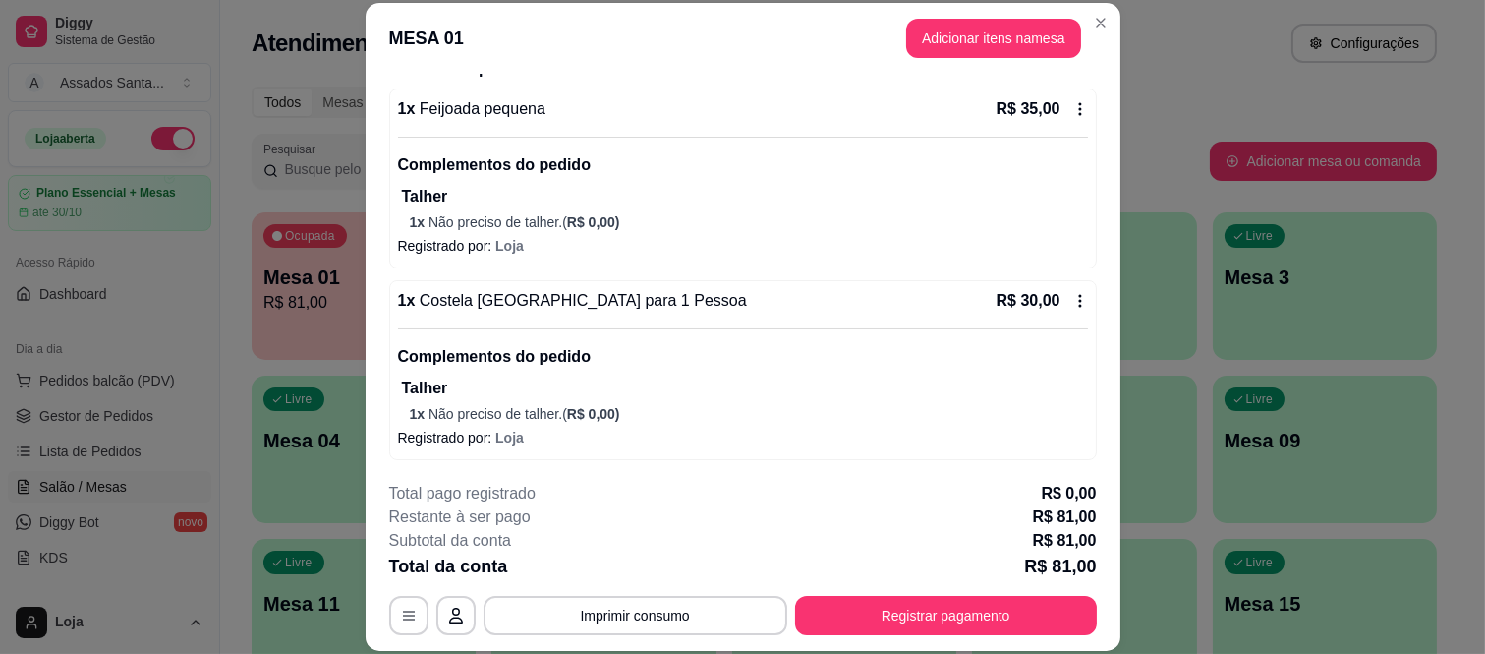
scroll to position [0, 0]
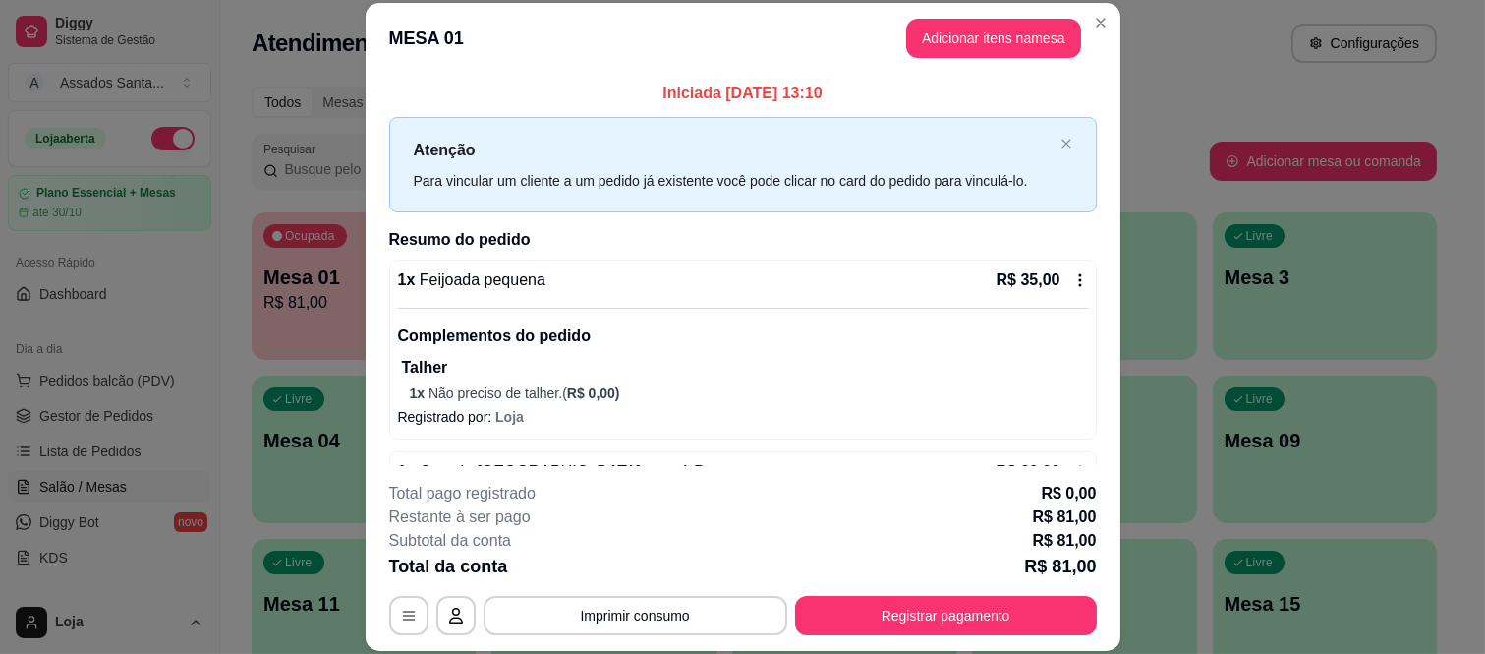
click at [1073, 273] on icon at bounding box center [1081, 280] width 16 height 16
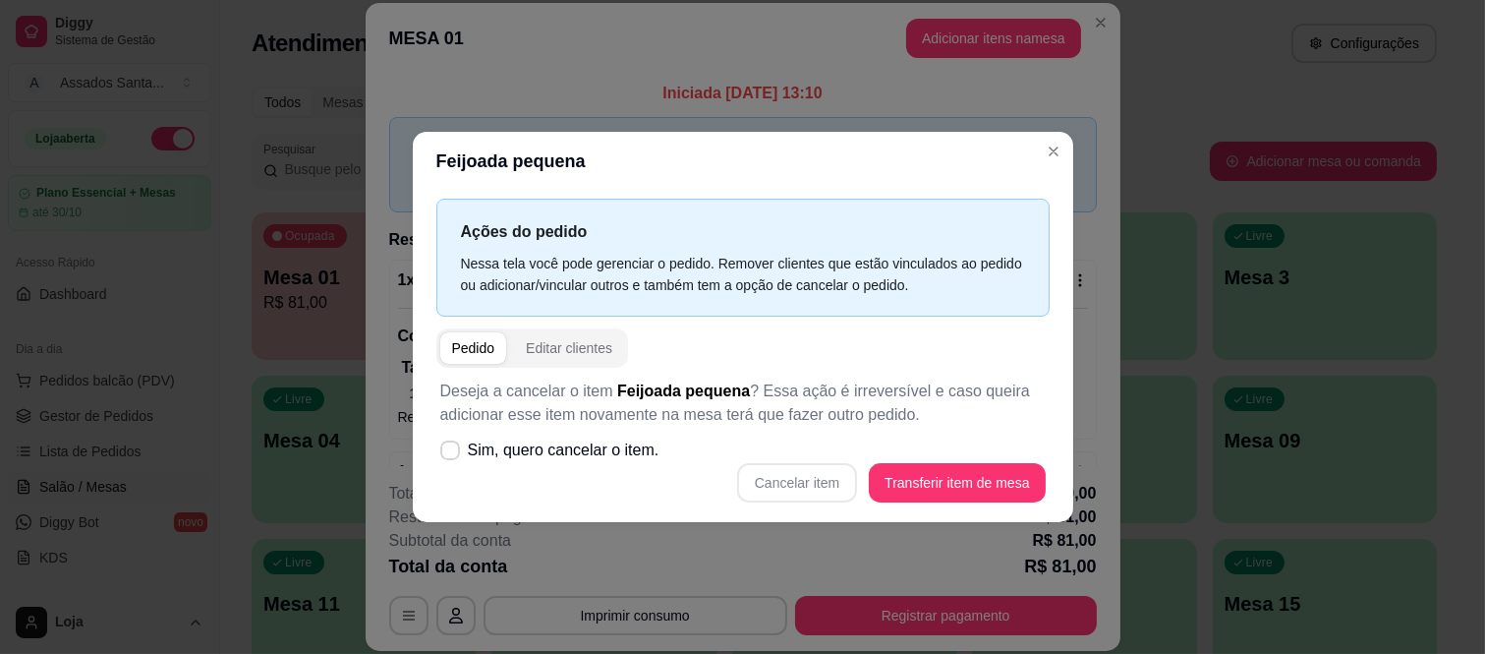
click at [580, 426] on p "Deseja a cancelar o item Feijoada pequena ? Essa ação é irreversível e caso que…" at bounding box center [743, 402] width 606 height 47
click at [573, 446] on span "Sim, quero cancelar o item." at bounding box center [564, 450] width 192 height 24
click at [452, 453] on input "Sim, quero cancelar o item." at bounding box center [445, 459] width 13 height 13
checkbox input "true"
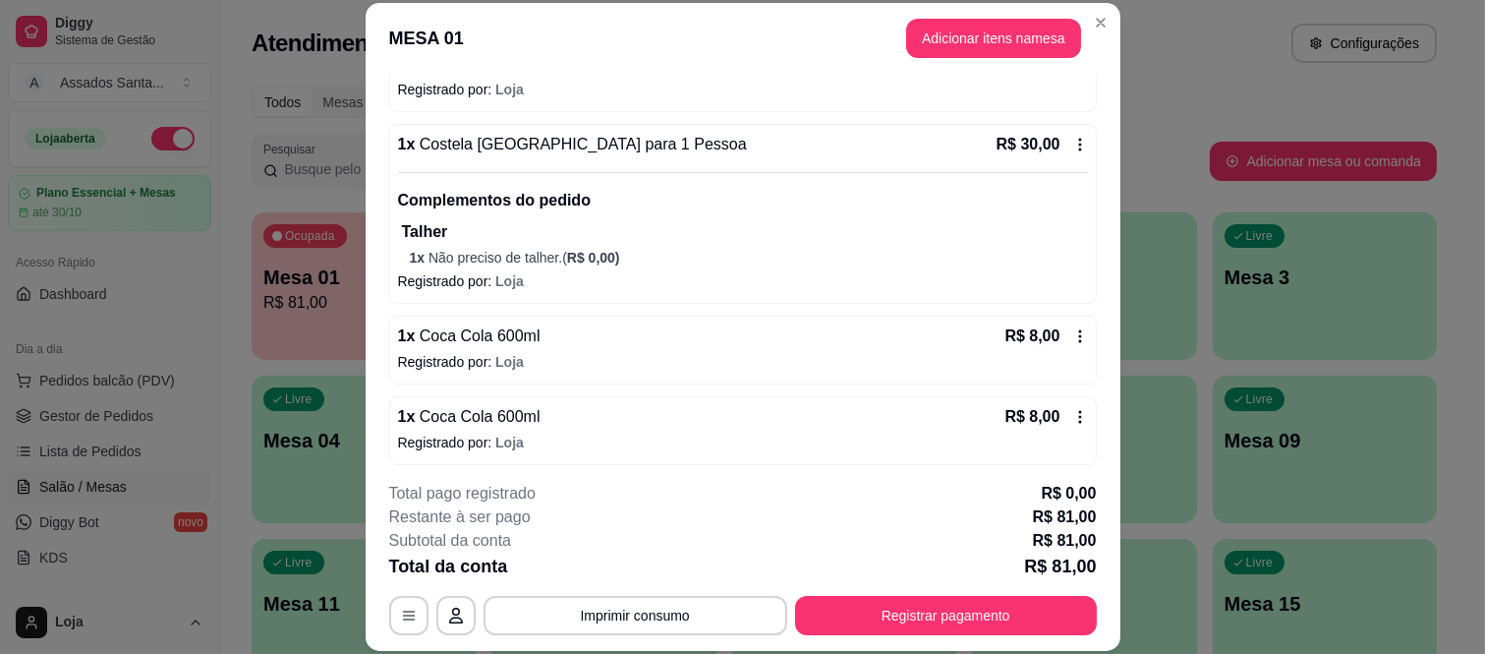
scroll to position [335, 0]
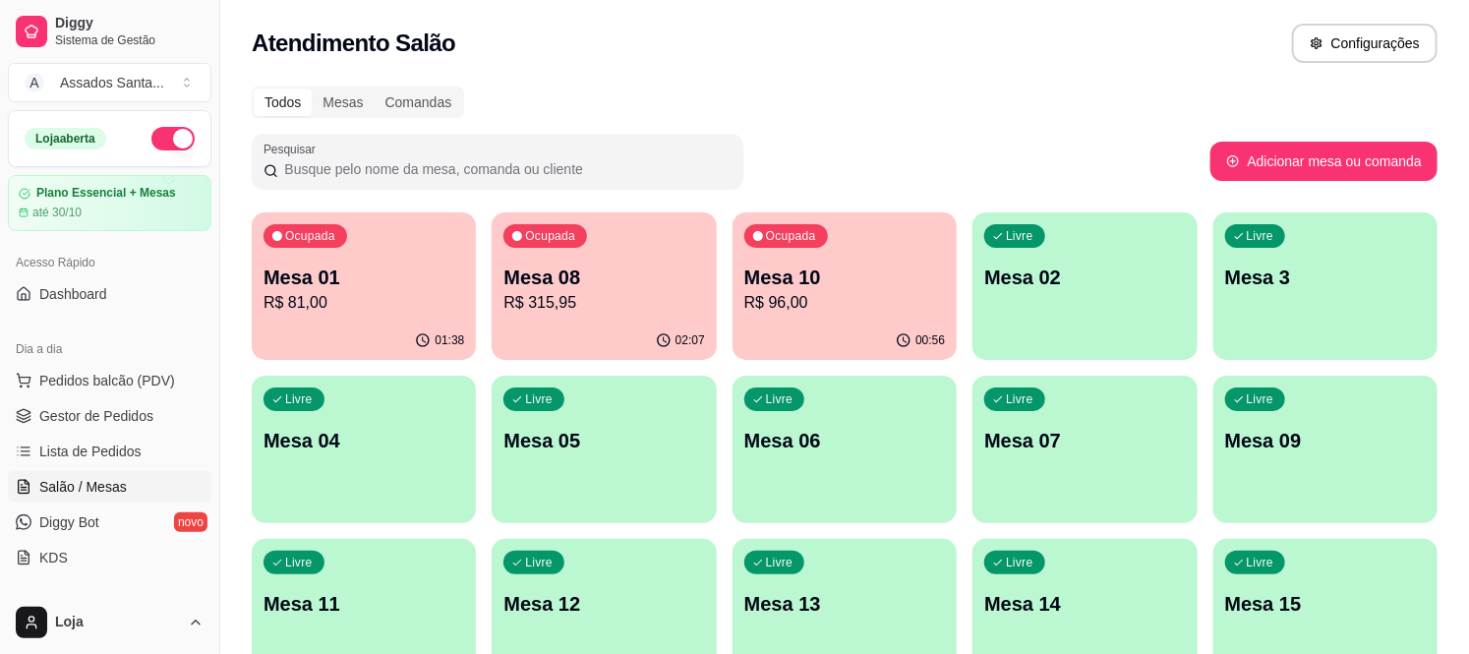
click at [611, 309] on p "R$ 315,95" at bounding box center [603, 303] width 201 height 24
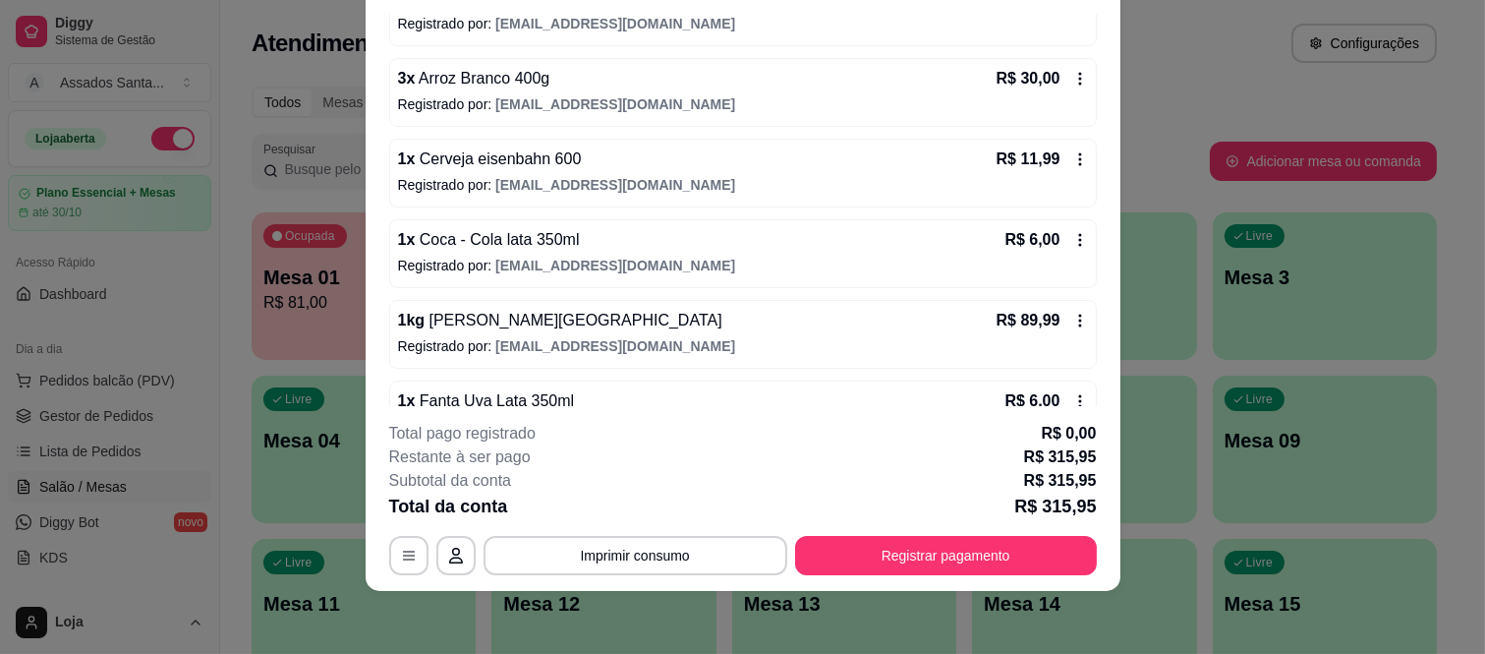
scroll to position [0, 0]
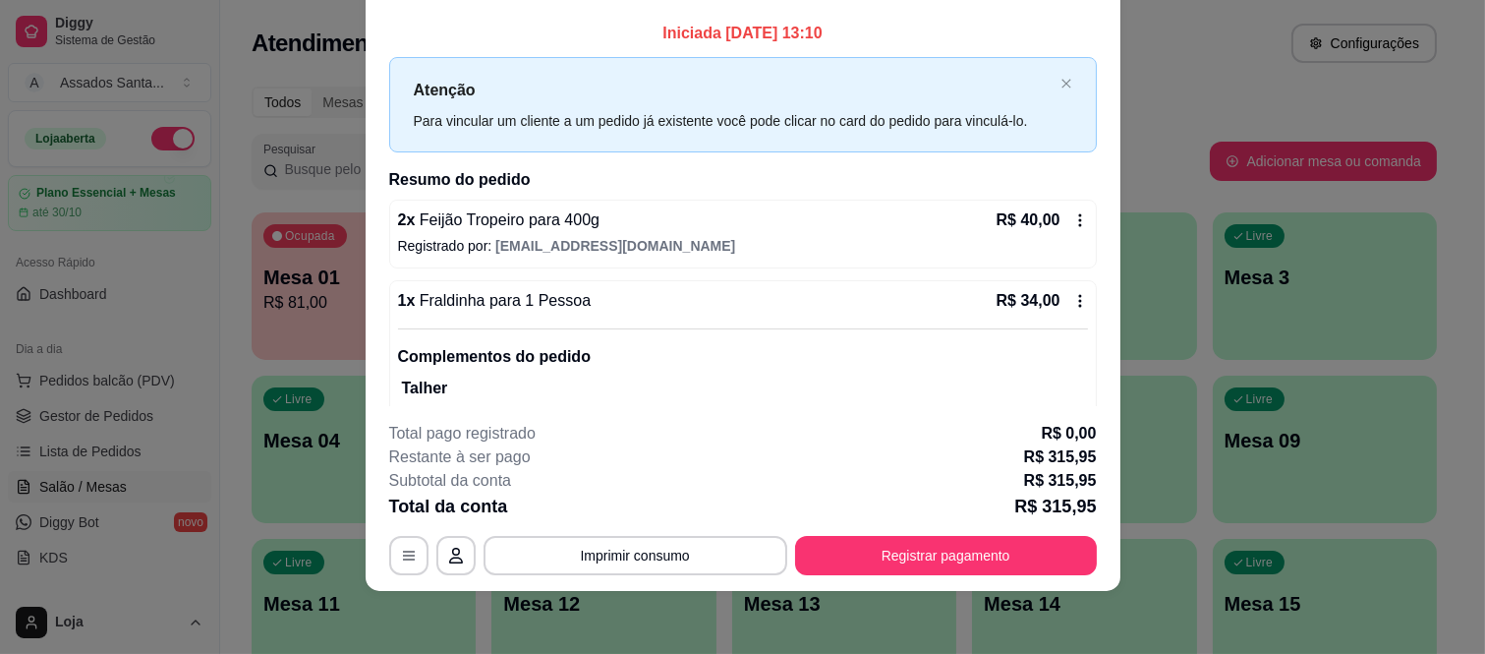
click at [652, 564] on button "Imprimir consumo" at bounding box center [636, 555] width 304 height 39
click at [651, 505] on button "IMPRESSORA caixa" at bounding box center [632, 509] width 143 height 31
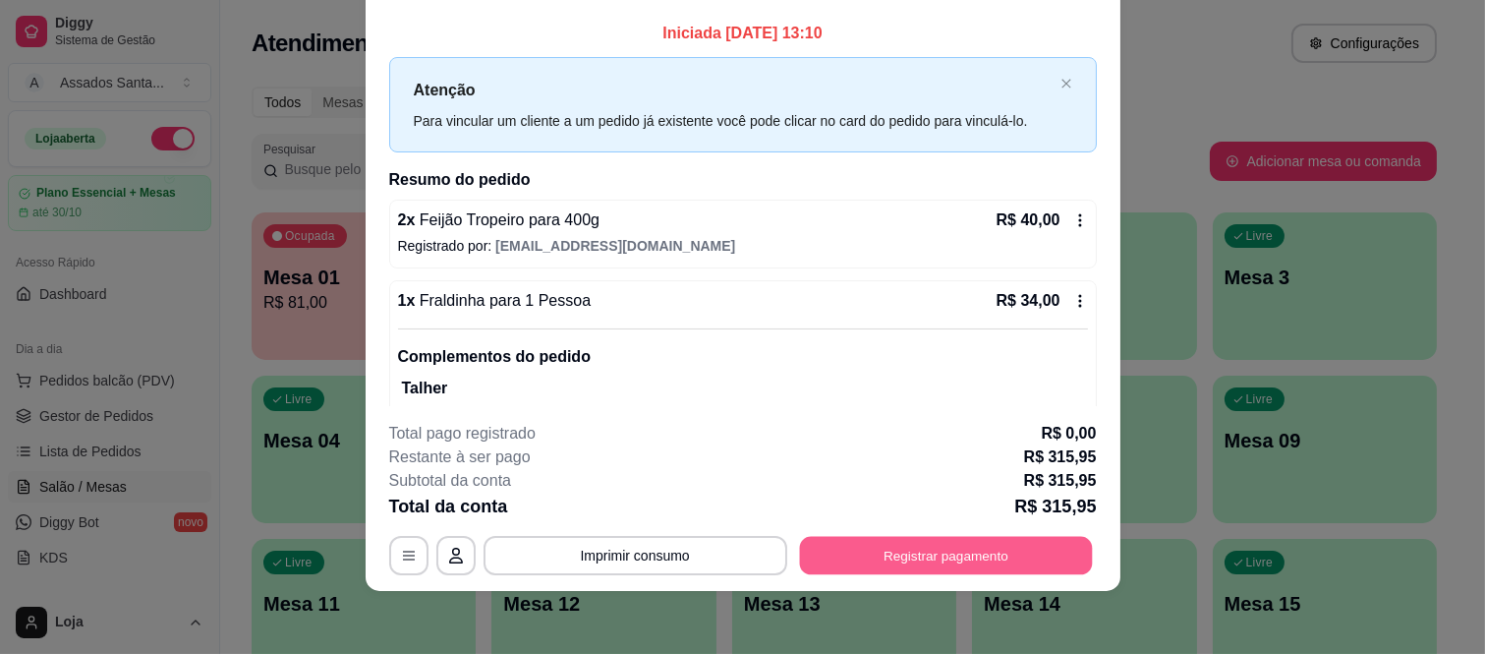
click at [935, 553] on button "Registrar pagamento" at bounding box center [945, 555] width 293 height 38
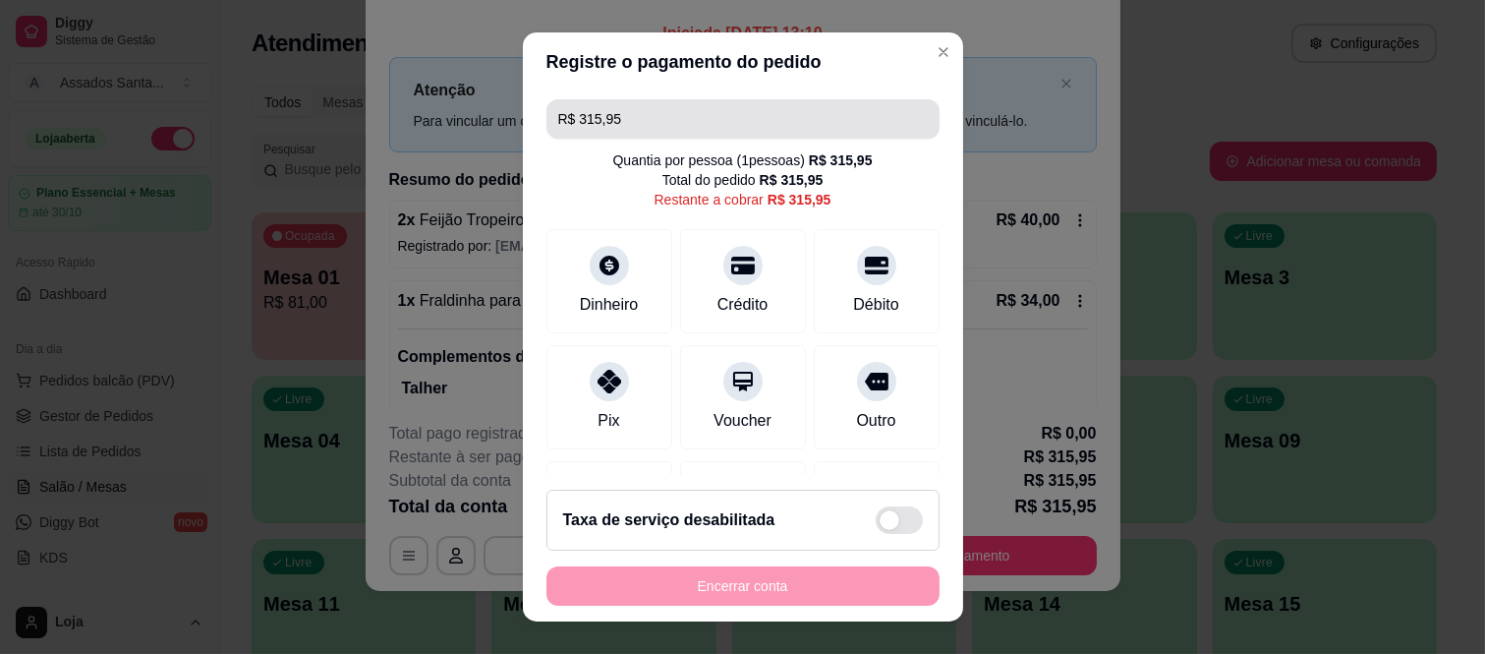
click at [670, 112] on input "R$ 315,95" at bounding box center [743, 118] width 370 height 39
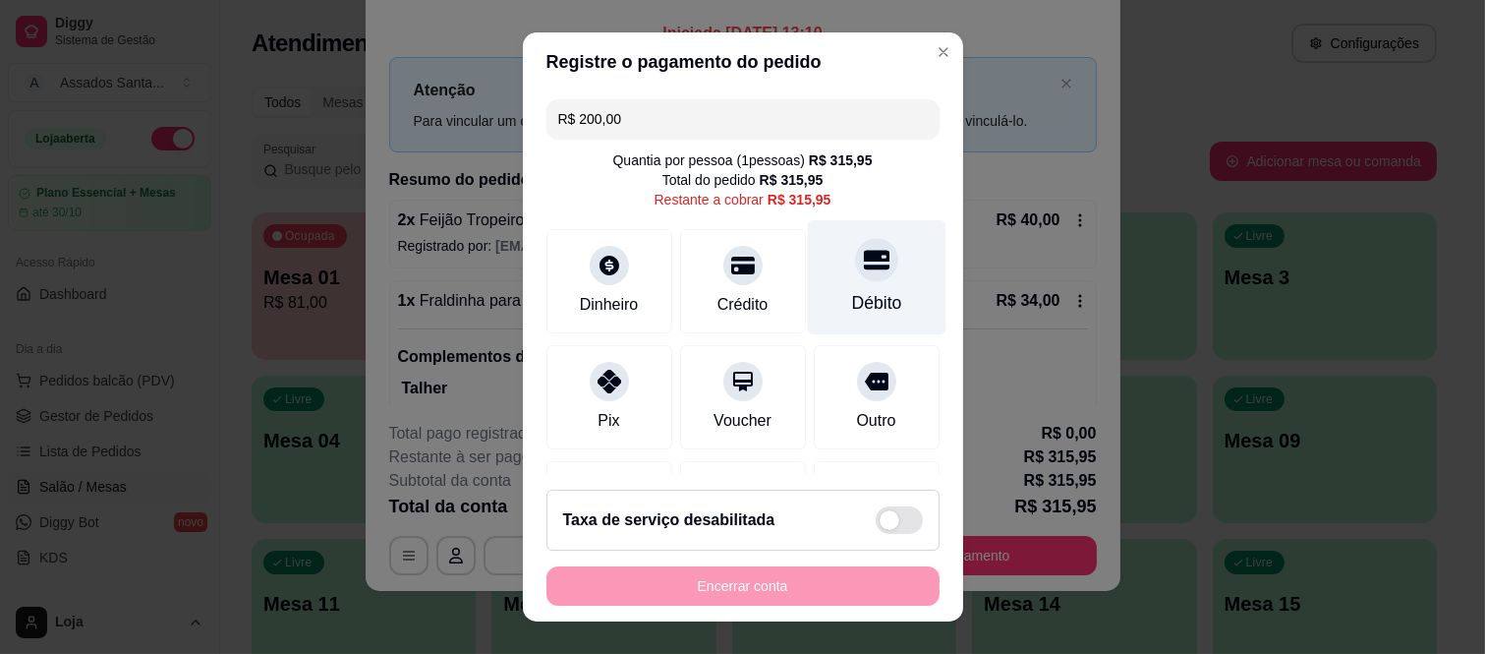
click at [829, 281] on div "Débito" at bounding box center [876, 277] width 139 height 115
type input "R$ 115,95"
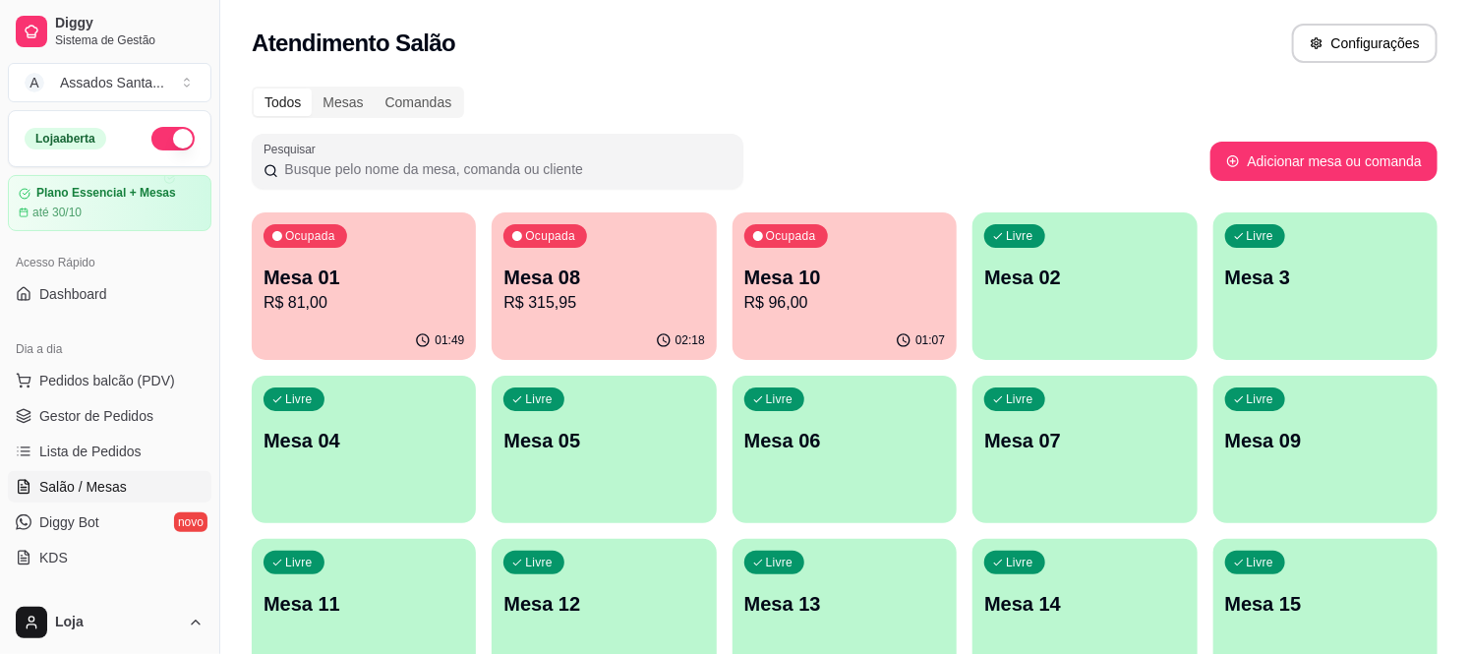
click at [173, 145] on button "button" at bounding box center [172, 139] width 43 height 24
click at [595, 292] on p "R$ 315,95" at bounding box center [603, 303] width 201 height 24
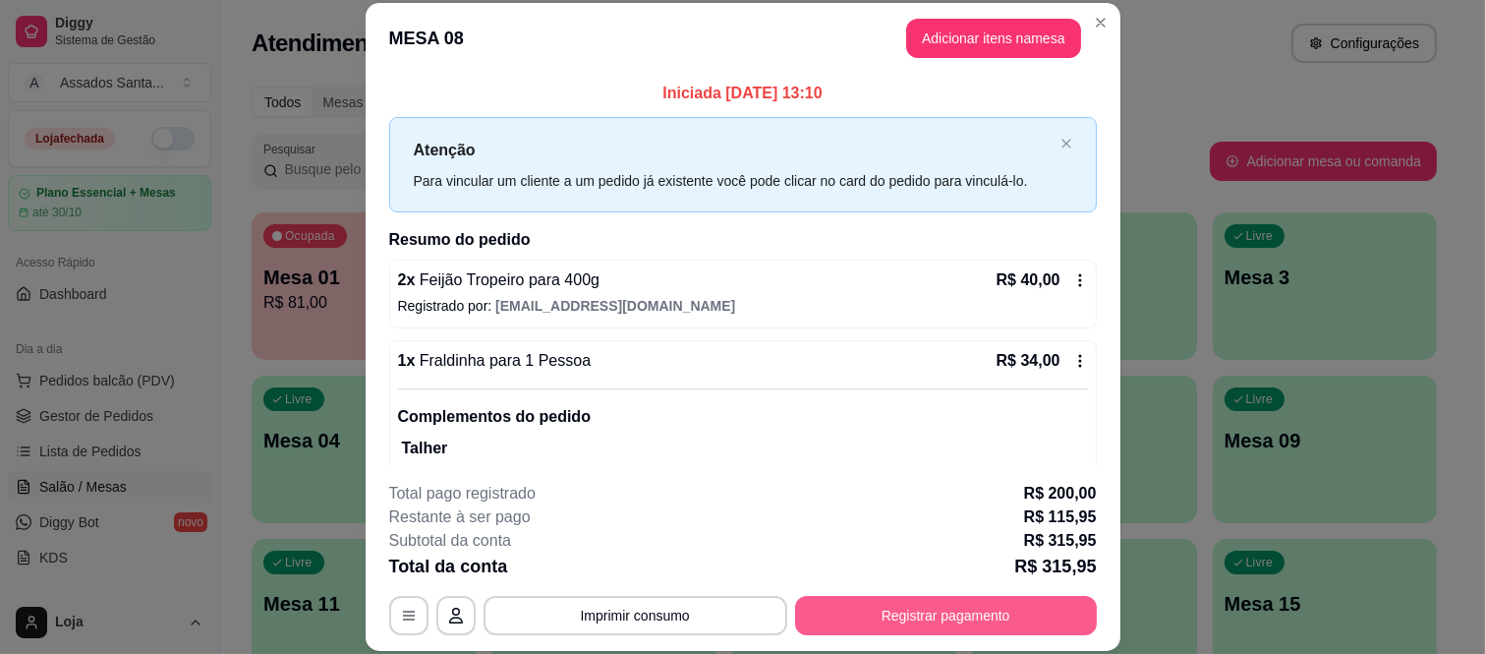
click at [935, 617] on button "Registrar pagamento" at bounding box center [946, 615] width 302 height 39
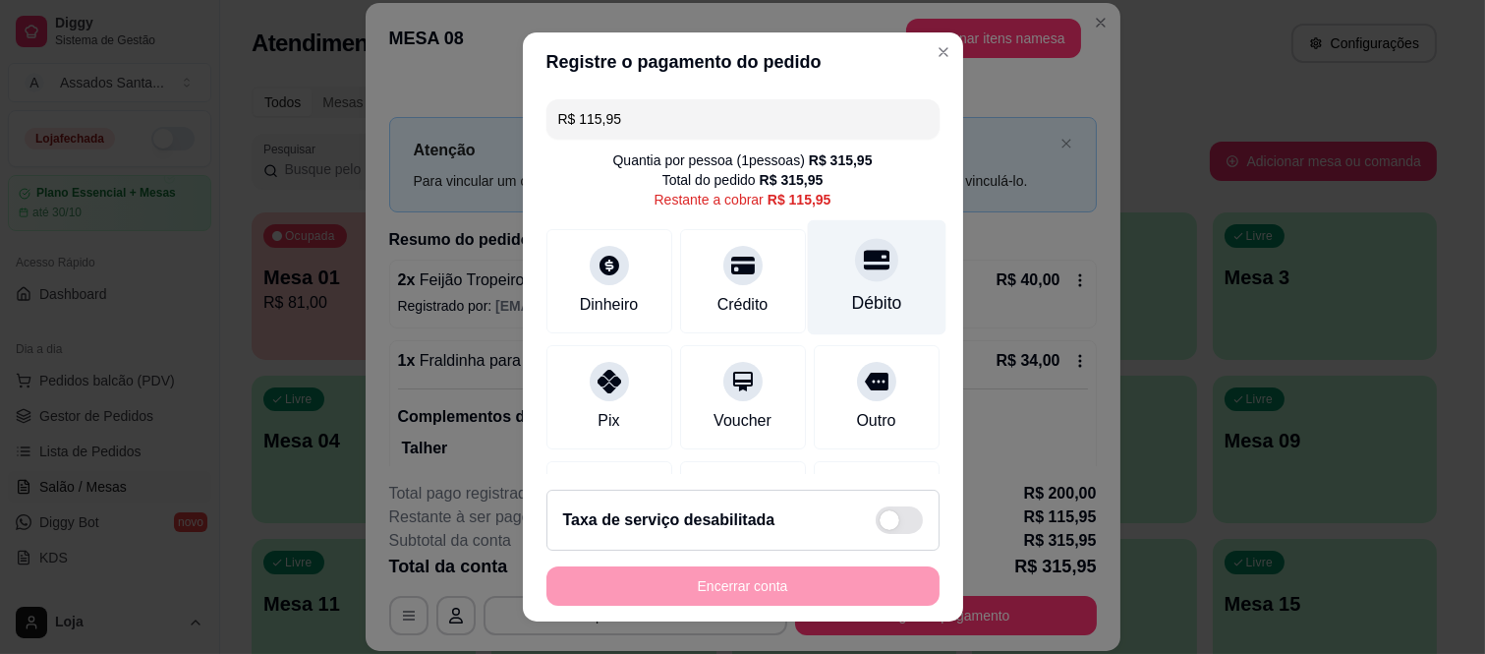
click at [855, 278] on div at bounding box center [876, 260] width 43 height 43
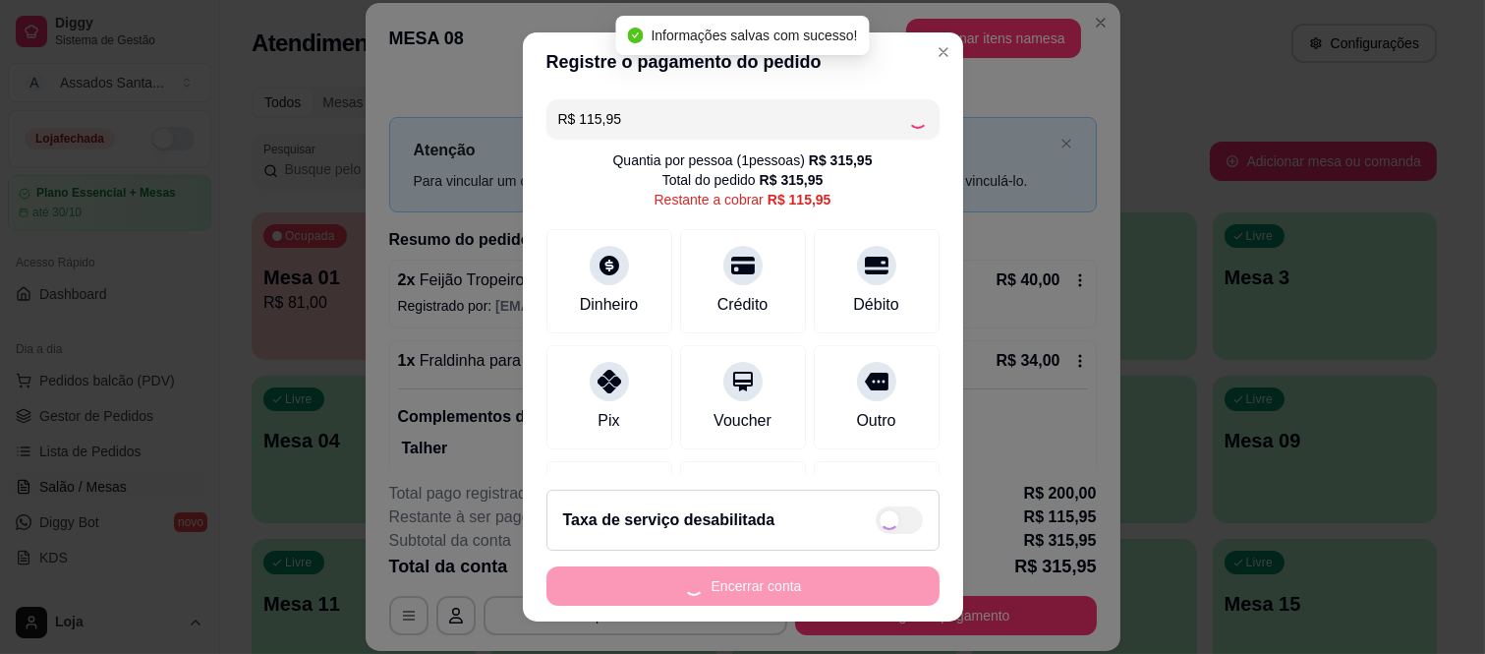
type input "R$ 0,00"
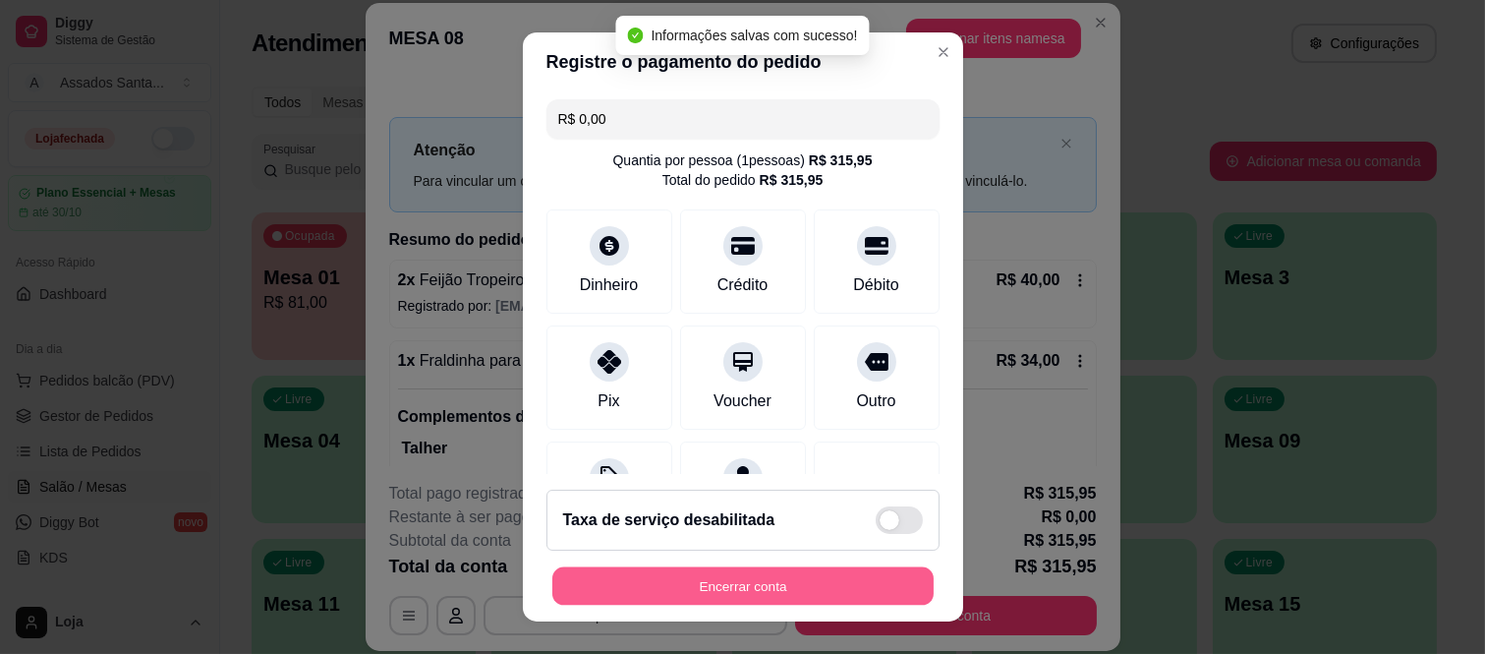
click at [792, 587] on button "Encerrar conta" at bounding box center [743, 585] width 381 height 38
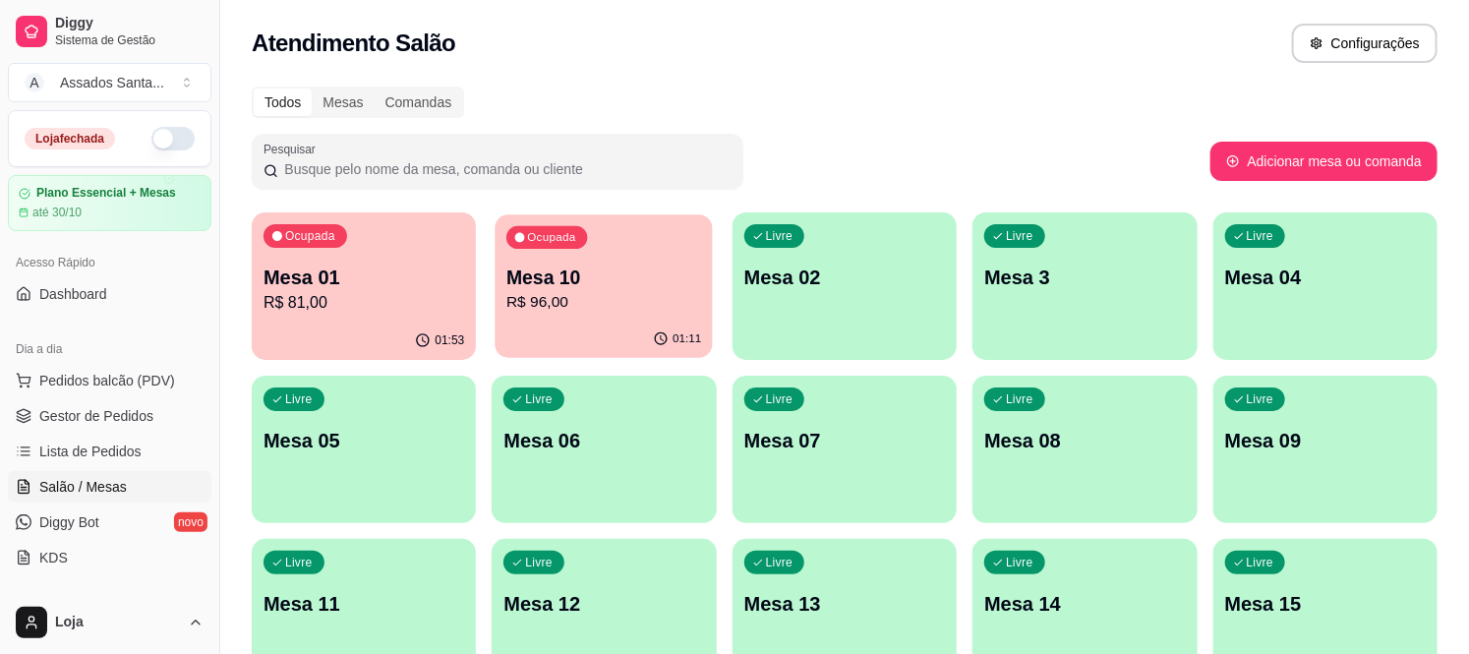
click at [551, 299] on p "R$ 96,00" at bounding box center [603, 302] width 195 height 23
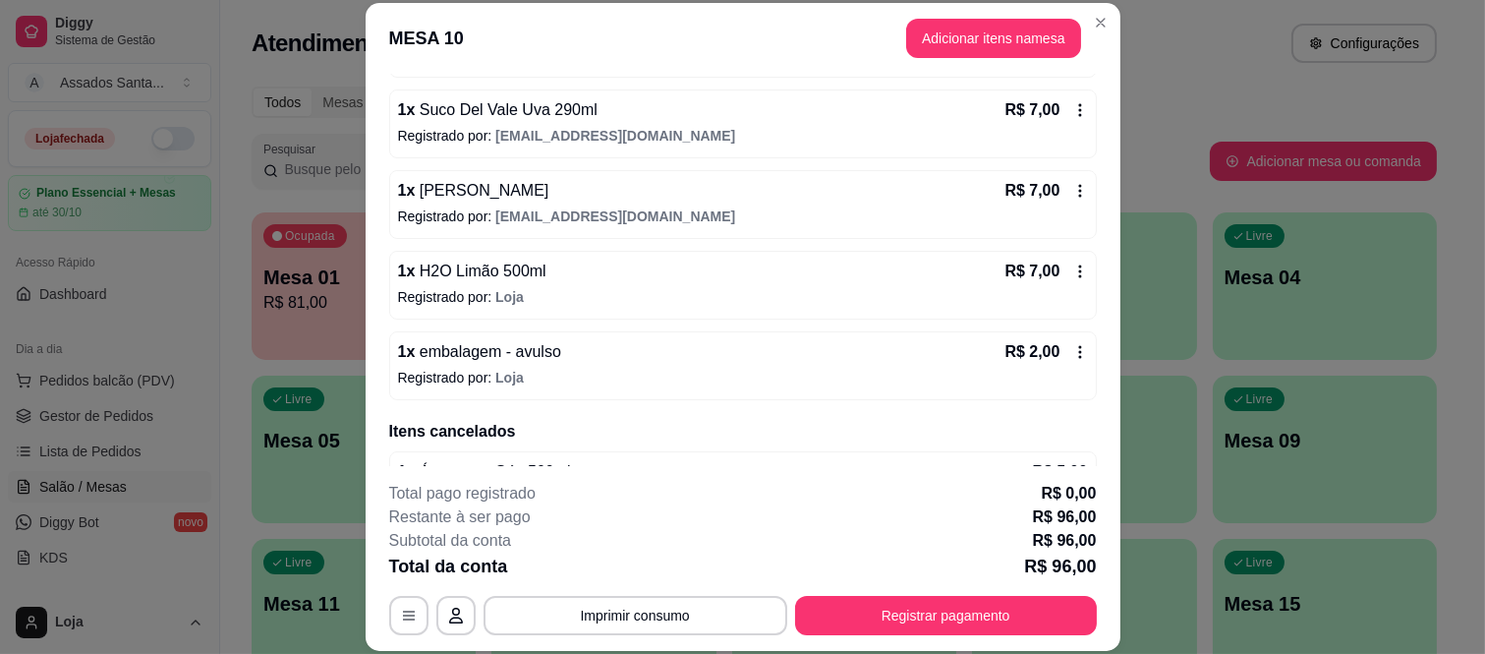
scroll to position [497, 0]
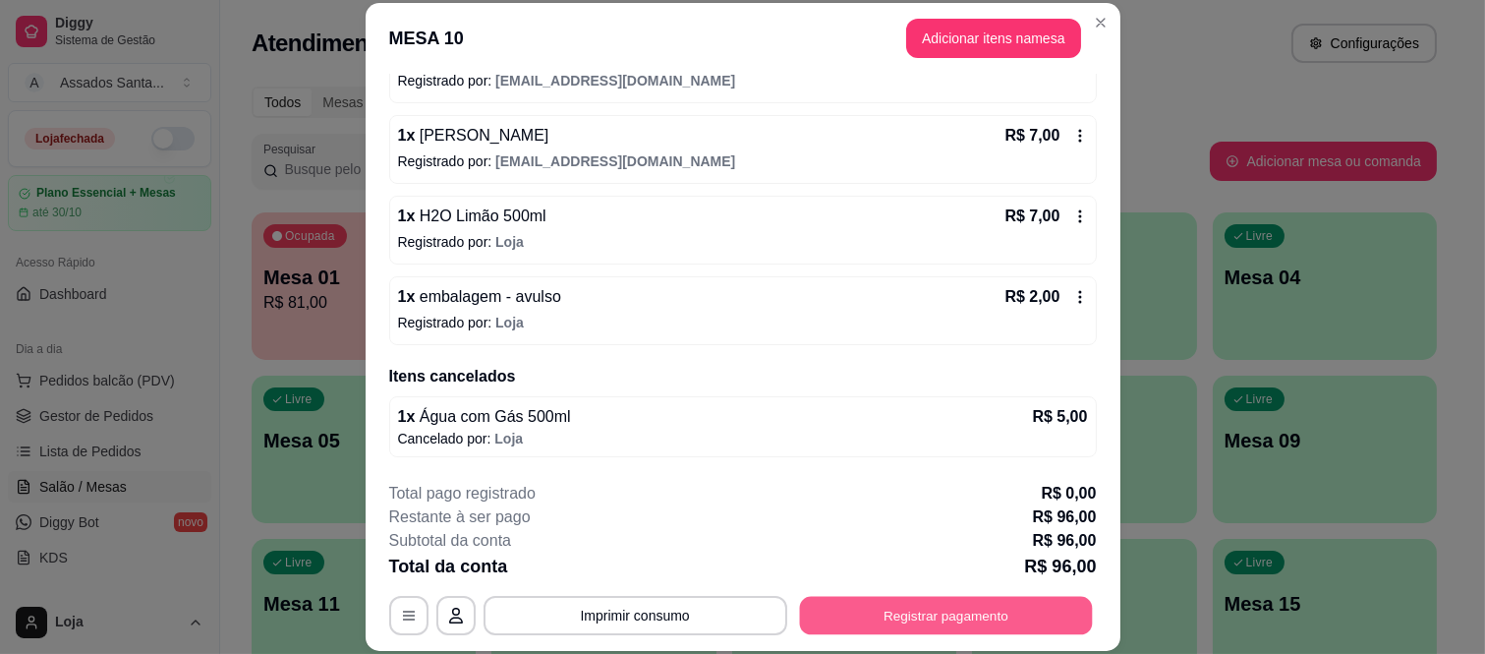
click at [914, 612] on button "Registrar pagamento" at bounding box center [945, 615] width 293 height 38
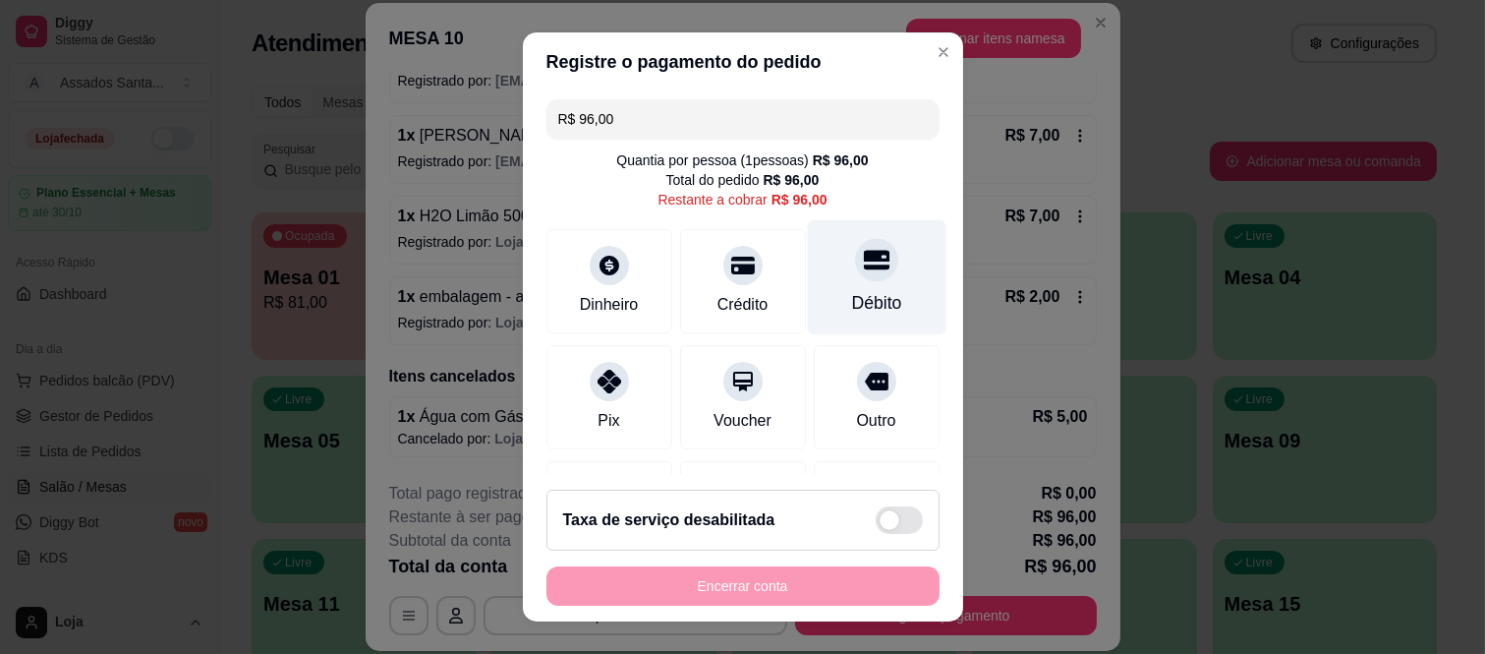
click at [863, 265] on icon at bounding box center [876, 261] width 26 height 20
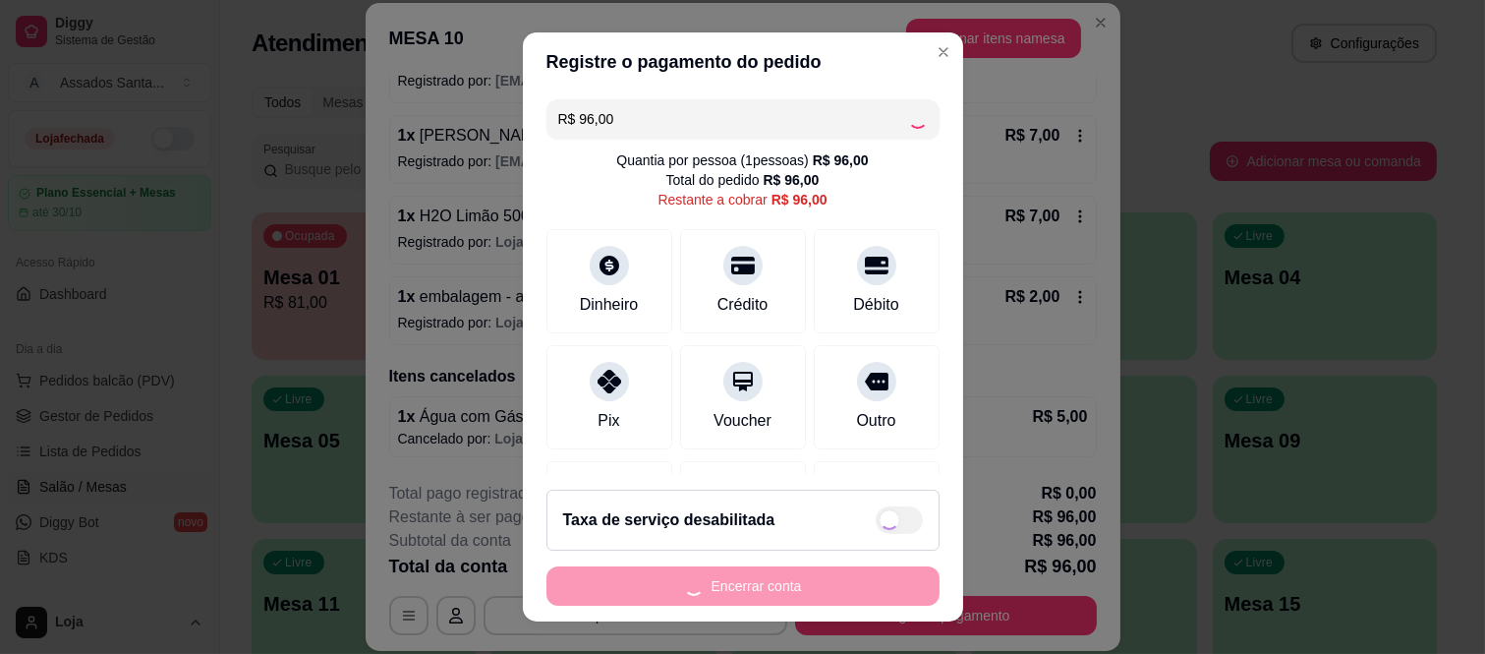
type input "R$ 0,00"
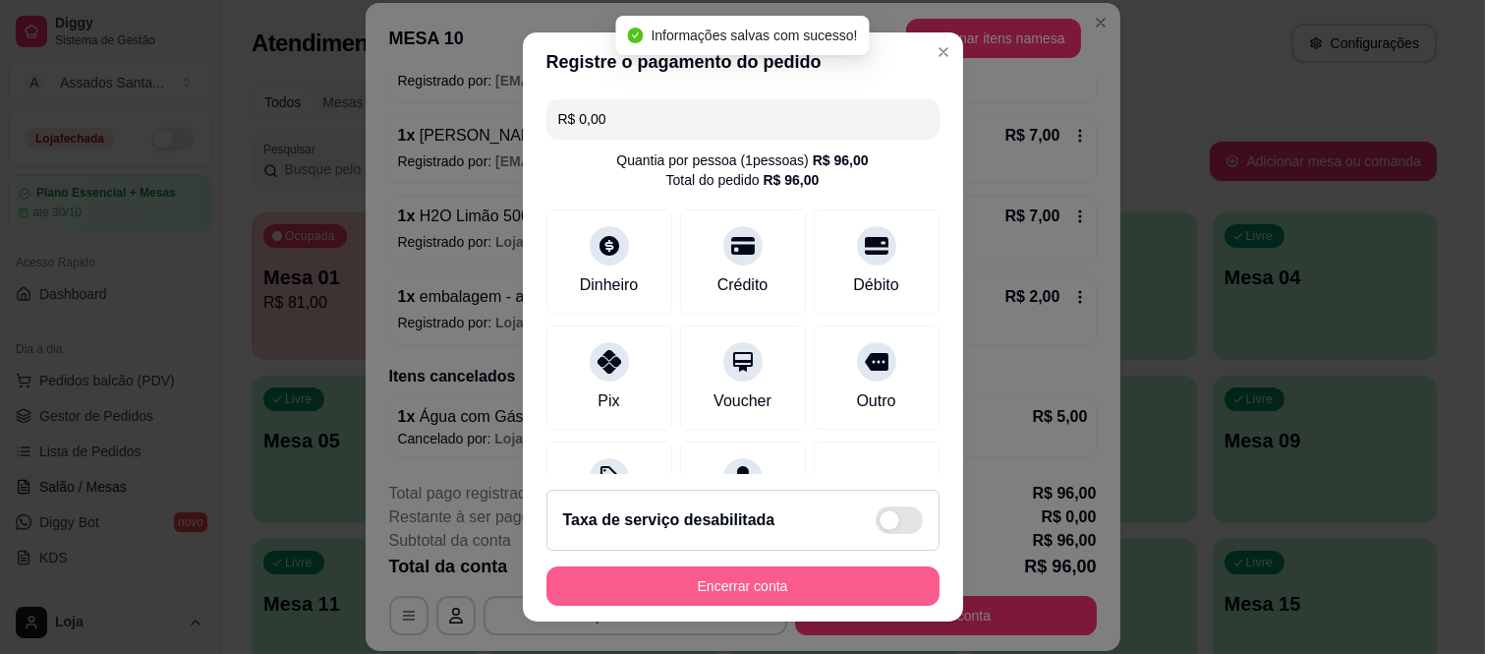
click at [760, 583] on button "Encerrar conta" at bounding box center [743, 585] width 393 height 39
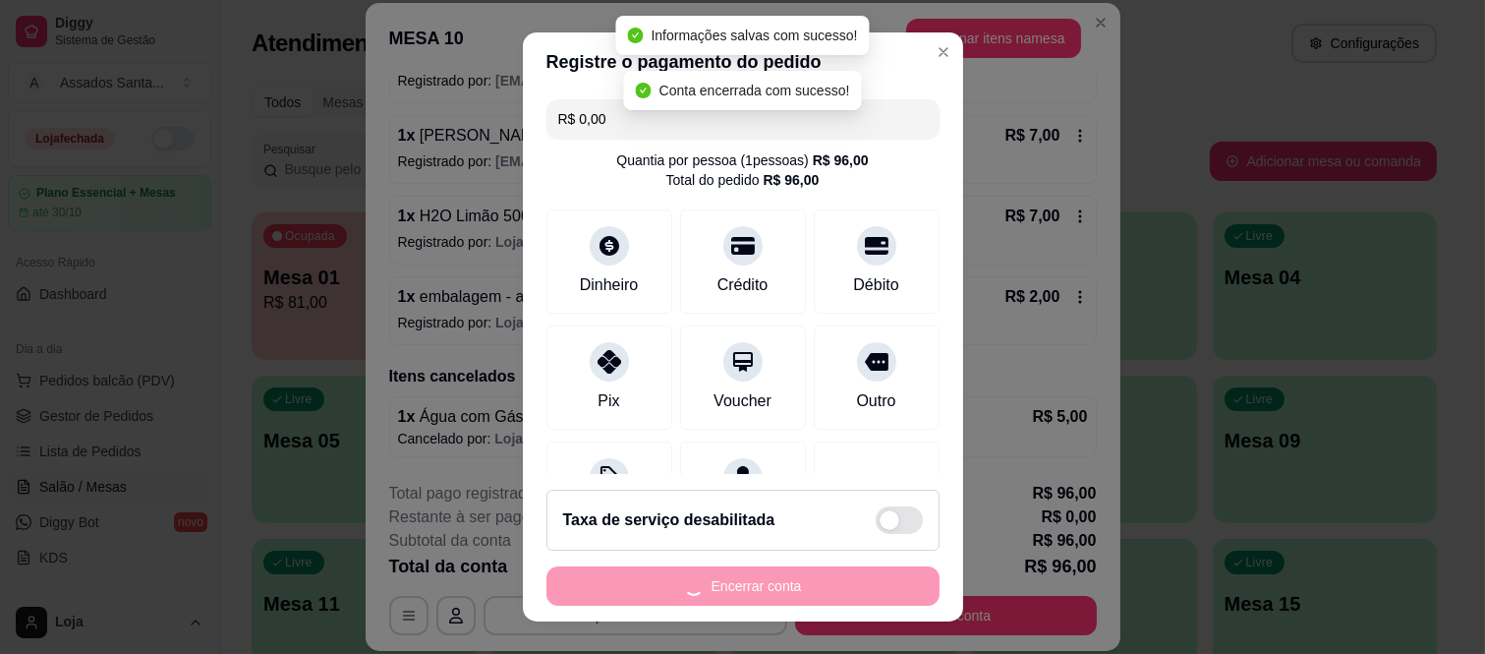
scroll to position [0, 0]
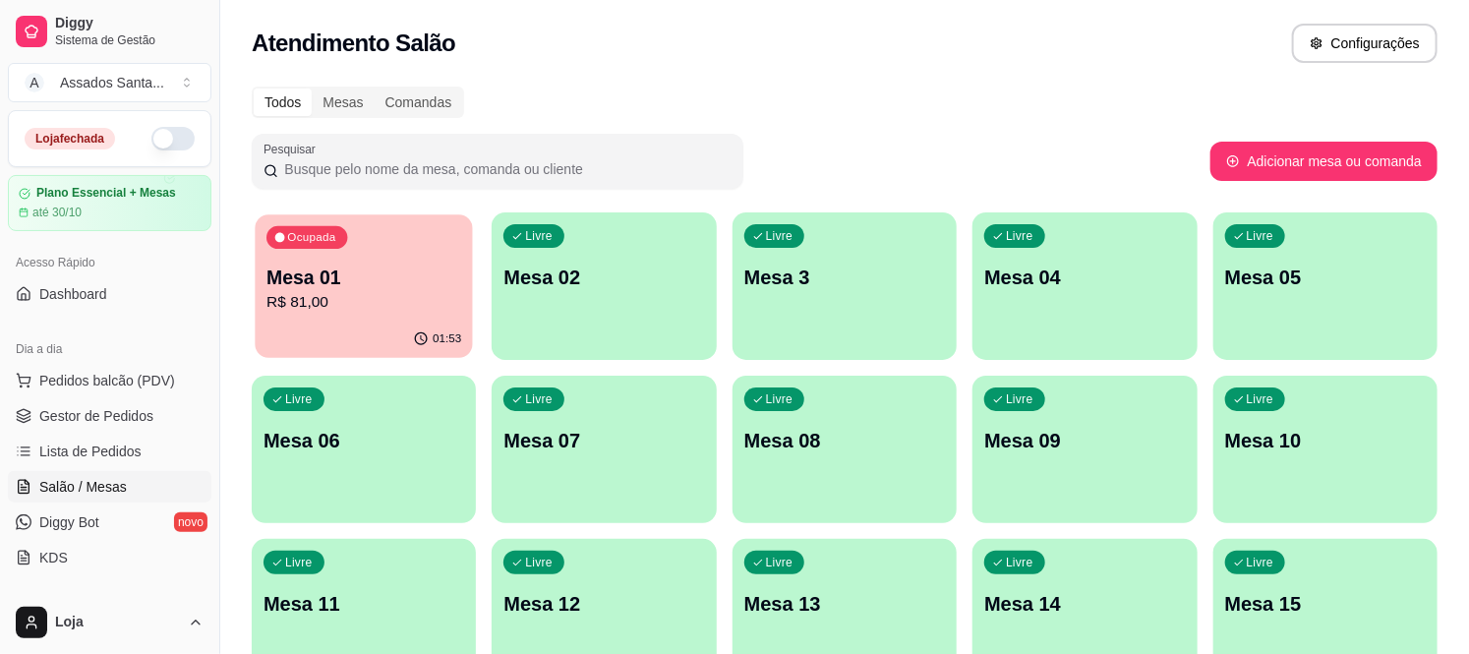
click at [352, 317] on div "Ocupada Mesa 01 R$ 81,00" at bounding box center [364, 267] width 218 height 106
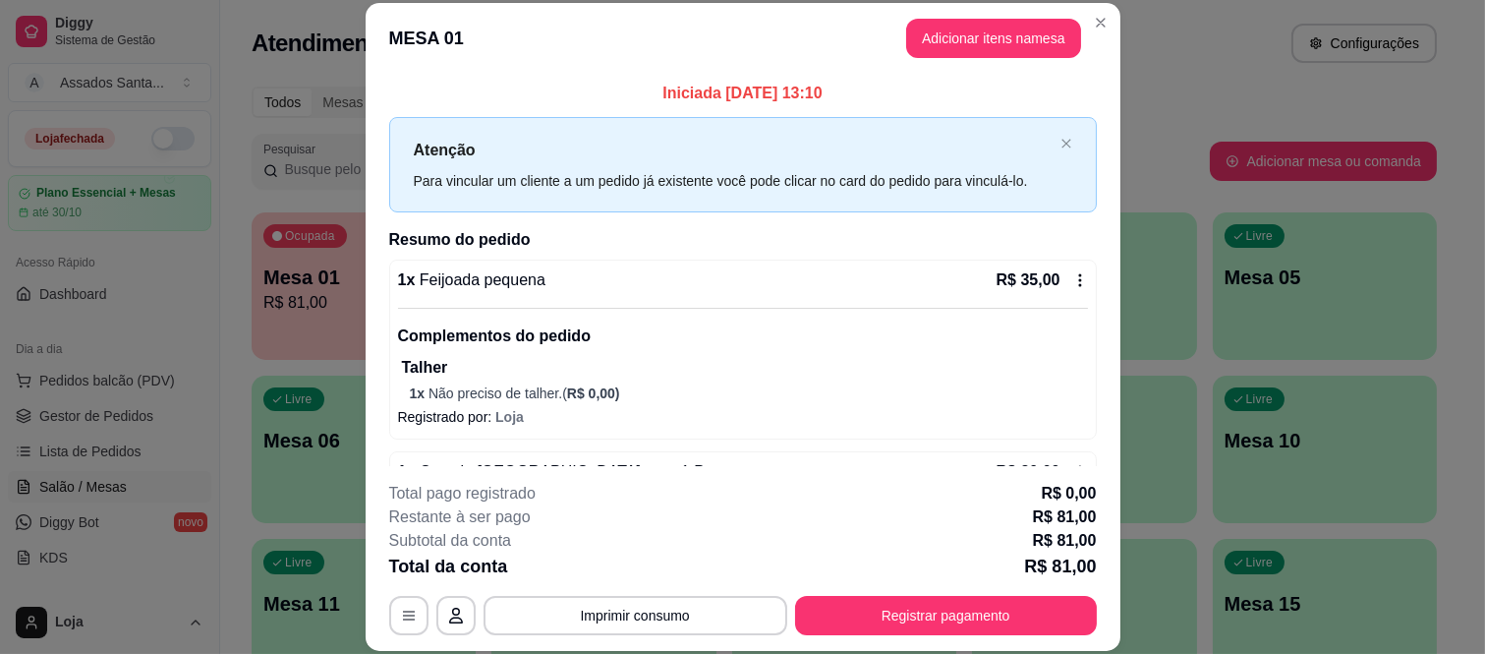
click at [1073, 280] on icon at bounding box center [1081, 280] width 16 height 16
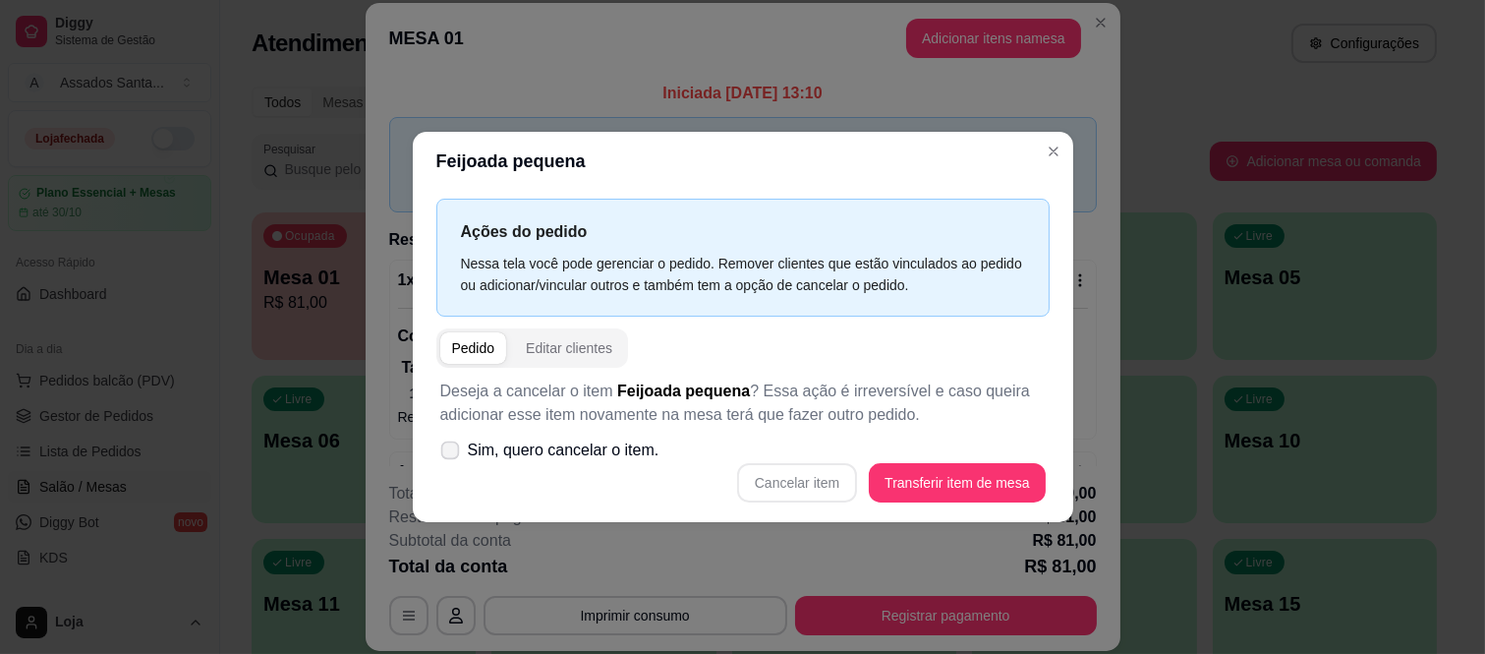
click at [509, 444] on span "Sim, quero cancelar o item." at bounding box center [564, 450] width 192 height 24
click at [452, 453] on input "Sim, quero cancelar o item." at bounding box center [445, 459] width 13 height 13
checkbox input "true"
click at [813, 484] on button "Cancelar item" at bounding box center [797, 482] width 120 height 39
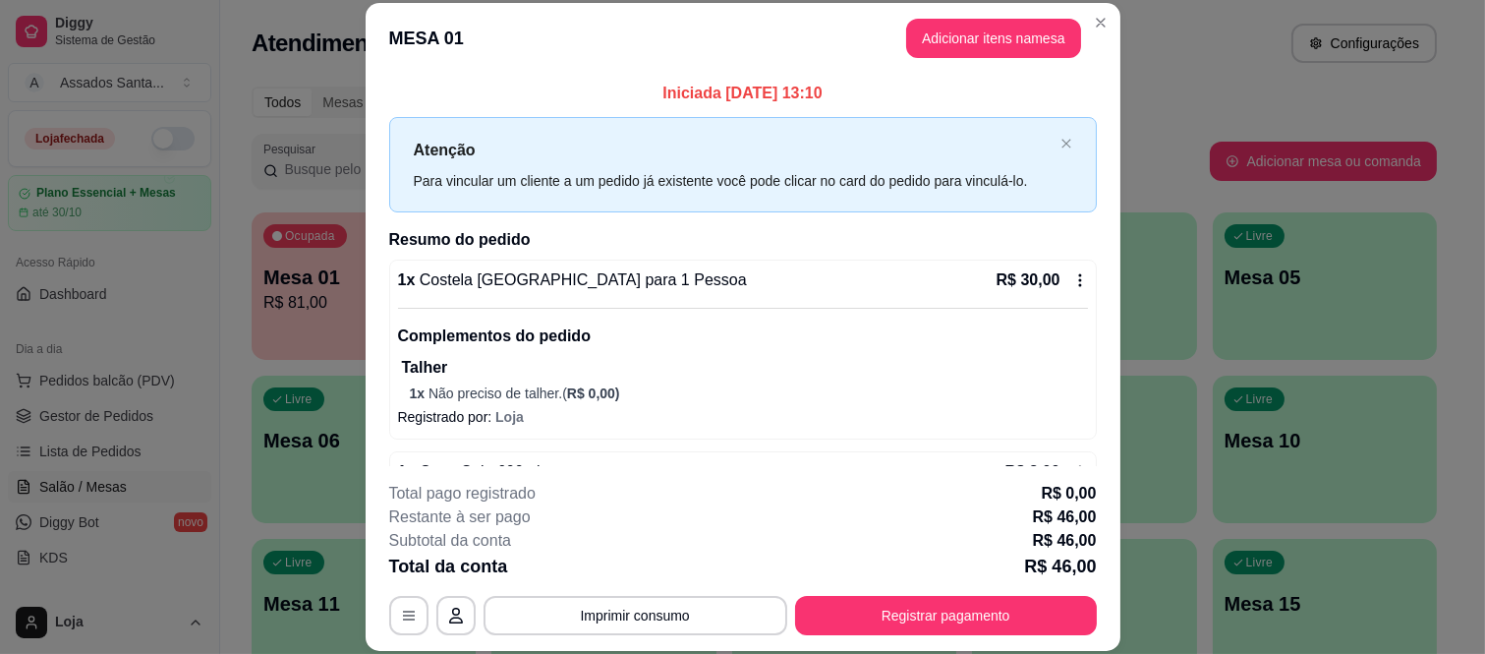
click at [1064, 283] on div "1 x Costela [GEOGRAPHIC_DATA] para 1 Pessoa R$ 30,00 Complementos do pedido Tal…" at bounding box center [743, 350] width 708 height 180
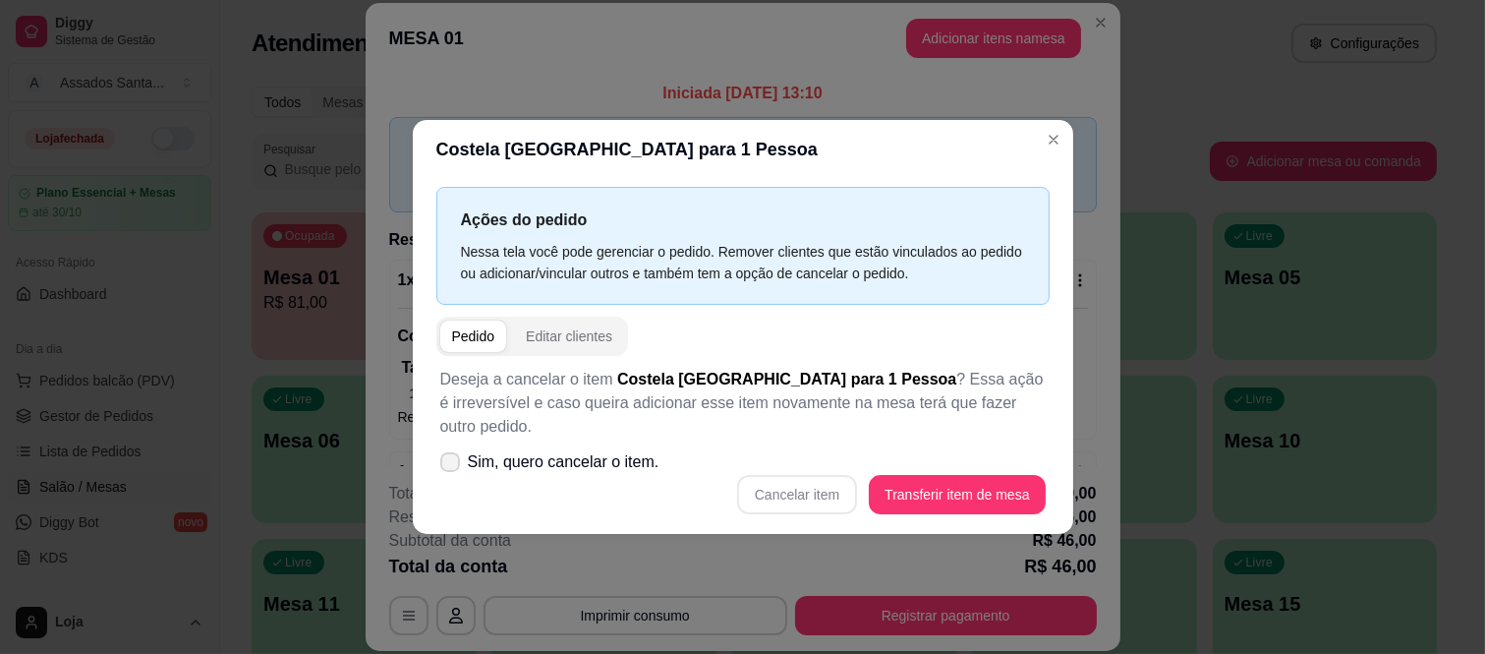
click at [565, 450] on span "Sim, quero cancelar o item." at bounding box center [564, 462] width 192 height 24
click at [452, 465] on input "Sim, quero cancelar o item." at bounding box center [445, 471] width 13 height 13
checkbox input "true"
click at [780, 475] on button "Cancelar item" at bounding box center [797, 494] width 120 height 39
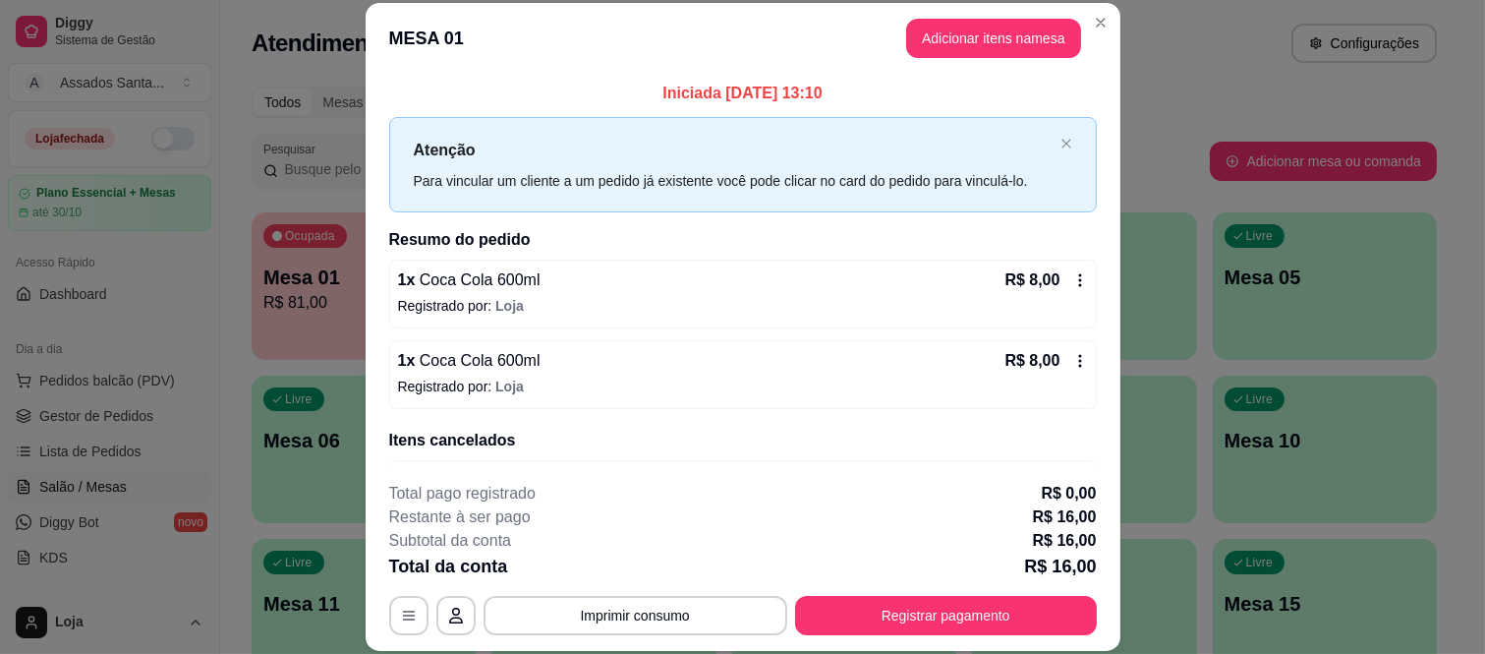
click at [1073, 280] on icon at bounding box center [1081, 280] width 16 height 16
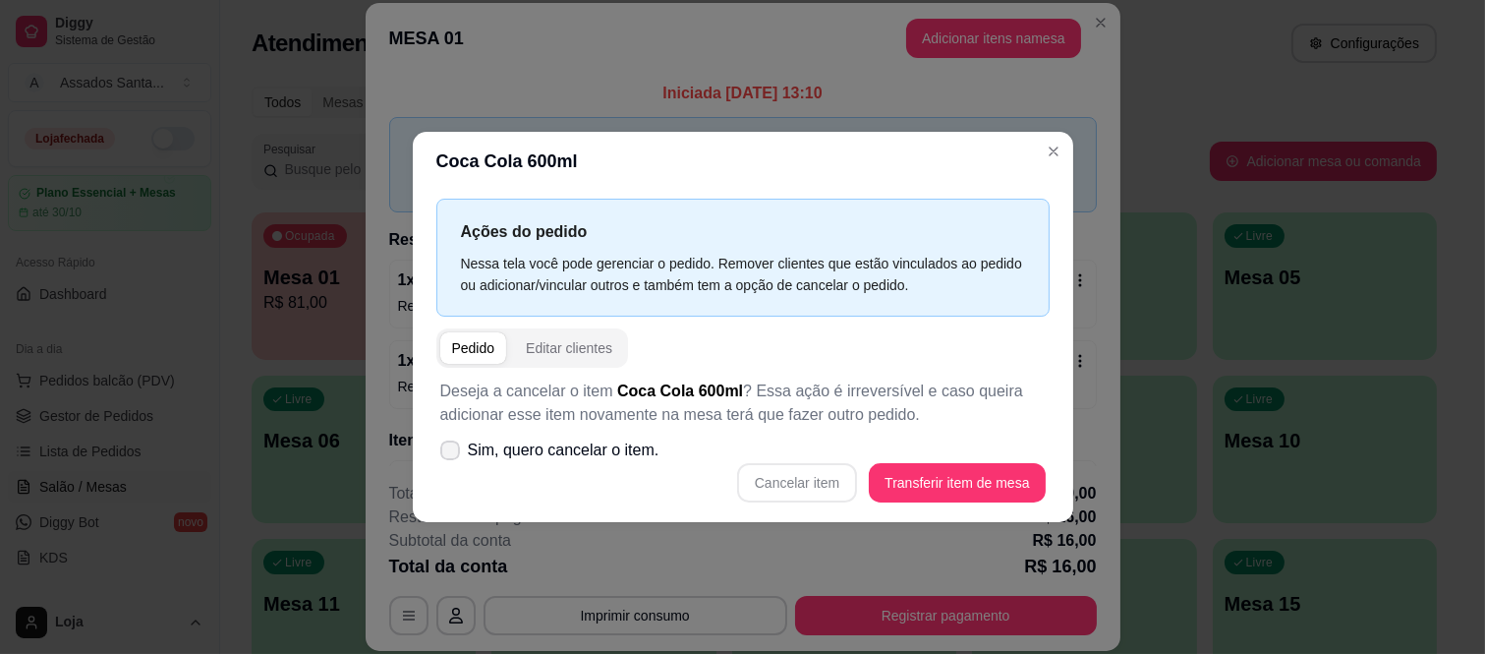
click at [532, 453] on span "Sim, quero cancelar o item." at bounding box center [564, 450] width 192 height 24
click at [452, 453] on input "Sim, quero cancelar o item." at bounding box center [445, 459] width 13 height 13
checkbox input "true"
click at [796, 476] on button "Cancelar item" at bounding box center [797, 482] width 120 height 39
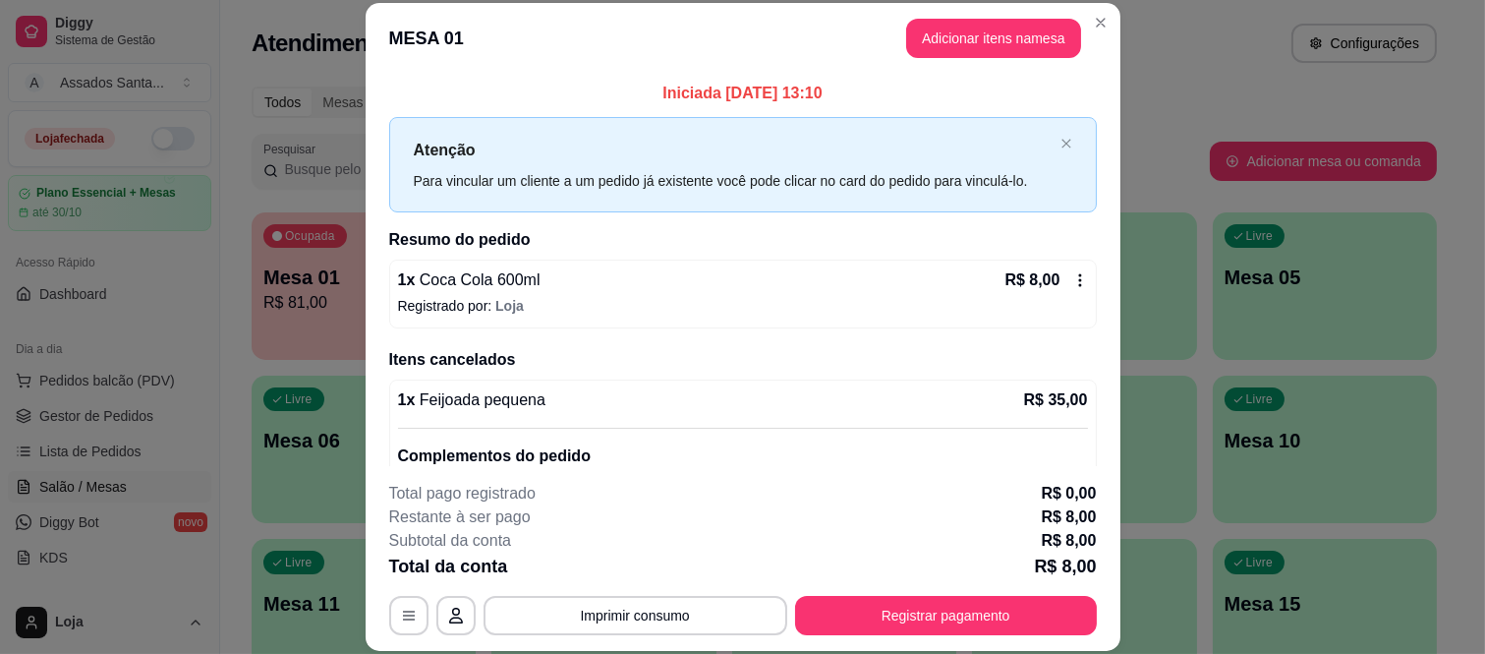
click at [1048, 270] on div "R$ 8,00" at bounding box center [1046, 280] width 83 height 24
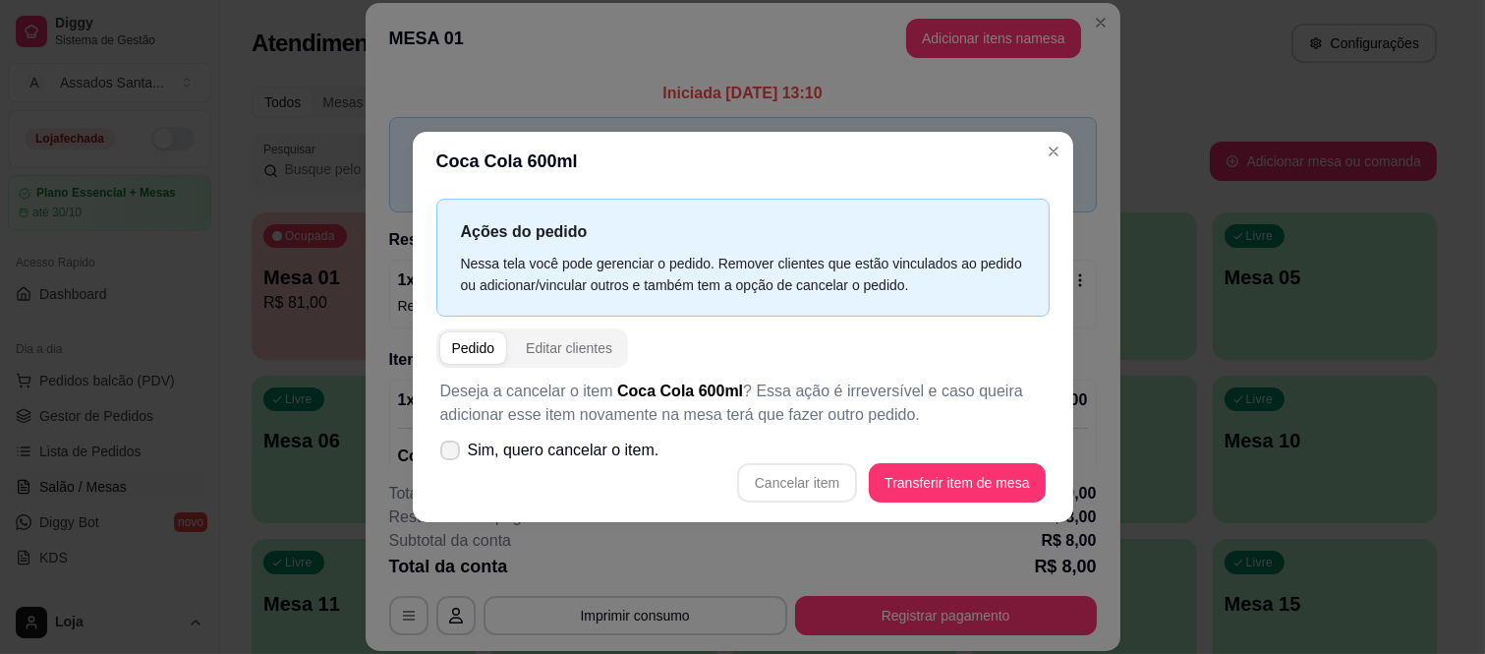
click at [511, 453] on span "Sim, quero cancelar o item." at bounding box center [564, 450] width 192 height 24
click at [452, 453] on input "Sim, quero cancelar o item." at bounding box center [445, 459] width 13 height 13
checkbox input "true"
click at [758, 483] on button "Cancelar item" at bounding box center [797, 482] width 117 height 38
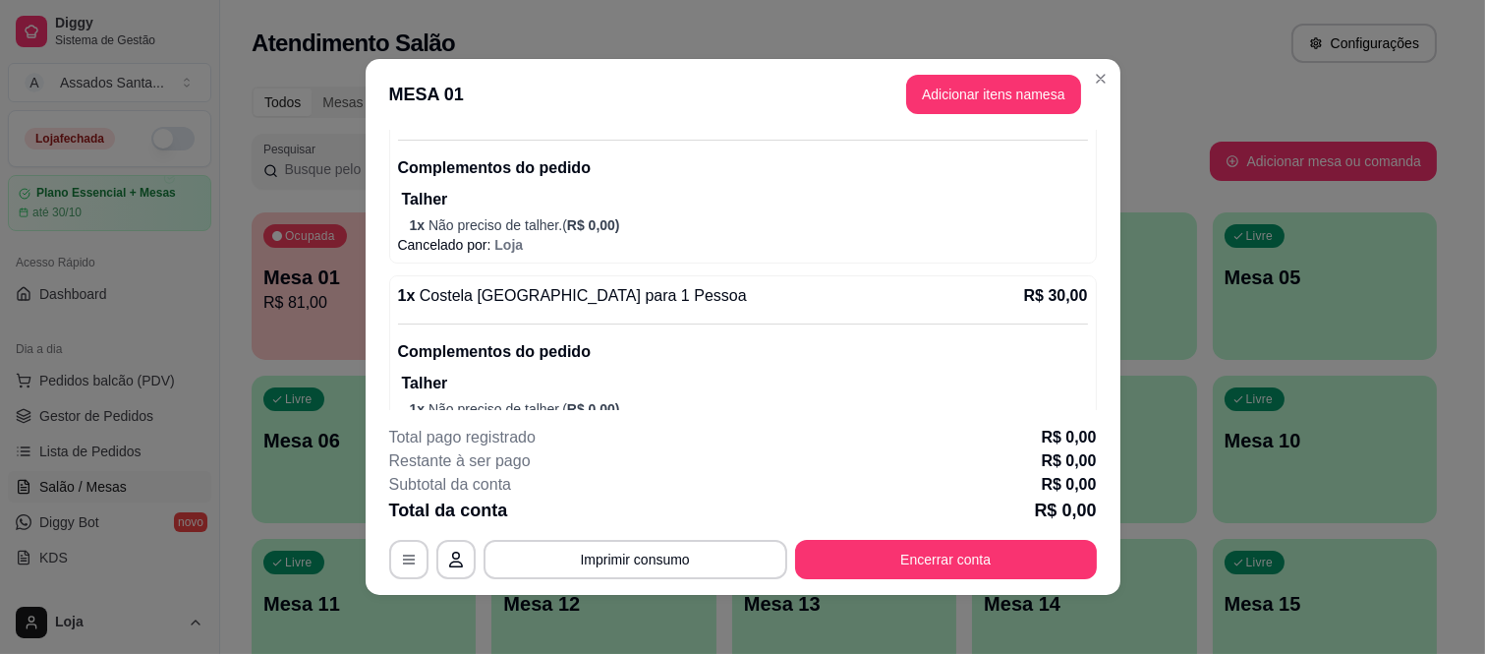
scroll to position [378, 0]
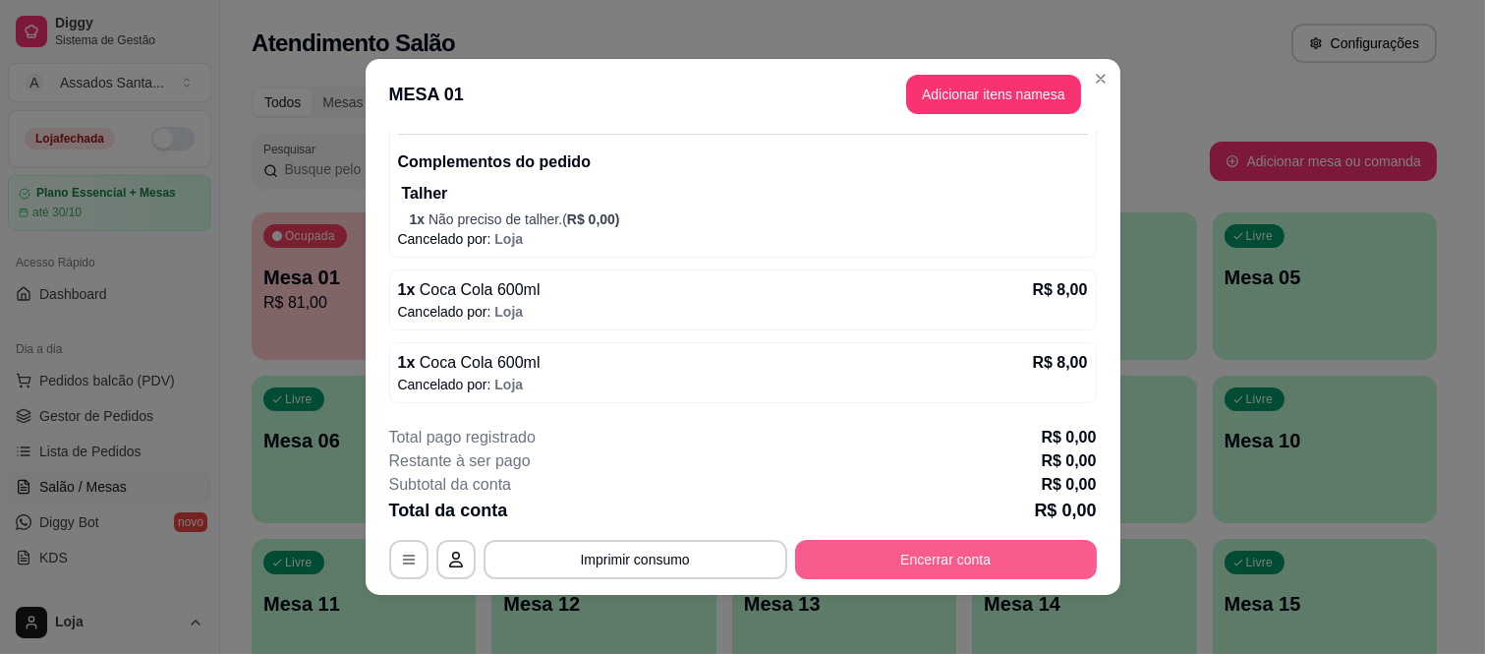
click at [908, 573] on button "Encerrar conta" at bounding box center [946, 559] width 302 height 39
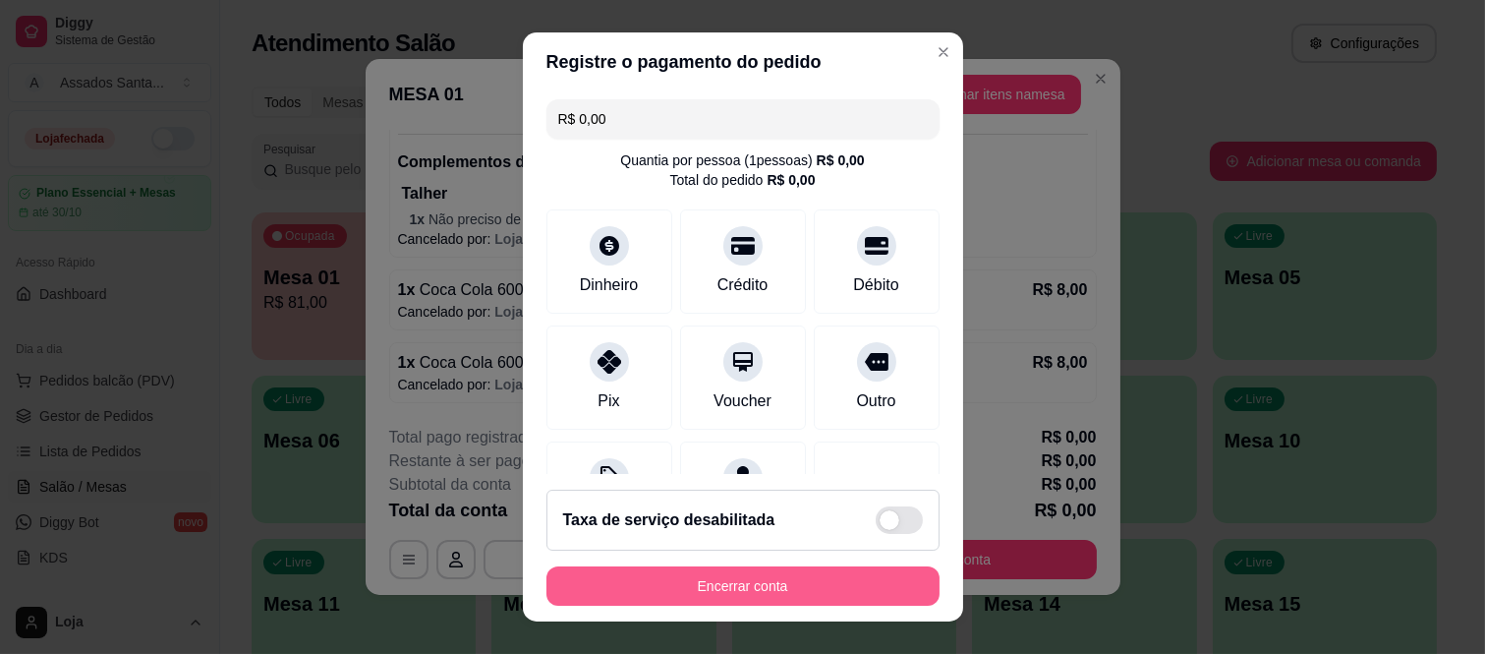
click at [726, 581] on button "Encerrar conta" at bounding box center [743, 585] width 393 height 39
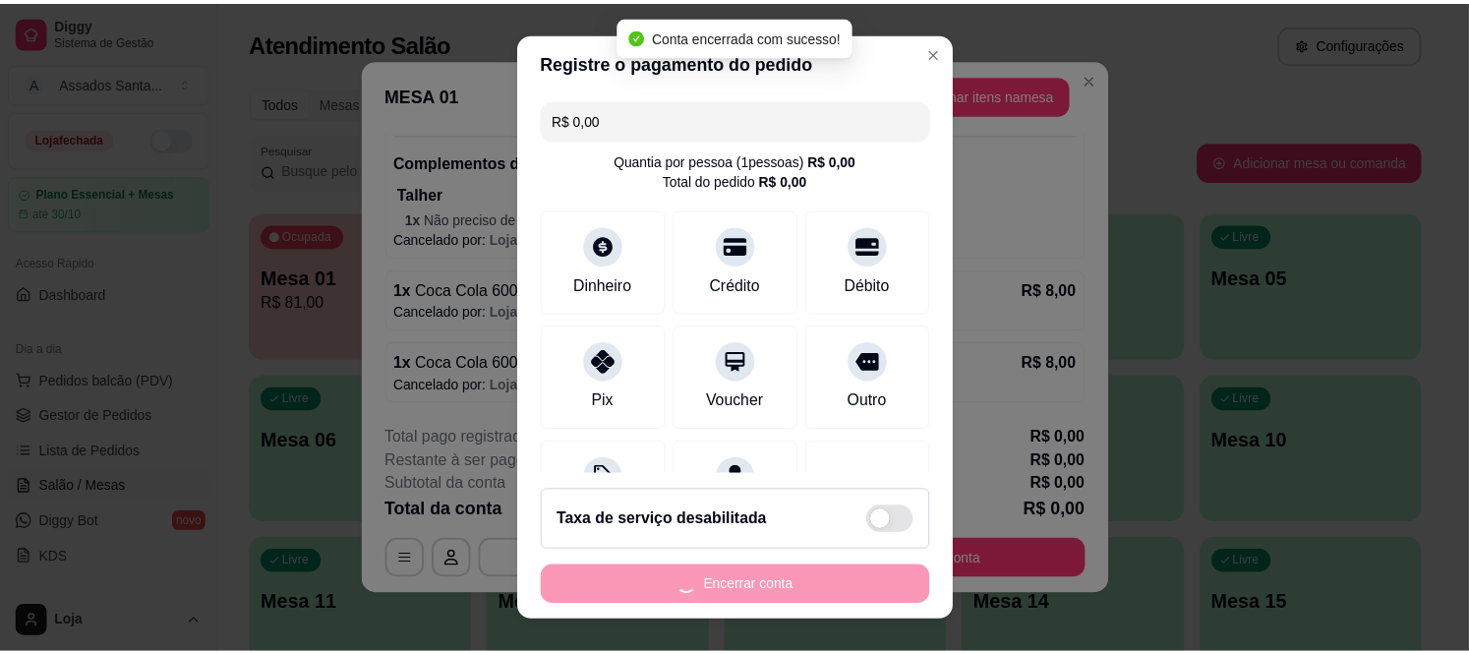
scroll to position [0, 0]
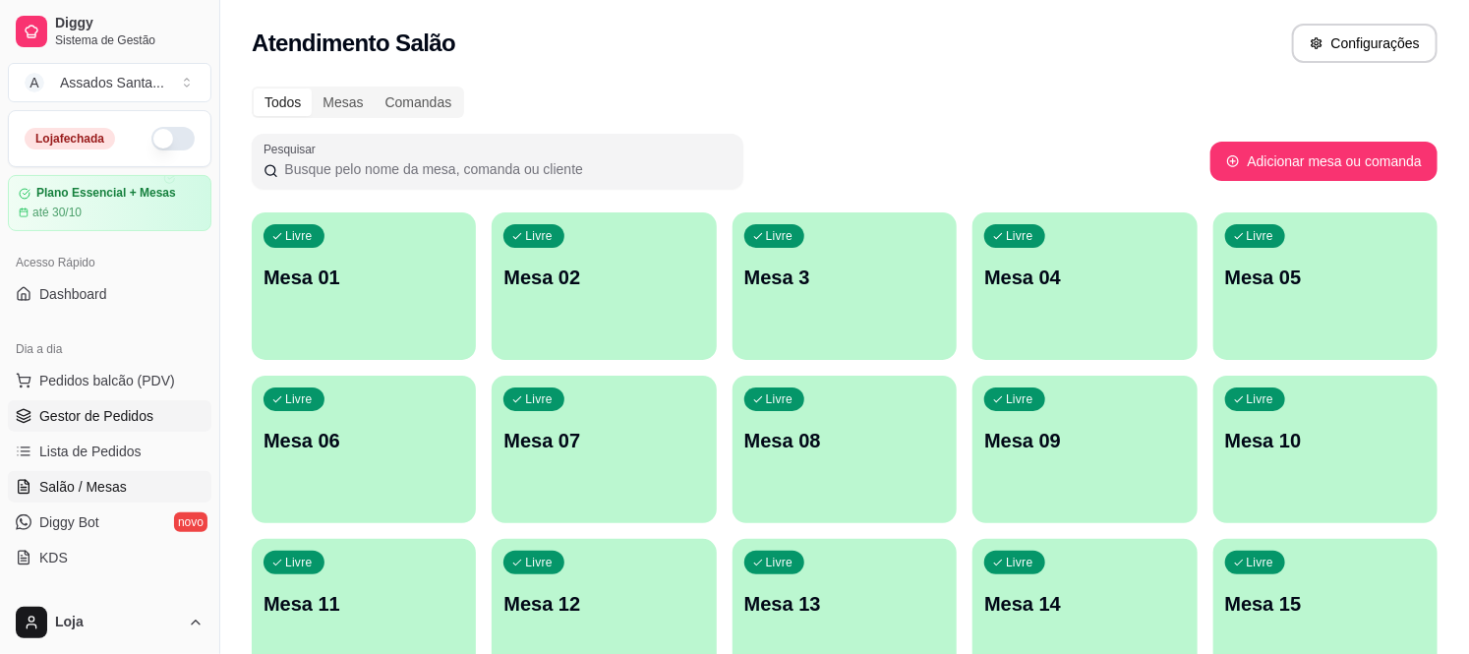
click at [119, 415] on span "Gestor de Pedidos" at bounding box center [96, 416] width 114 height 20
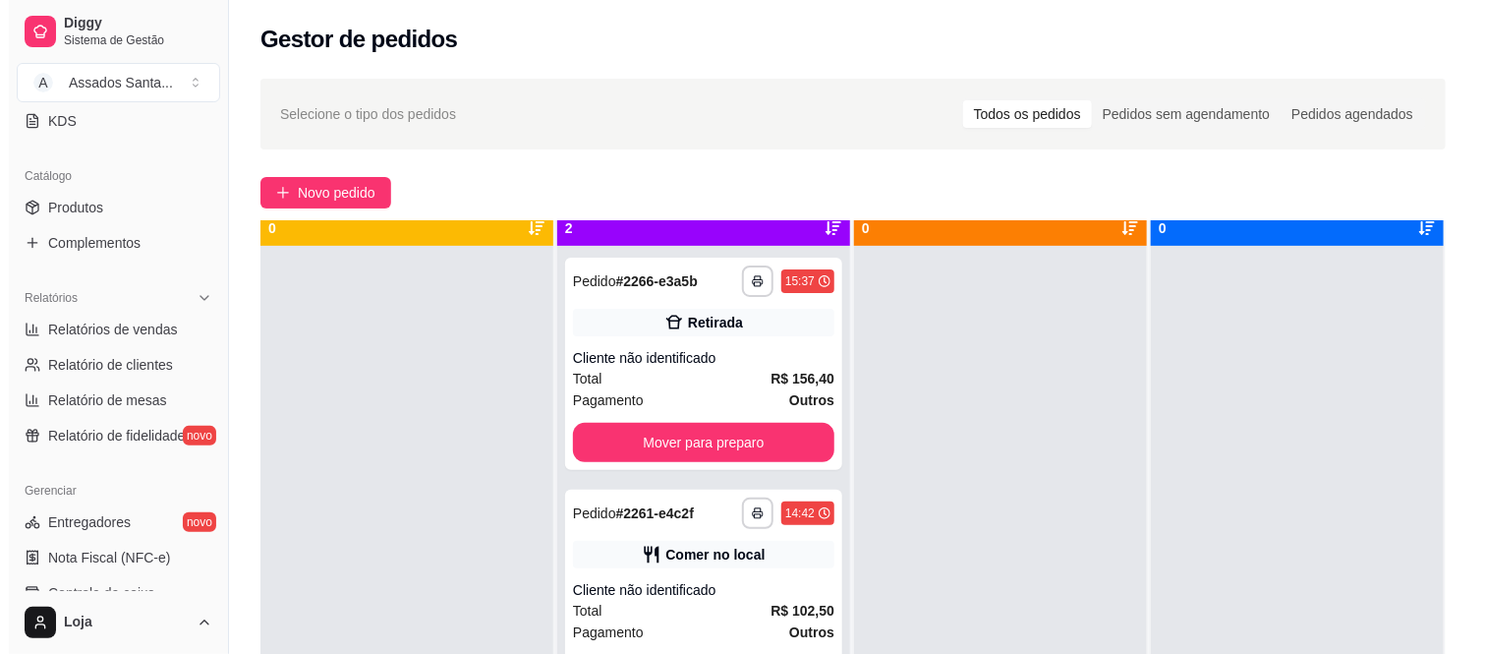
scroll to position [54, 0]
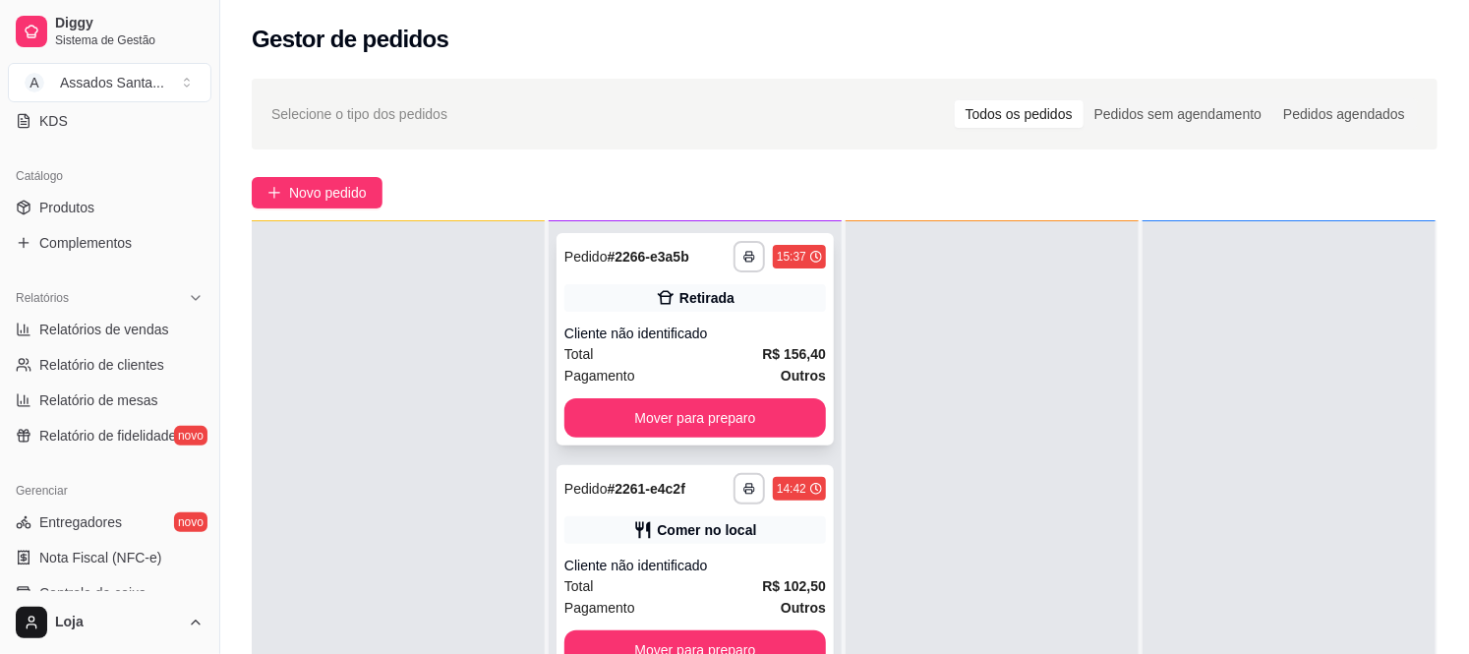
click at [624, 331] on div "Cliente não identificado" at bounding box center [695, 333] width 262 height 20
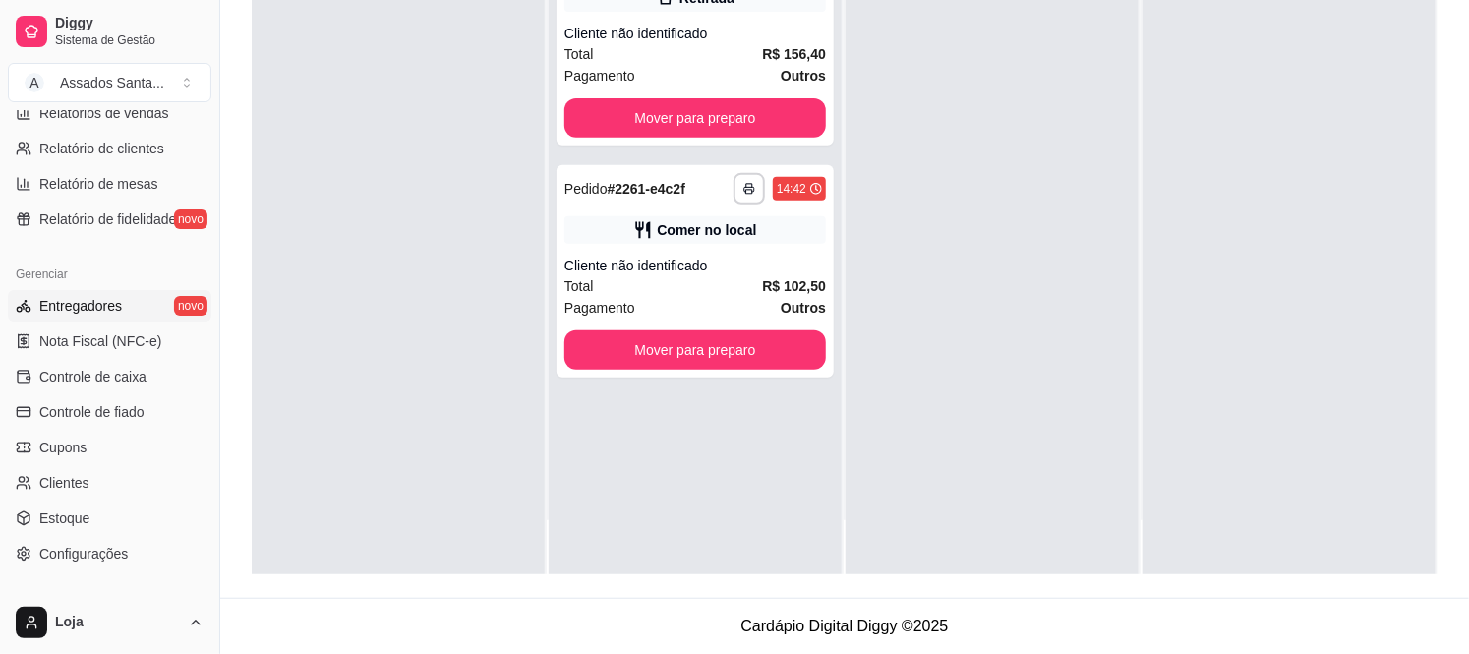
scroll to position [655, 0]
click at [103, 305] on span "Entregadores" at bounding box center [80, 304] width 83 height 20
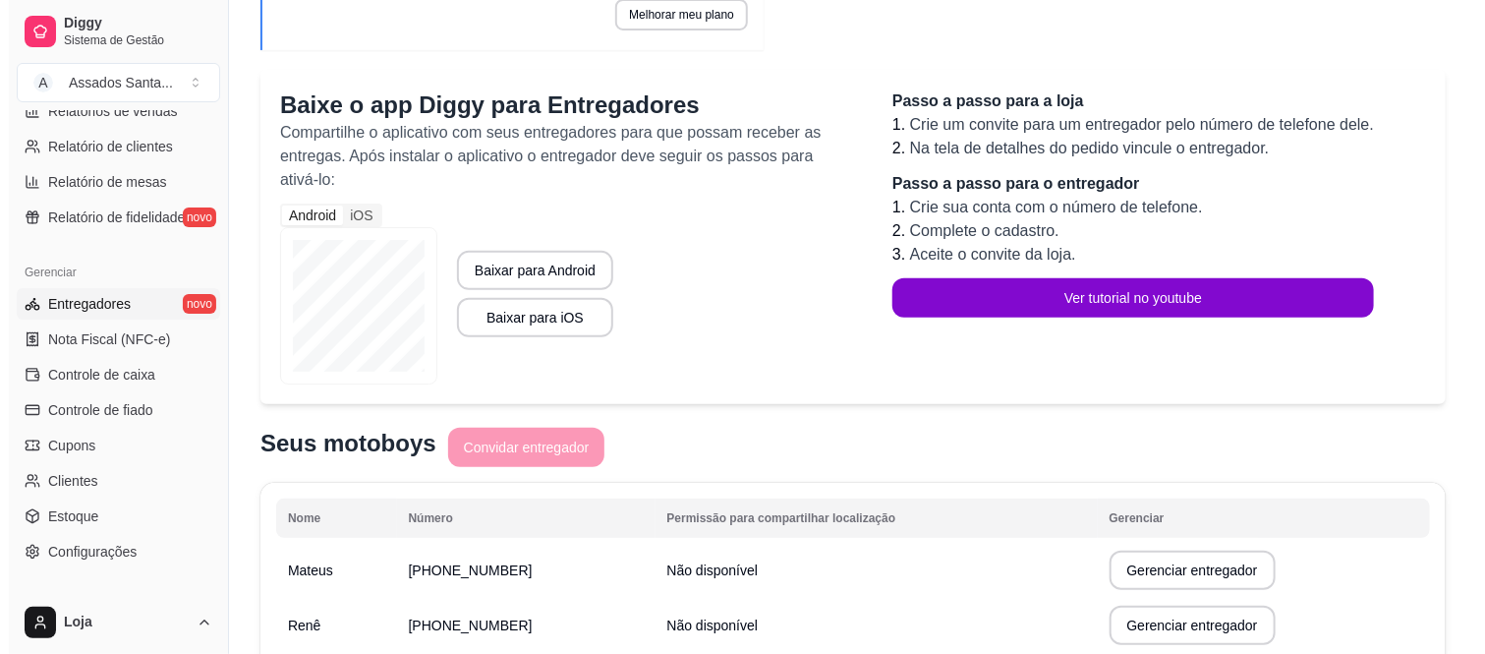
scroll to position [276, 0]
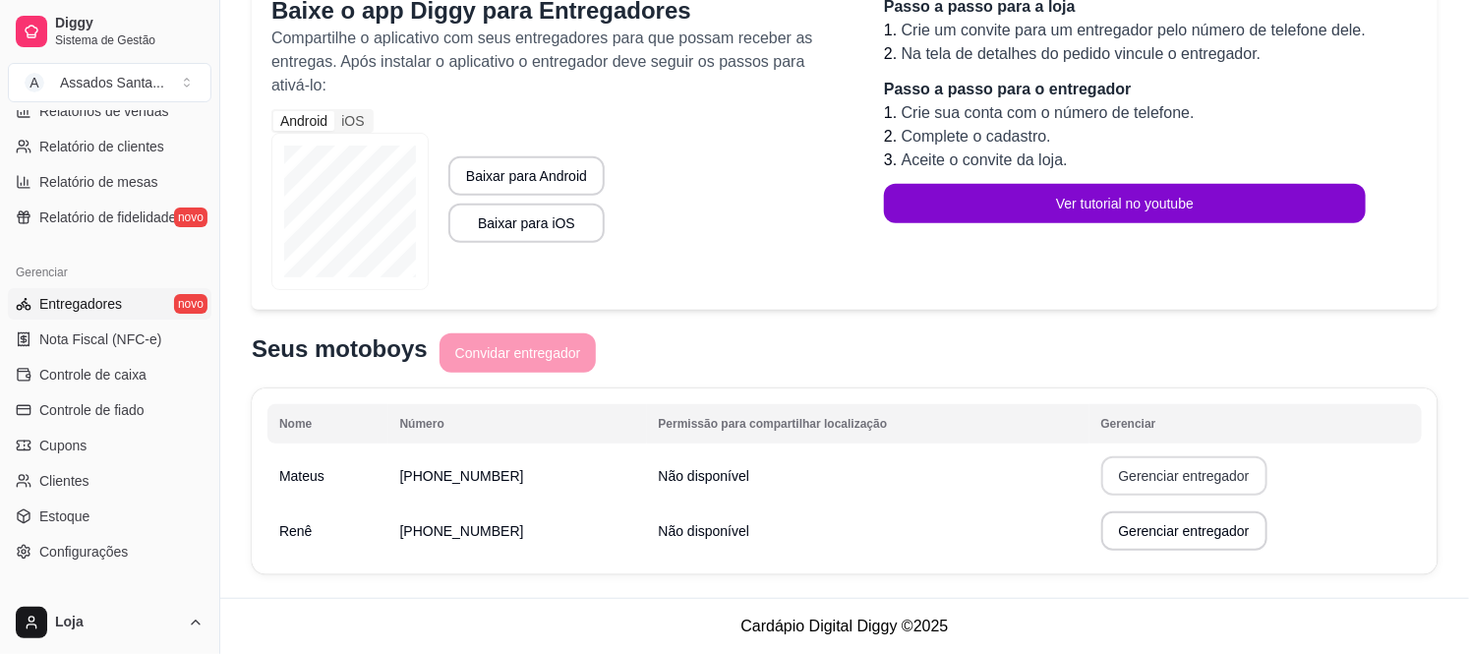
click at [1199, 479] on button "Gerenciar entregador" at bounding box center [1184, 475] width 166 height 39
select select "30"
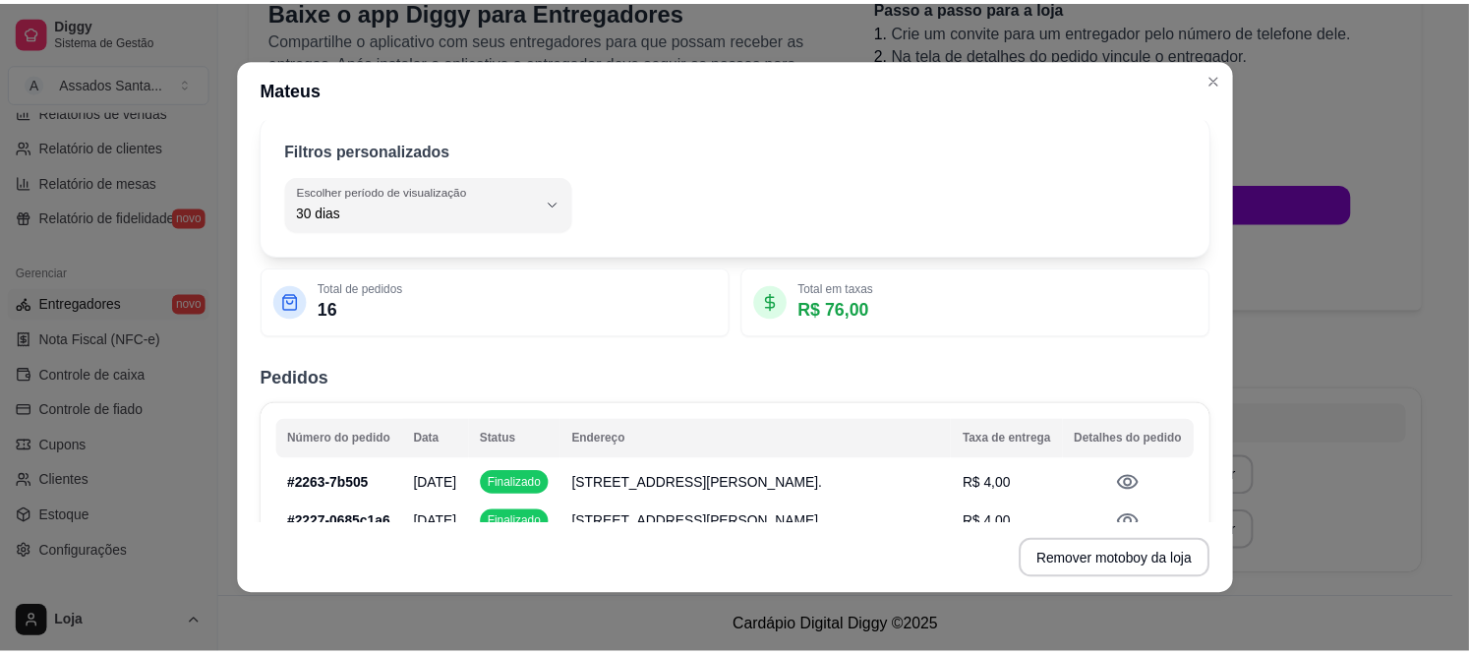
scroll to position [327, 0]
